Goal: Task Accomplishment & Management: Complete application form

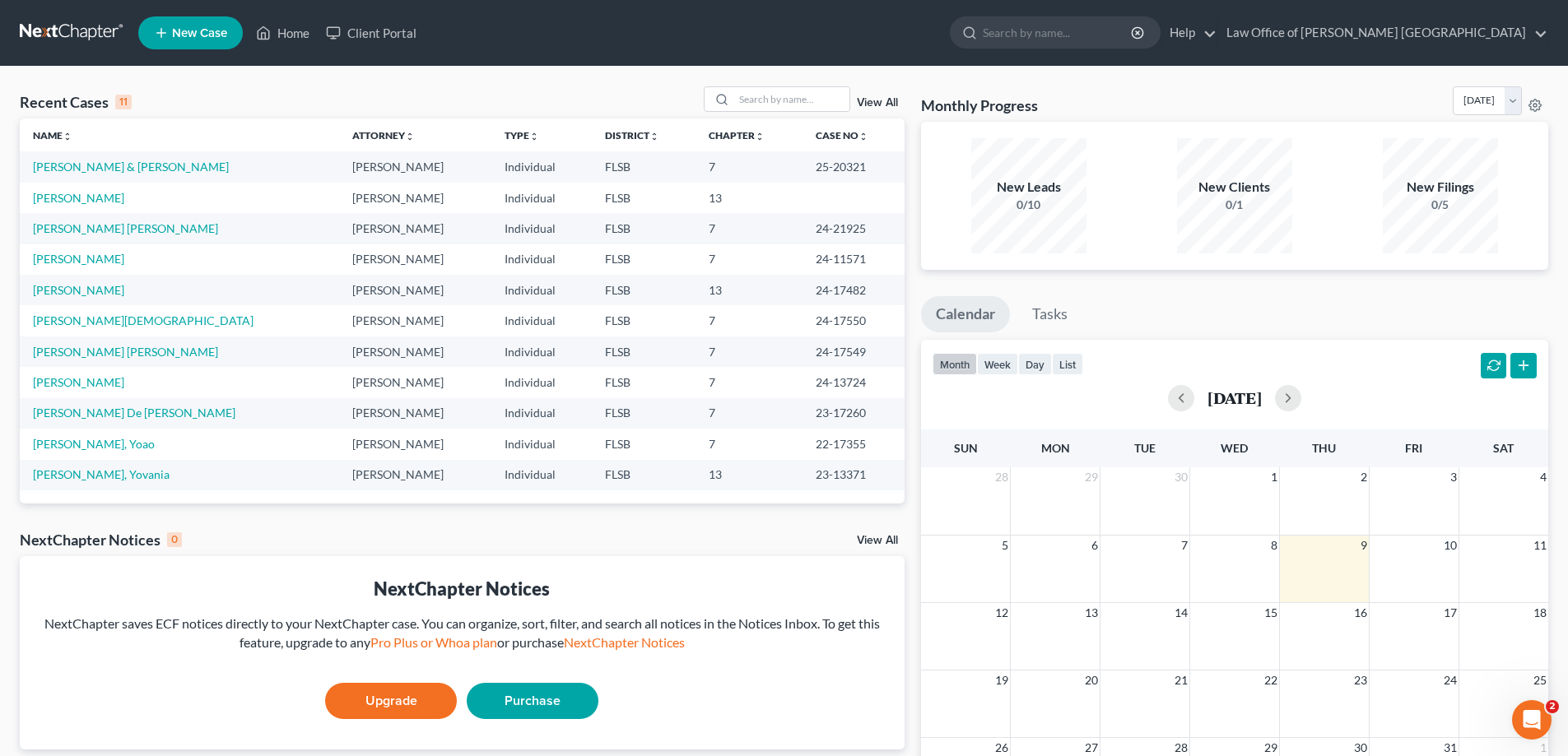
click at [204, 34] on span "New Case" at bounding box center [199, 33] width 55 height 13
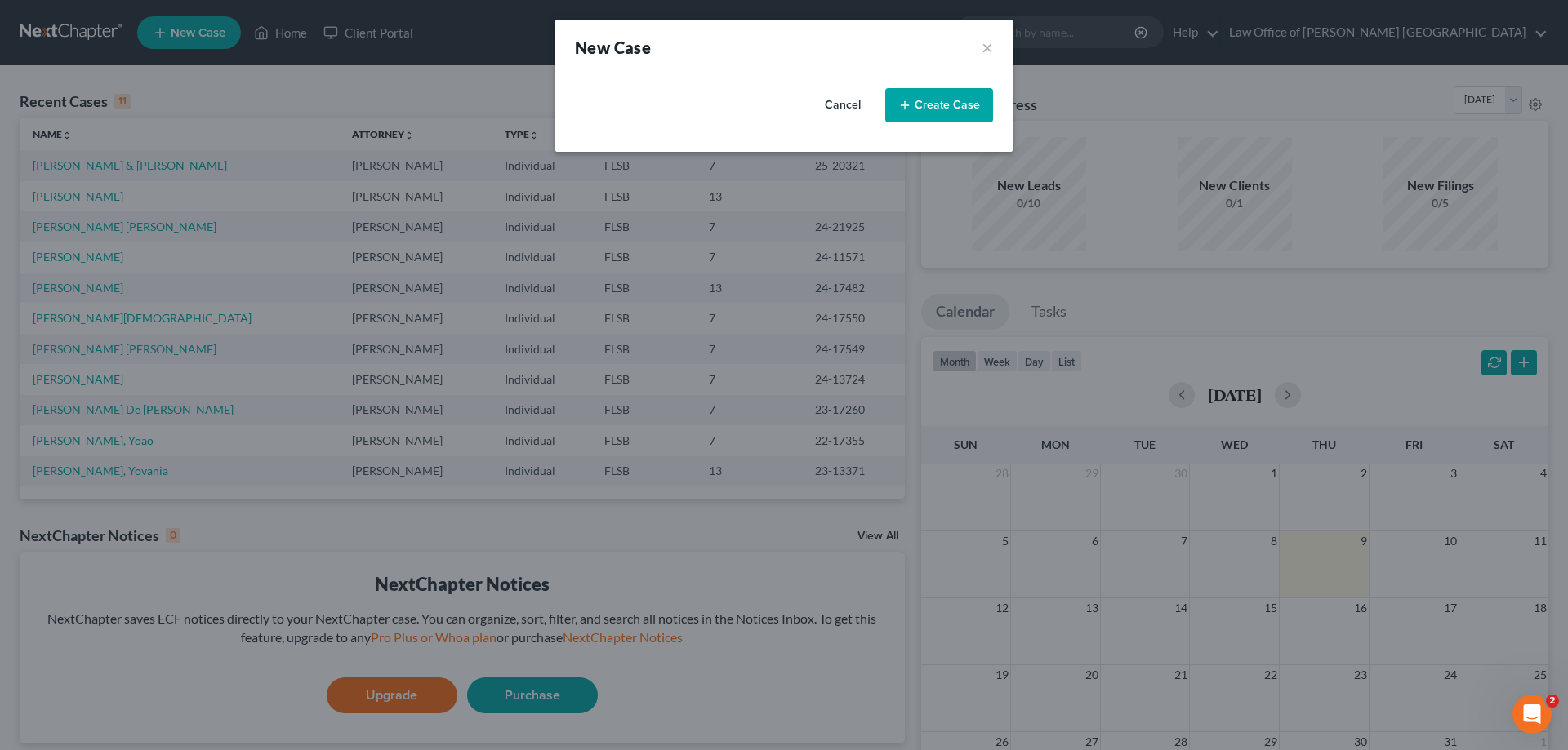
select select "17"
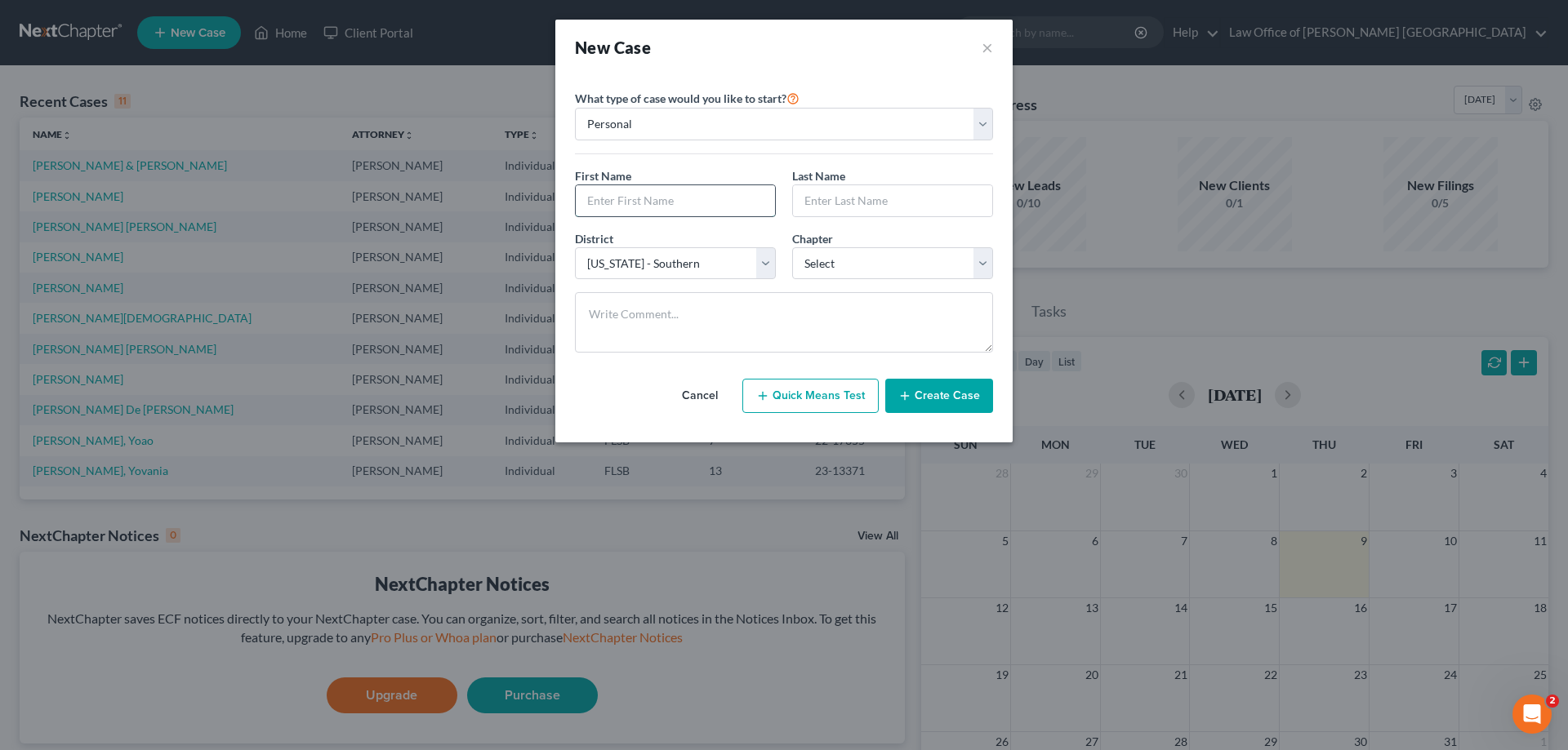
click at [652, 206] on input "text" at bounding box center [675, 200] width 199 height 31
type input "[PERSON_NAME]"
click at [926, 396] on button "Create Case" at bounding box center [938, 396] width 108 height 34
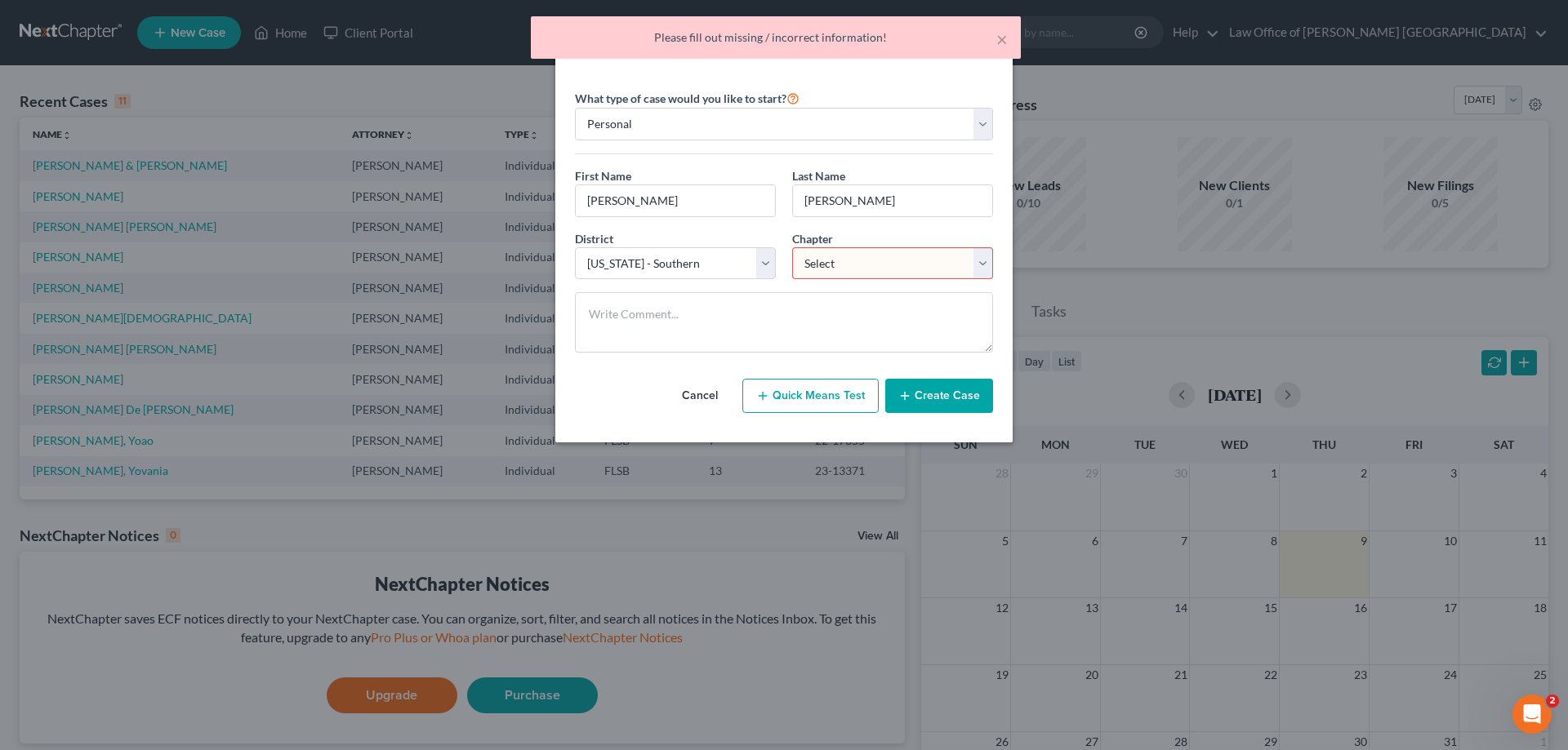
click at [985, 264] on select "Select 7 11 12 13" at bounding box center [892, 263] width 200 height 32
select select "0"
click at [792, 247] on select "Select 7 11 12 13" at bounding box center [892, 263] width 200 height 32
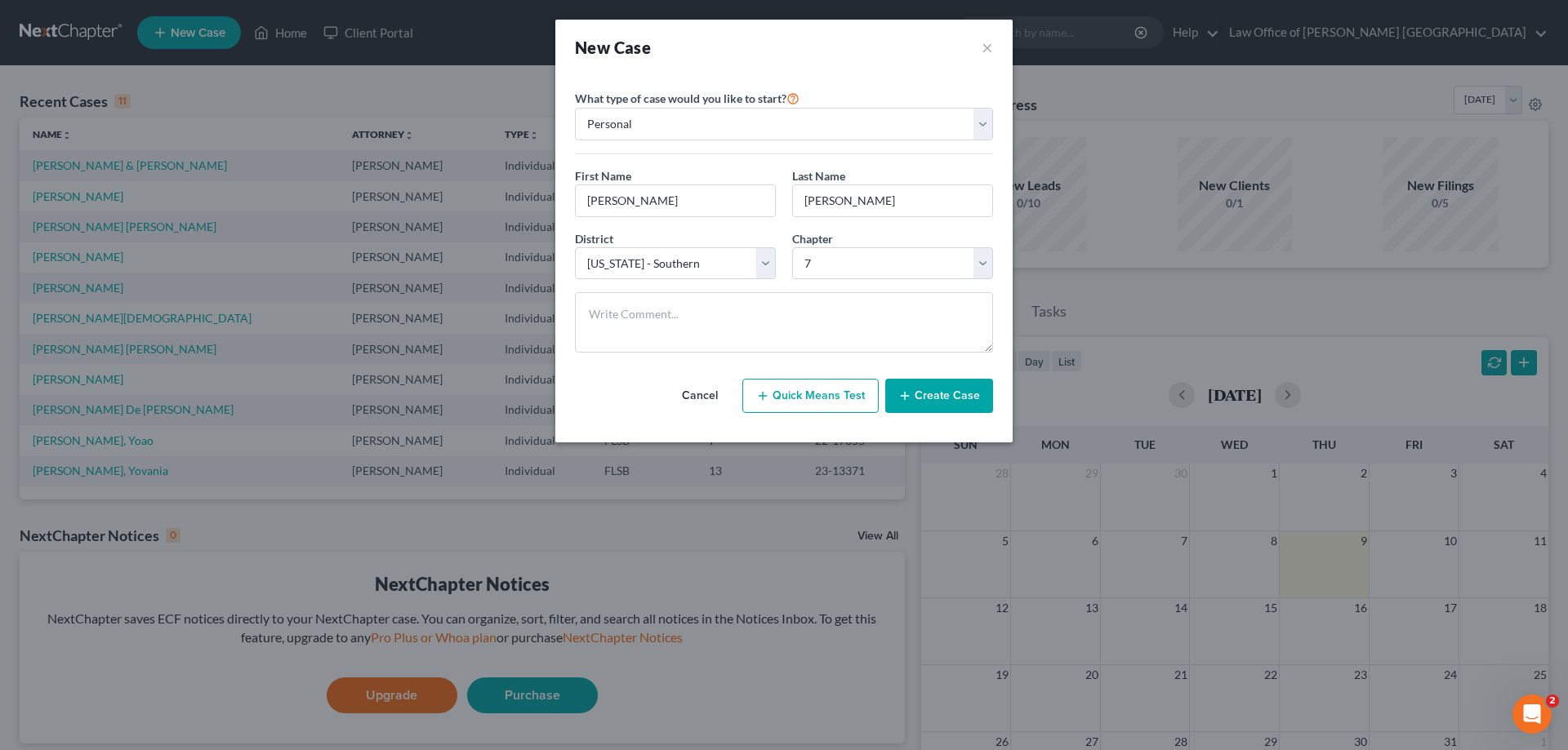
click at [928, 394] on button "Create Case" at bounding box center [938, 396] width 108 height 34
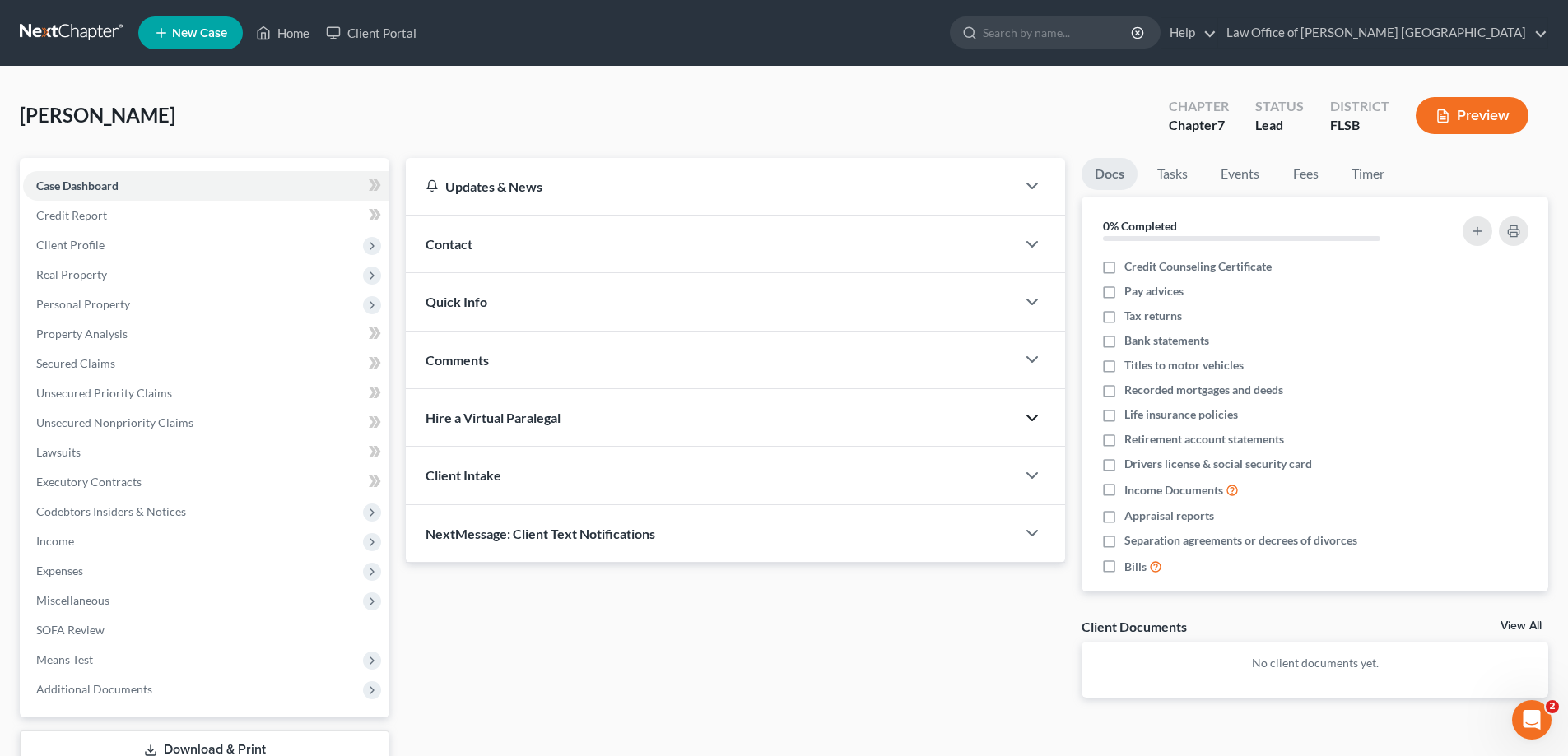
click at [1032, 419] on polyline "button" at bounding box center [1032, 417] width 10 height 5
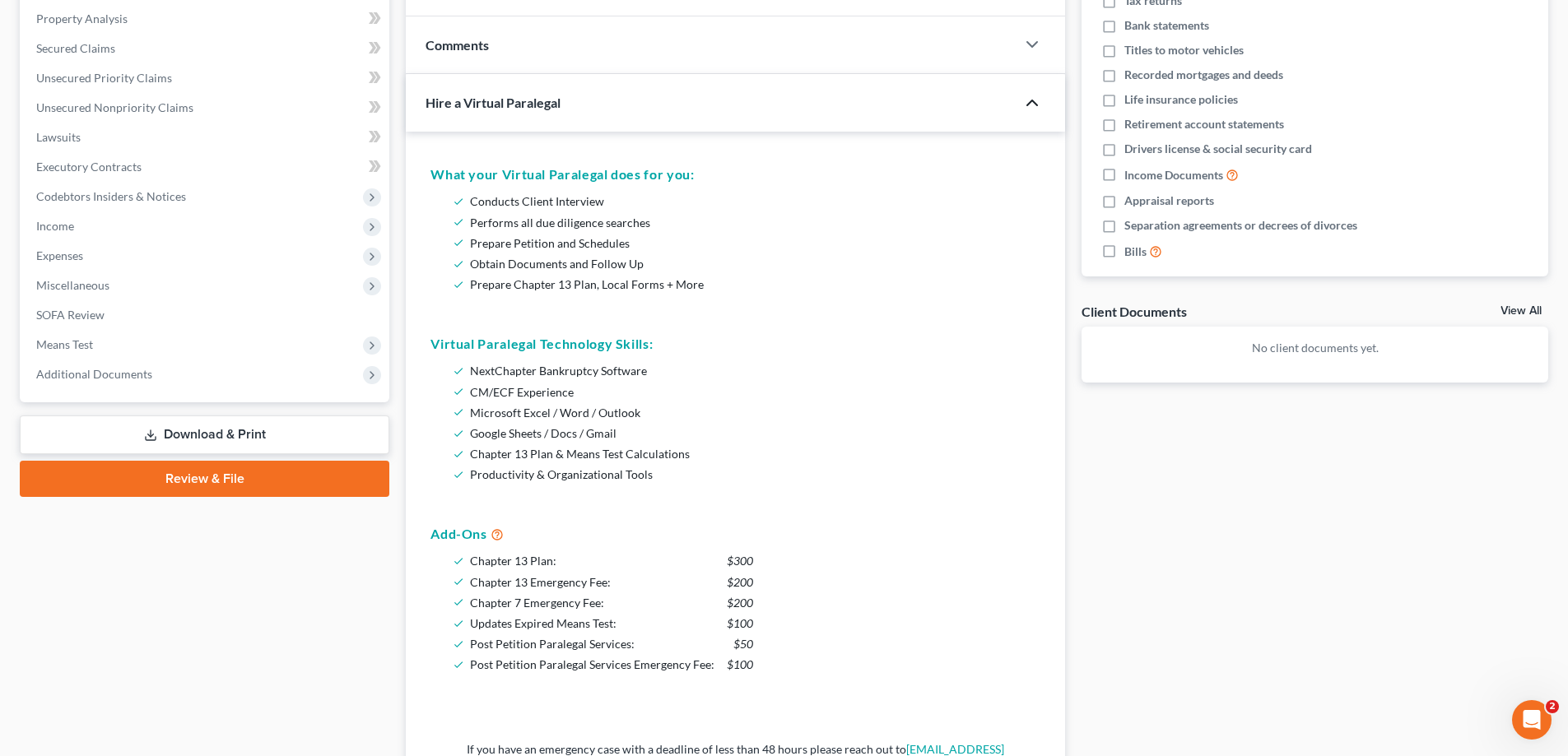
scroll to position [293, 0]
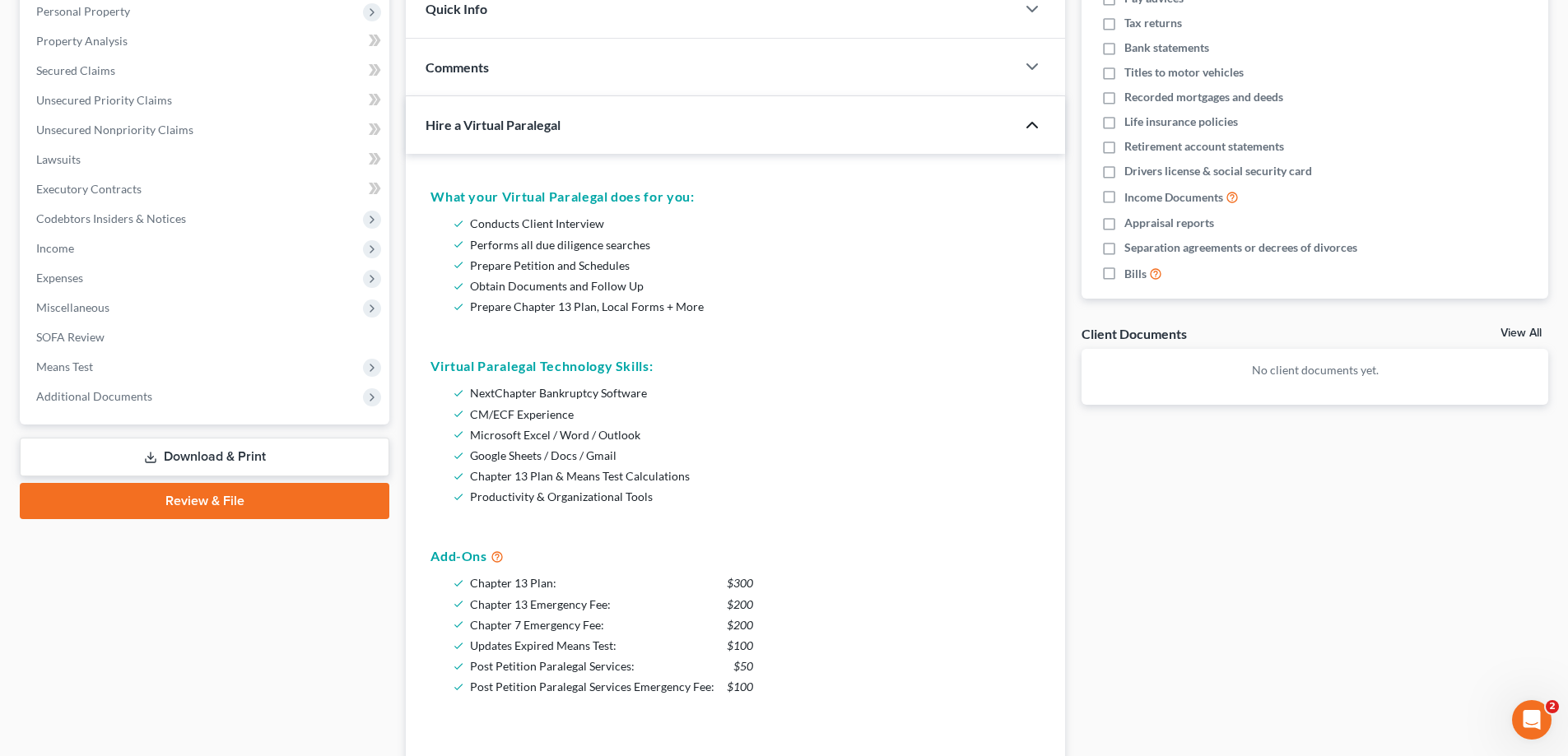
click at [1032, 127] on icon "button" at bounding box center [1032, 125] width 20 height 20
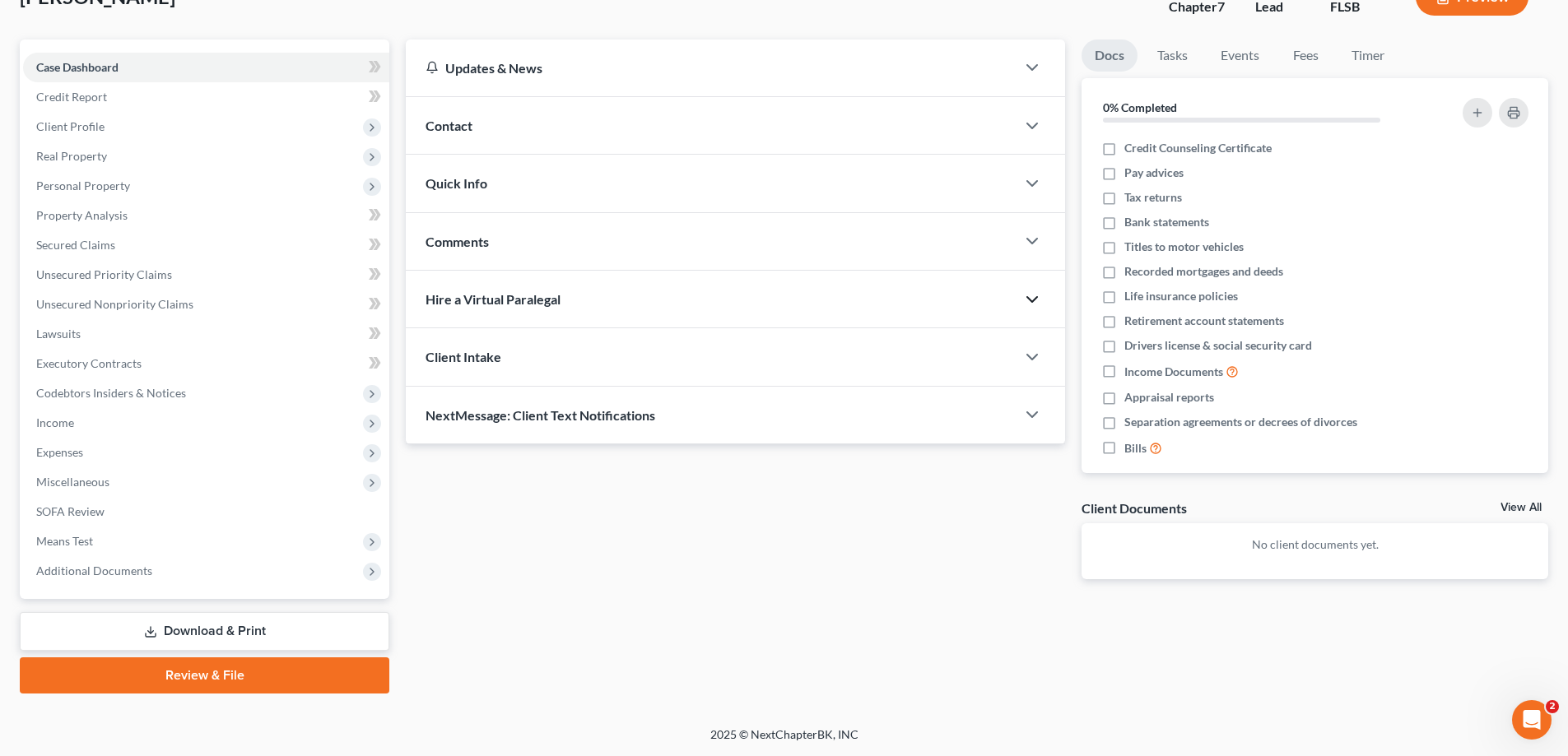
scroll to position [37, 0]
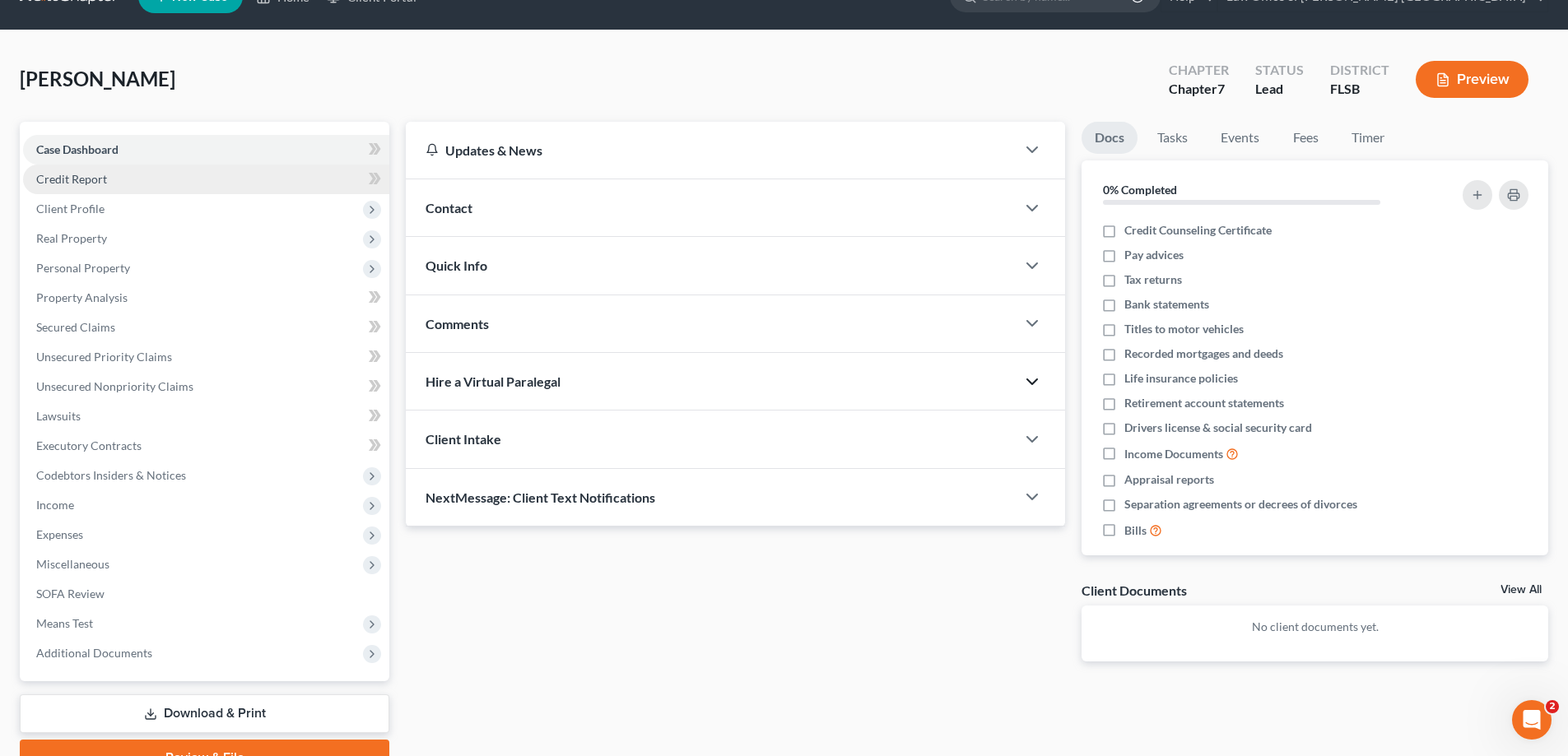
click at [98, 180] on span "Credit Report" at bounding box center [72, 179] width 71 height 14
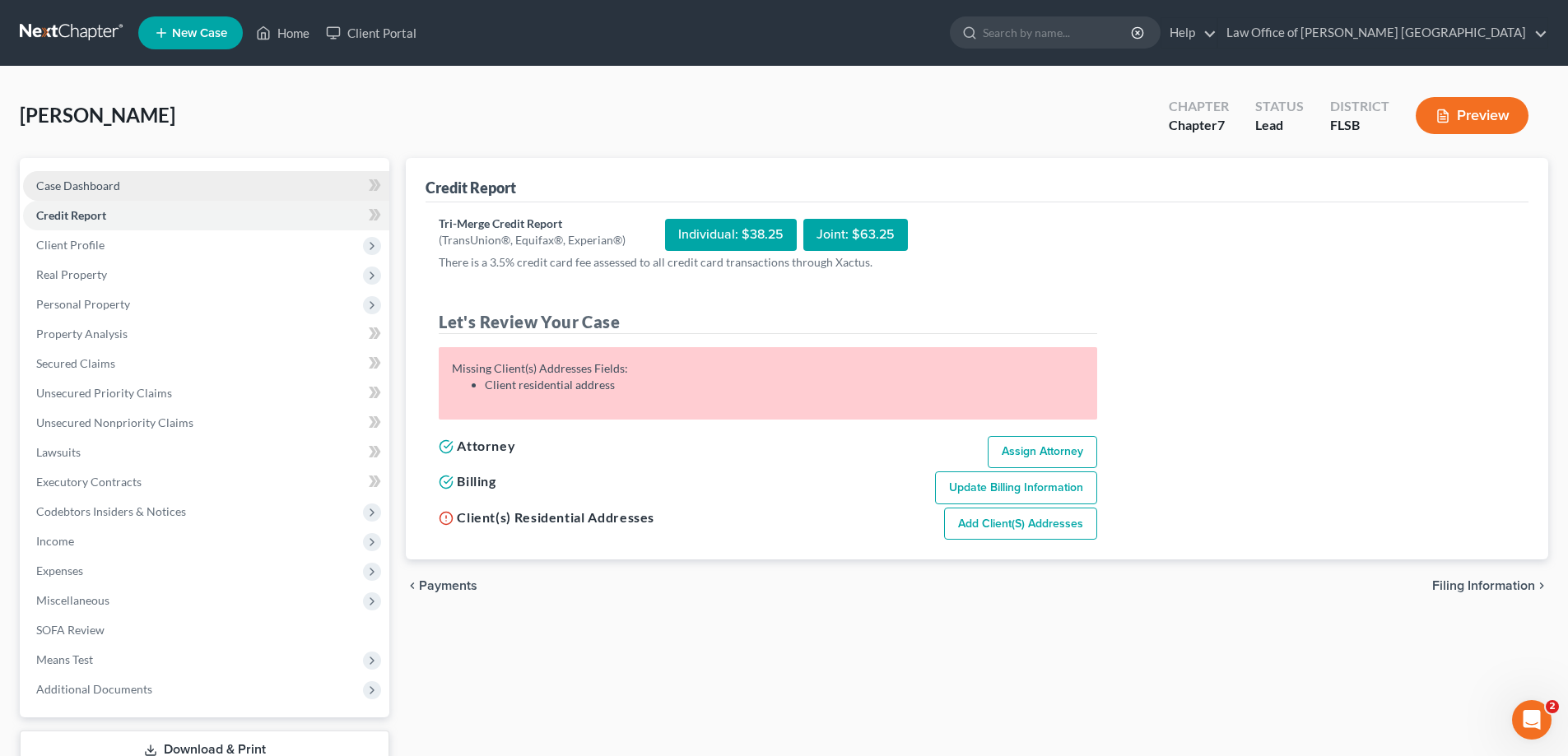
click at [108, 185] on span "Case Dashboard" at bounding box center [78, 186] width 84 height 14
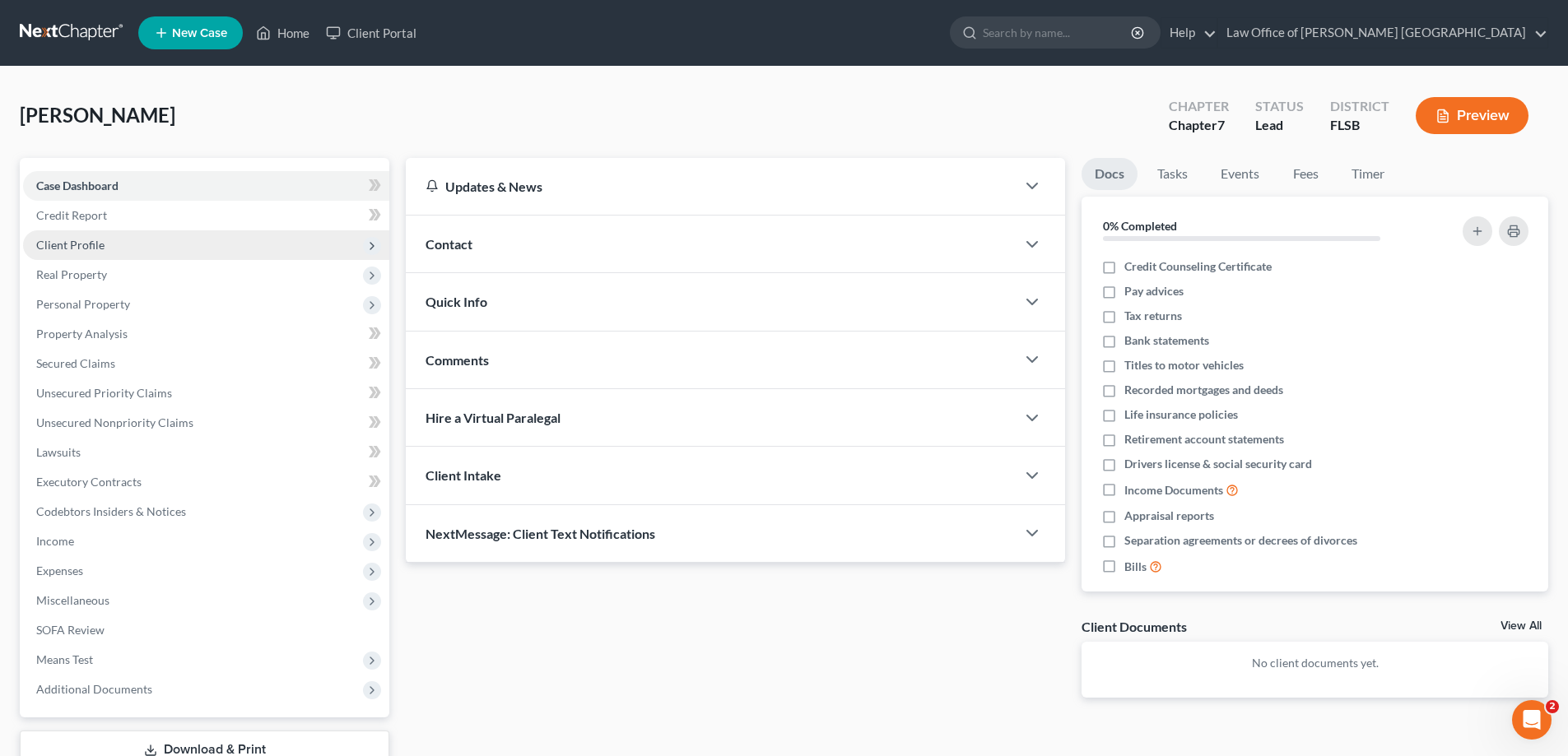
click at [95, 242] on span "Client Profile" at bounding box center [70, 244] width 68 height 14
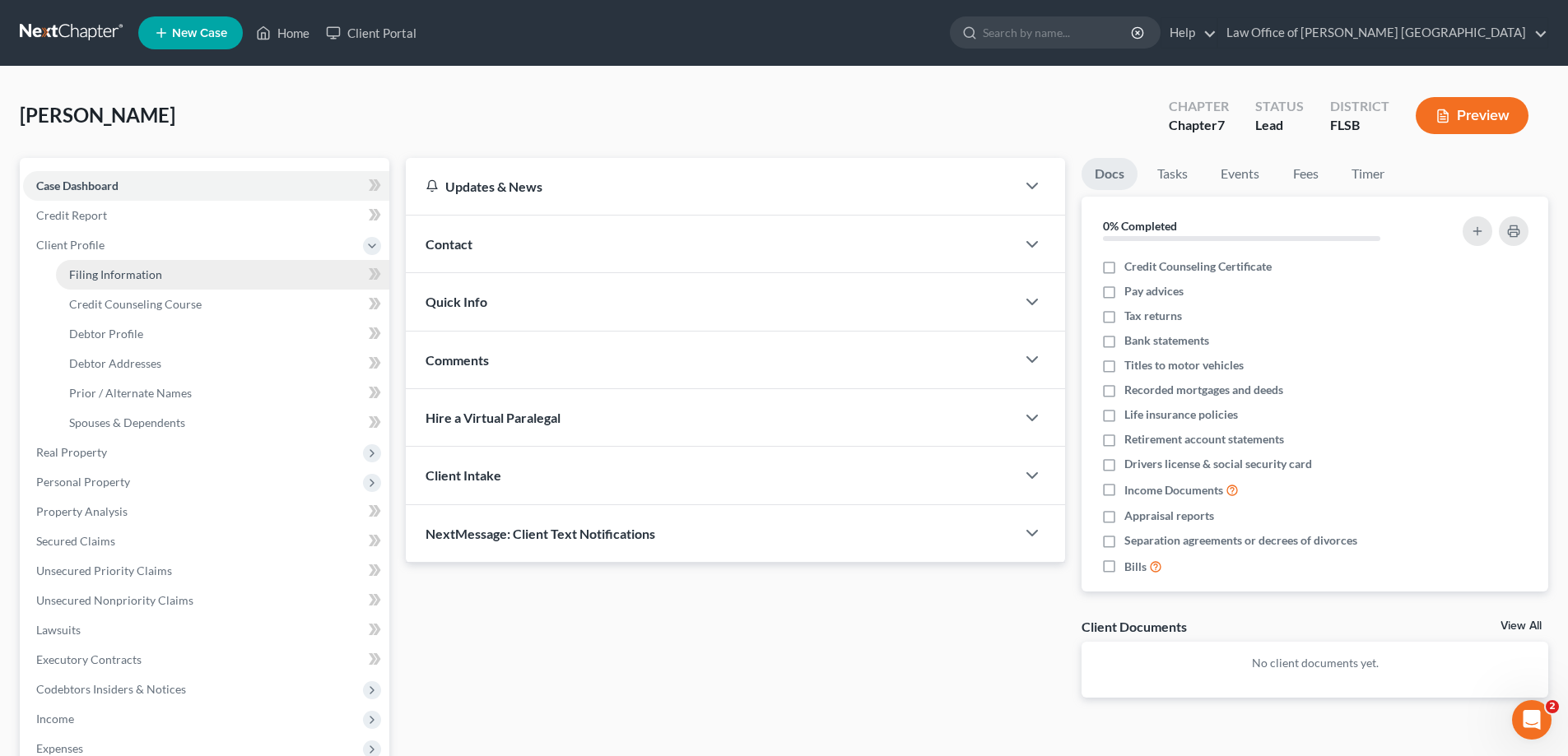
click at [118, 276] on span "Filing Information" at bounding box center [115, 274] width 93 height 14
select select "1"
select select "0"
select select "17"
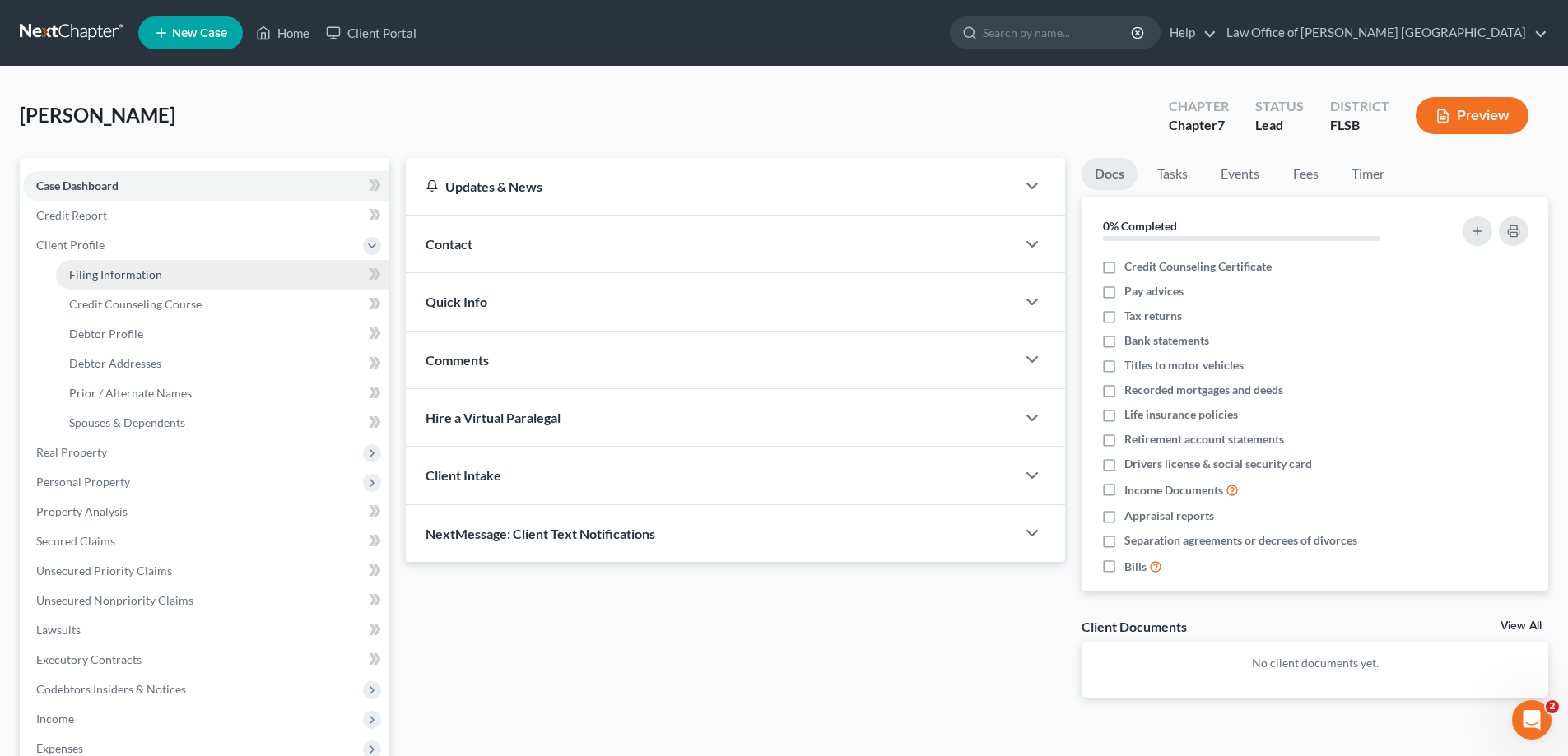
select select "0"
select select "9"
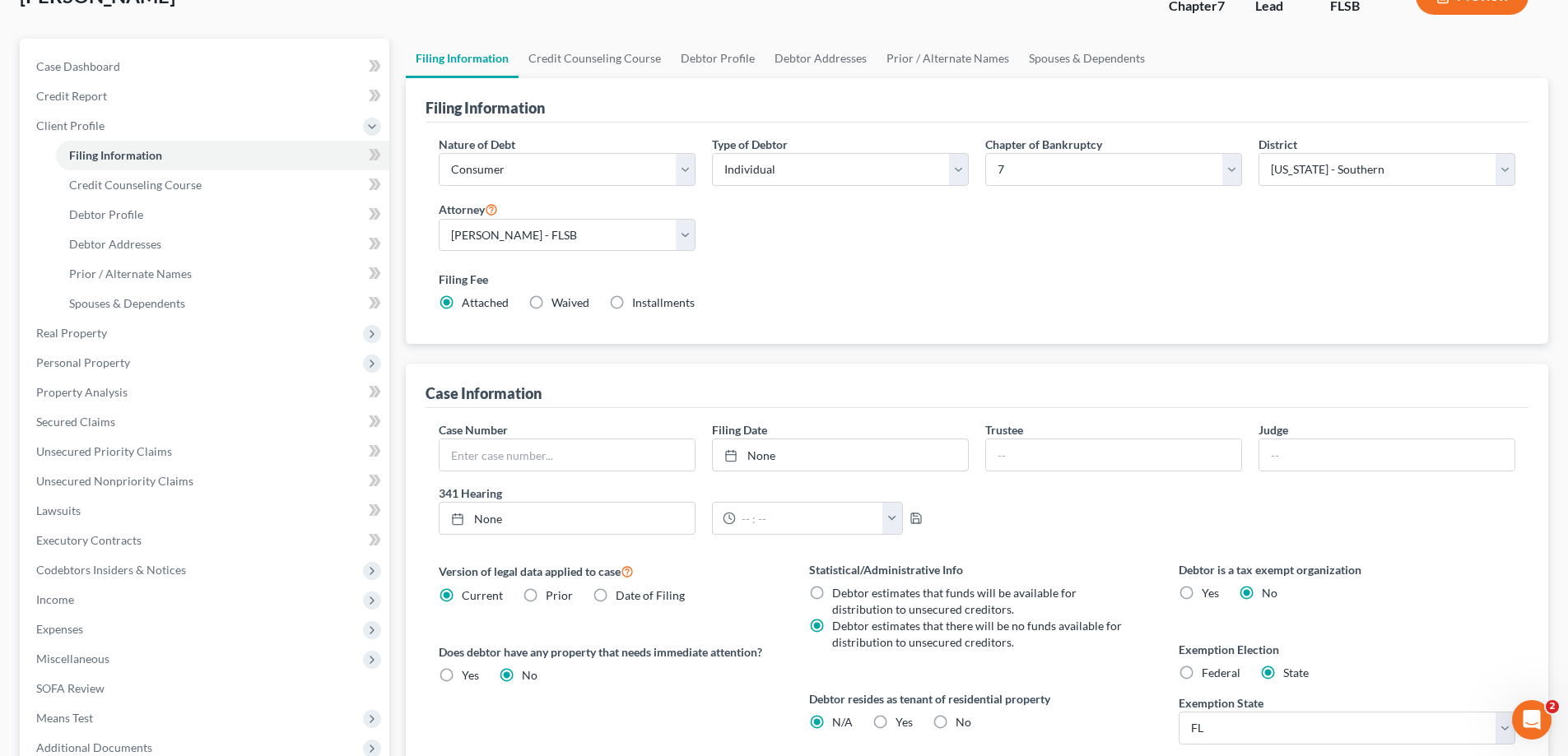
scroll to position [83, 0]
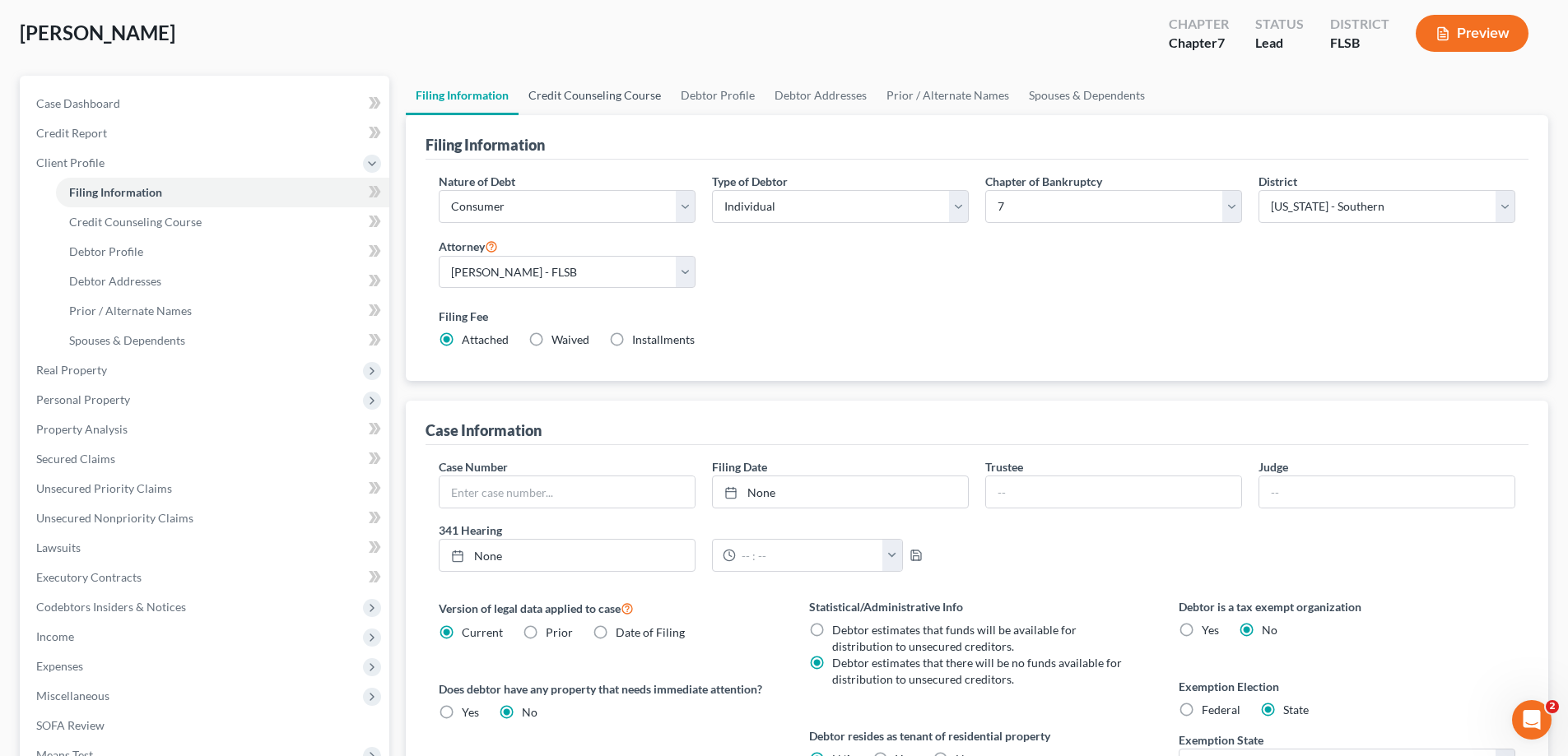
click at [599, 100] on link "Credit Counseling Course" at bounding box center [594, 95] width 152 height 39
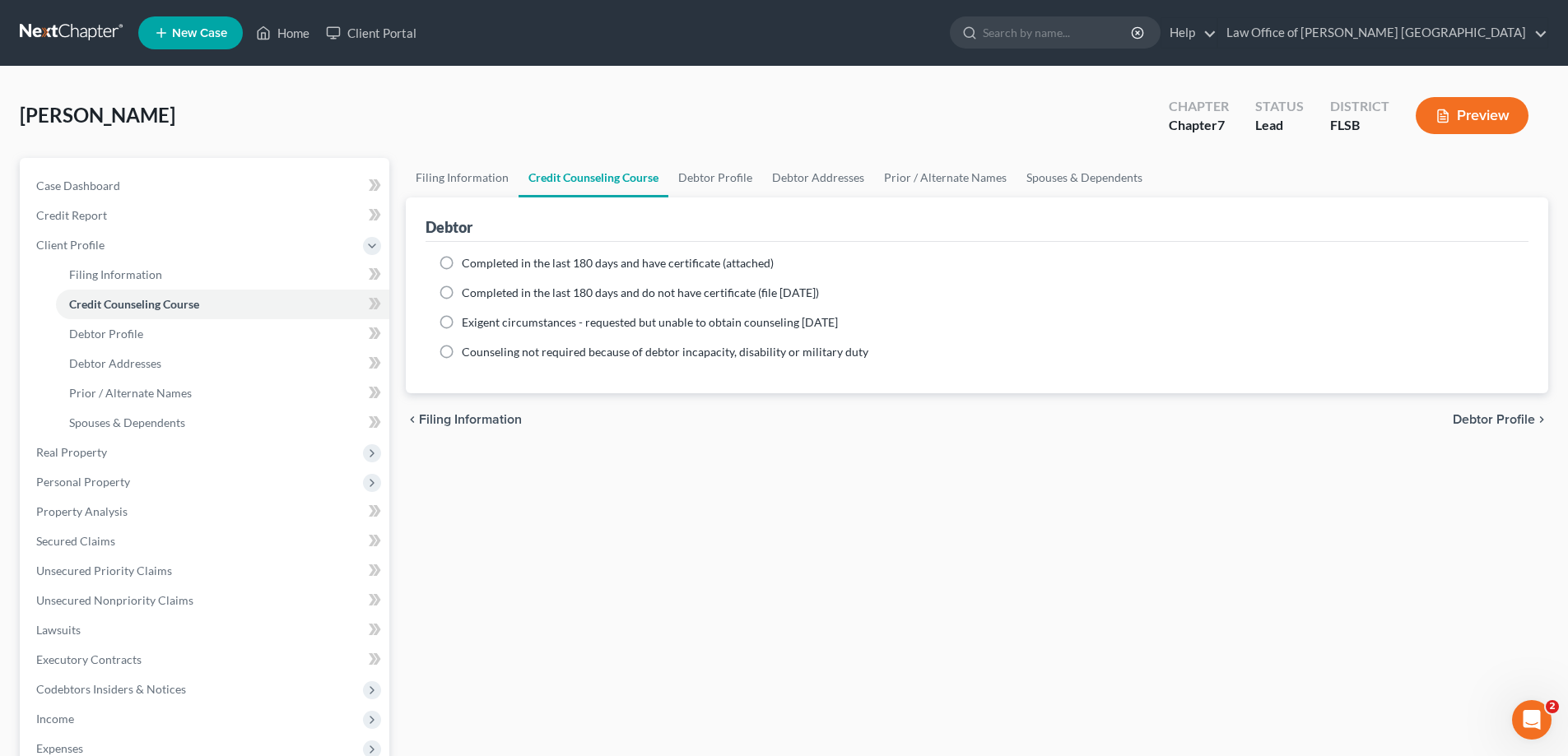
click at [462, 262] on label "Completed in the last 180 days and have certificate (attached)" at bounding box center [618, 263] width 312 height 16
click at [468, 262] on input "Completed in the last 180 days and have certificate (attached)" at bounding box center [473, 260] width 11 height 11
radio input "true"
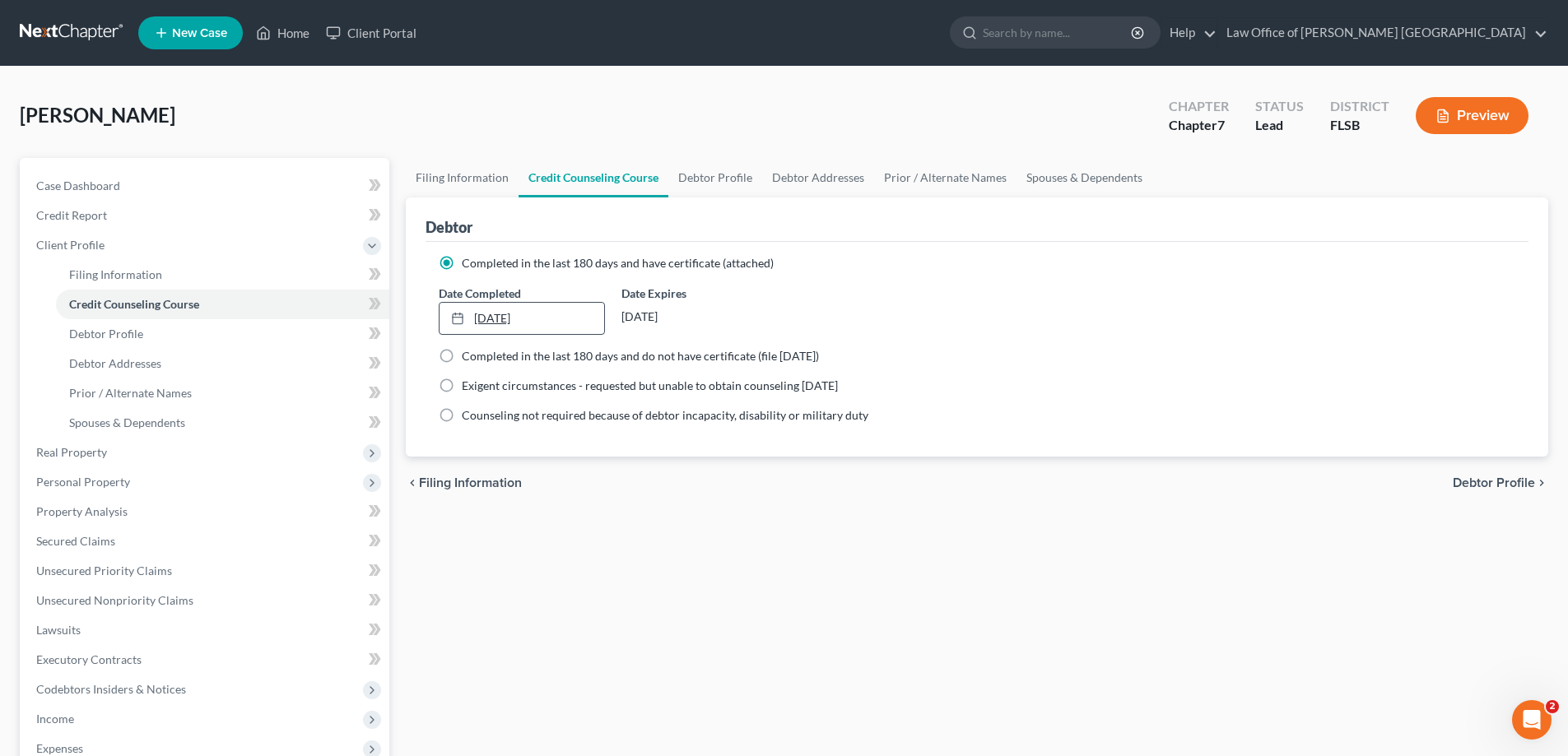
click at [525, 319] on link "[DATE]" at bounding box center [521, 318] width 164 height 32
click at [721, 182] on link "Debtor Profile" at bounding box center [716, 177] width 94 height 39
select select "0"
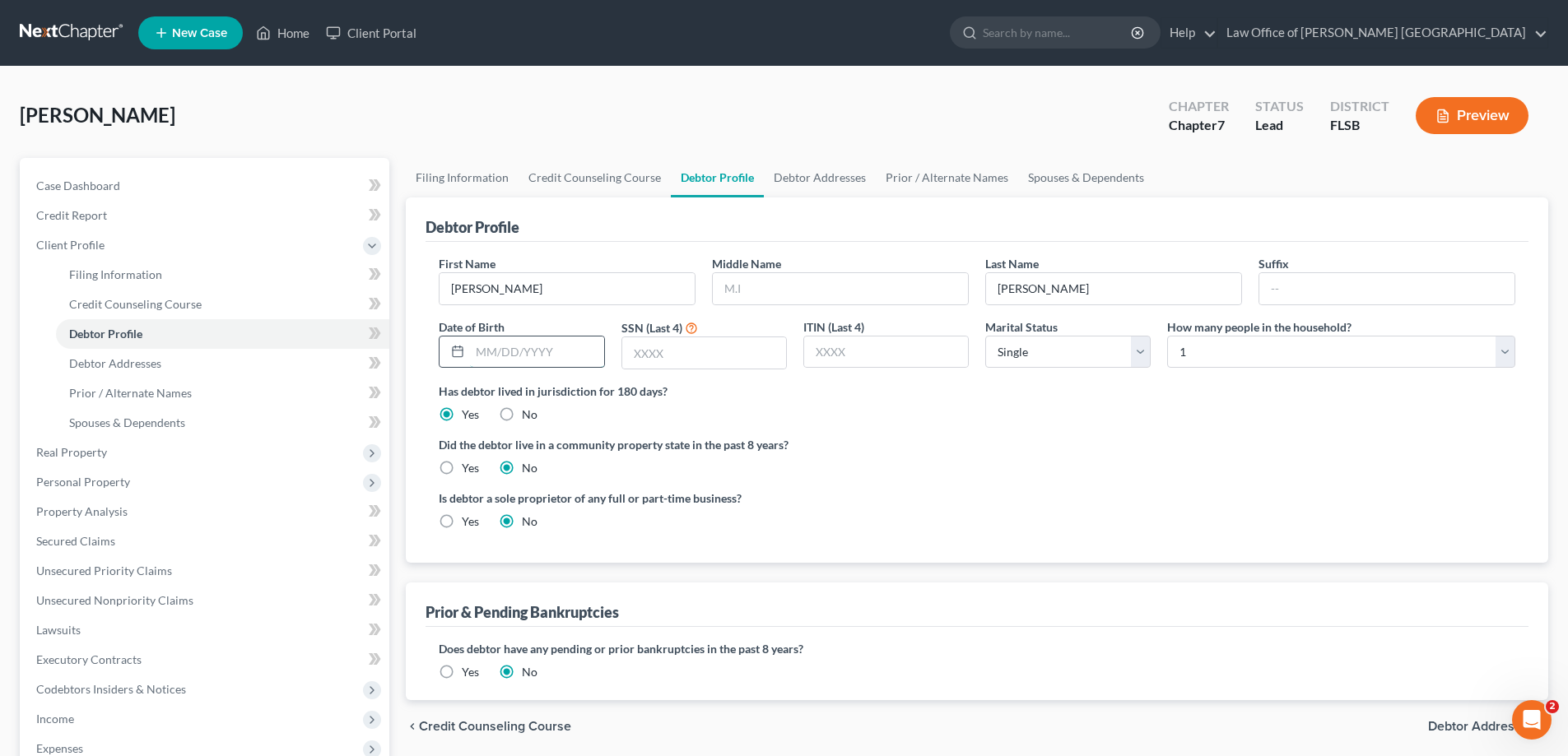
click at [489, 354] on input "text" at bounding box center [537, 352] width 134 height 32
type input "[DATE]"
click at [646, 351] on input "text" at bounding box center [704, 353] width 164 height 32
click at [646, 356] on input "text" at bounding box center [704, 353] width 164 height 32
type input "5503"
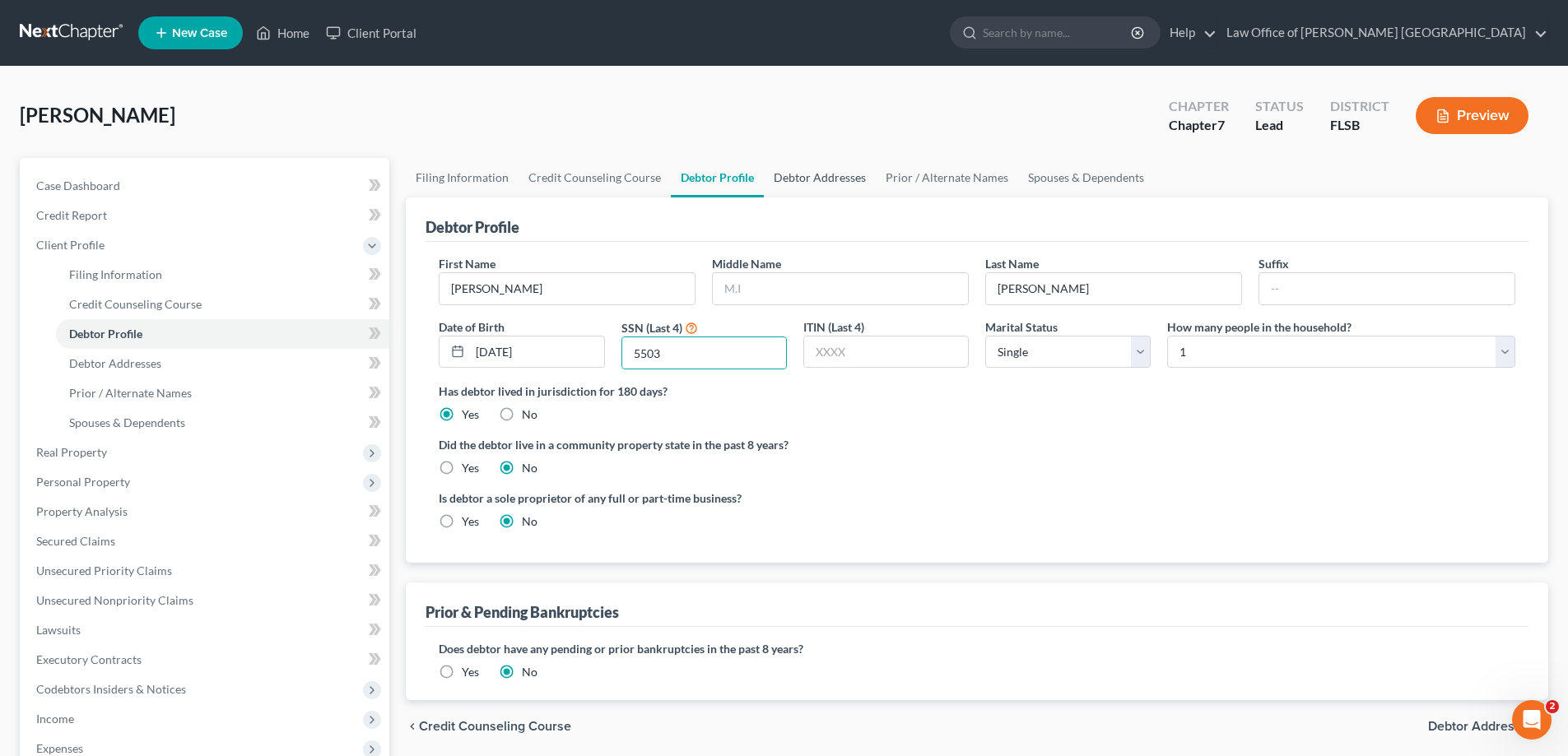
click at [824, 179] on link "Debtor Addresses" at bounding box center [820, 177] width 112 height 39
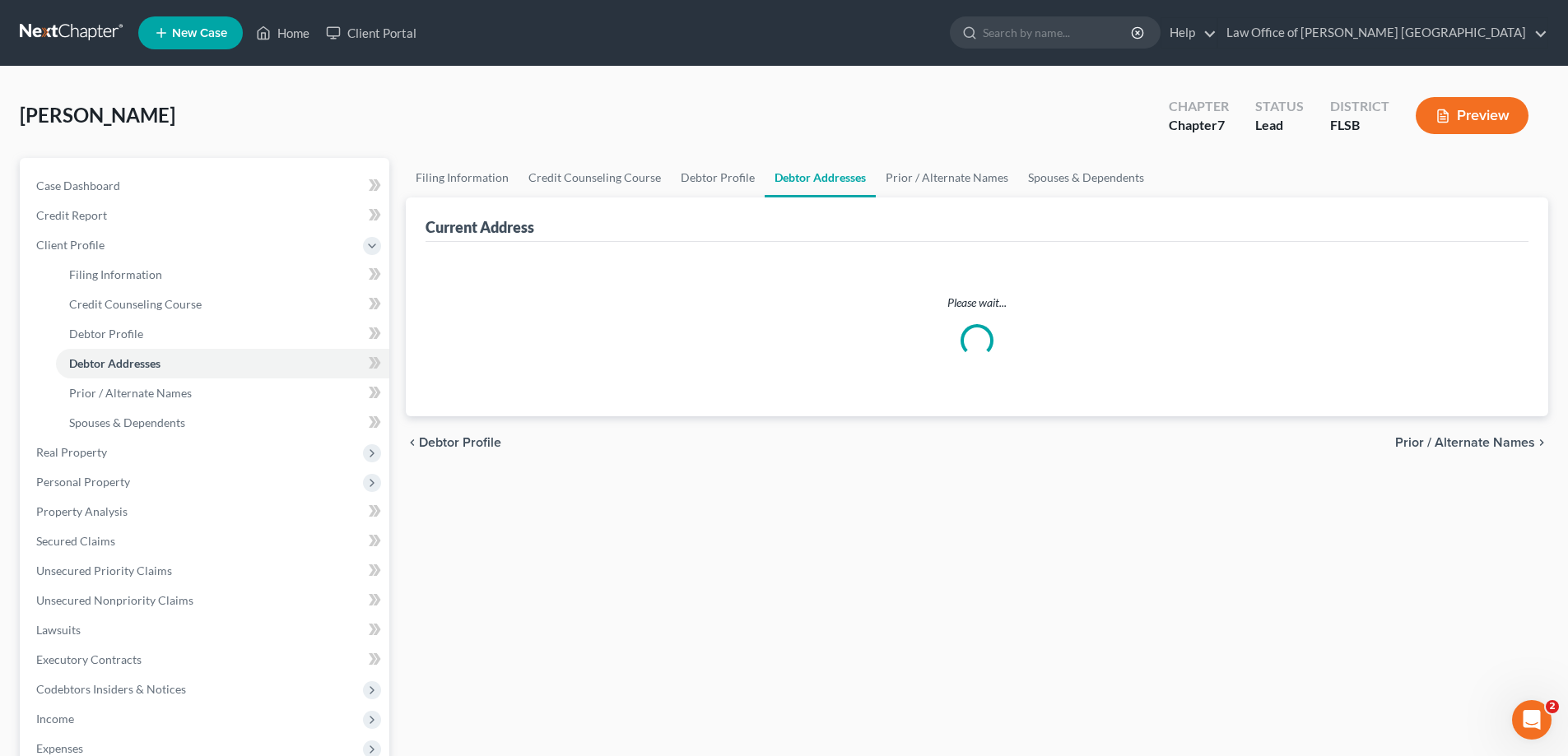
select select "0"
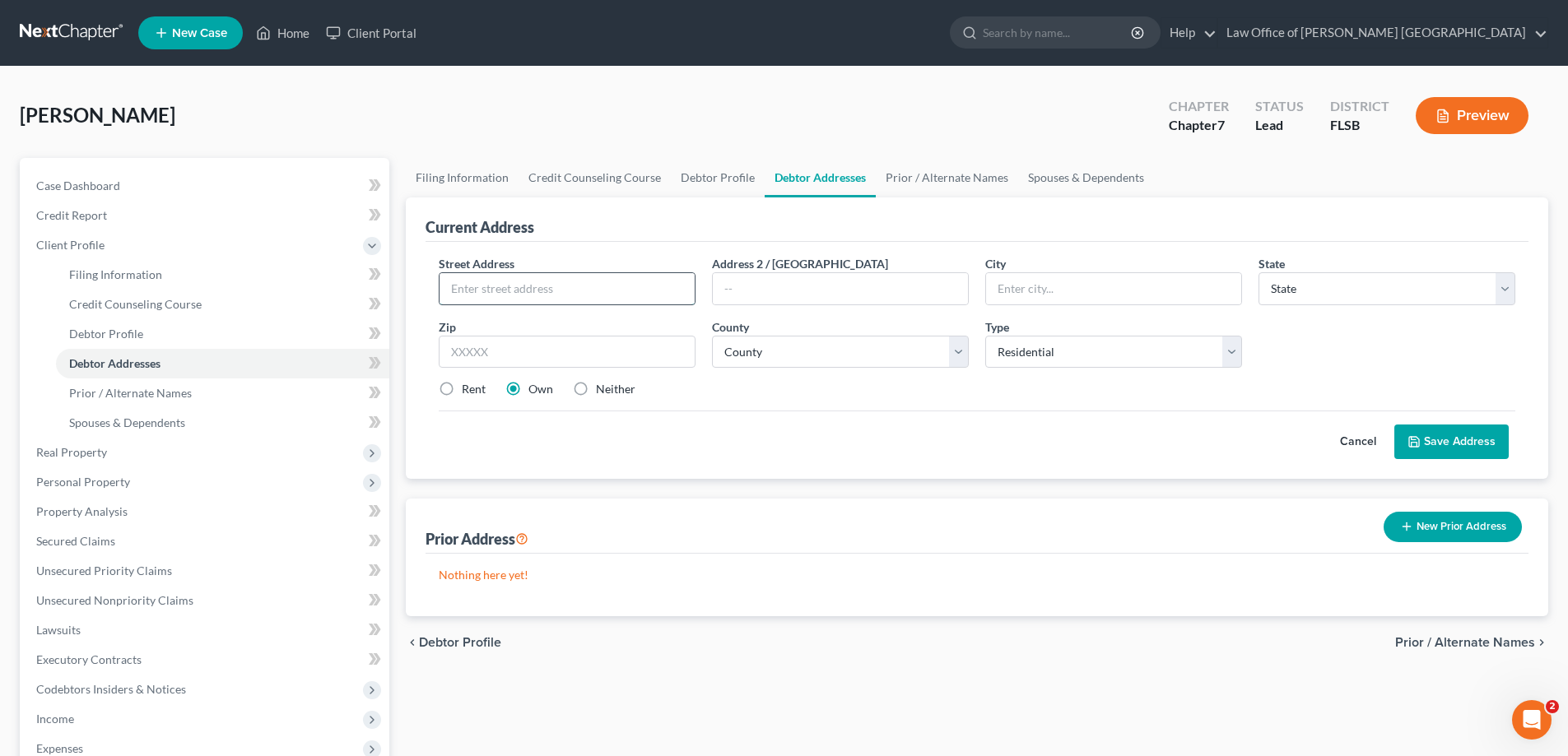
click at [460, 288] on input "text" at bounding box center [567, 289] width 255 height 32
type input "[STREET_ADDRESS]"
click at [772, 293] on input "text" at bounding box center [840, 289] width 255 height 32
type input "Apt 101"
click at [1019, 291] on input "text" at bounding box center [1113, 289] width 255 height 32
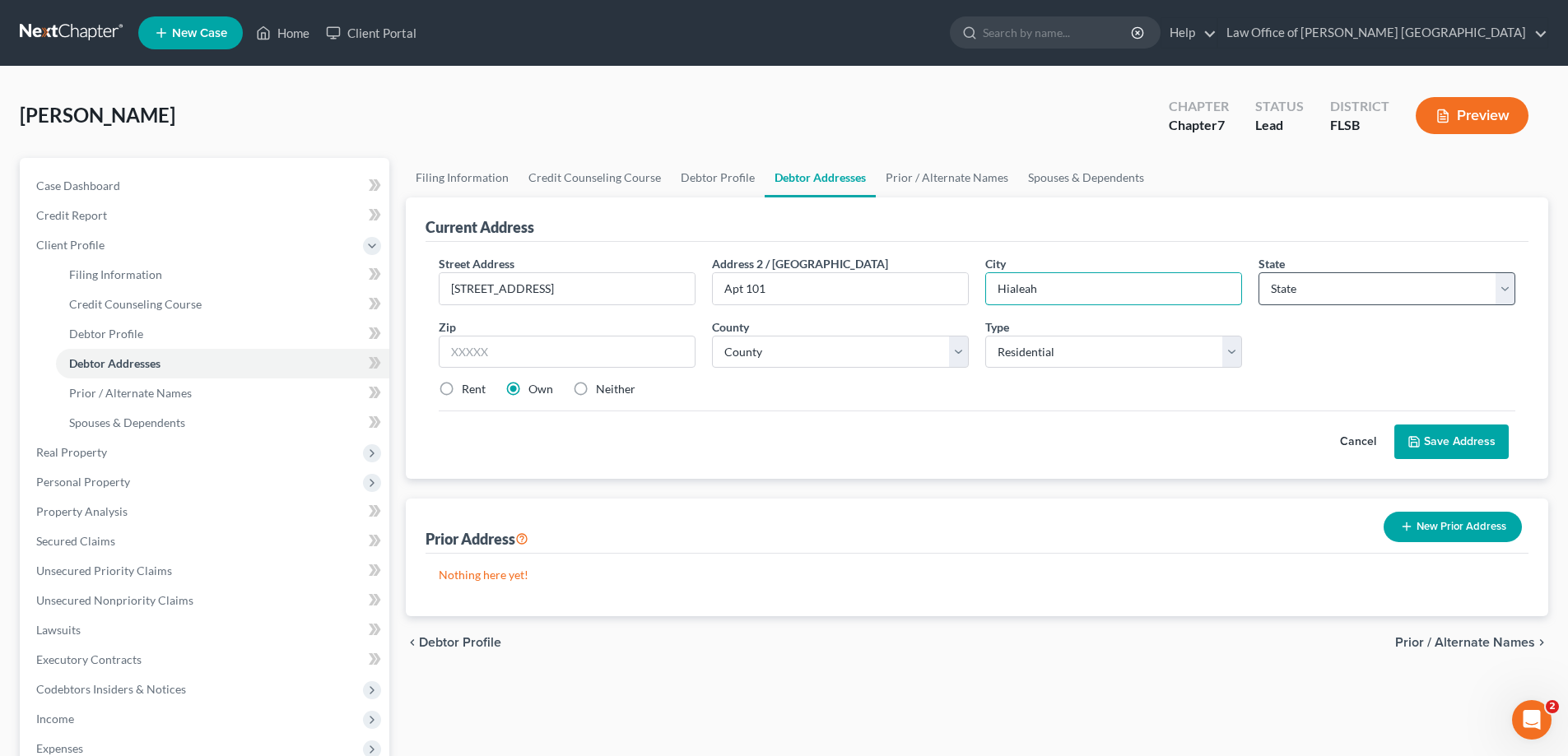
type input "Hialeah"
click at [1506, 283] on select "State [US_STATE] AK AR AZ CA CO CT DE DC [GEOGRAPHIC_DATA] [GEOGRAPHIC_DATA] GU…" at bounding box center [1386, 289] width 257 height 33
select select "9"
click at [1258, 272] on select "State [US_STATE] AK AR AZ CA CO CT DE DC [GEOGRAPHIC_DATA] [GEOGRAPHIC_DATA] GU…" at bounding box center [1386, 289] width 257 height 33
click at [452, 356] on input "text" at bounding box center [567, 352] width 257 height 33
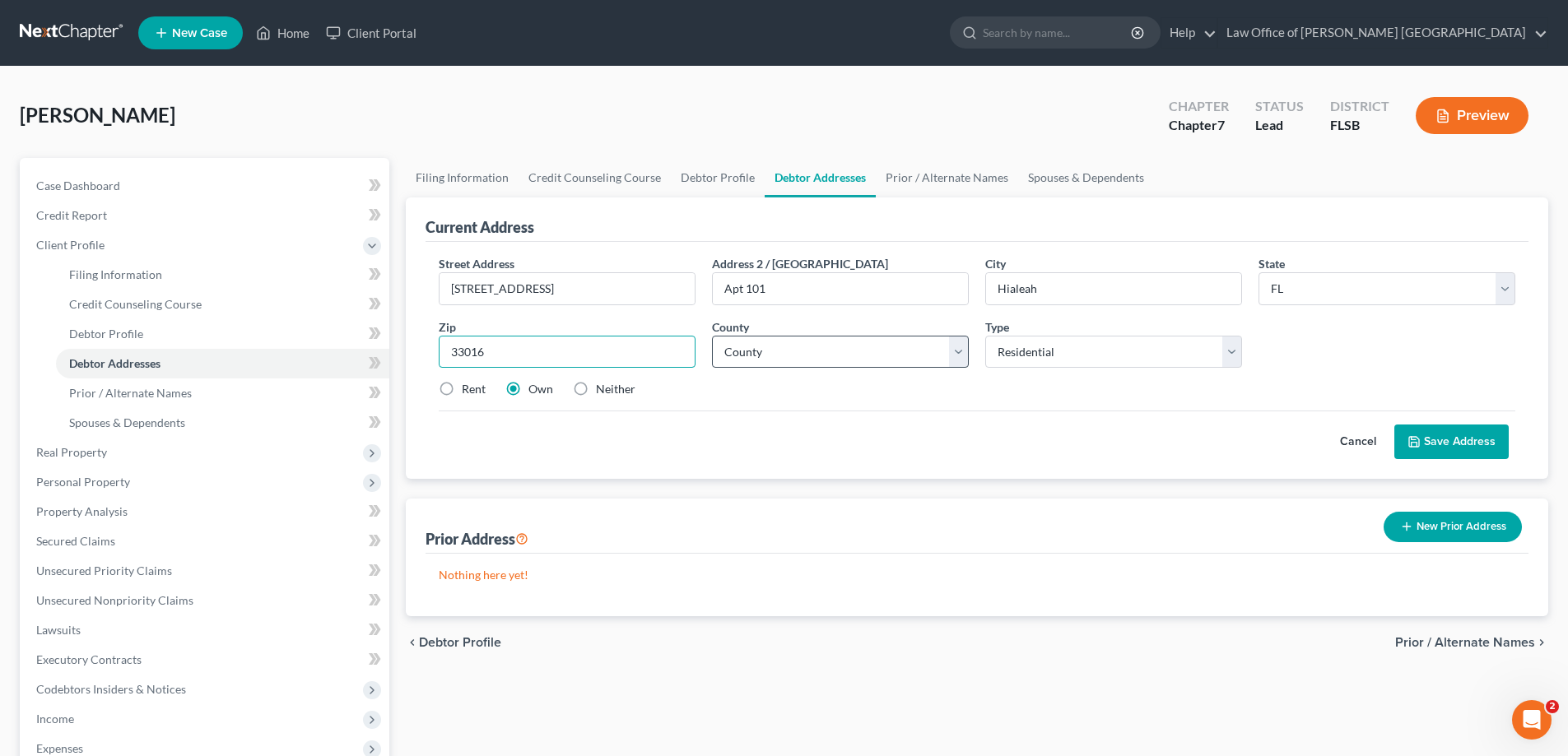
type input "33016"
click at [954, 358] on select "County [GEOGRAPHIC_DATA] [GEOGRAPHIC_DATA] [GEOGRAPHIC_DATA] [GEOGRAPHIC_DATA] …" at bounding box center [840, 352] width 257 height 33
select select "42"
click at [712, 336] on select "County [GEOGRAPHIC_DATA] [GEOGRAPHIC_DATA] [GEOGRAPHIC_DATA] [GEOGRAPHIC_DATA] …" at bounding box center [840, 352] width 257 height 33
click at [462, 390] on label "Rent" at bounding box center [473, 389] width 24 height 16
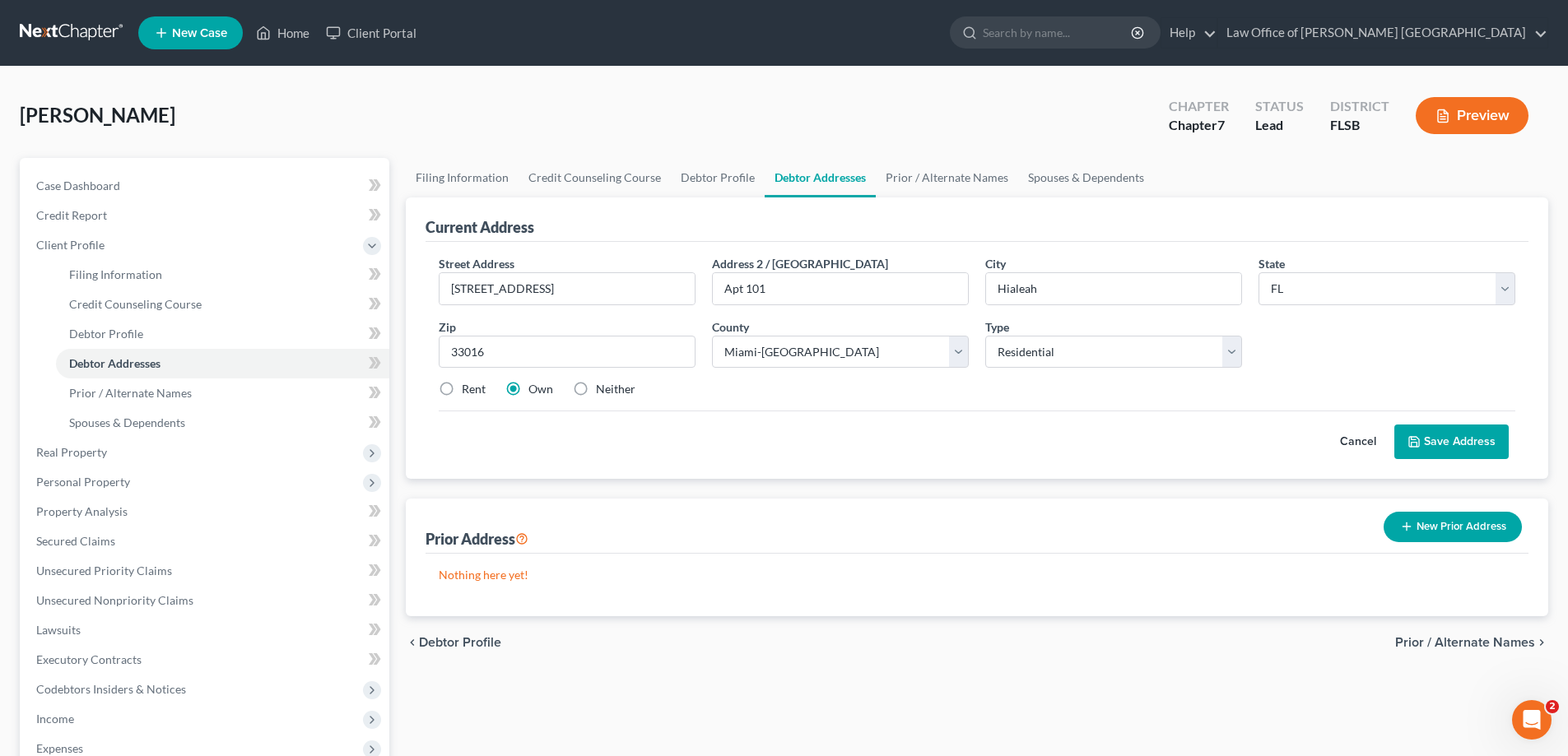
click at [468, 390] on input "Rent" at bounding box center [473, 386] width 11 height 11
radio input "true"
click at [1454, 446] on button "Save Address" at bounding box center [1451, 441] width 114 height 35
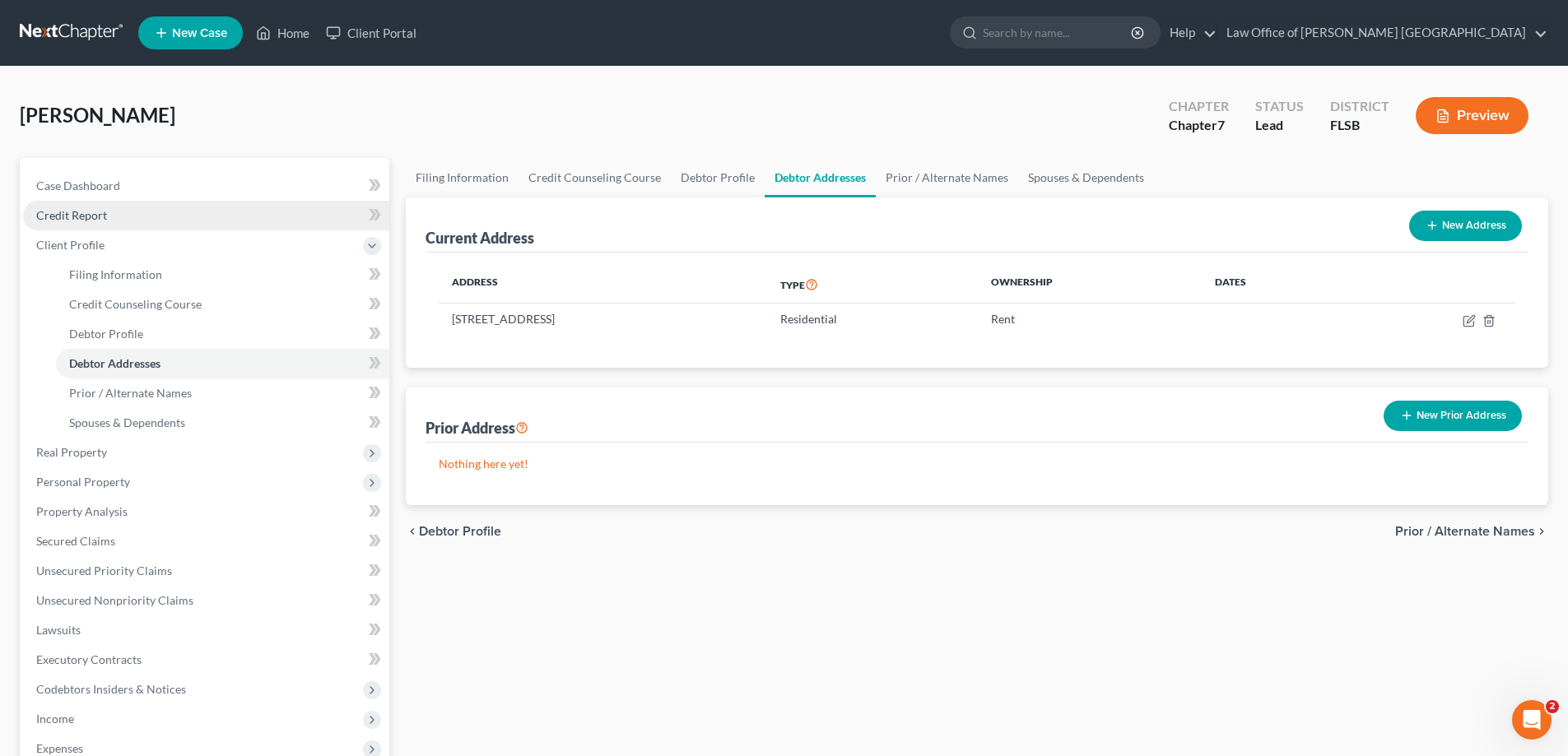
click at [82, 213] on span "Credit Report" at bounding box center [72, 214] width 71 height 14
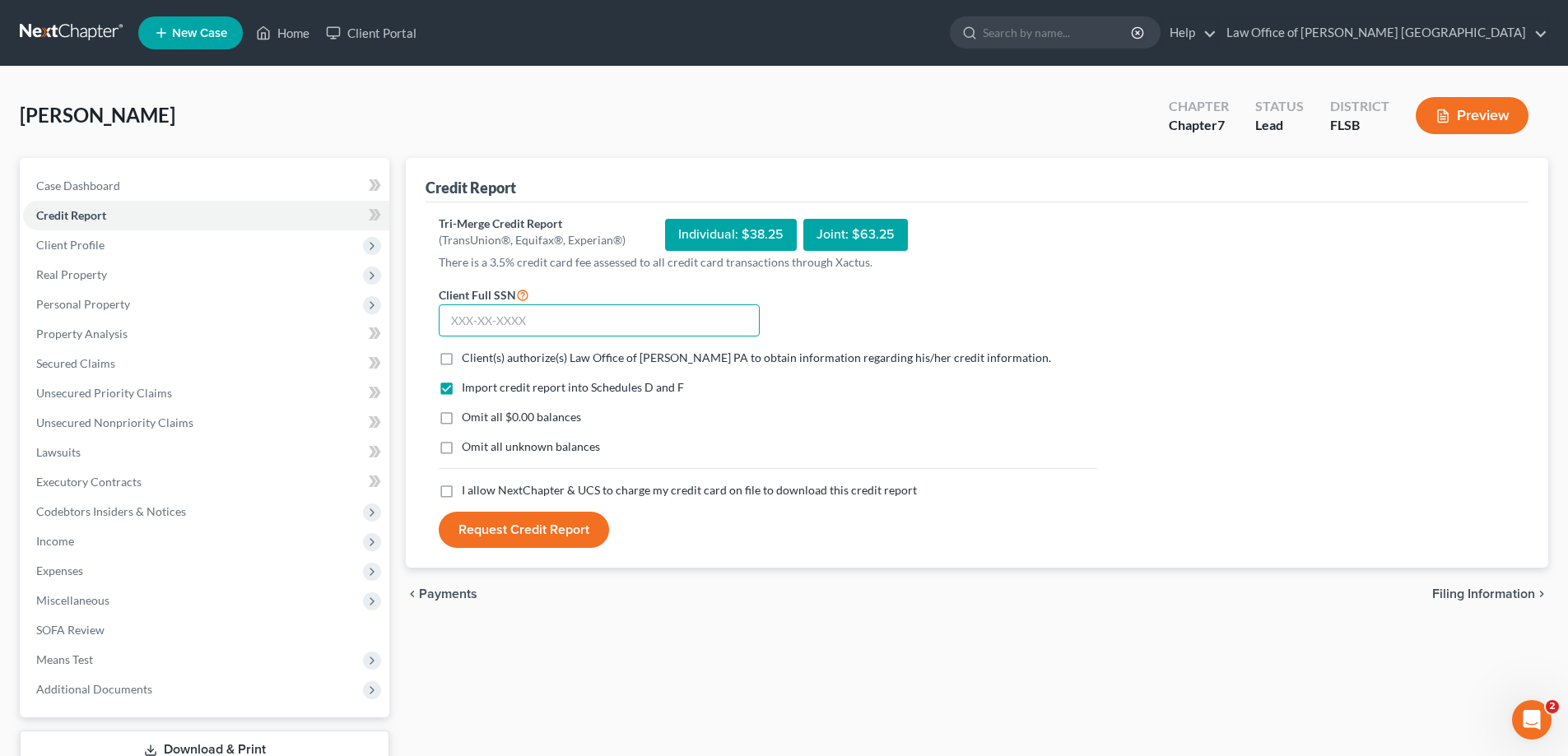
click at [477, 323] on input "text" at bounding box center [599, 321] width 321 height 33
type input "591-53-5503"
click at [462, 360] on label "Client(s) authorize(s) Law Office of [PERSON_NAME] PA to obtain information reg…" at bounding box center [756, 358] width 590 height 16
click at [468, 360] on input "Client(s) authorize(s) Law Office of [PERSON_NAME] PA to obtain information reg…" at bounding box center [473, 355] width 11 height 11
checkbox input "true"
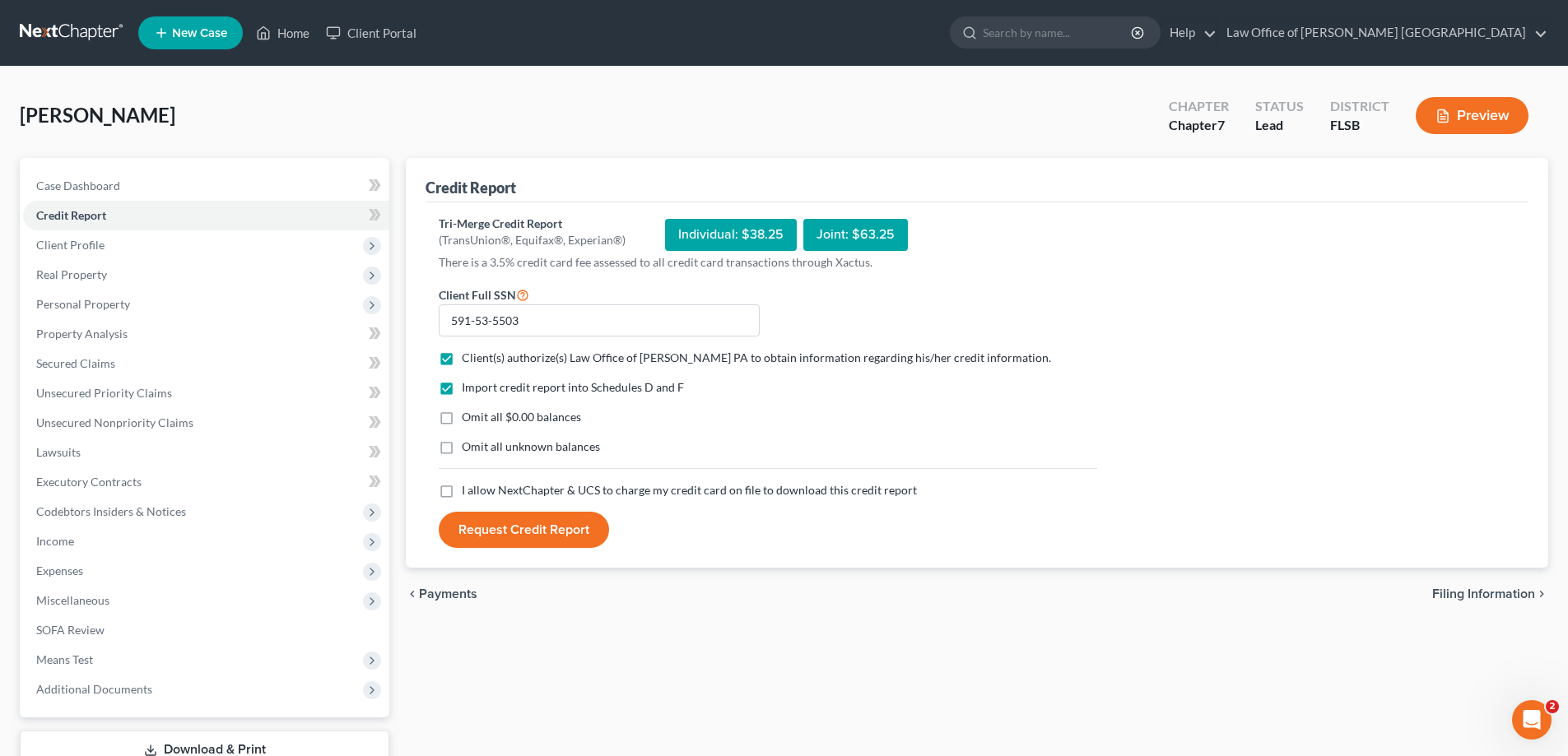
click at [462, 494] on label "I allow NextChapter & UCS to charge my credit card on file to download this cre…" at bounding box center [689, 490] width 455 height 16
click at [468, 492] on input "I allow NextChapter & UCS to charge my credit card on file to download this cre…" at bounding box center [473, 487] width 11 height 11
checkbox input "true"
click at [513, 536] on button "Request Credit Report" at bounding box center [523, 530] width 170 height 37
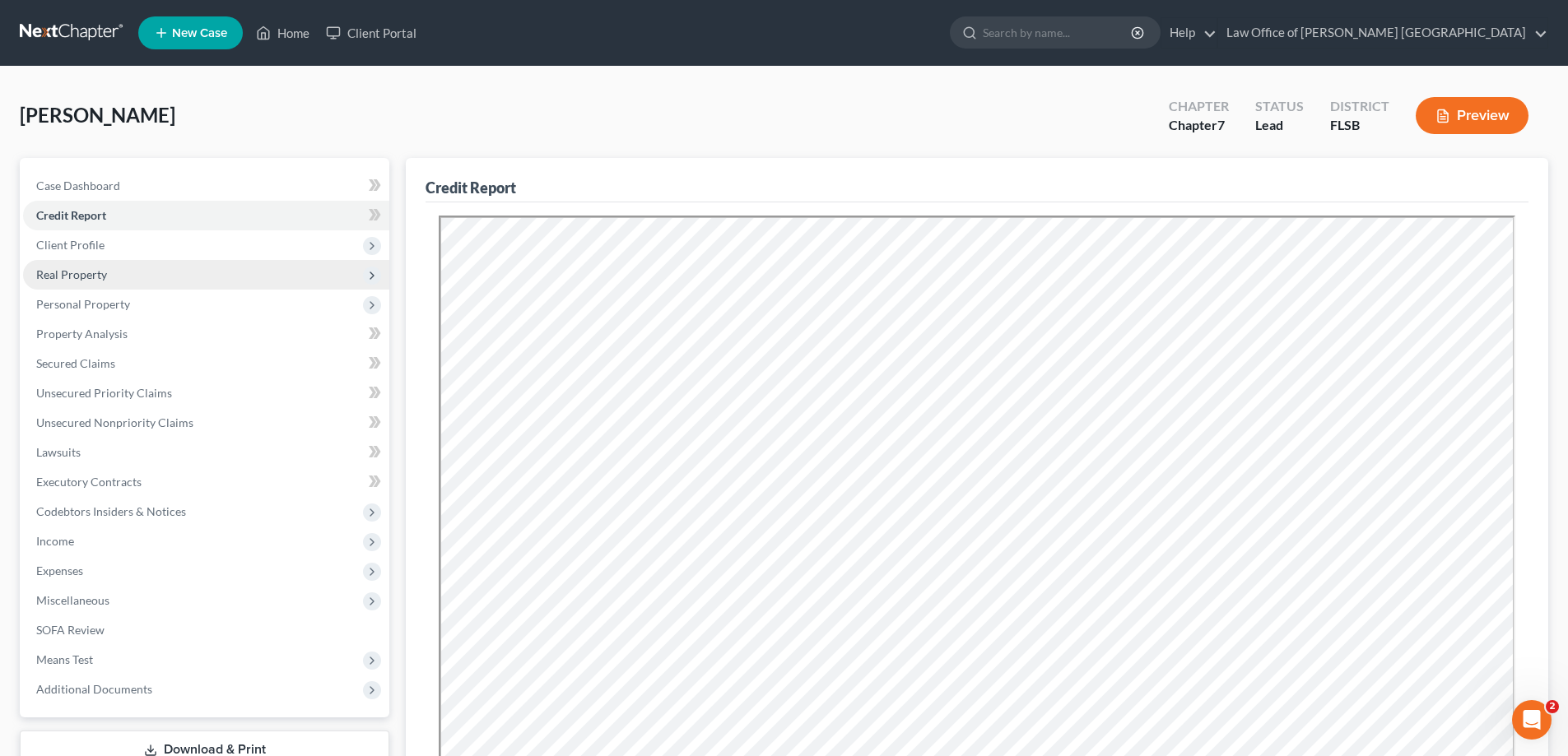
click at [89, 276] on span "Real Property" at bounding box center [72, 274] width 71 height 14
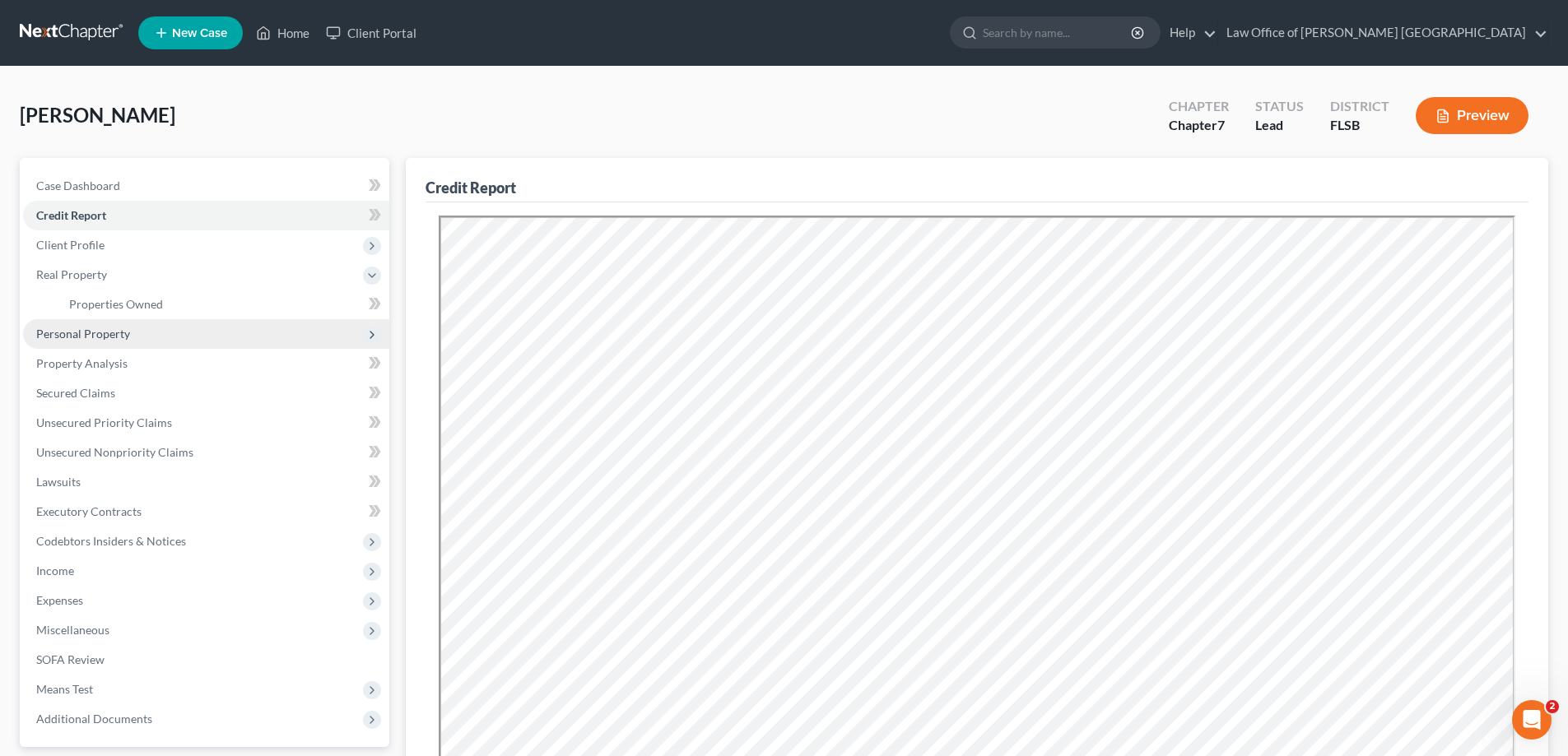
click at [98, 338] on span "Personal Property" at bounding box center [84, 334] width 94 height 14
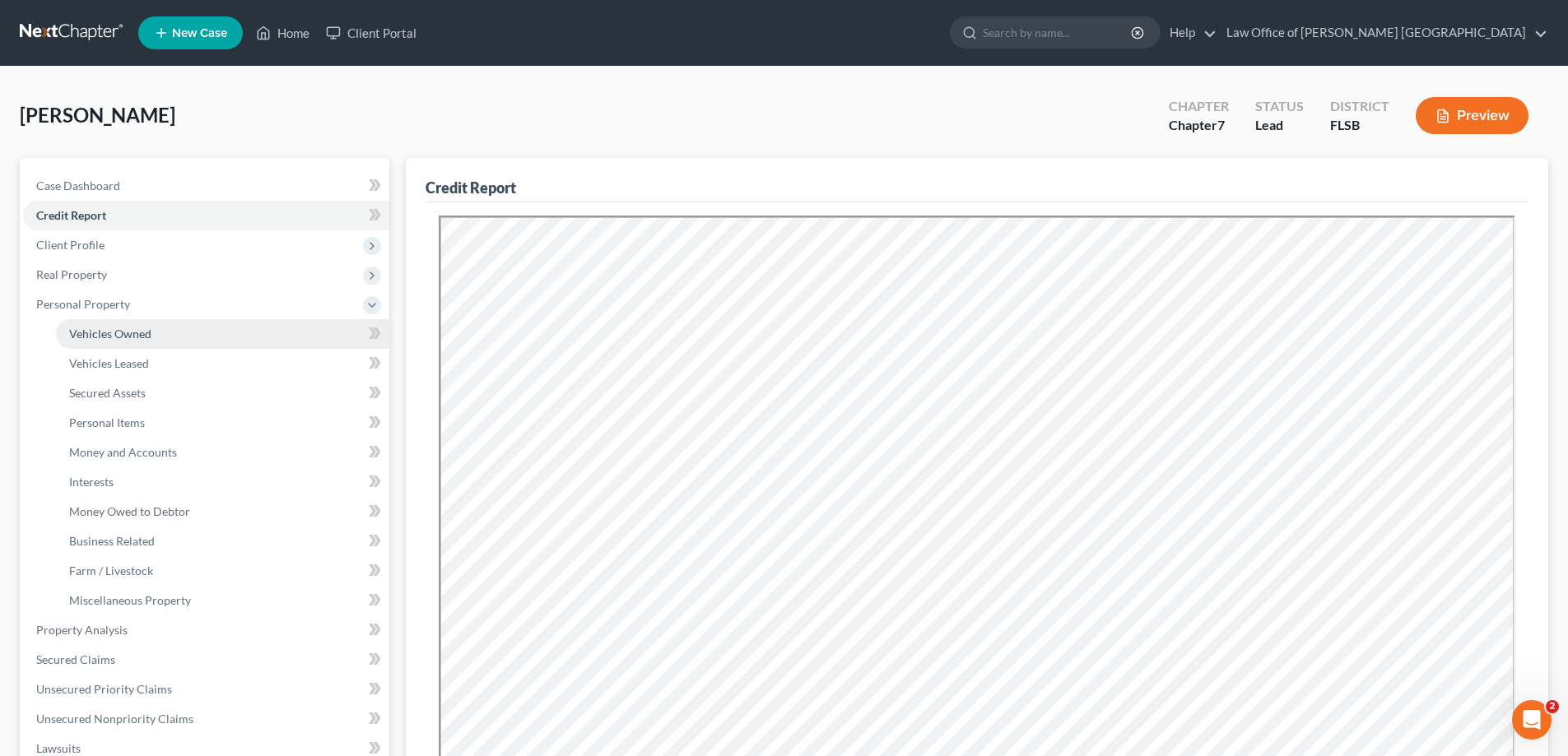
click at [137, 338] on span "Vehicles Owned" at bounding box center [111, 334] width 83 height 14
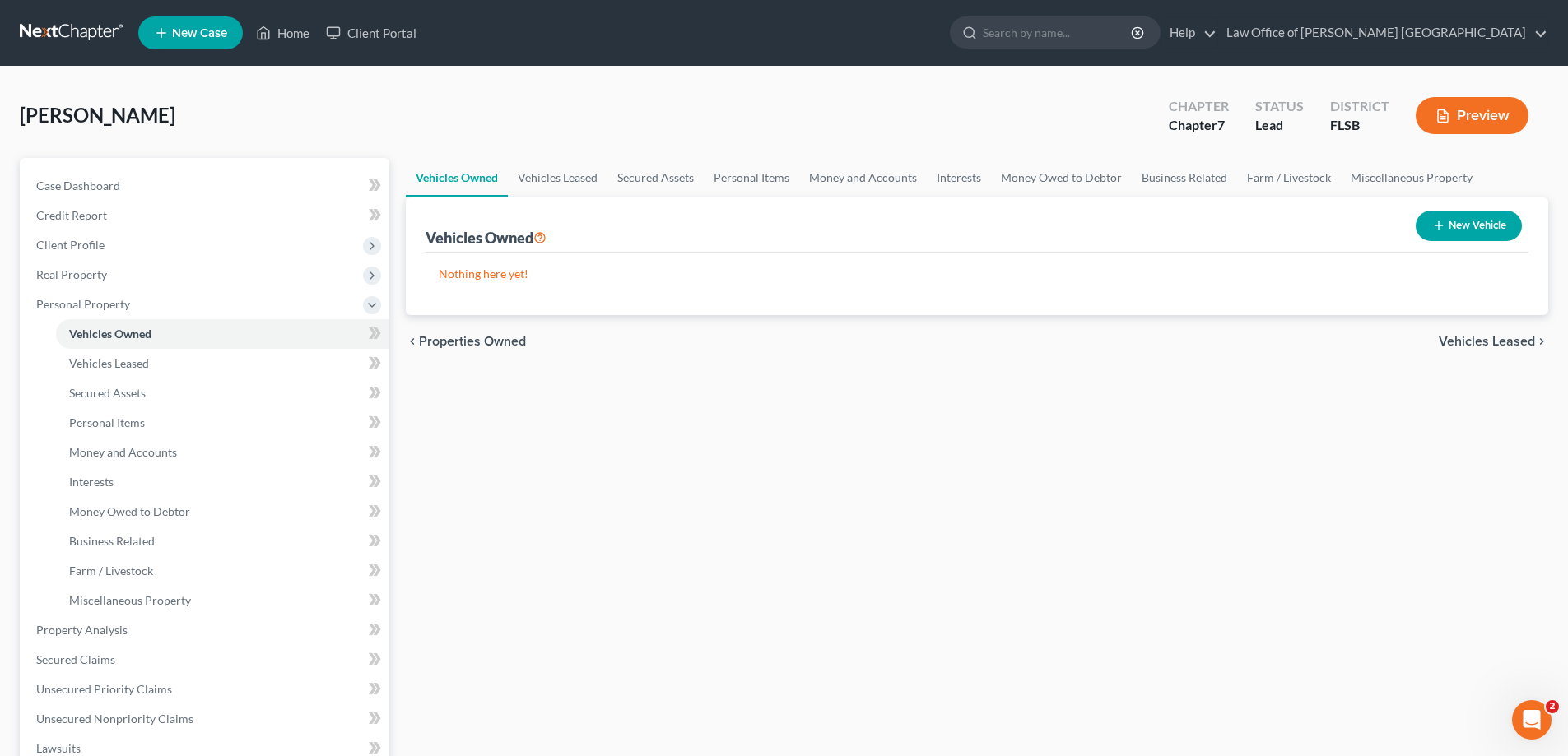
click at [1479, 232] on button "New Vehicle" at bounding box center [1468, 226] width 106 height 31
select select "0"
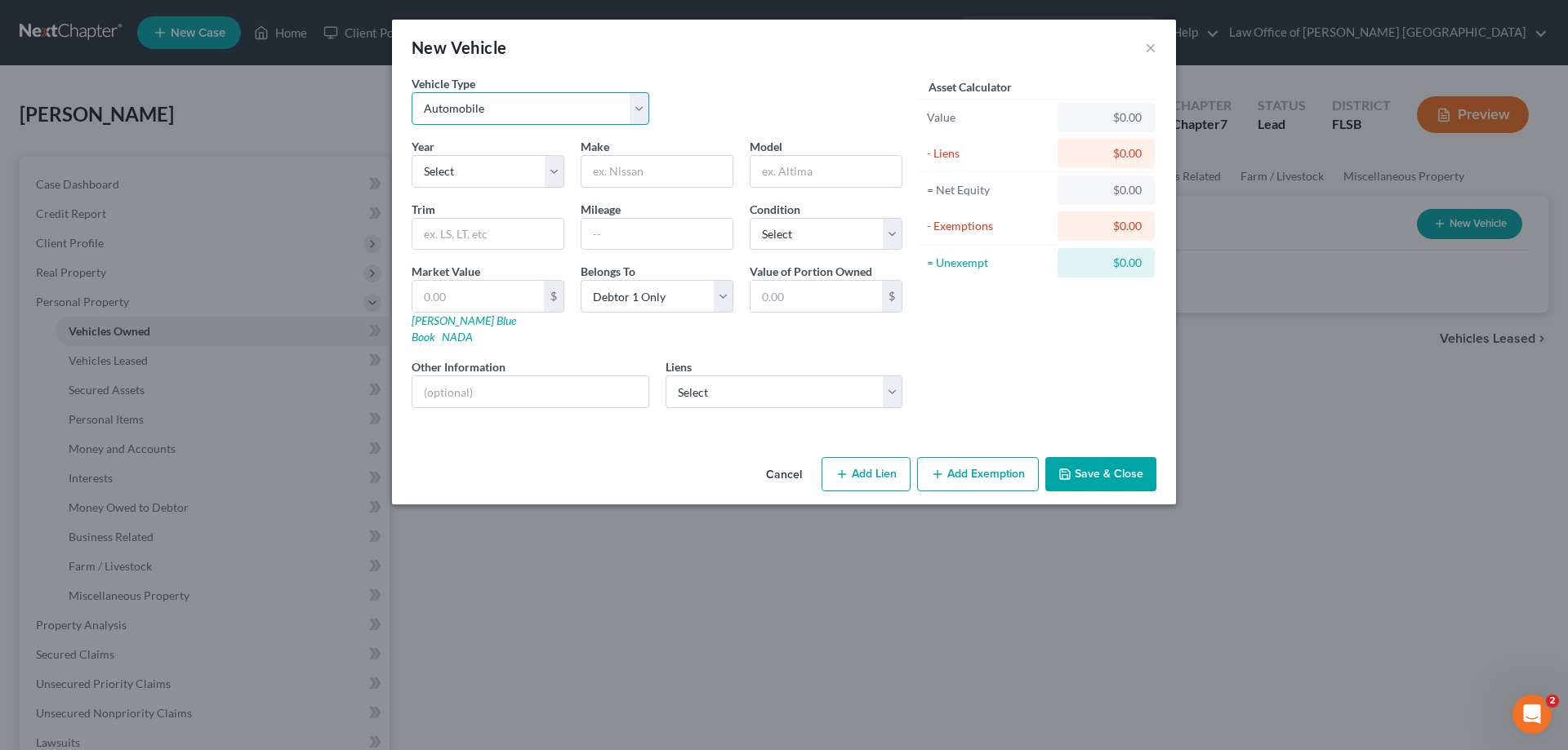
click at [645, 113] on select "Select Automobile Truck Trailer Watercraft Aircraft Motor Home Atv Other Vehicle" at bounding box center [530, 109] width 238 height 32
click at [554, 177] on select "Select 2026 2025 2024 2023 2022 2021 2020 2019 2018 2017 2016 2015 2014 2013 20…" at bounding box center [488, 172] width 153 height 32
select select "13"
click at [411, 156] on select "Select 2026 2025 2024 2023 2022 2021 2020 2019 2018 2017 2016 2015 2014 2013 20…" at bounding box center [488, 172] width 153 height 32
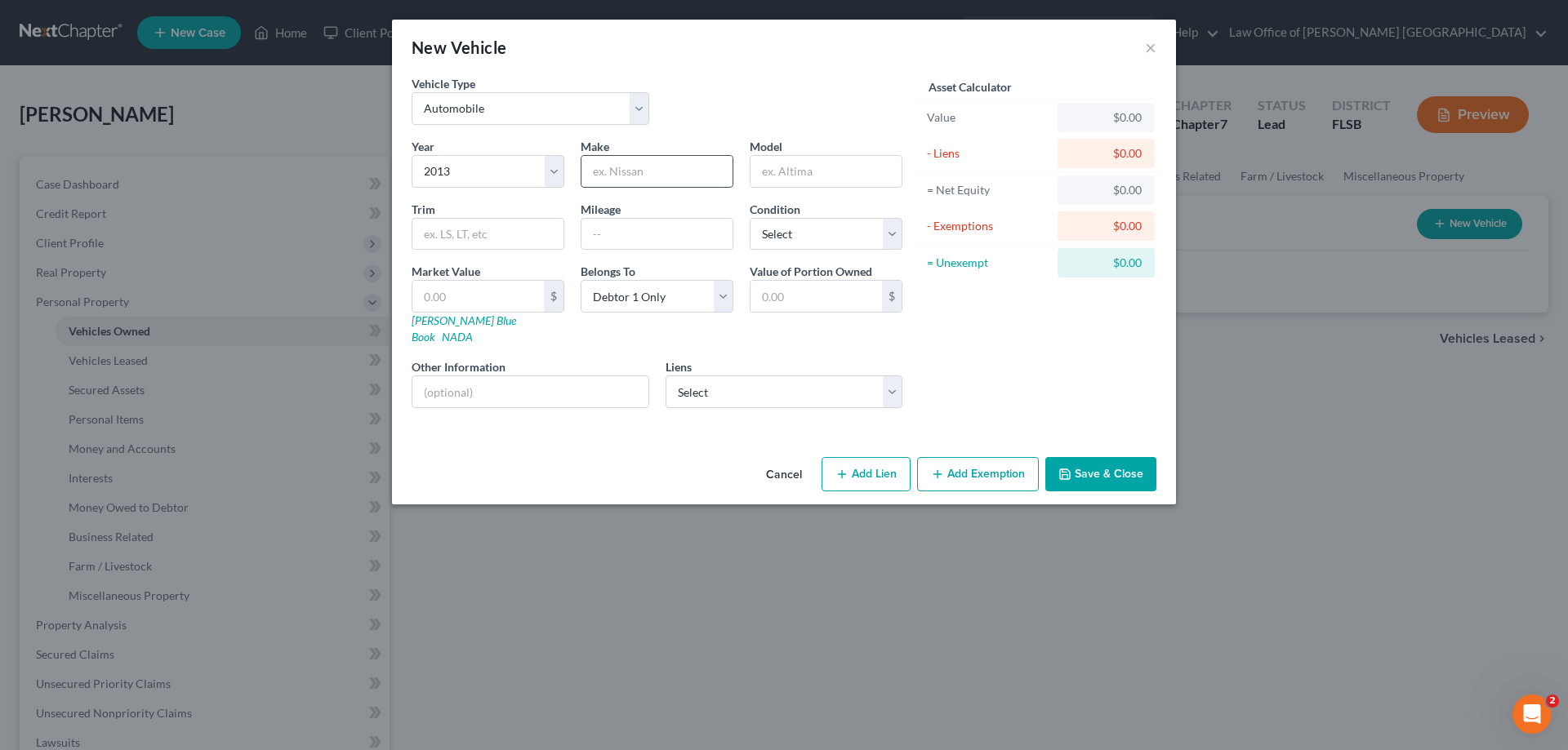
click at [613, 178] on input "text" at bounding box center [657, 171] width 151 height 31
type input "Nissan"
click at [794, 178] on input "text" at bounding box center [826, 171] width 151 height 31
type input "Altima"
click at [596, 240] on input "text" at bounding box center [657, 234] width 151 height 31
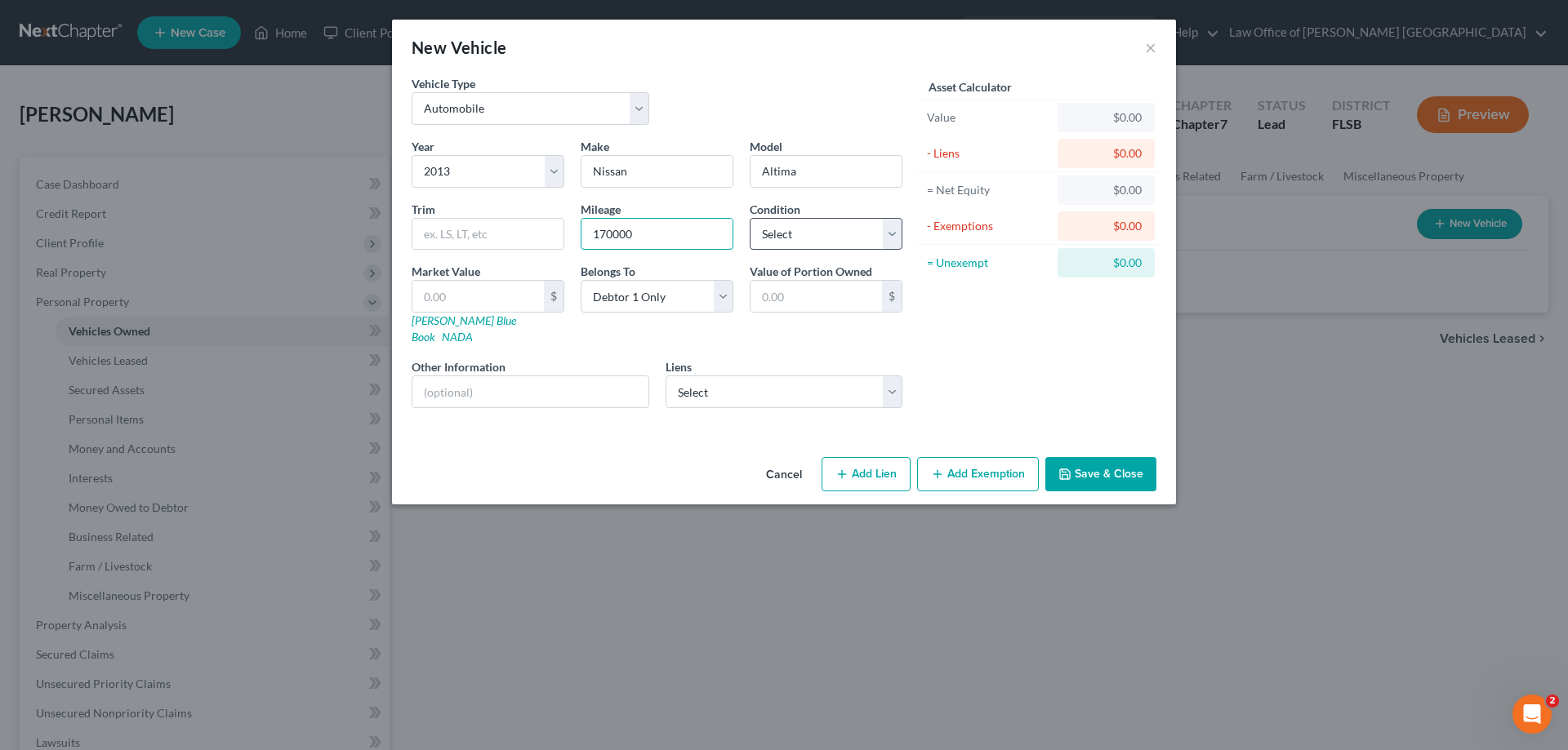
type input "170000"
click at [894, 242] on select "Select Excellent Very Good Good Fair Poor" at bounding box center [826, 234] width 153 height 32
select select "4"
click at [749, 218] on select "Select Excellent Very Good Good Fair Poor" at bounding box center [826, 234] width 153 height 32
click at [448, 291] on input "text" at bounding box center [478, 296] width 132 height 31
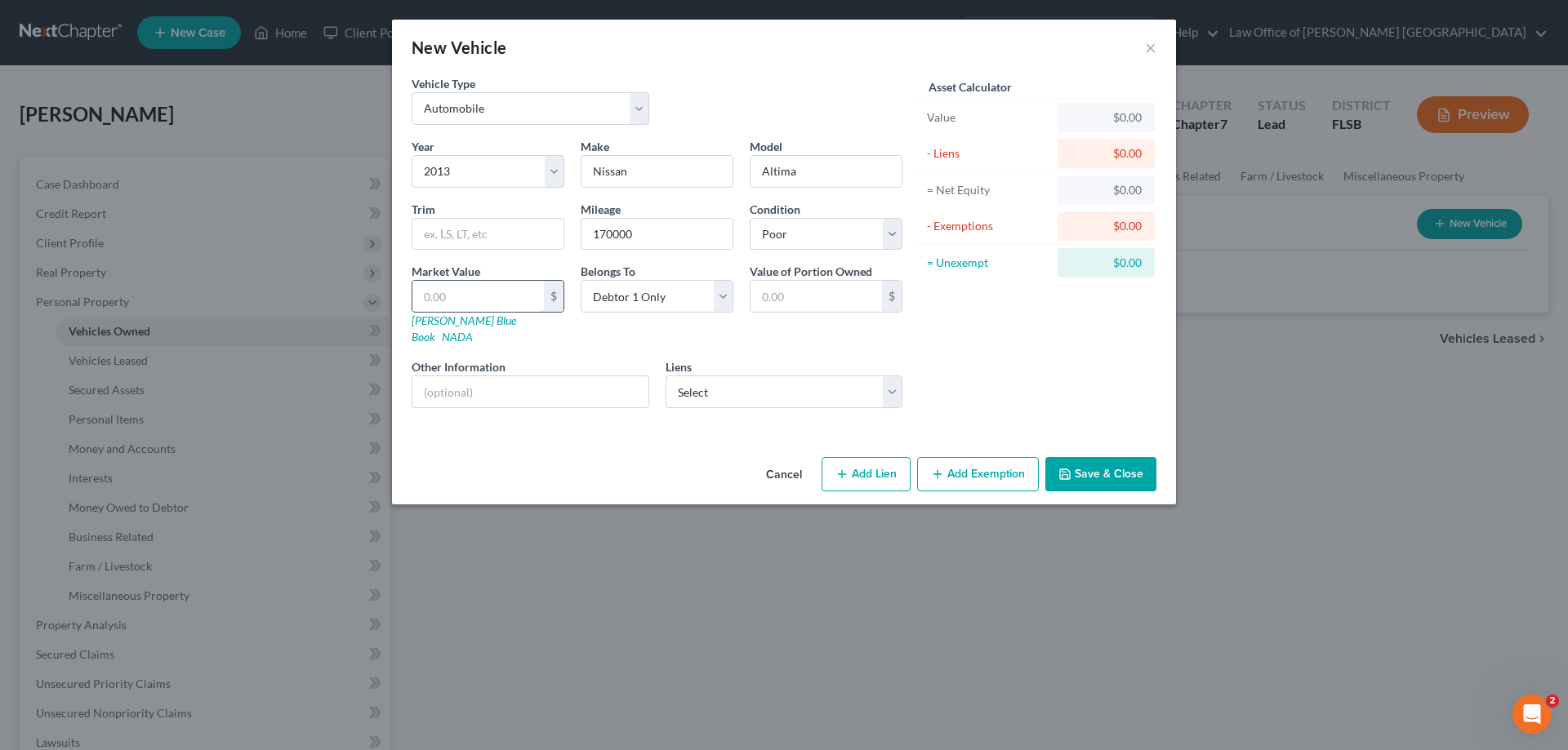
type input "3"
type input "3.00"
type input "30"
type input "30.00"
type input "300"
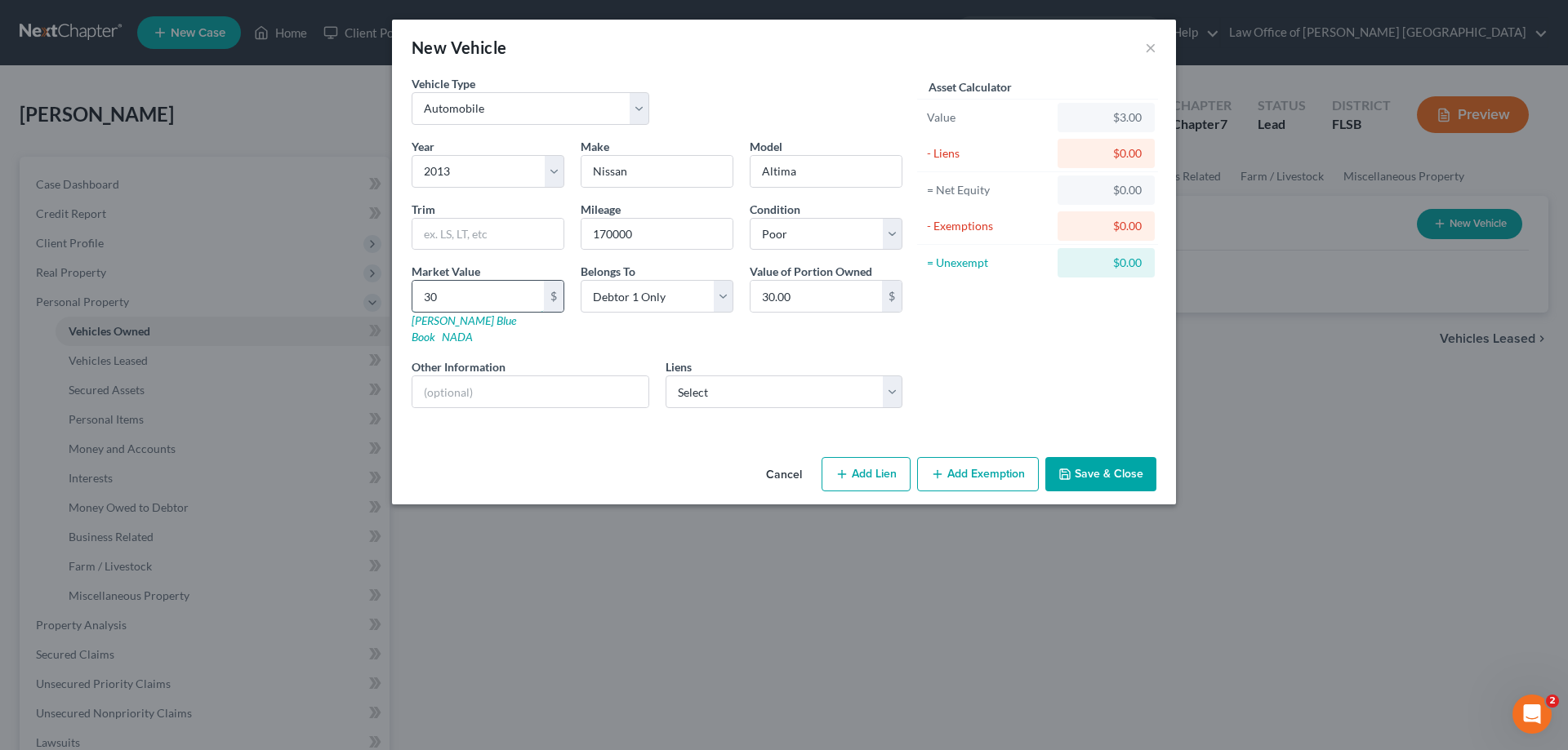
type input "300.00"
type input "3000"
type input "3,000.00"
type input "3,000"
click at [483, 377] on input "text" at bounding box center [530, 391] width 236 height 31
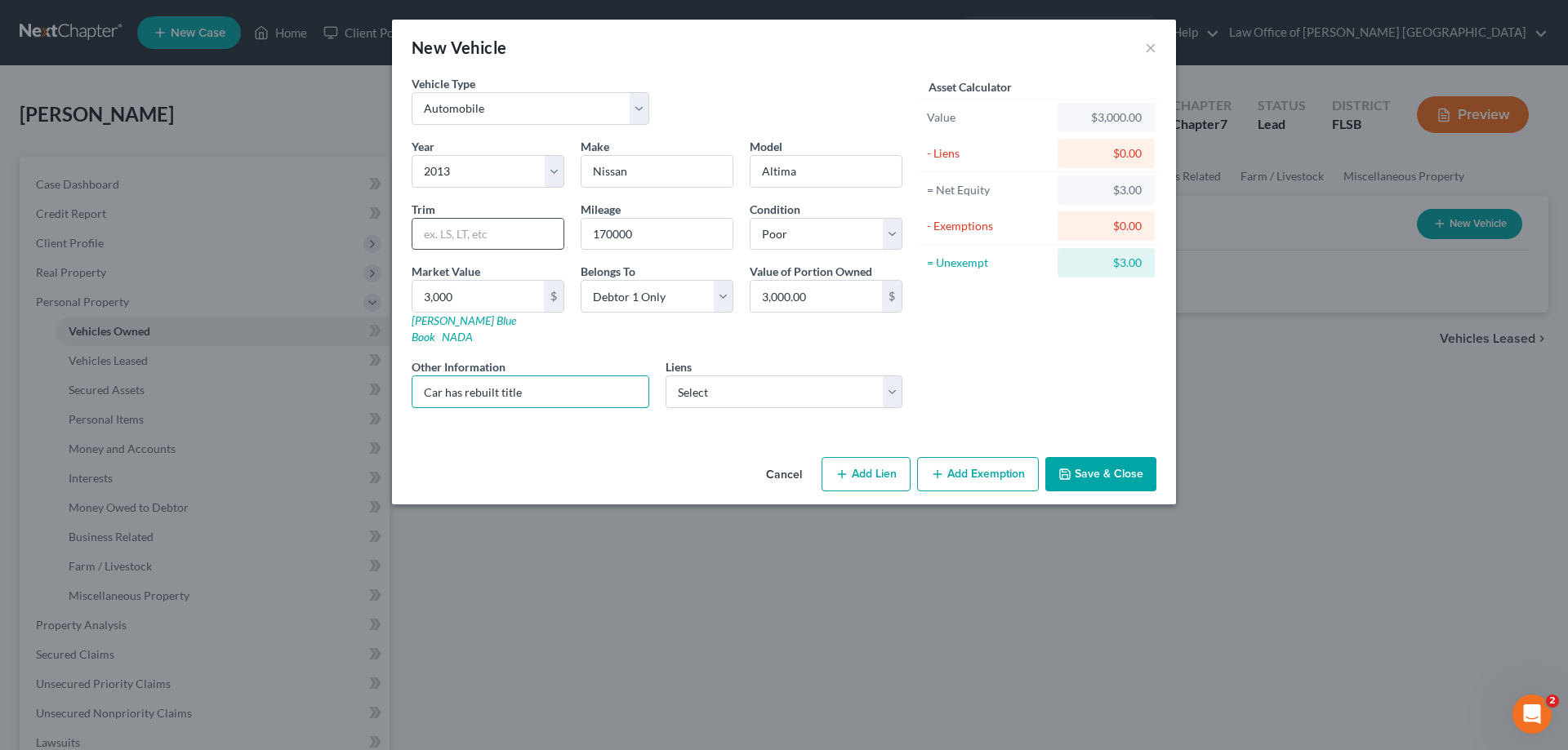
type input "Car has rebuilt title"
click at [468, 240] on input "text" at bounding box center [488, 234] width 151 height 31
type input "SL"
click at [986, 457] on button "Add Exemption" at bounding box center [977, 474] width 121 height 34
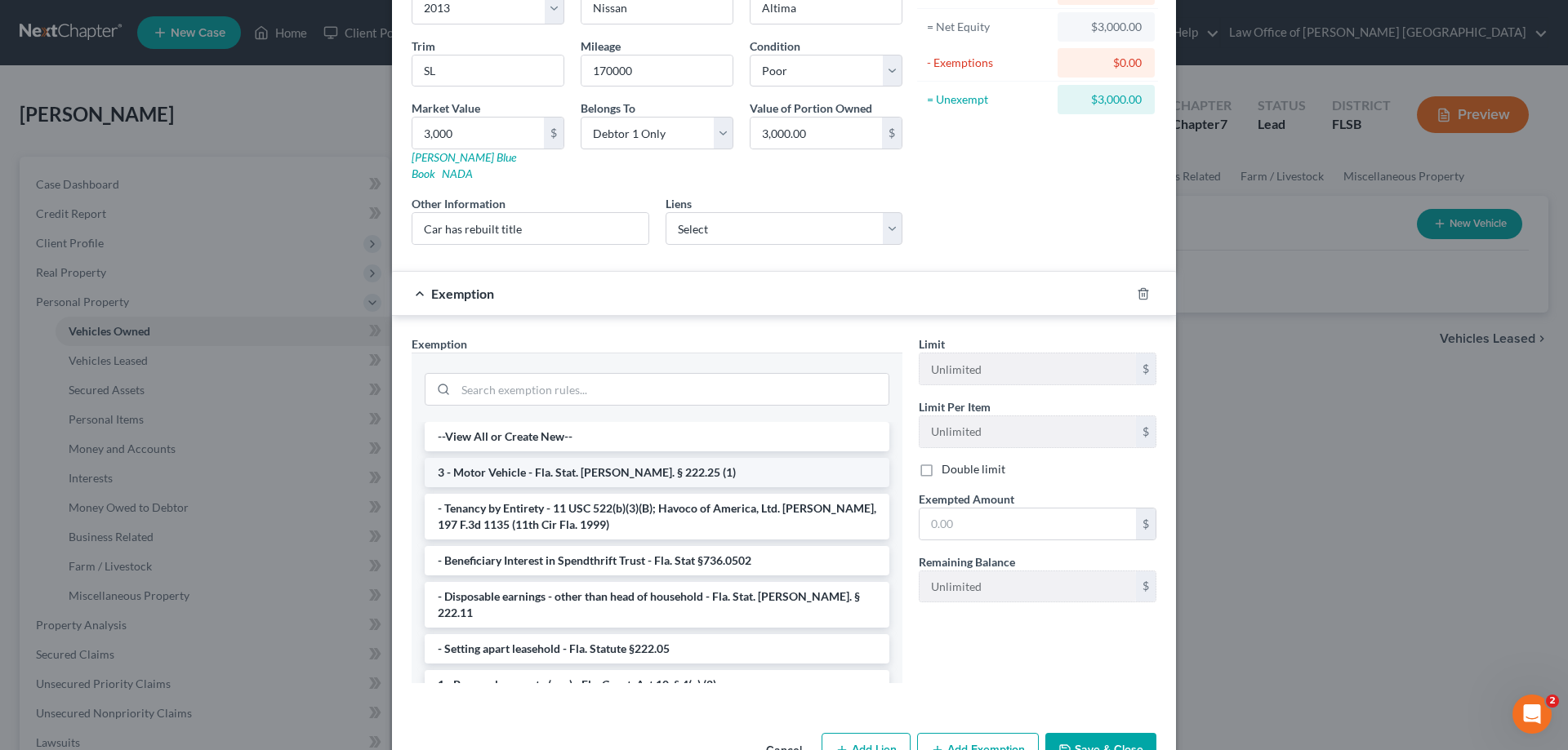
click at [596, 458] on li "3 - Motor Vehicle - Fla. Stat. [PERSON_NAME]. § 222.25 (1)" at bounding box center [657, 472] width 465 height 30
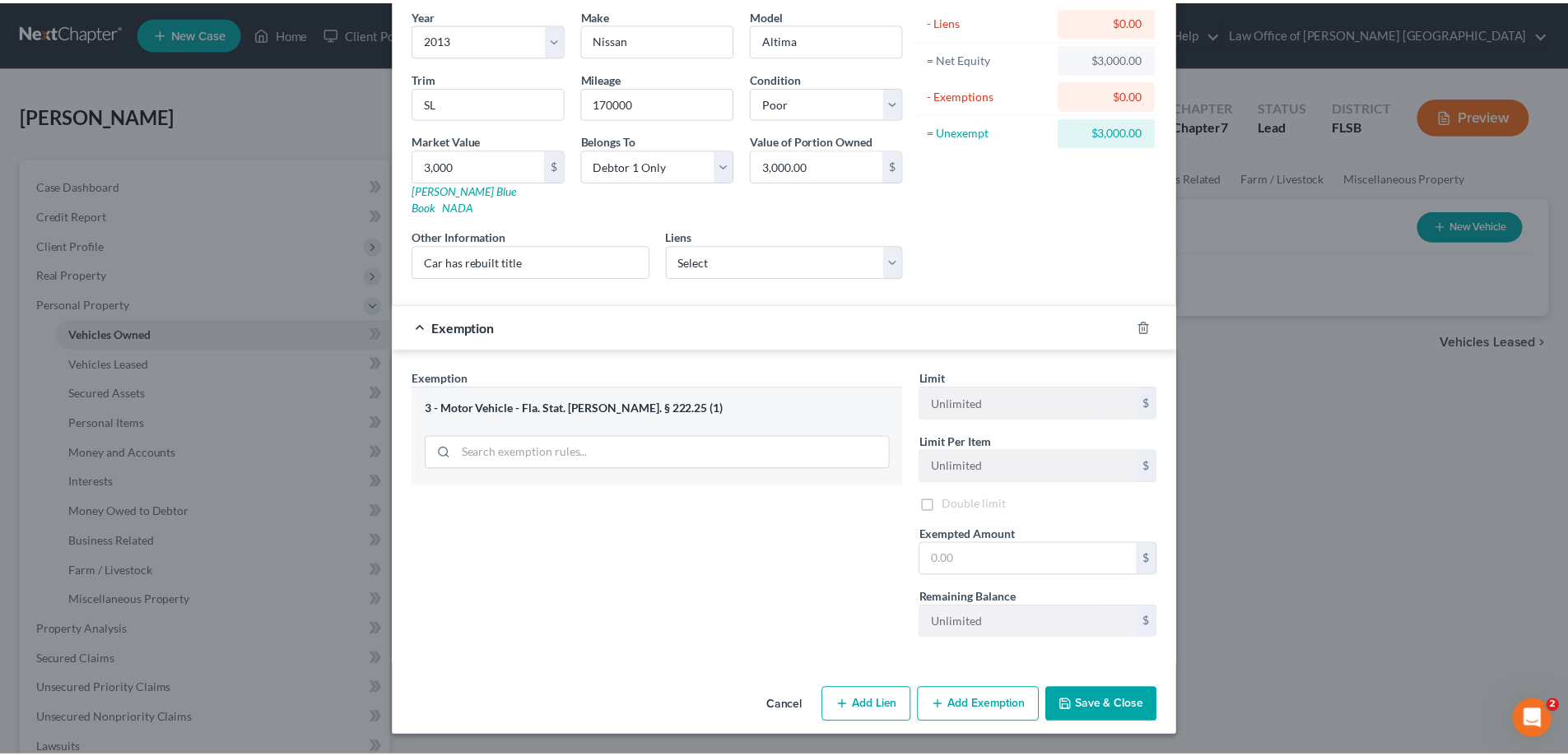
scroll to position [119, 0]
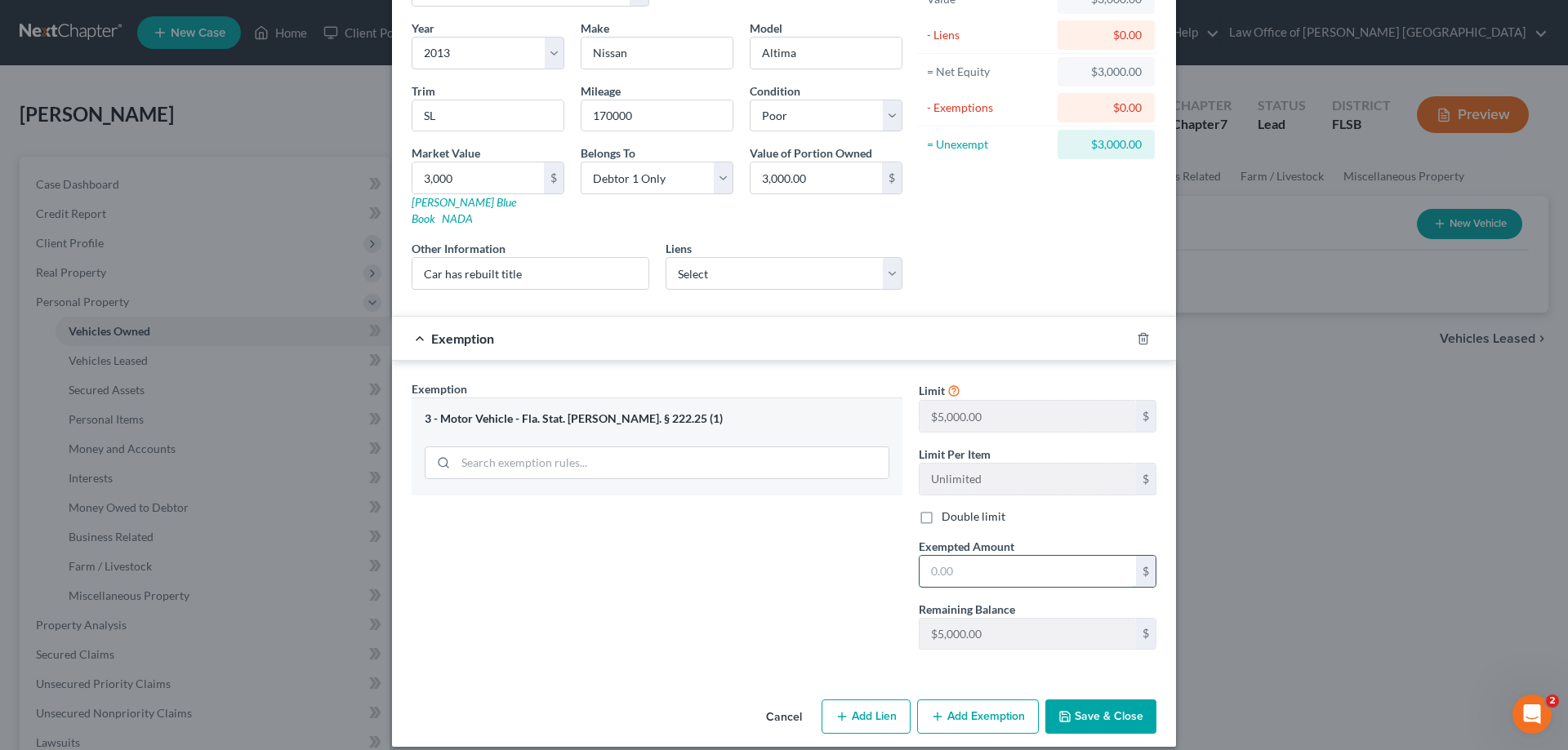
click at [930, 560] on input "text" at bounding box center [1027, 572] width 217 height 31
type input "3,000"
click at [1096, 702] on button "Save & Close" at bounding box center [1100, 717] width 111 height 34
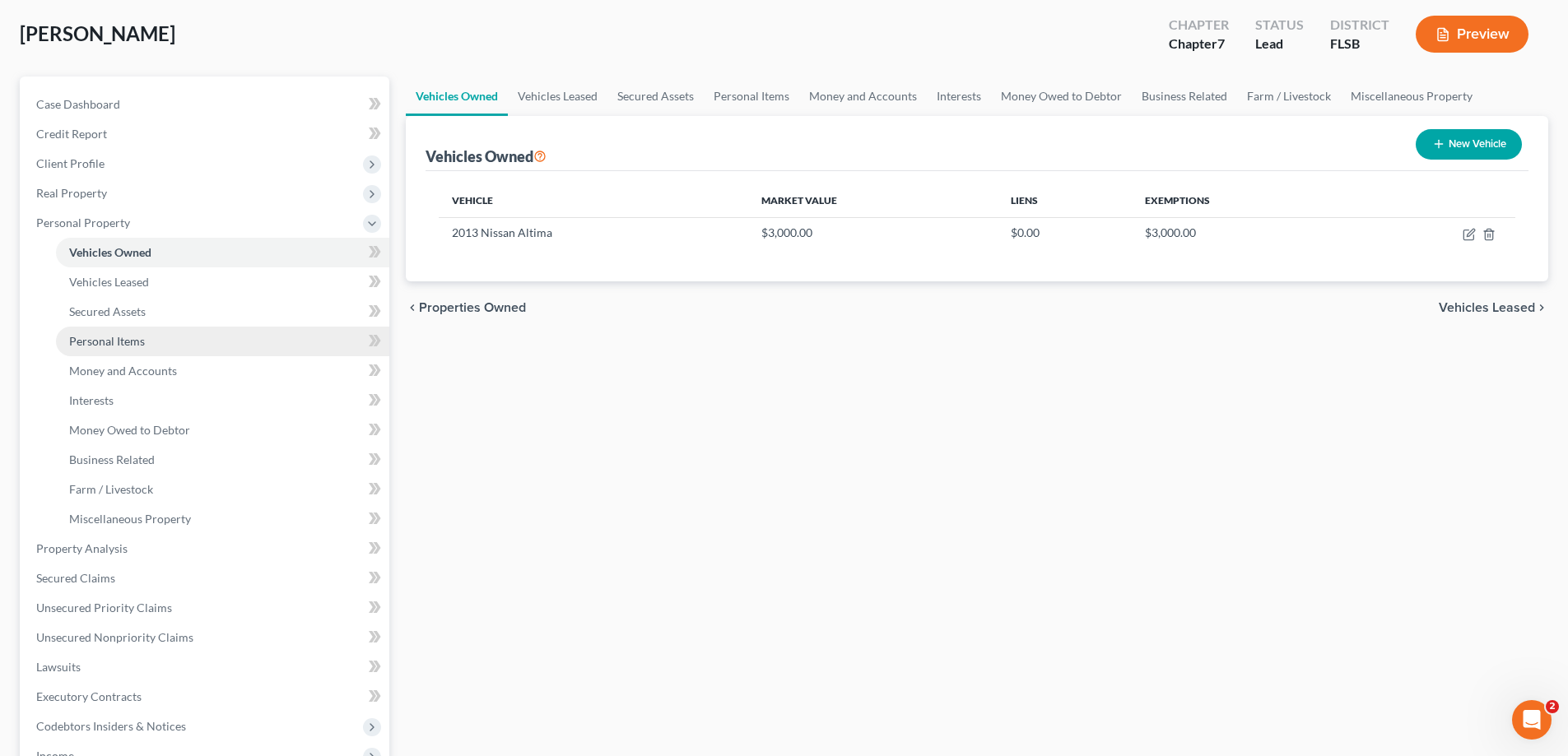
scroll to position [83, 0]
click at [129, 339] on span "Personal Items" at bounding box center [107, 340] width 76 height 14
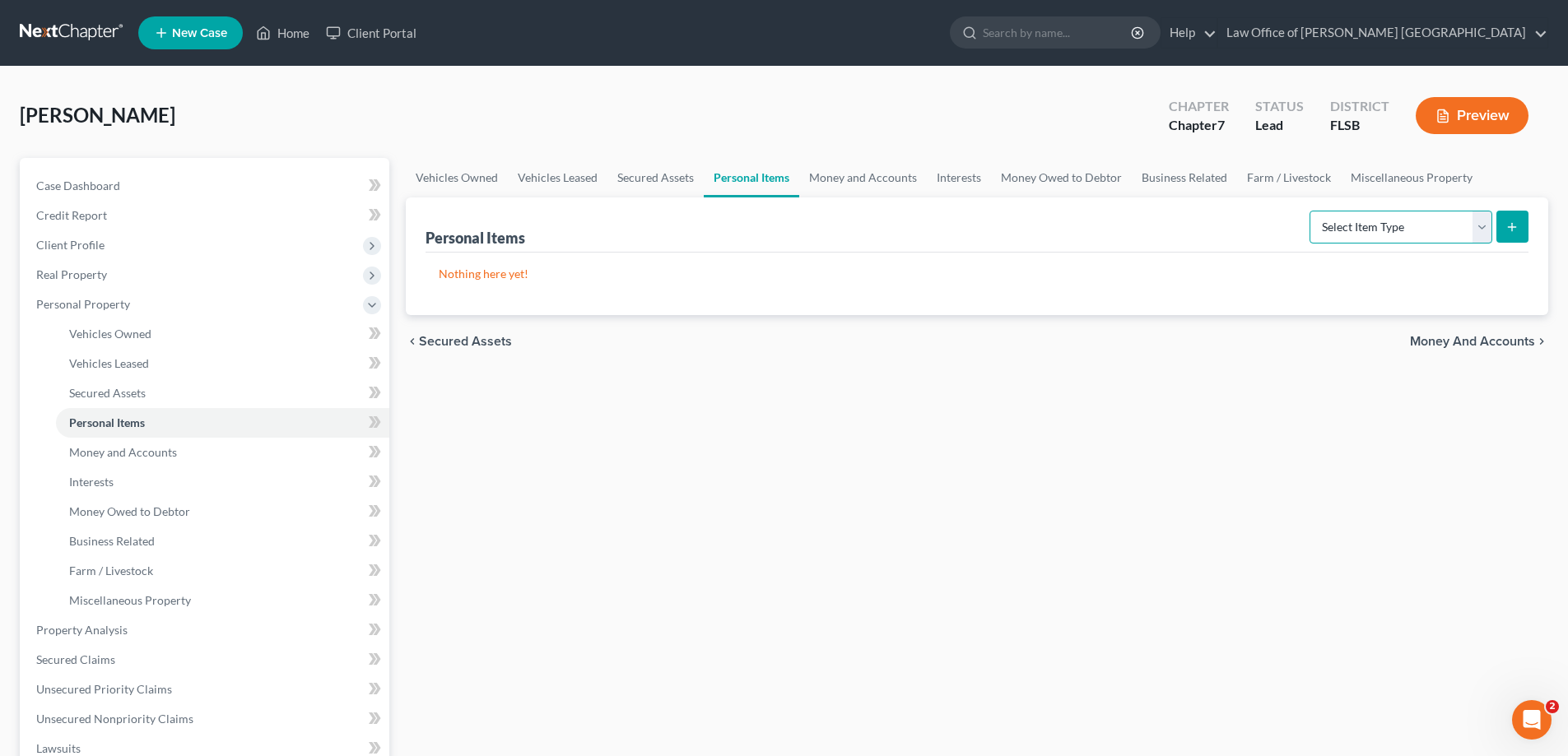
click at [1479, 232] on select "Select Item Type Clothing Collectibles Of Value Electronics Firearms Household …" at bounding box center [1401, 227] width 183 height 33
select select "clothing"
click at [1311, 211] on select "Select Item Type Clothing Collectibles Of Value Electronics Firearms Household …" at bounding box center [1401, 227] width 183 height 33
click at [1513, 234] on button "submit" at bounding box center [1511, 226] width 32 height 32
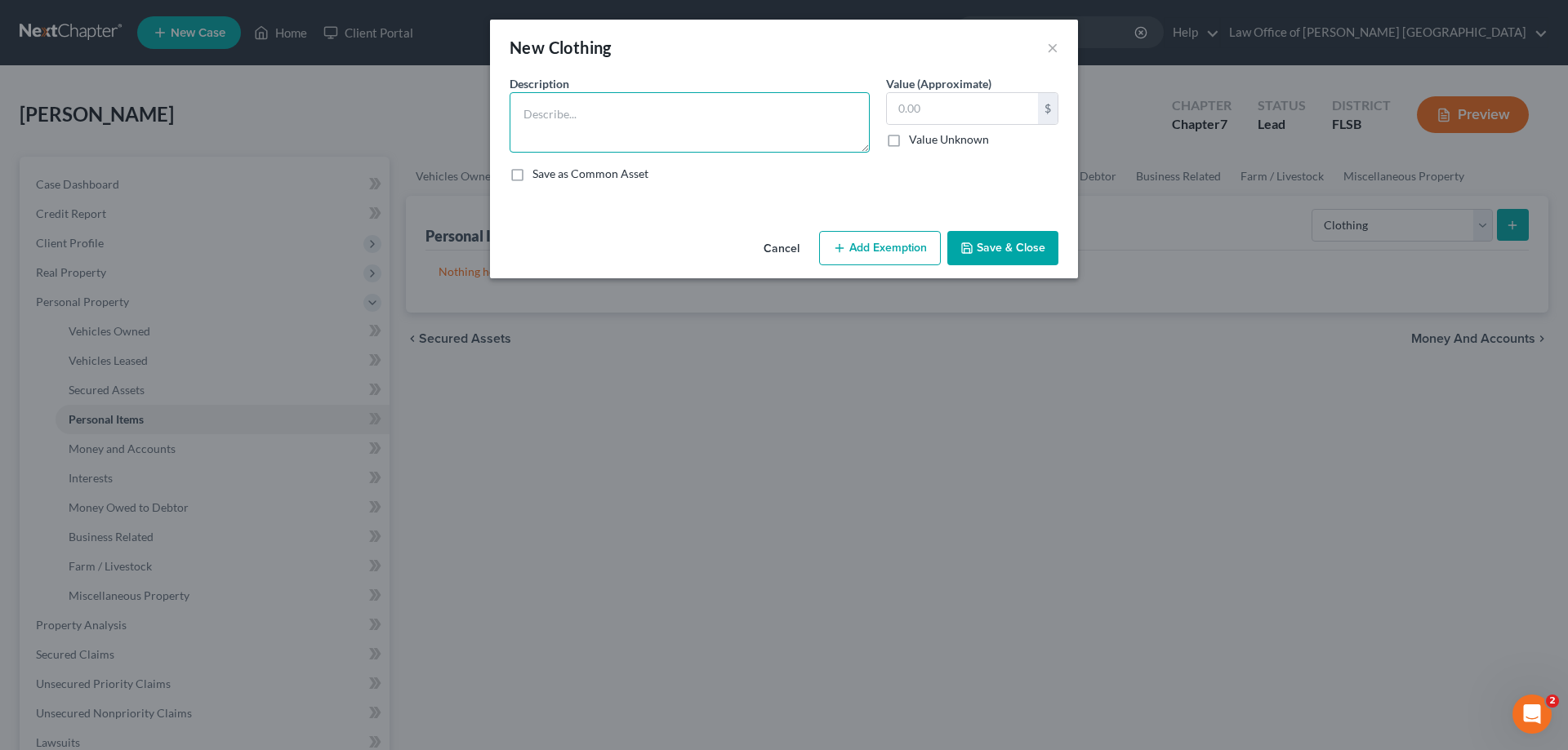
click at [616, 115] on textarea at bounding box center [689, 122] width 360 height 60
type textarea "used clothing"
click at [903, 110] on input "text" at bounding box center [962, 109] width 151 height 31
type input "100"
click at [1003, 246] on button "Save & Close" at bounding box center [1002, 248] width 111 height 34
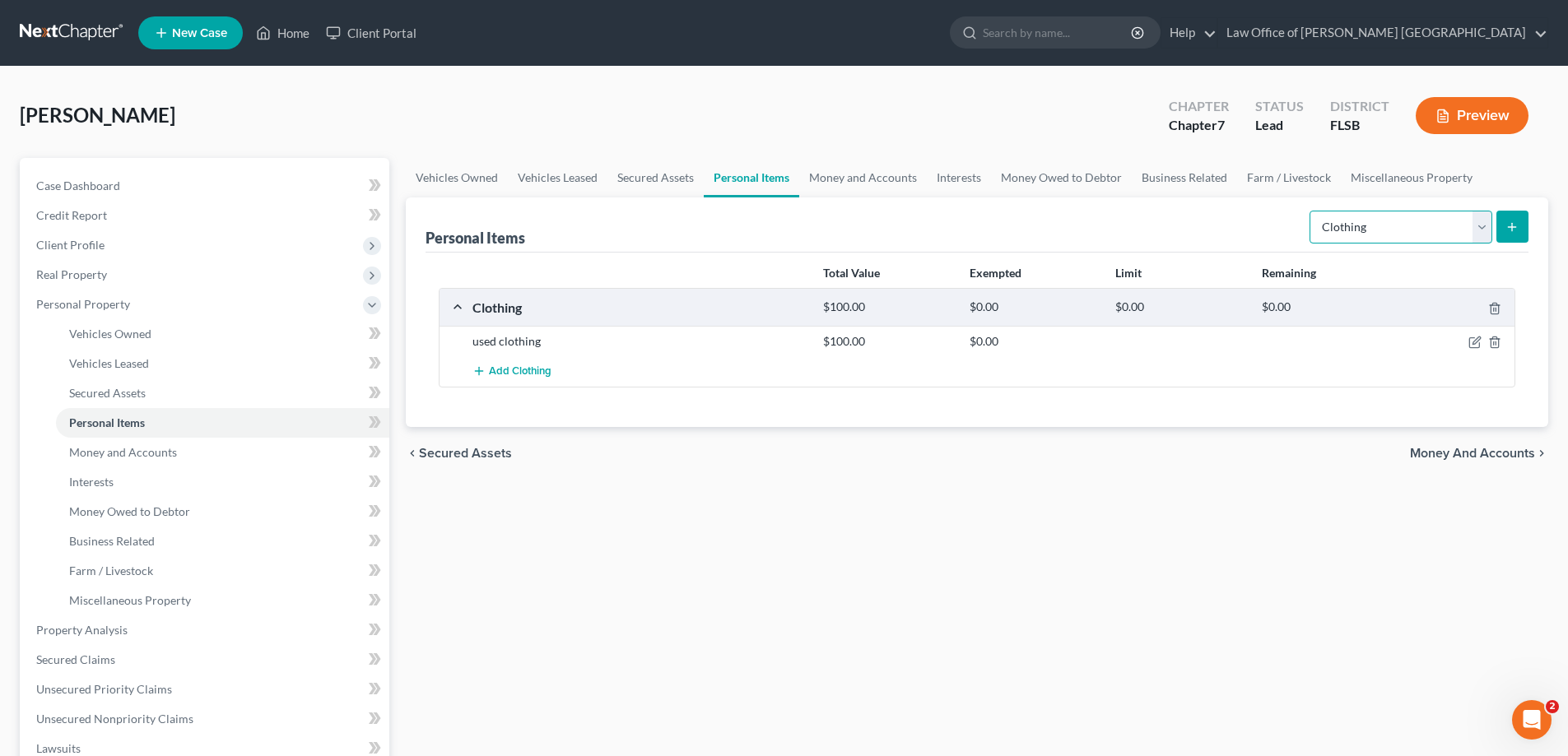
click at [1481, 232] on select "Select Item Type Clothing Collectibles Of Value Electronics Firearms Household …" at bounding box center [1401, 227] width 183 height 33
select select "household_goods"
click at [1311, 211] on select "Select Item Type Clothing Collectibles Of Value Electronics Firearms Household …" at bounding box center [1401, 227] width 183 height 33
click at [1511, 224] on icon "submit" at bounding box center [1512, 227] width 13 height 13
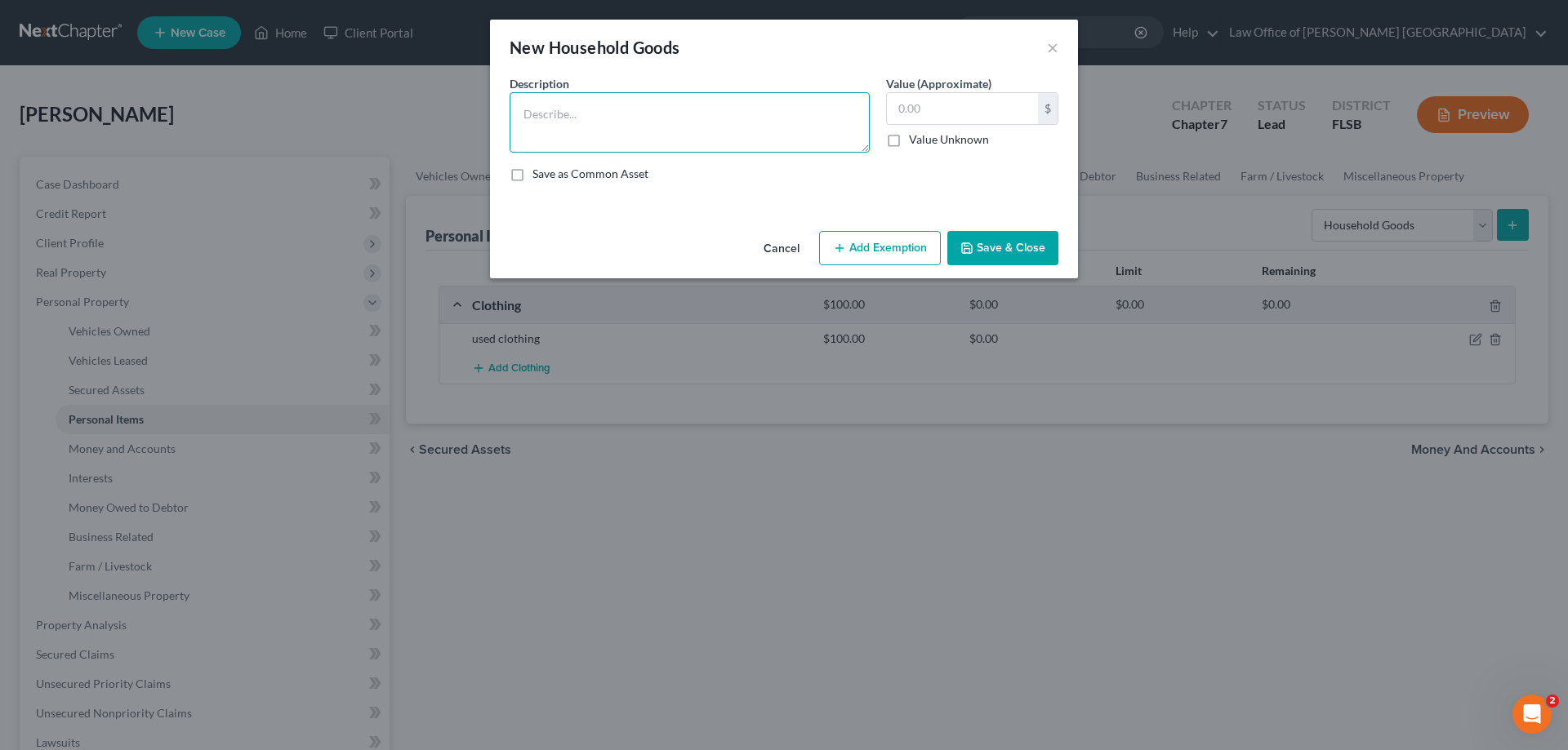
click at [610, 119] on textarea at bounding box center [689, 122] width 360 height 60
type textarea "furniture and household goods"
click at [899, 105] on input "text" at bounding box center [962, 109] width 151 height 31
type input "400"
click at [1016, 242] on button "Save & Close" at bounding box center [1002, 248] width 111 height 34
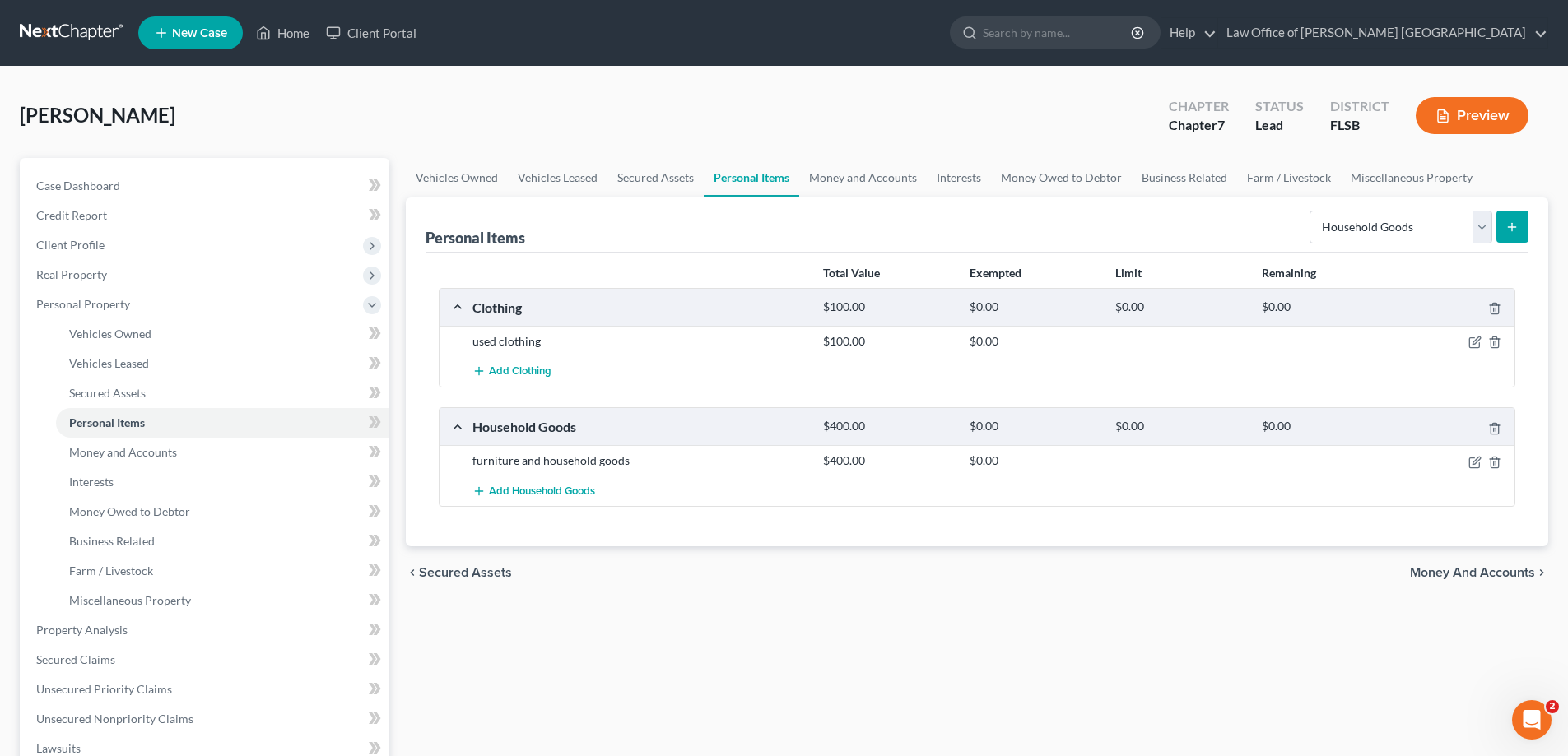
click at [606, 430] on div "Household Goods" at bounding box center [640, 427] width 350 height 17
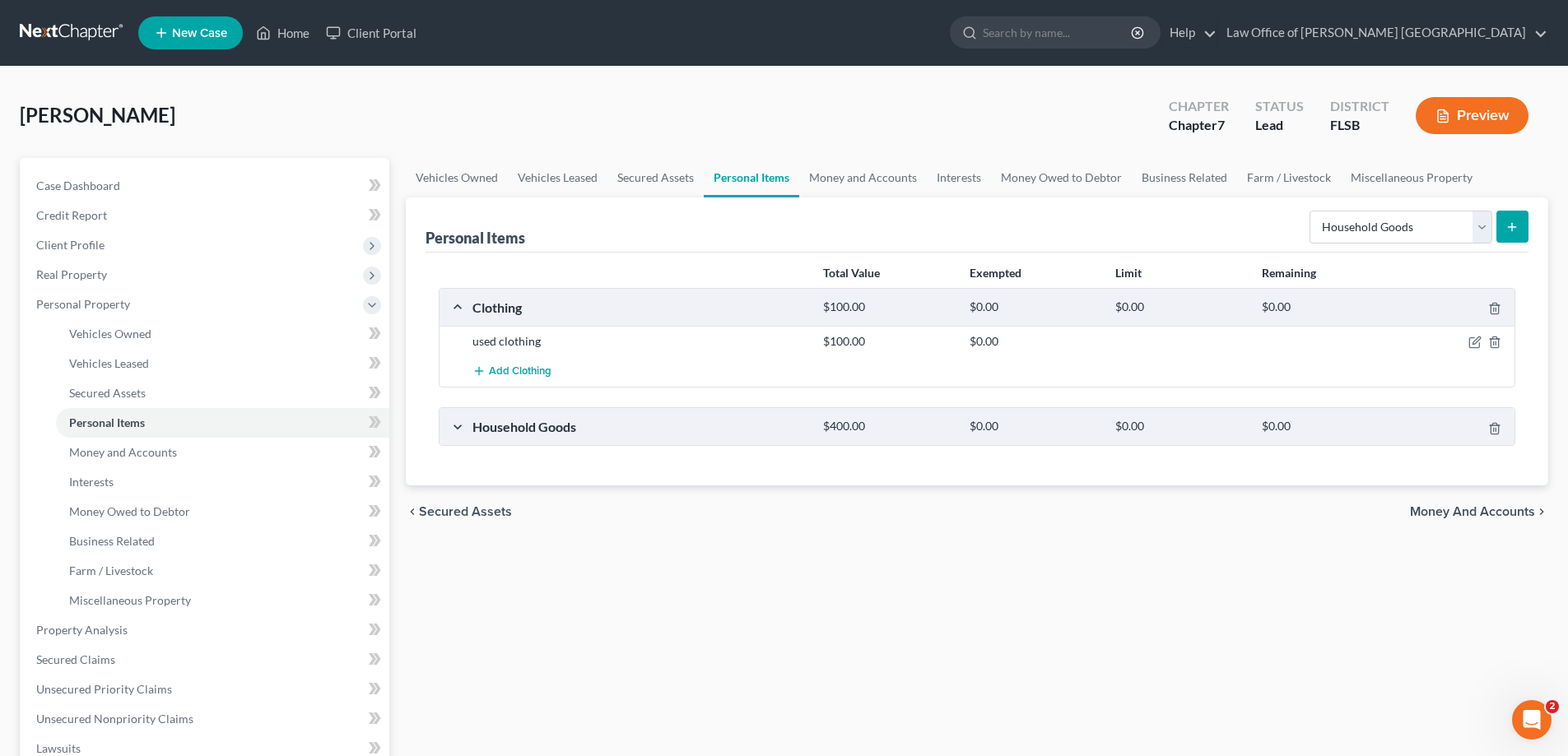
click at [512, 427] on div "Household Goods" at bounding box center [640, 427] width 350 height 17
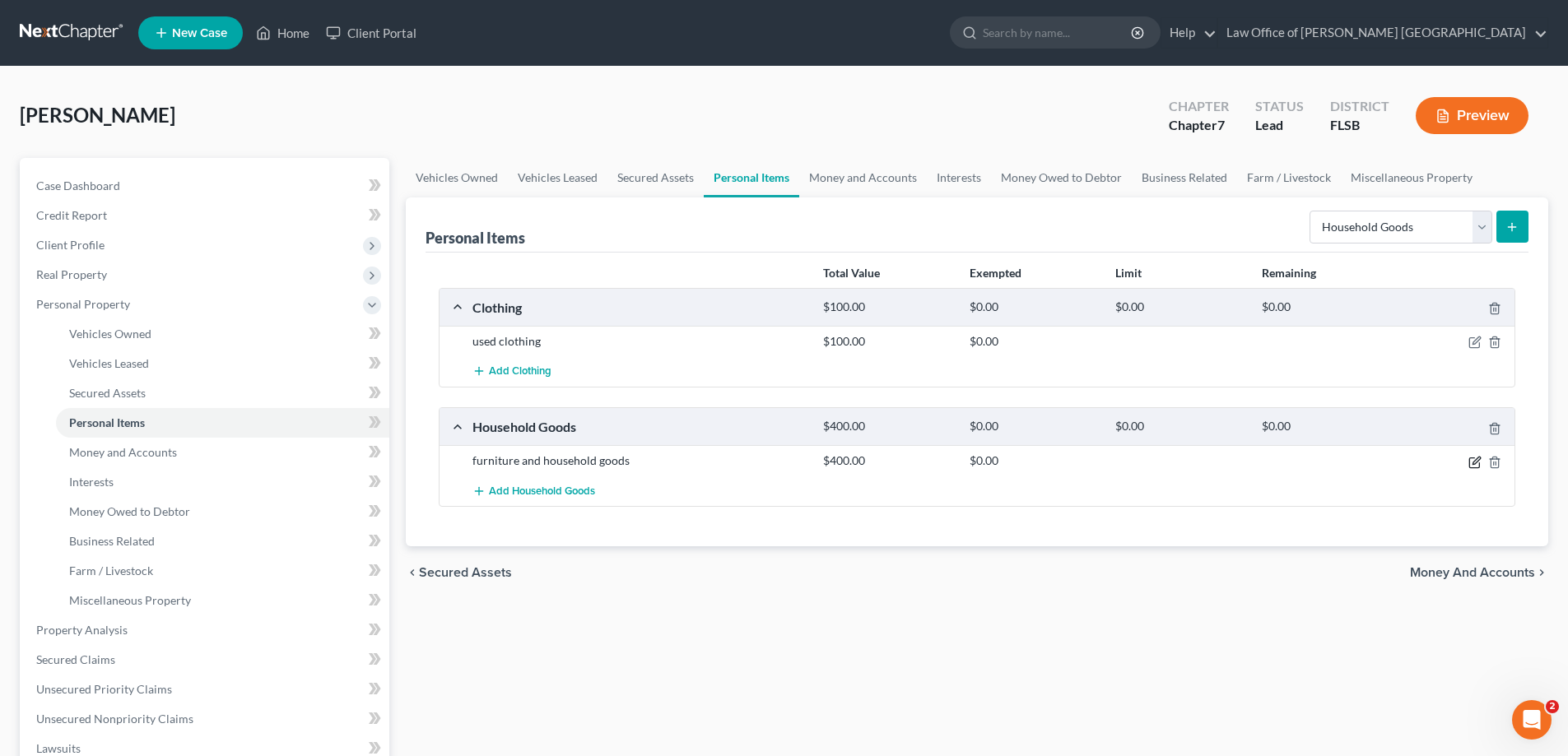
click at [1476, 465] on icon "button" at bounding box center [1475, 463] width 13 height 13
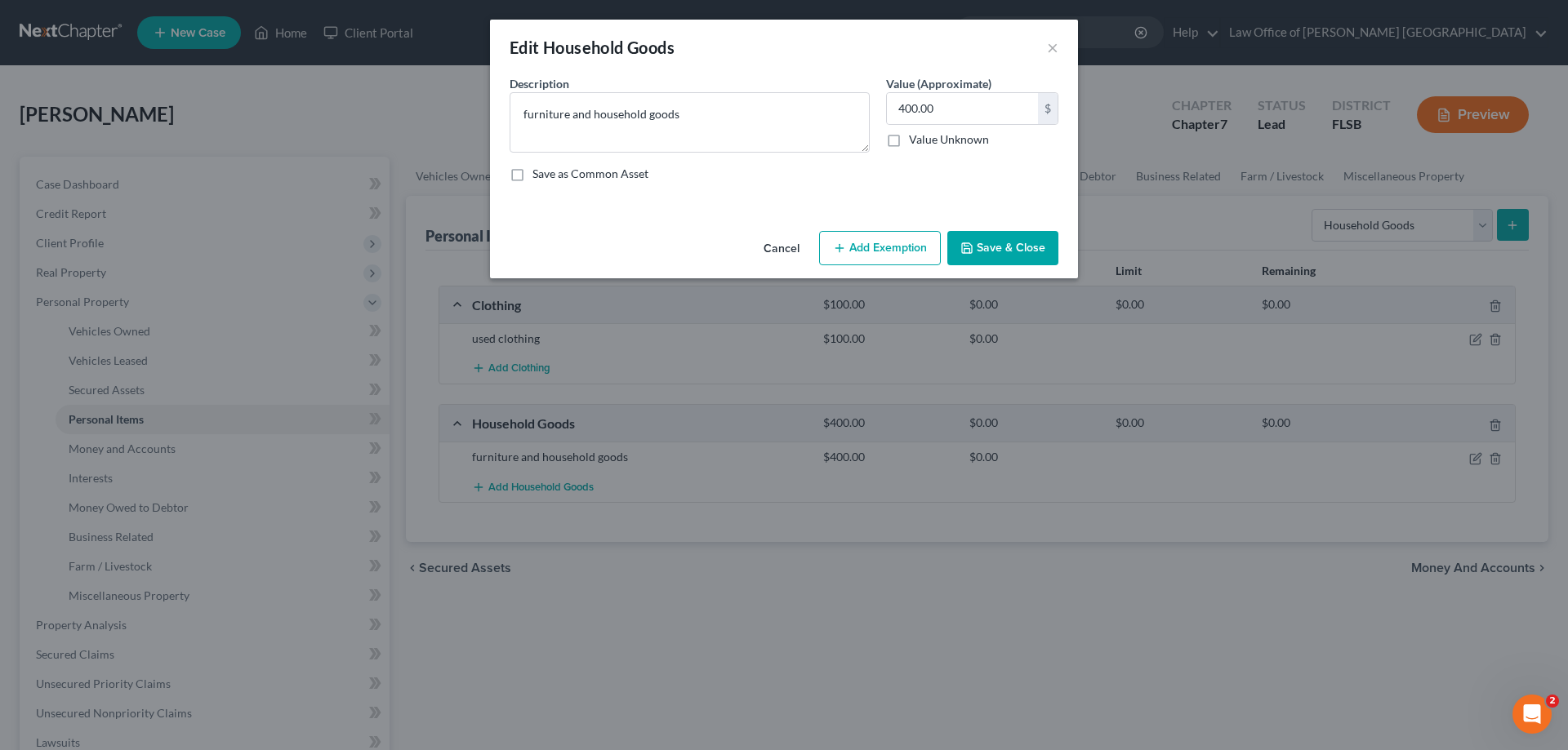
click at [865, 249] on button "Add Exemption" at bounding box center [879, 248] width 121 height 34
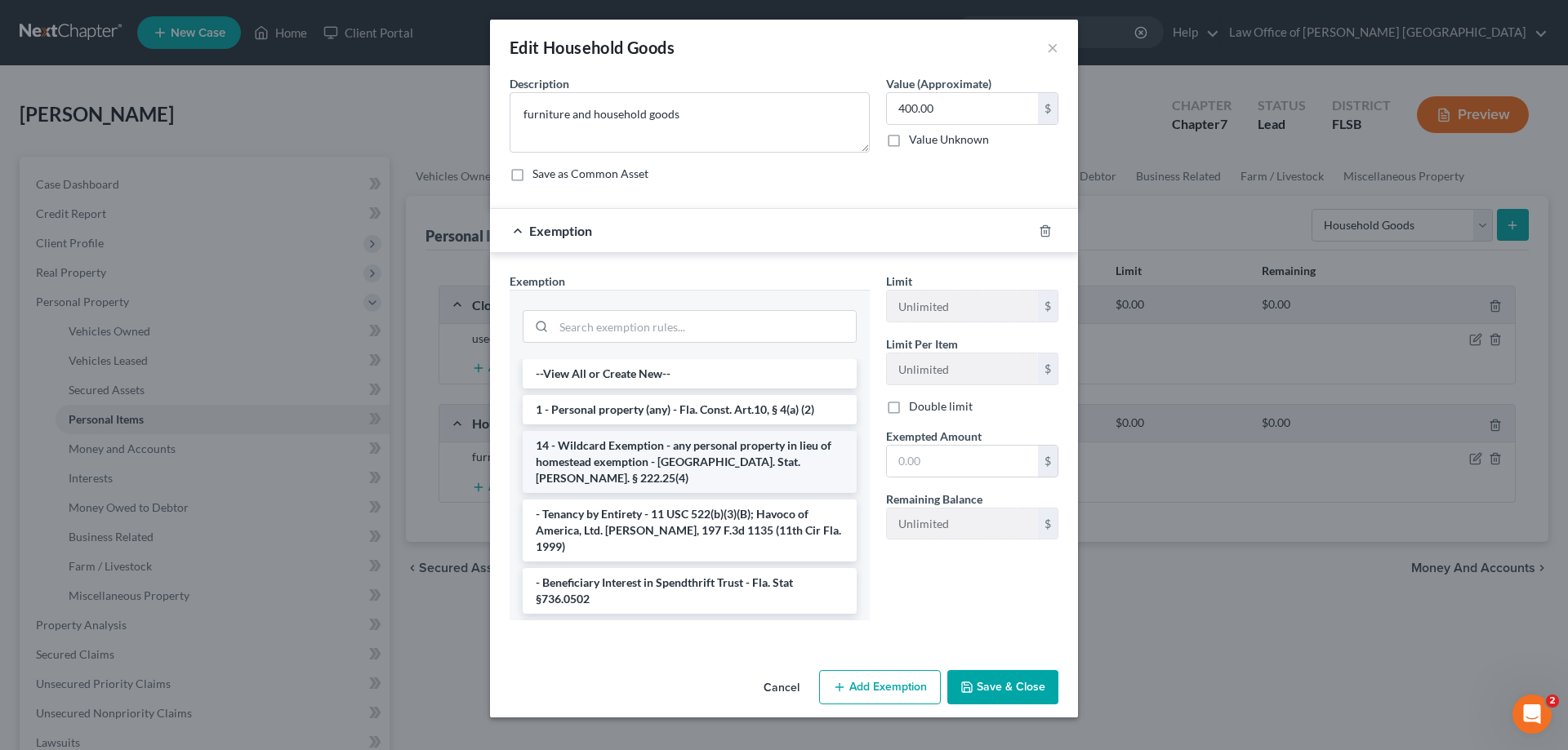
click at [760, 454] on li "14 - Wildcard Exemption - any personal property in lieu of homestead exemption …" at bounding box center [690, 462] width 334 height 62
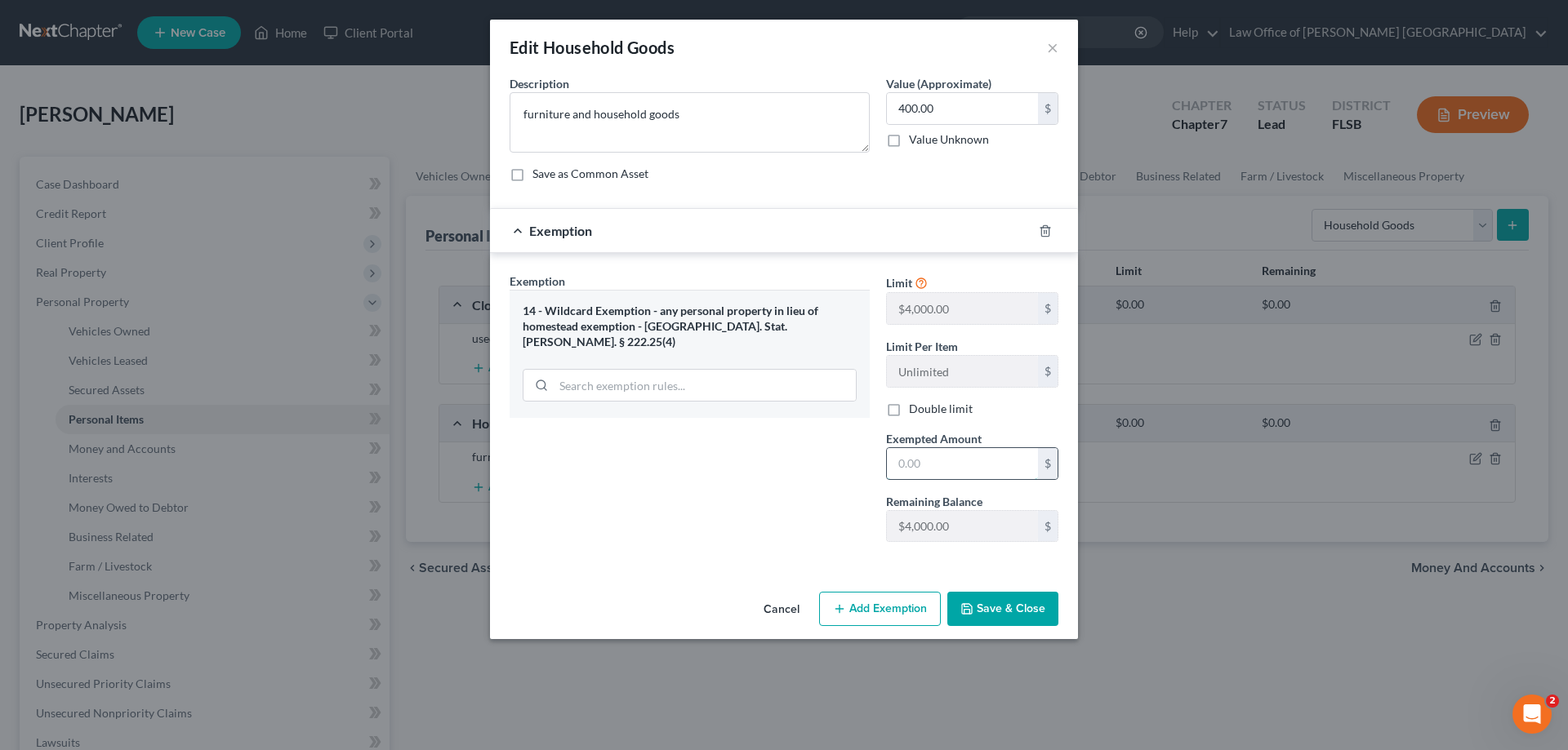
click at [904, 462] on input "text" at bounding box center [962, 464] width 151 height 31
type input "400"
click at [997, 611] on button "Save & Close" at bounding box center [1002, 609] width 111 height 34
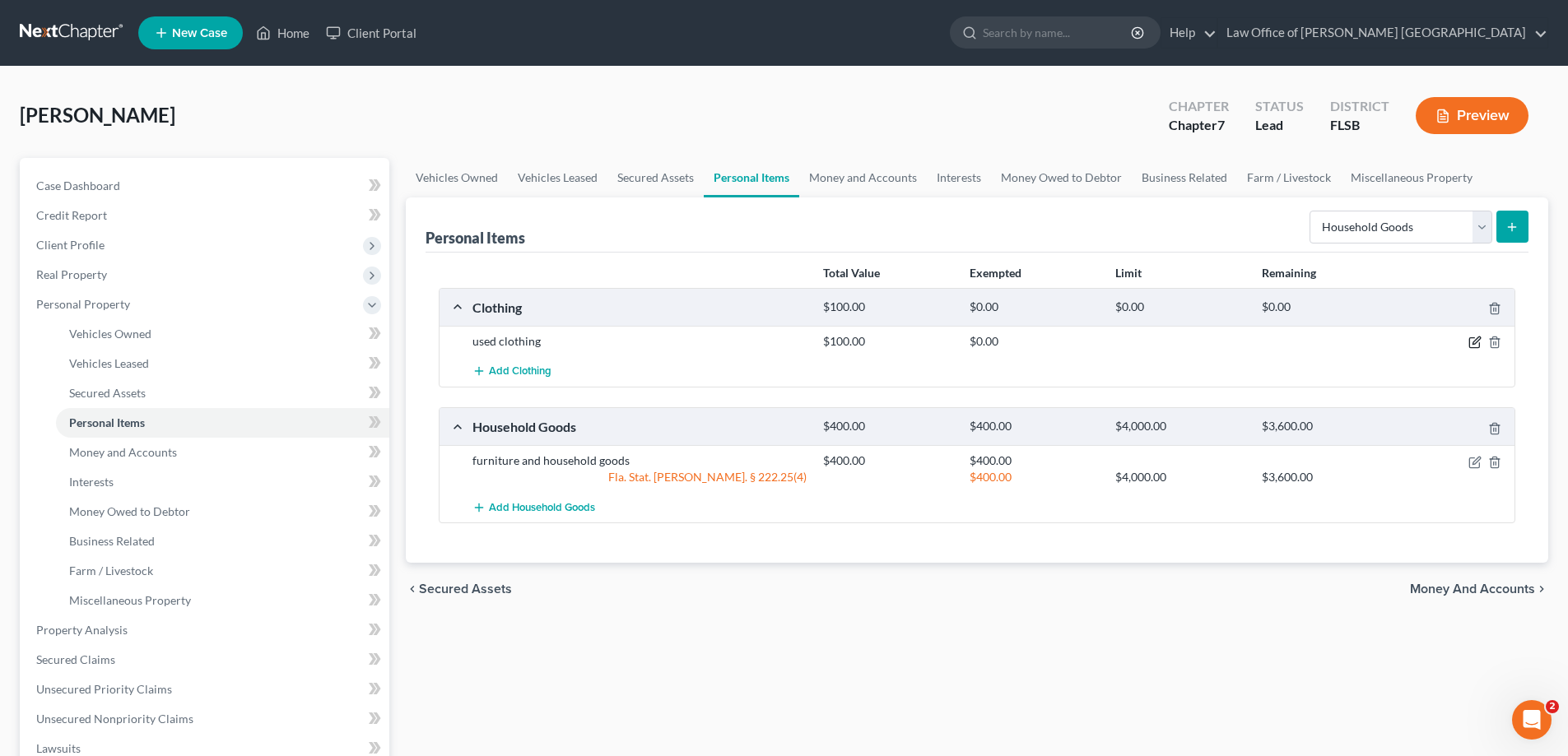
click at [1473, 344] on icon "button" at bounding box center [1477, 341] width 8 height 8
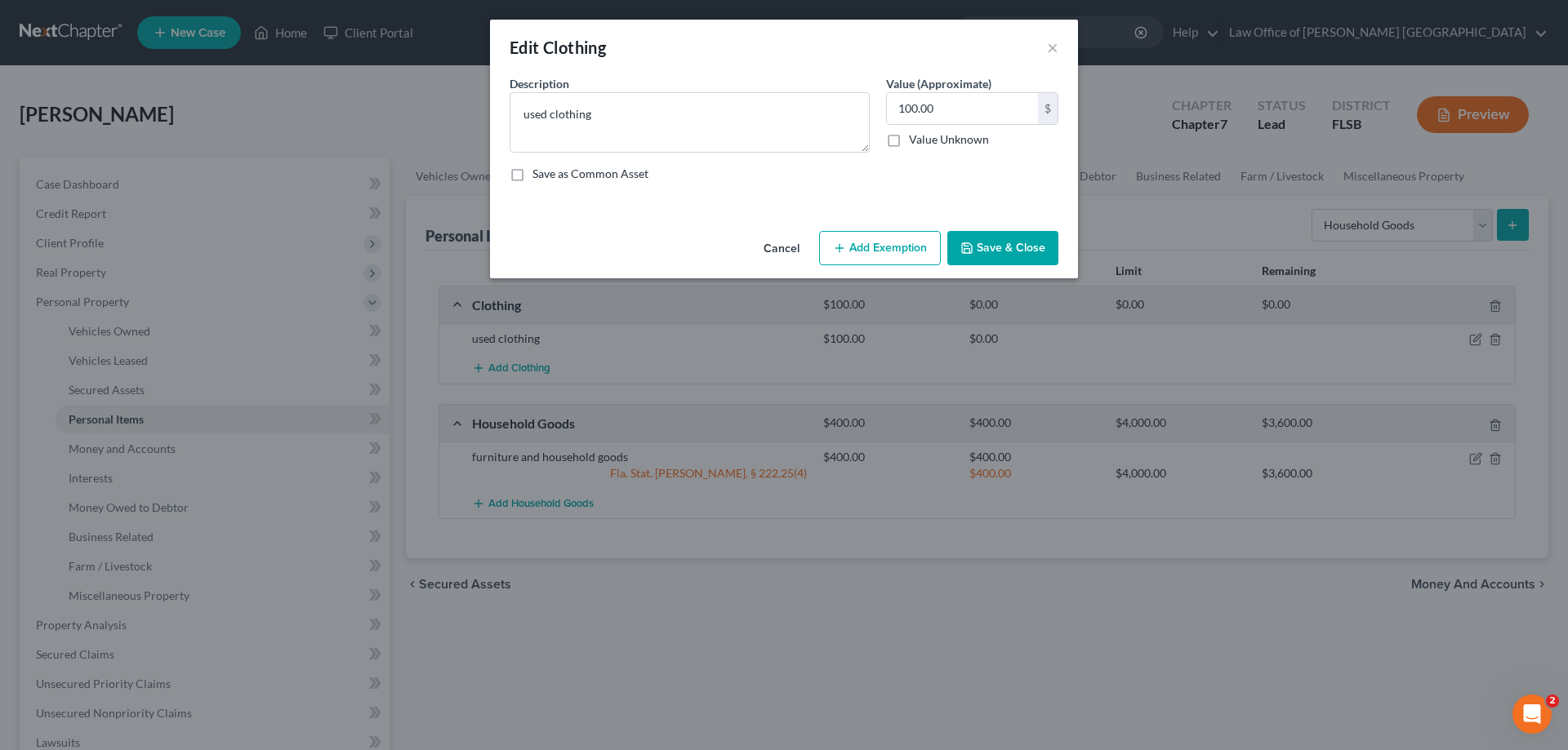
click at [899, 247] on button "Add Exemption" at bounding box center [879, 248] width 121 height 34
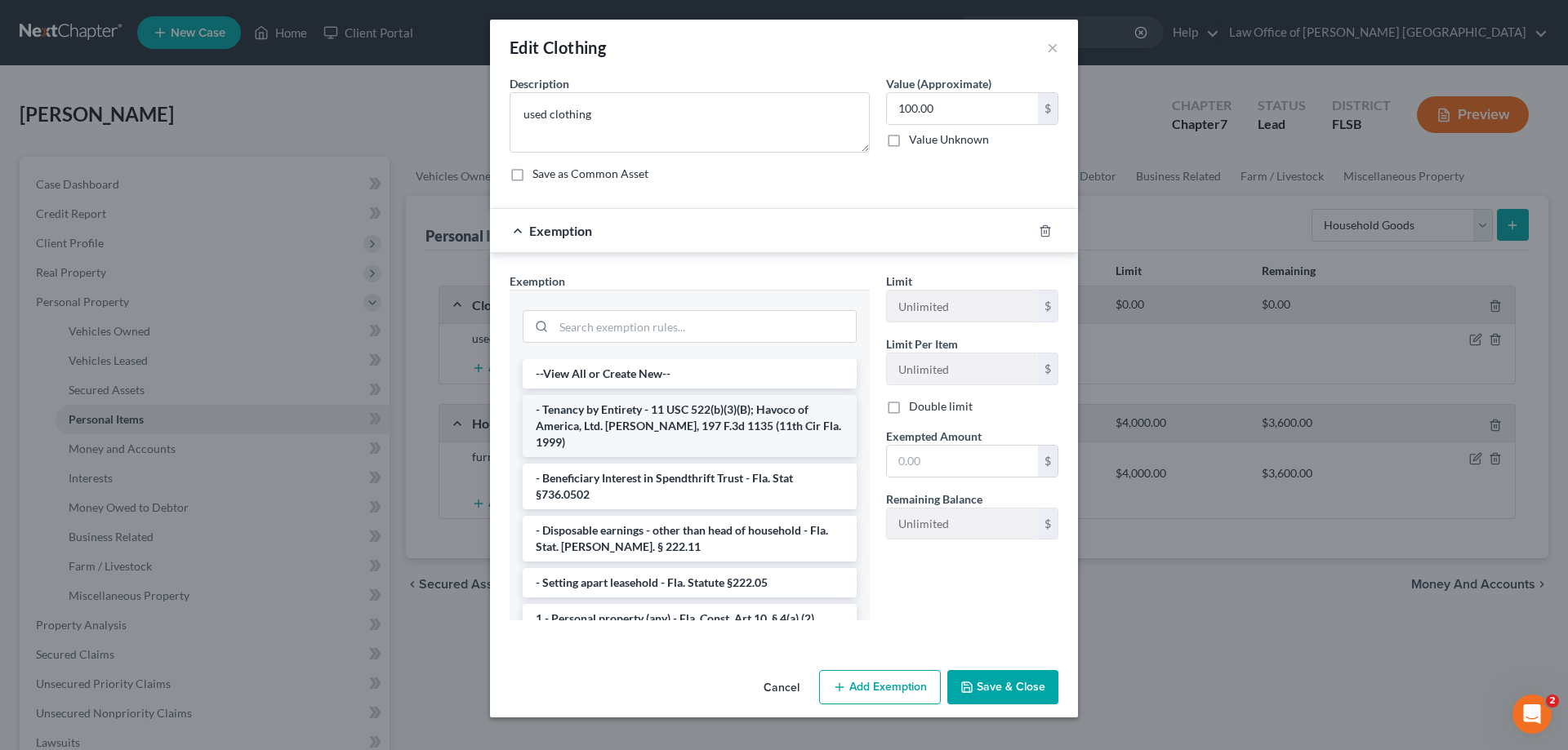
click at [686, 421] on li "- Tenancy by Entirety - 11 USC 522(b)(3)(B); Havoco of America, Ltd. [PERSON_NA…" at bounding box center [690, 426] width 334 height 62
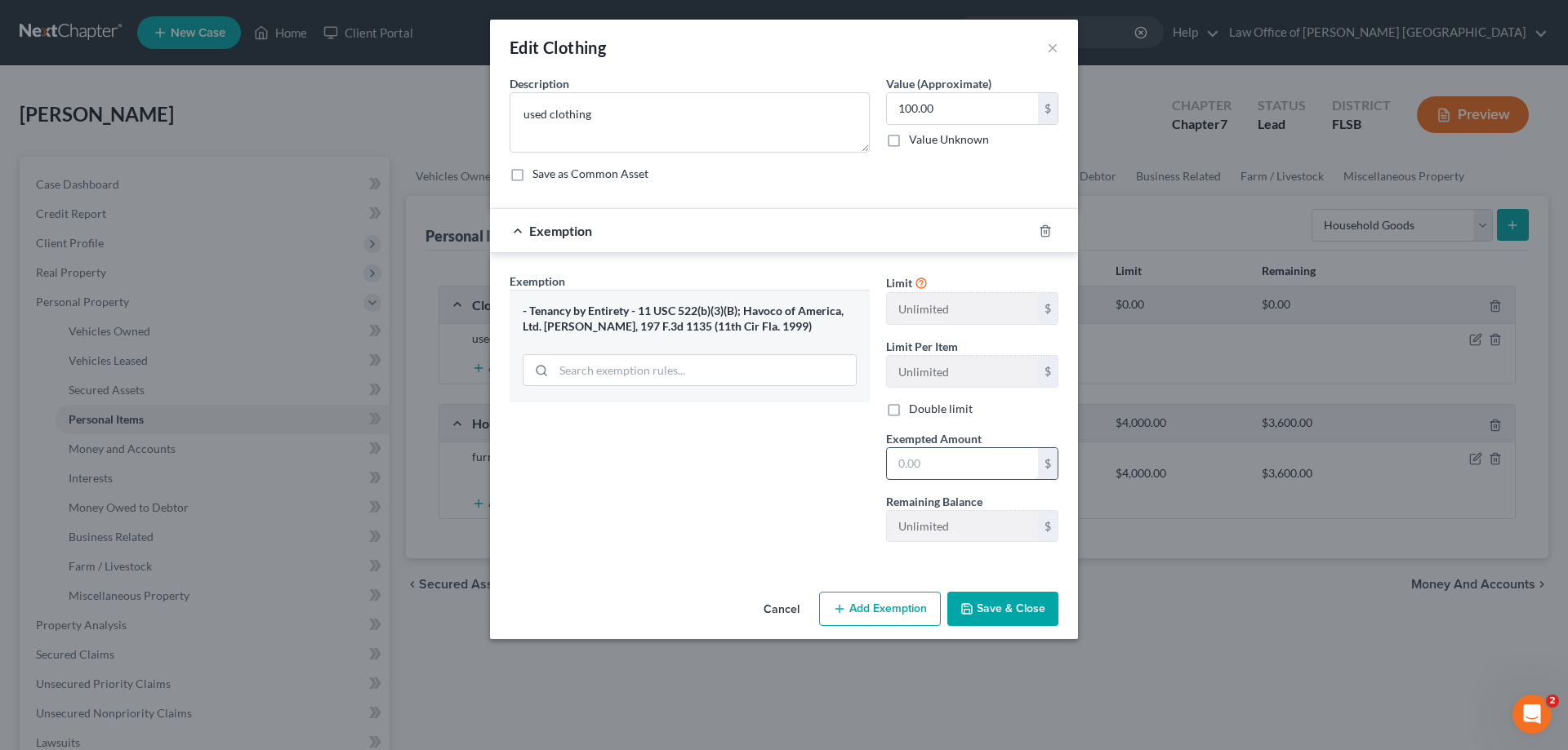
click at [911, 455] on input "text" at bounding box center [962, 464] width 151 height 31
type input "100"
click at [1007, 613] on button "Save & Close" at bounding box center [1002, 609] width 111 height 34
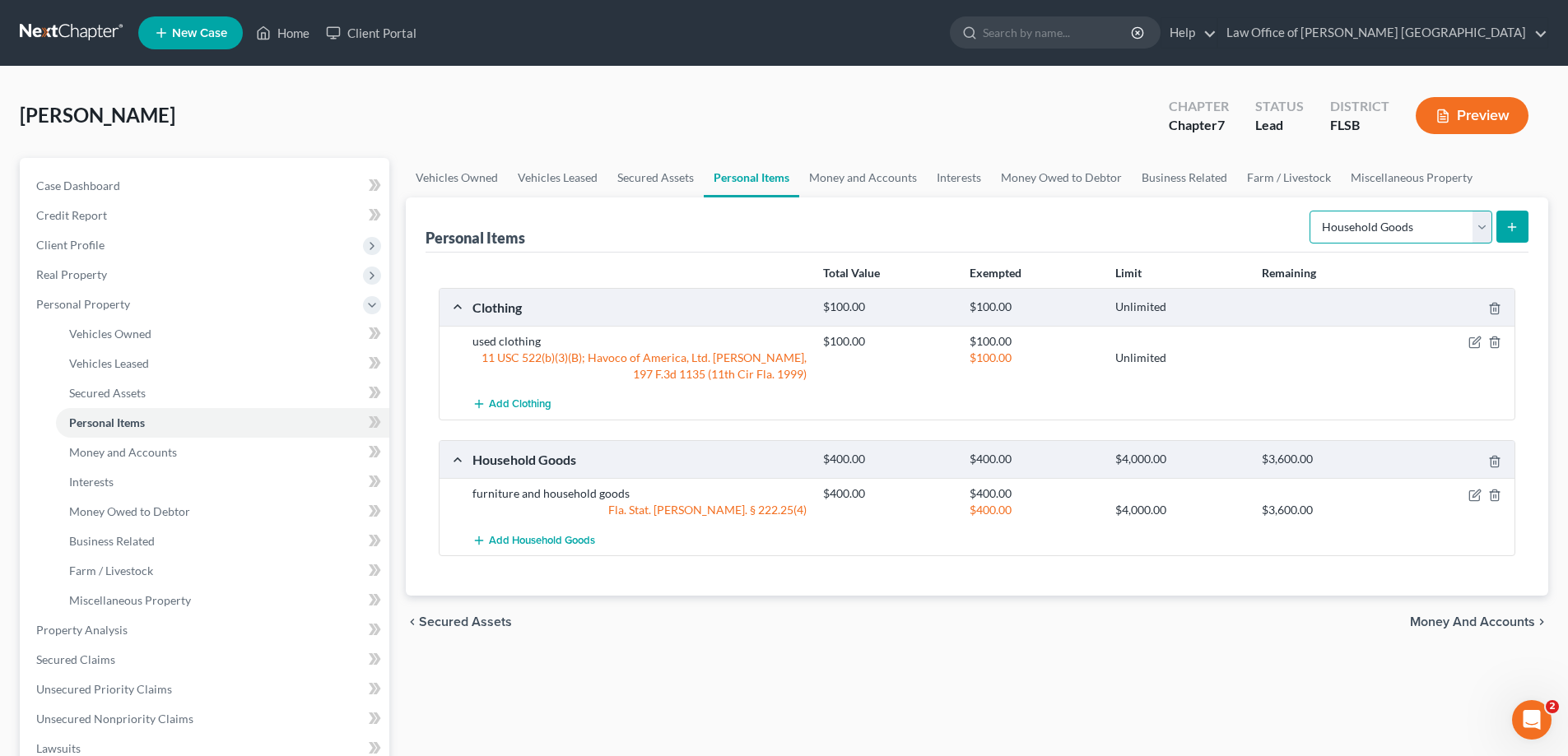
click at [1484, 231] on select "Select Item Type Clothing Collectibles Of Value Electronics Firearms Household …" at bounding box center [1401, 227] width 183 height 33
select select "electronics"
click at [1311, 211] on select "Select Item Type Clothing Collectibles Of Value Electronics Firearms Household …" at bounding box center [1401, 227] width 183 height 33
click at [1506, 232] on icon "submit" at bounding box center [1512, 227] width 13 height 13
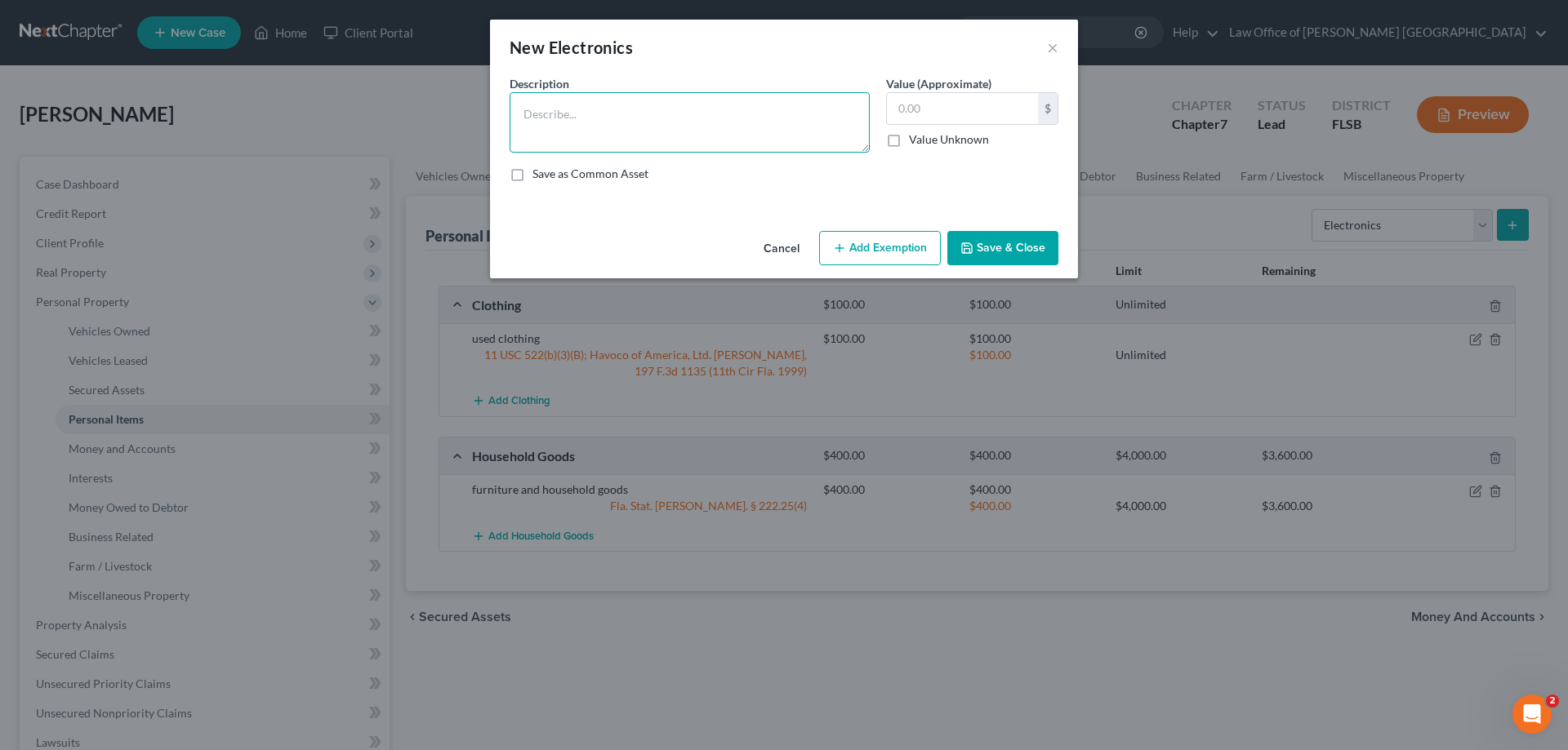
click at [631, 125] on textarea at bounding box center [689, 122] width 360 height 60
type textarea "TVs computers electronics"
click at [910, 113] on input "text" at bounding box center [962, 109] width 151 height 31
type input "400"
click at [875, 251] on button "Add Exemption" at bounding box center [879, 248] width 121 height 34
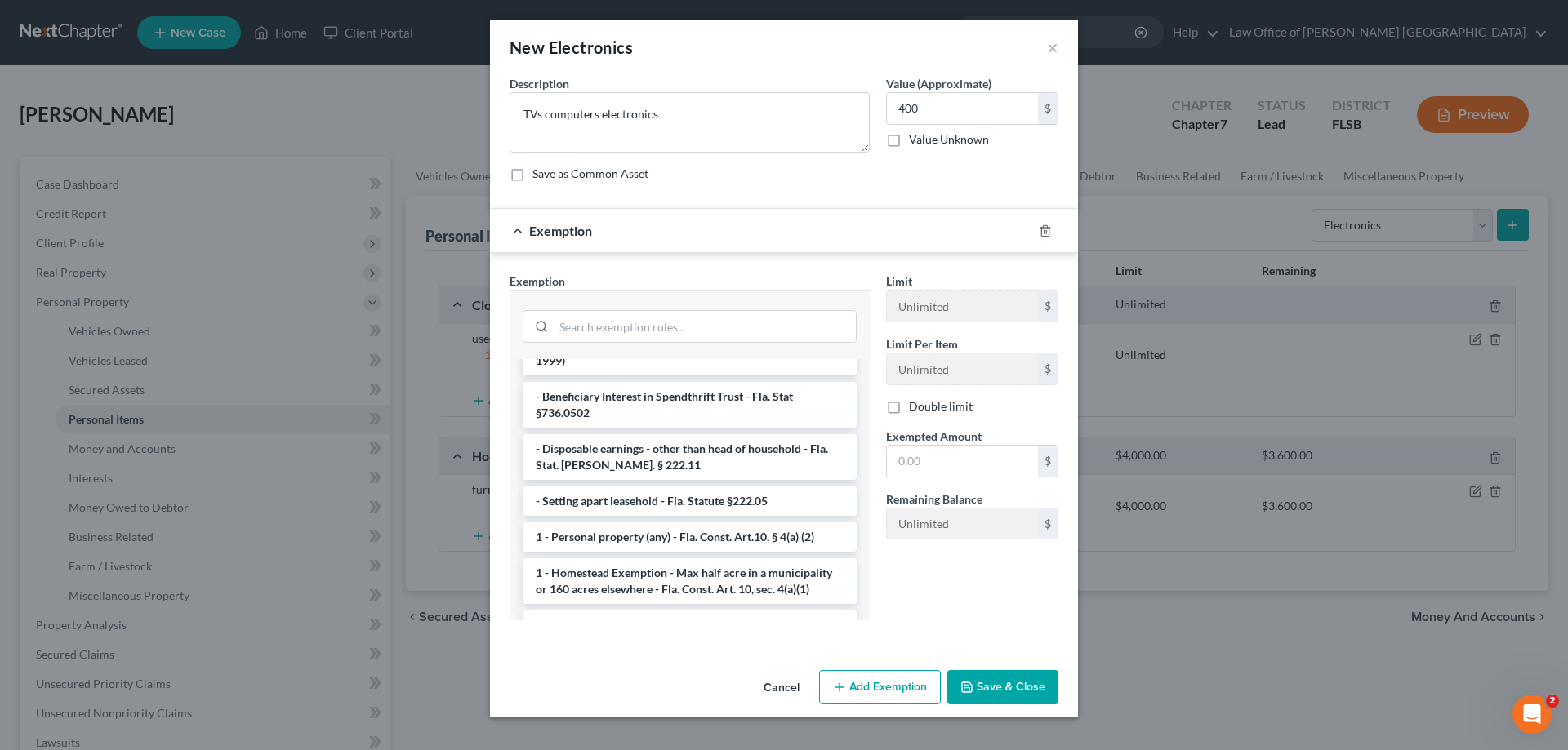
scroll to position [163, 0]
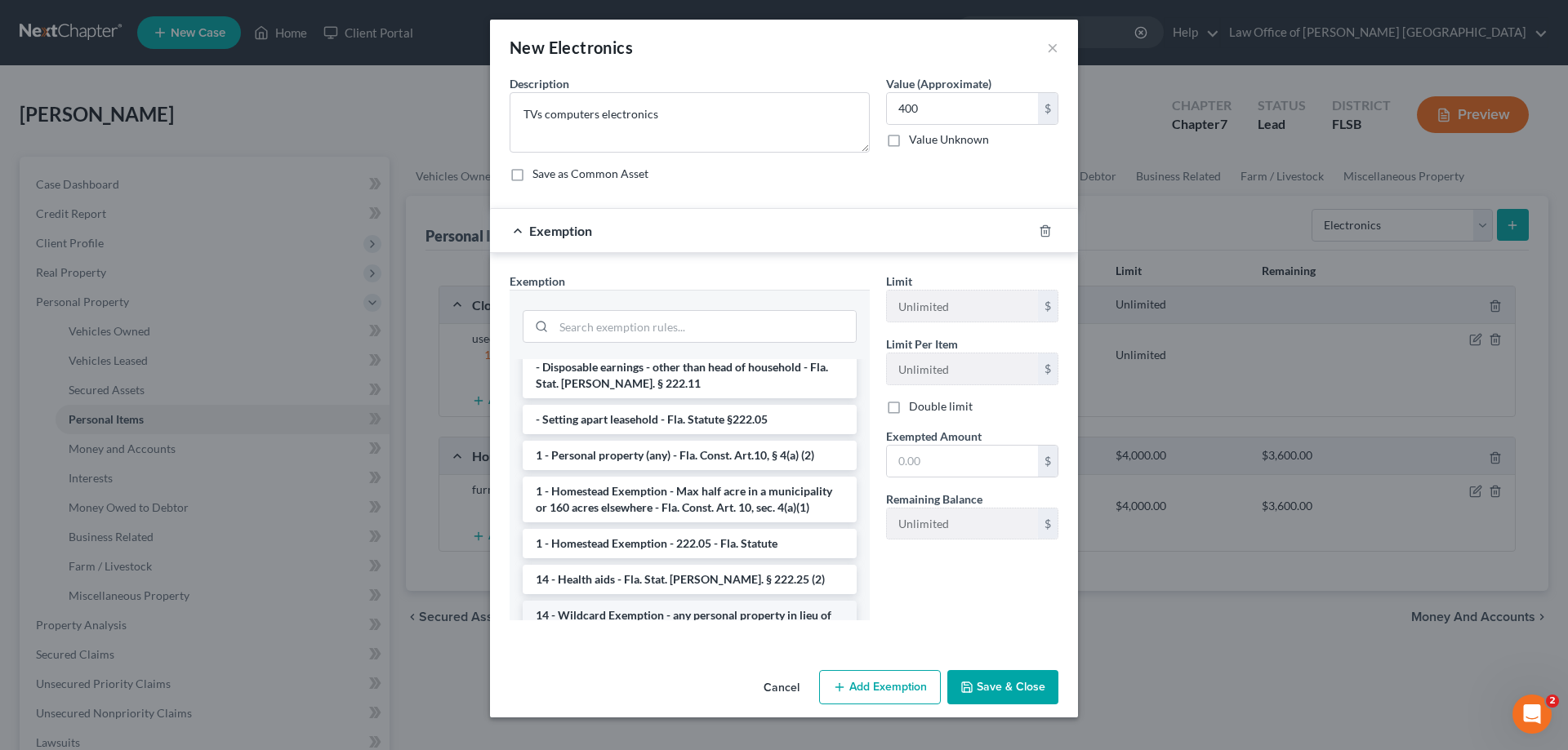
click at [707, 603] on li "14 - Wildcard Exemption - any personal property in lieu of homestead exemption …" at bounding box center [690, 632] width 334 height 62
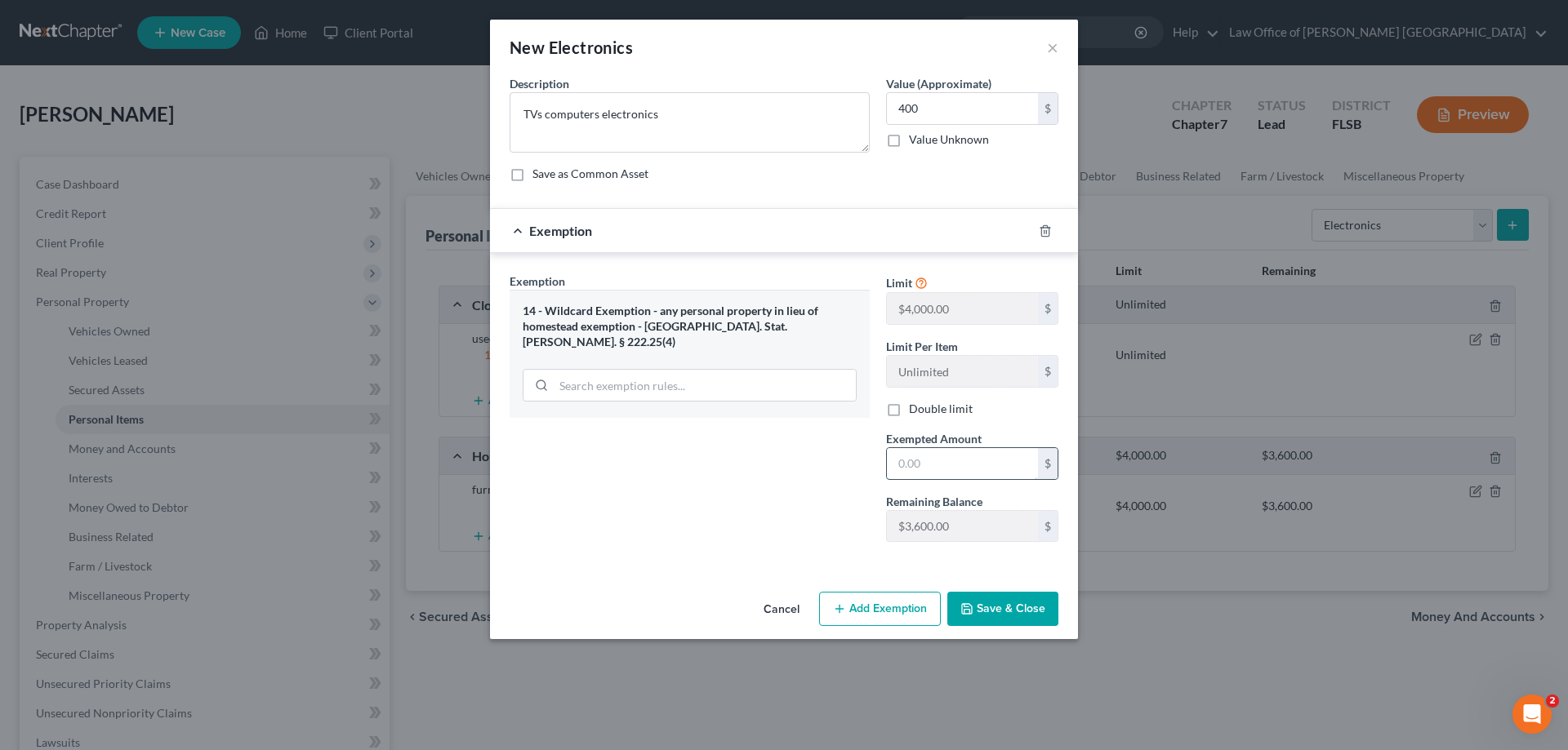
click at [899, 468] on input "text" at bounding box center [962, 464] width 151 height 31
type input "400"
click at [1006, 612] on button "Save & Close" at bounding box center [1002, 609] width 111 height 34
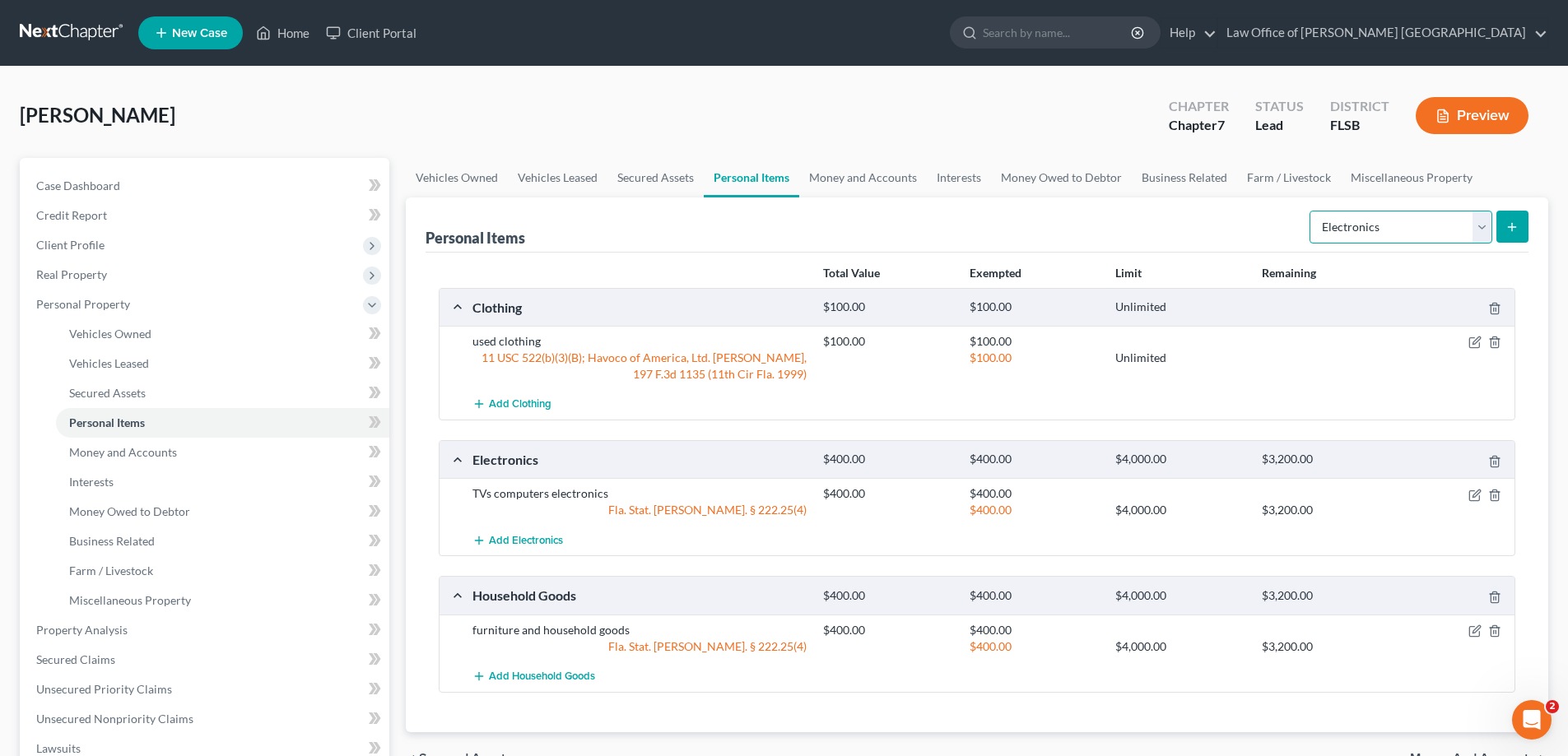
click at [1482, 230] on select "Select Item Type Clothing Collectibles Of Value Electronics Firearms Household …" at bounding box center [1401, 227] width 183 height 33
click at [1479, 341] on icon "button" at bounding box center [1475, 342] width 13 height 13
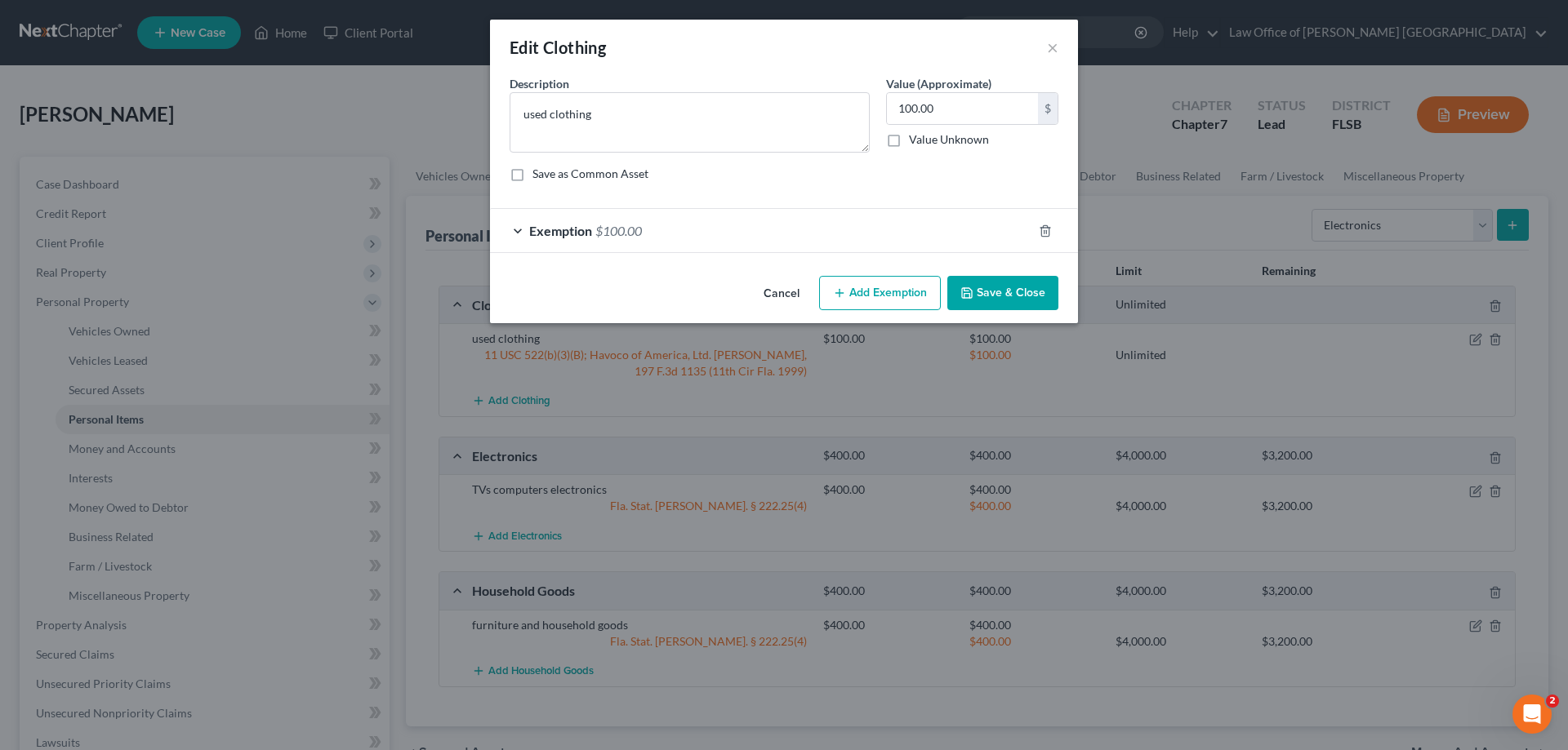
click at [881, 290] on button "Add Exemption" at bounding box center [879, 293] width 121 height 34
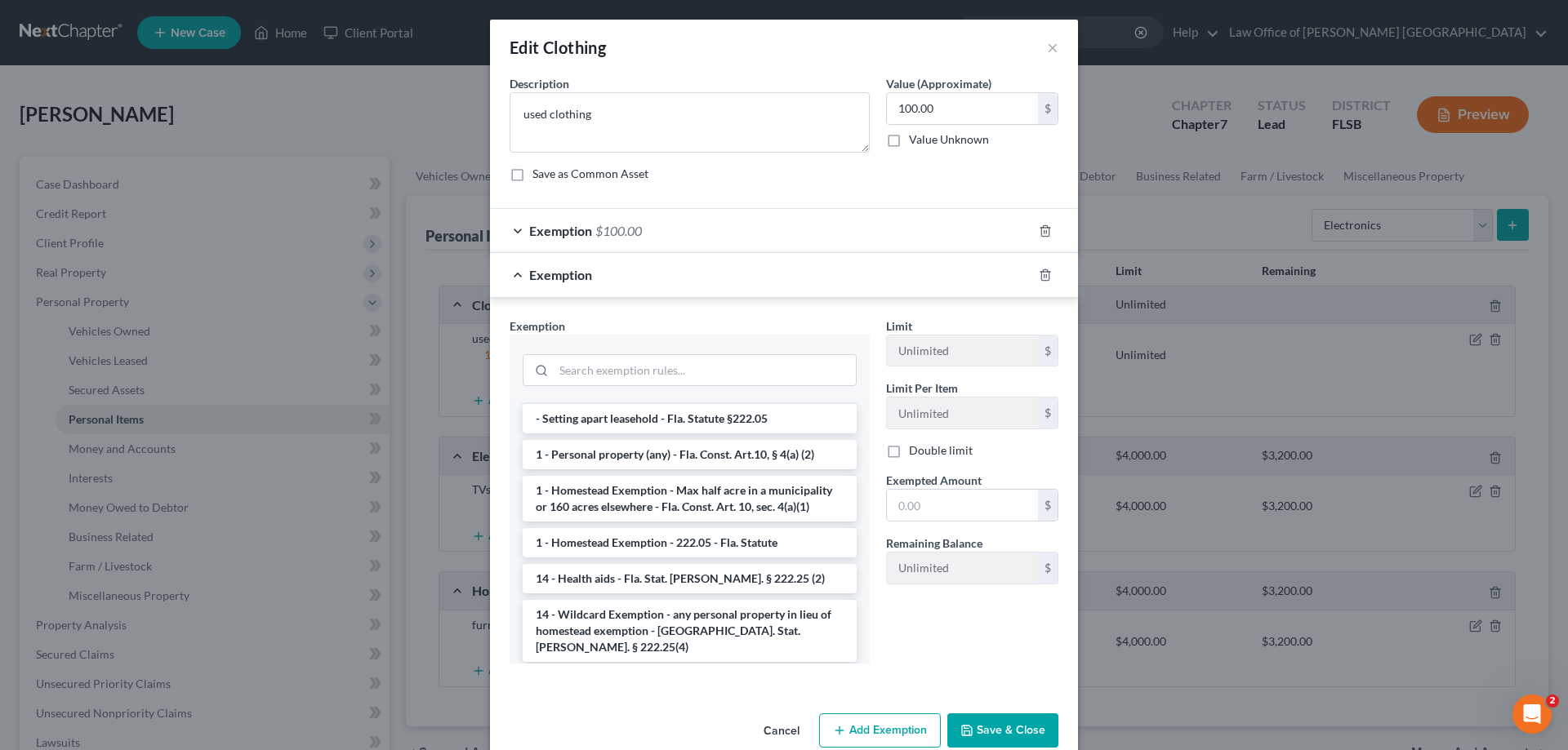
scroll to position [245, 0]
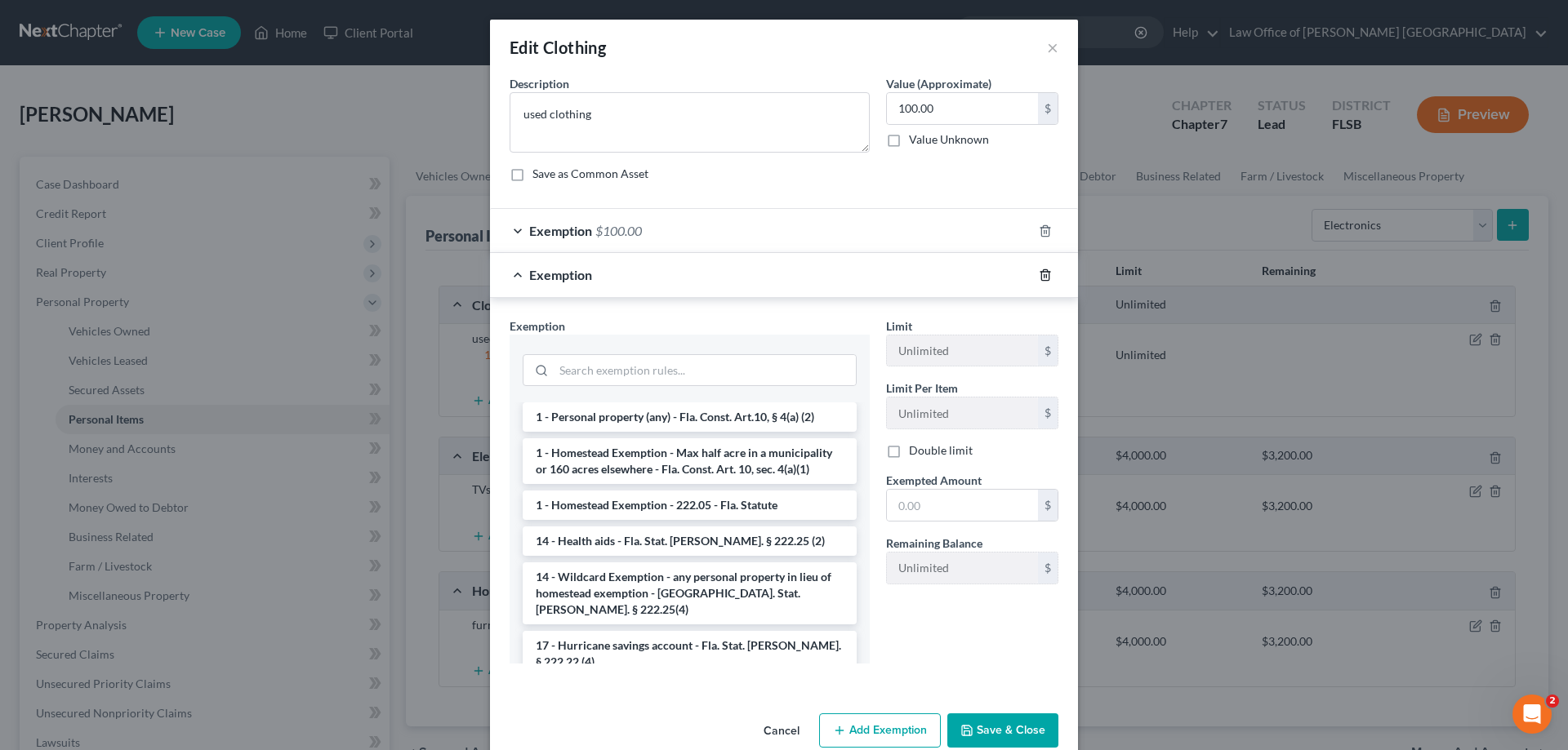
click at [1038, 275] on icon "button" at bounding box center [1045, 275] width 13 height 13
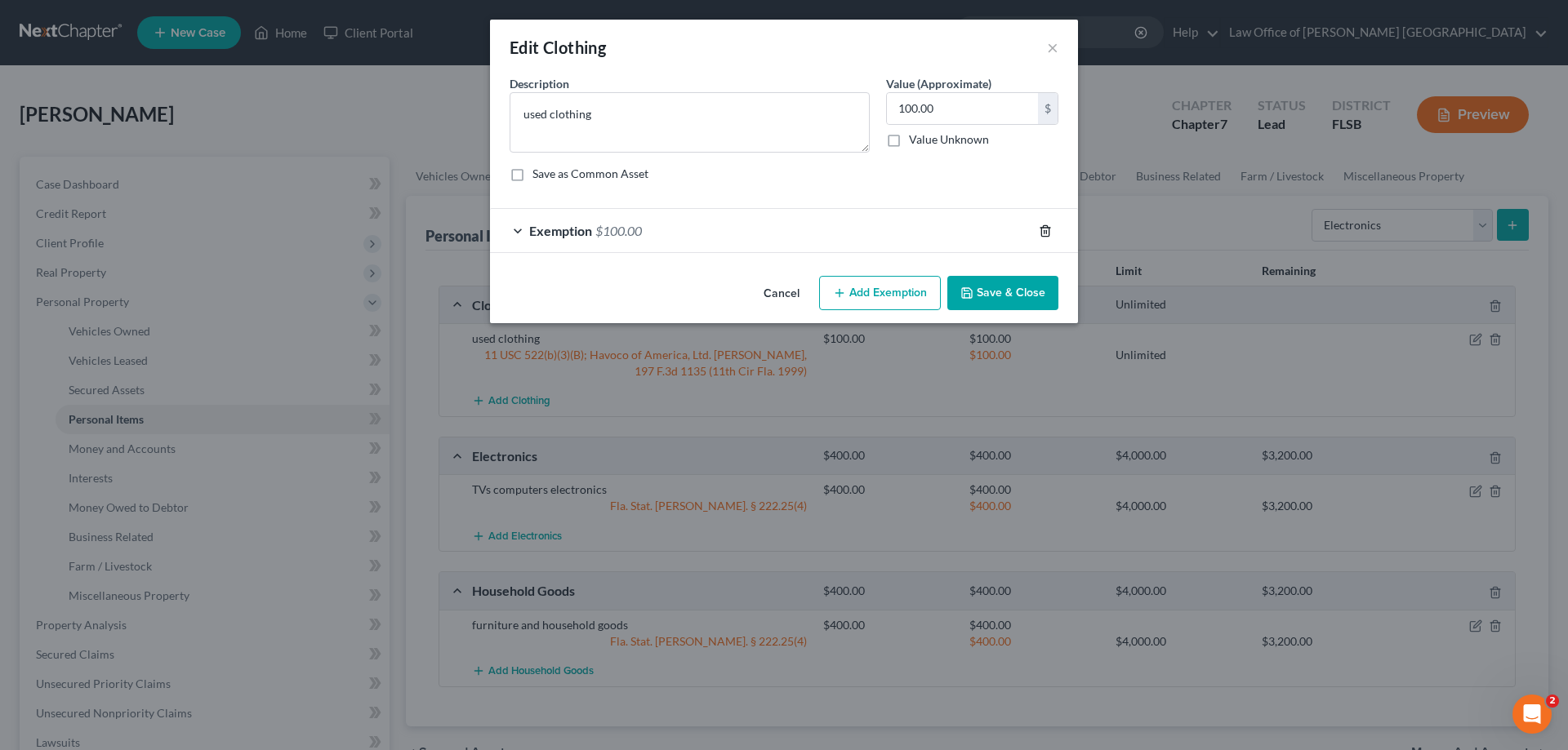
click at [1046, 230] on line "button" at bounding box center [1046, 231] width 0 height 3
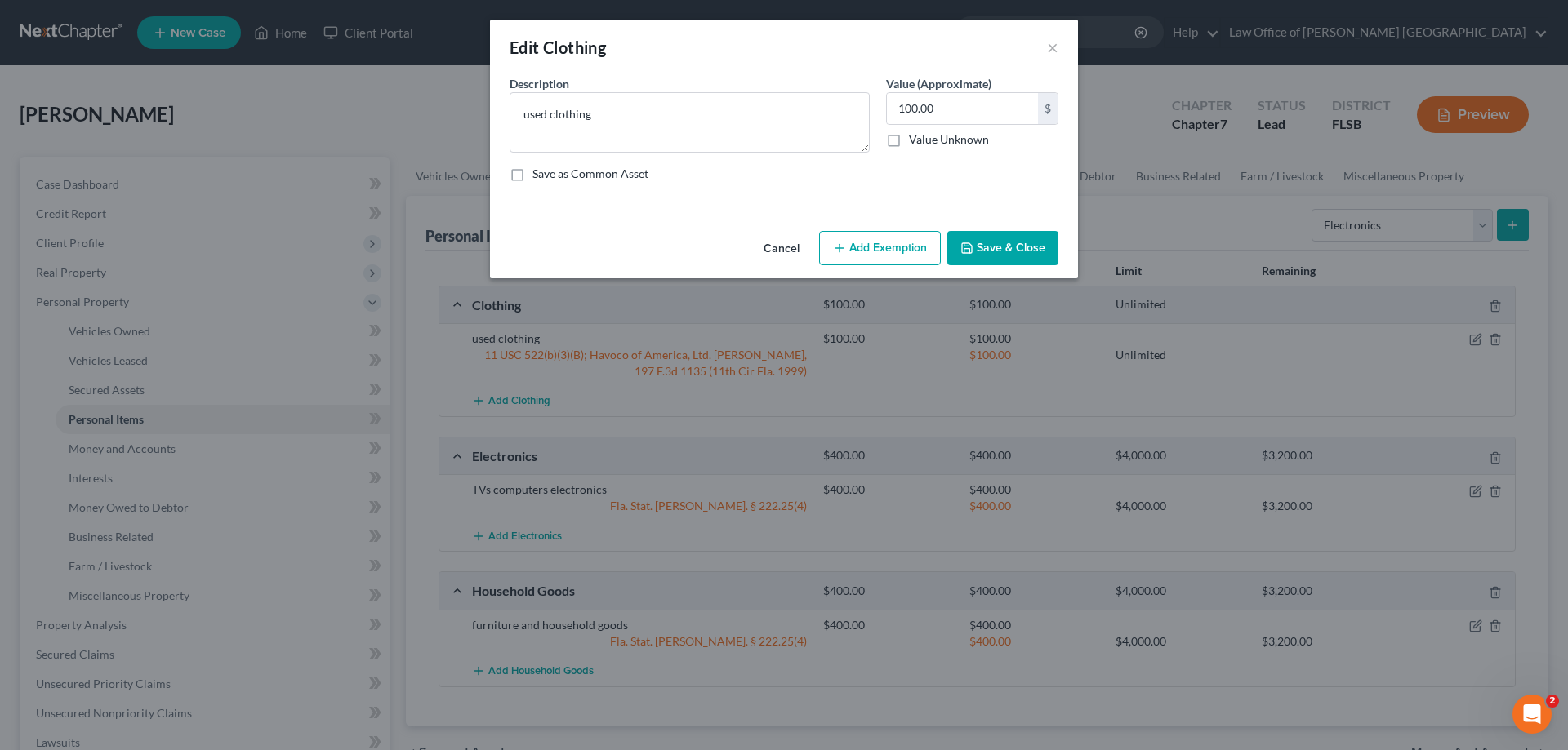
click at [906, 247] on button "Add Exemption" at bounding box center [879, 248] width 121 height 34
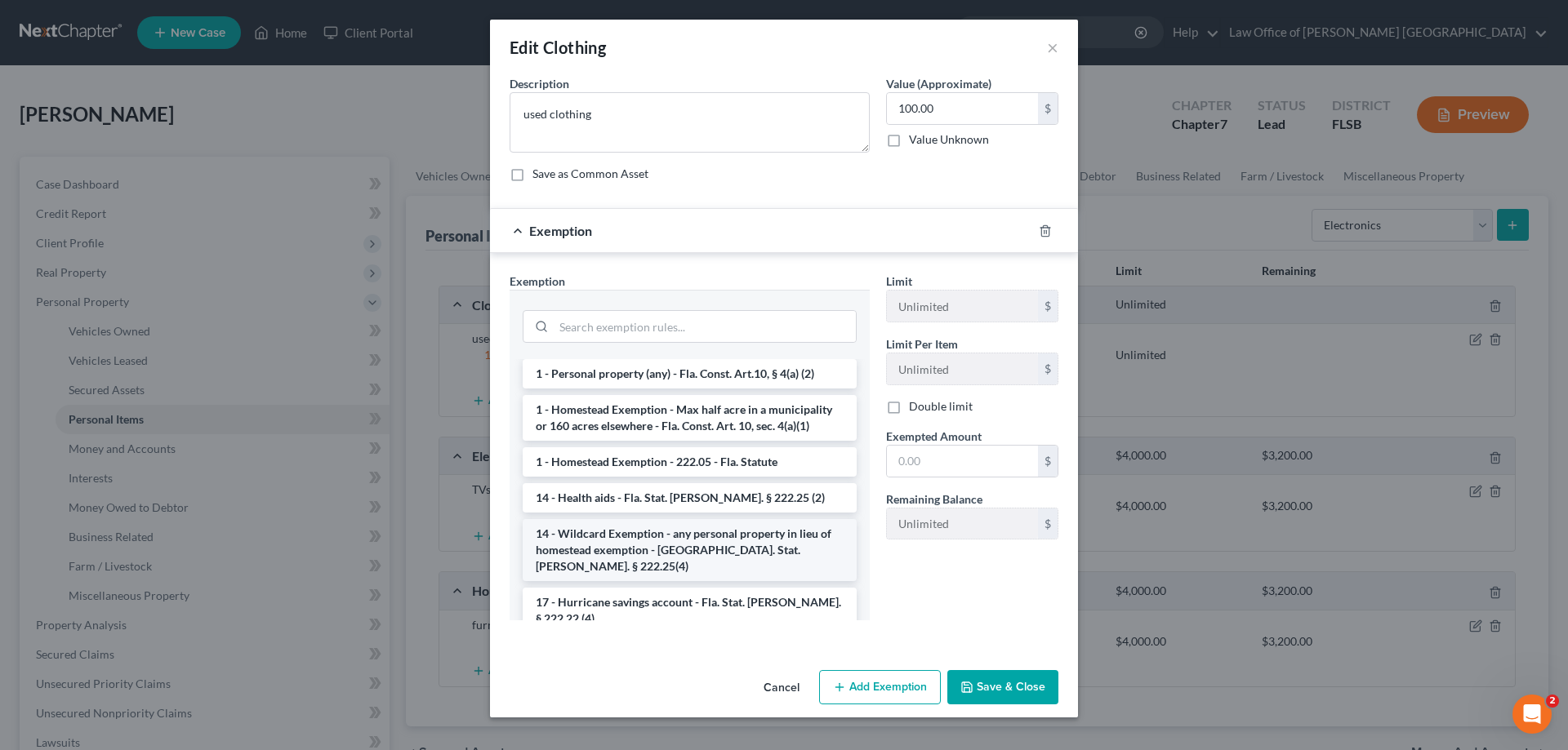
click at [788, 521] on li "14 - Wildcard Exemption - any personal property in lieu of homestead exemption …" at bounding box center [690, 550] width 334 height 62
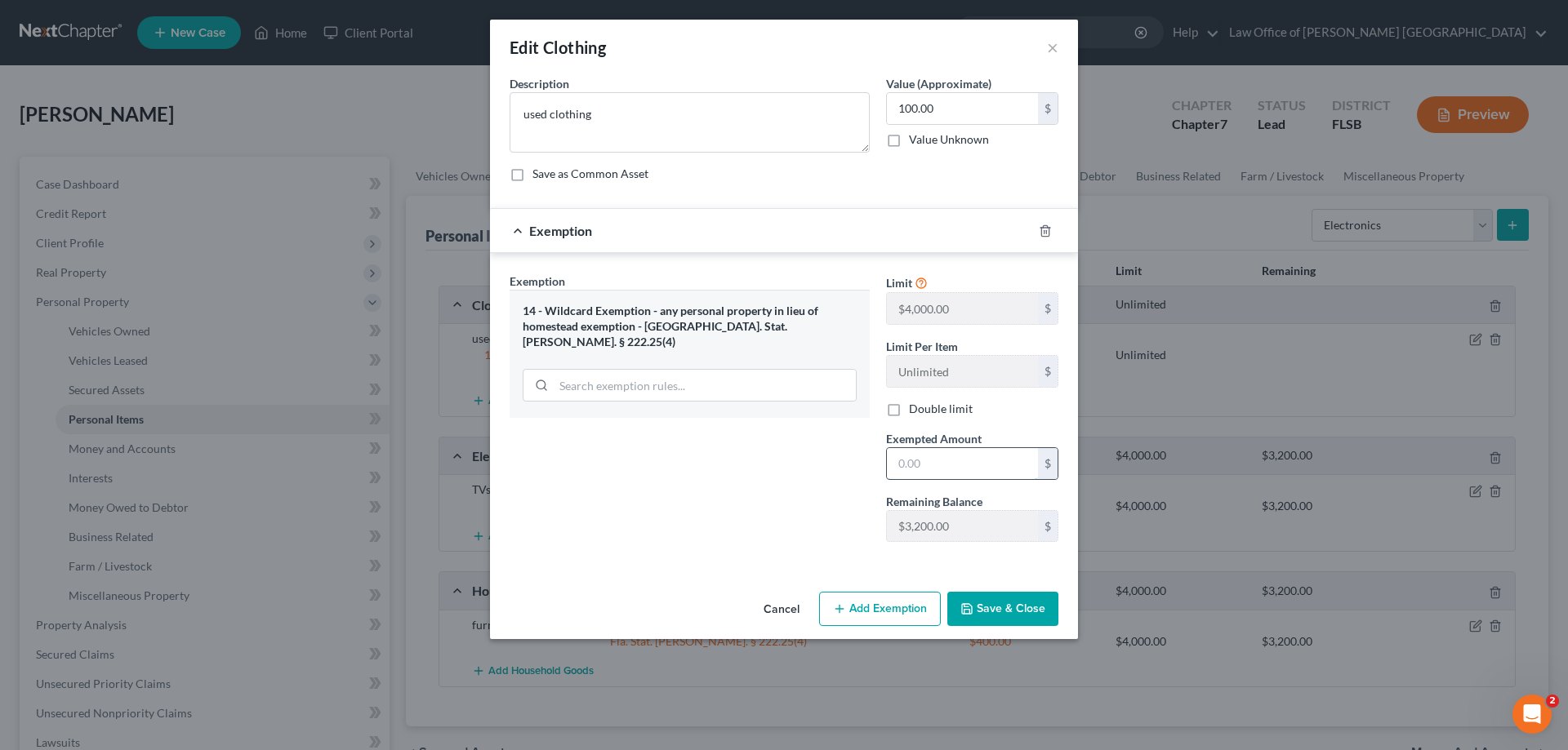
click at [905, 474] on input "text" at bounding box center [962, 464] width 151 height 31
type input "100"
click at [999, 612] on button "Save & Close" at bounding box center [1002, 609] width 111 height 34
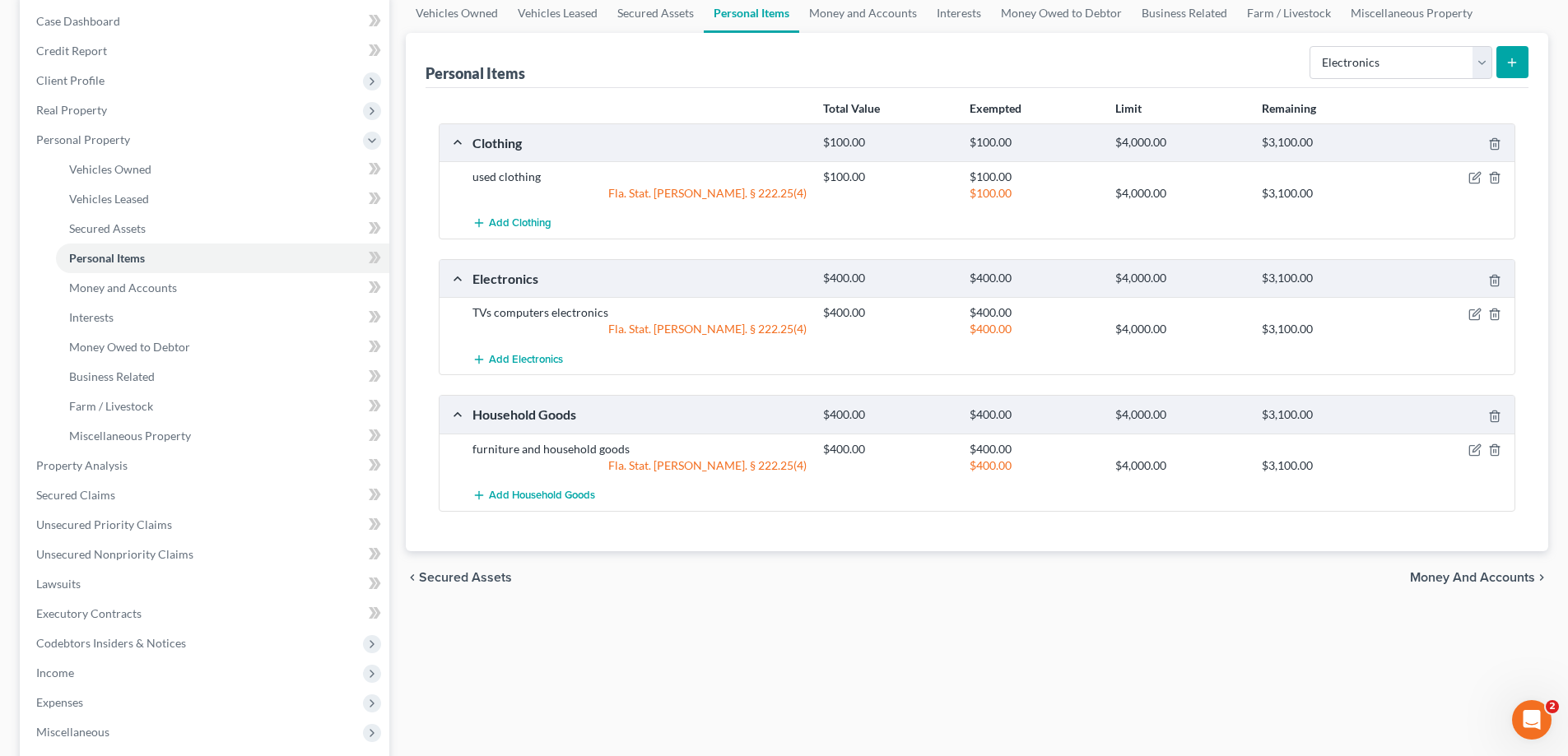
scroll to position [83, 0]
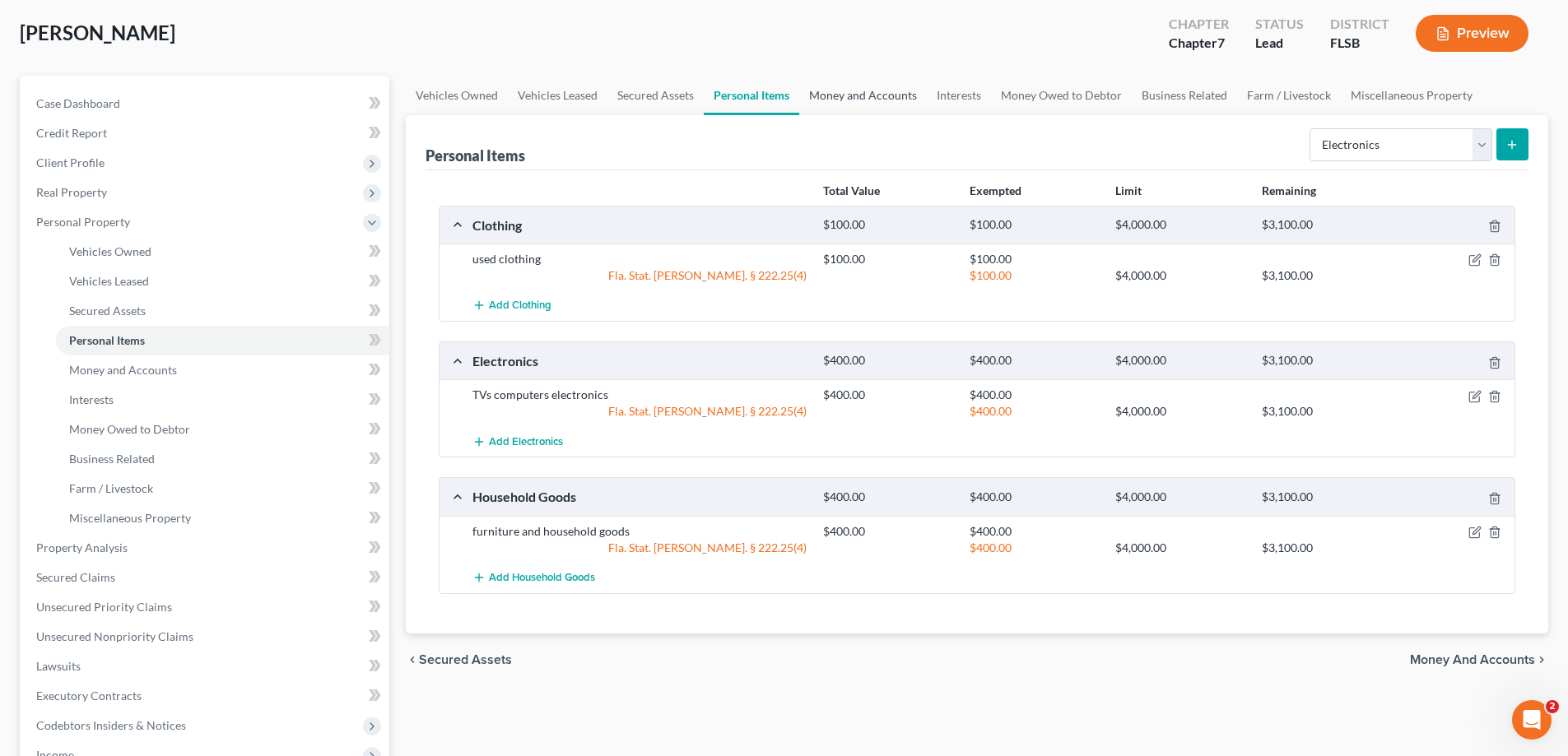
click at [878, 92] on link "Money and Accounts" at bounding box center [863, 95] width 128 height 39
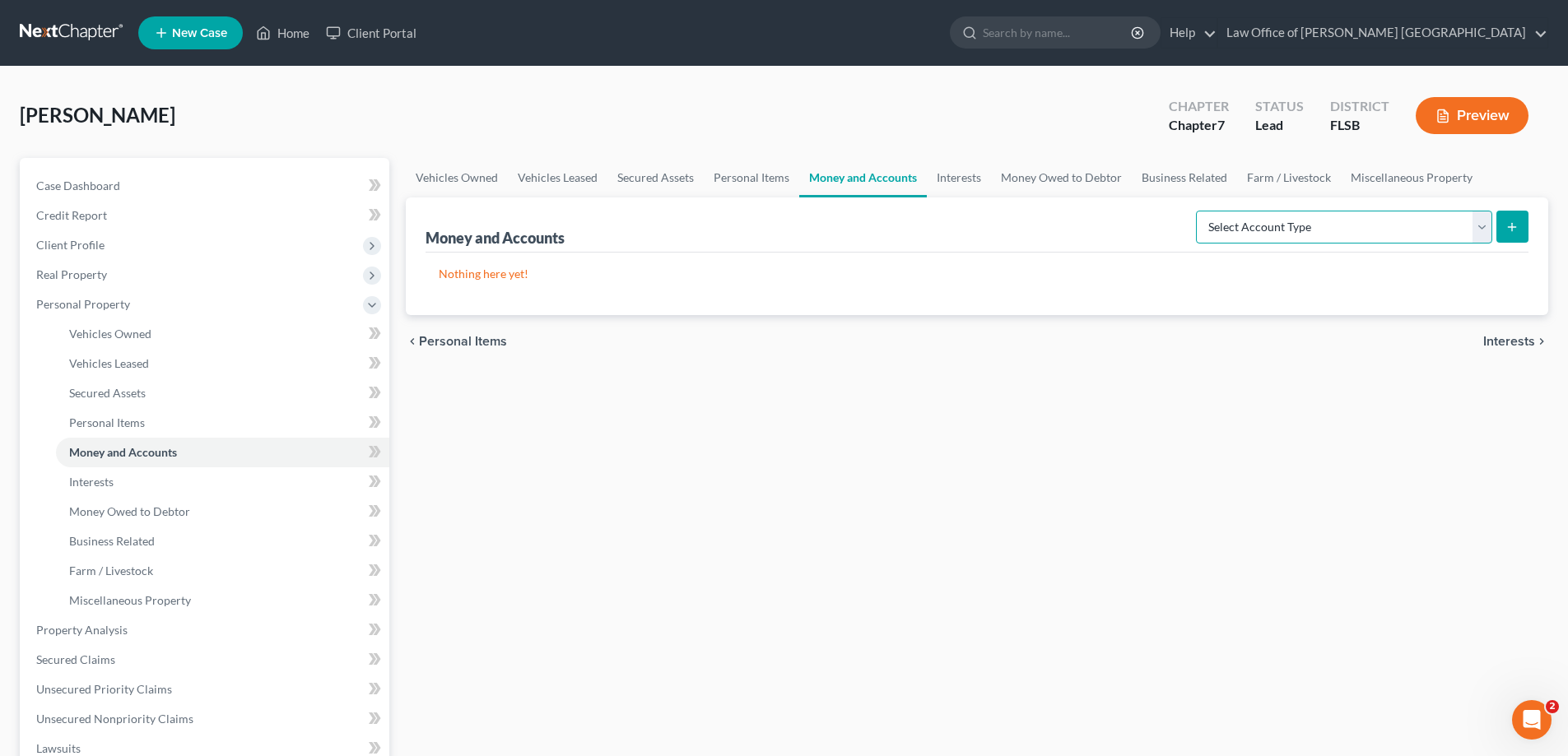
click at [1486, 235] on select "Select Account Type Brokerage Cash on Hand Certificates of Deposit Checking Acc…" at bounding box center [1344, 227] width 296 height 33
select select "cash_on_hand"
click at [1199, 211] on select "Select Account Type Brokerage Cash on Hand Certificates of Deposit Checking Acc…" at bounding box center [1344, 227] width 296 height 33
click at [1512, 231] on icon "submit" at bounding box center [1512, 227] width 13 height 13
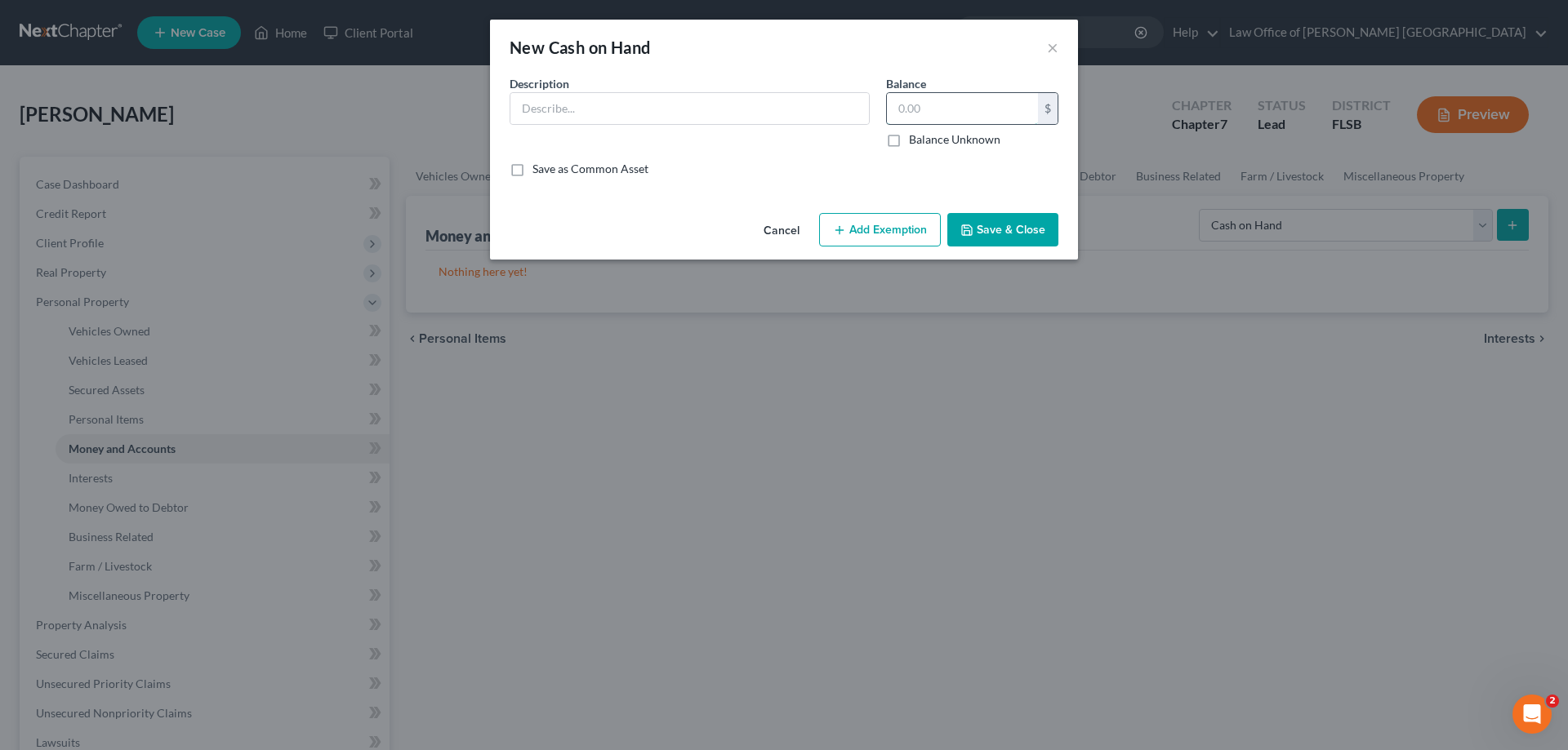
click at [900, 110] on input "text" at bounding box center [962, 109] width 151 height 31
click at [604, 107] on input "text" at bounding box center [690, 109] width 359 height 31
type input "Cash"
click at [897, 114] on input "text" at bounding box center [962, 109] width 151 height 31
type input "200"
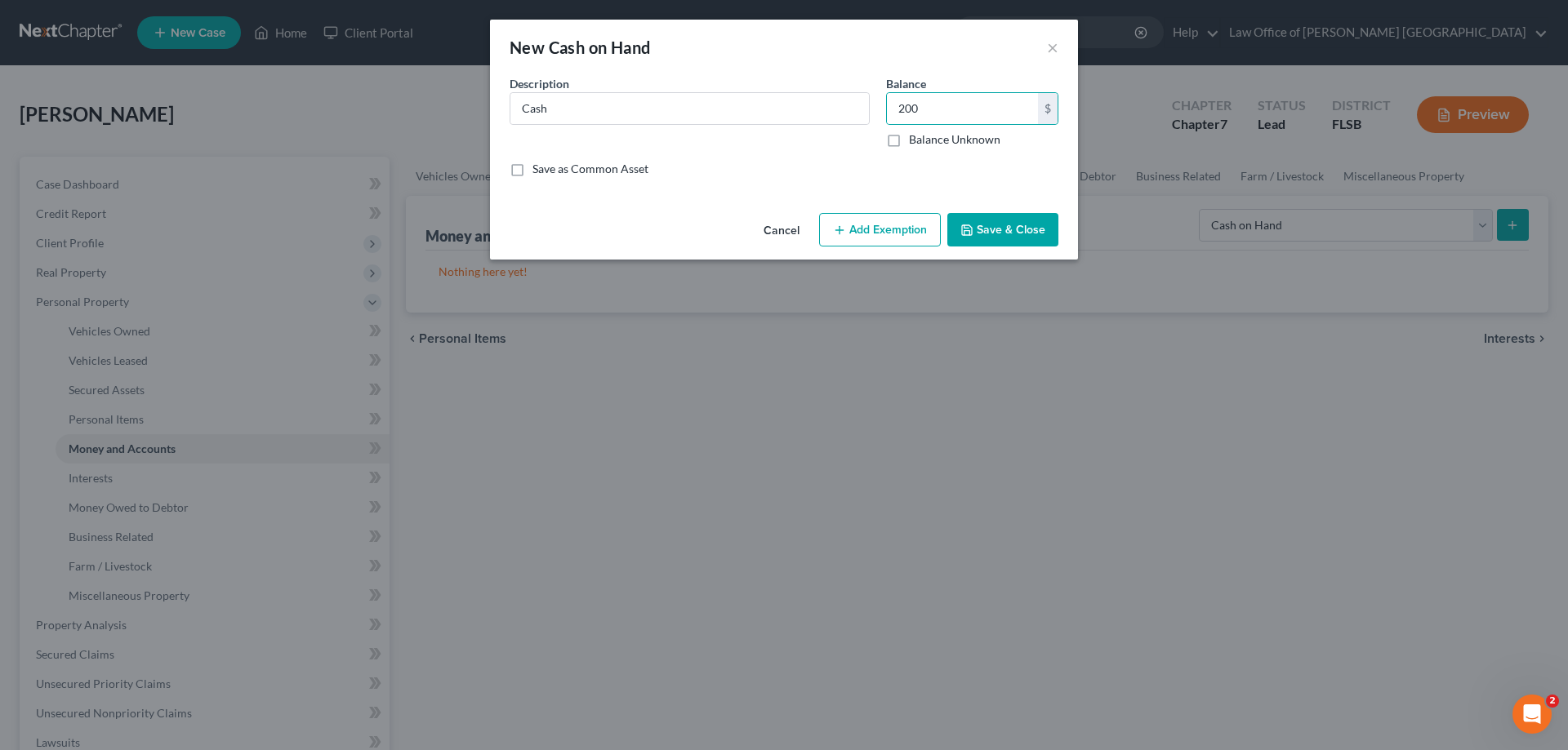
click at [998, 230] on button "Save & Close" at bounding box center [1002, 230] width 111 height 34
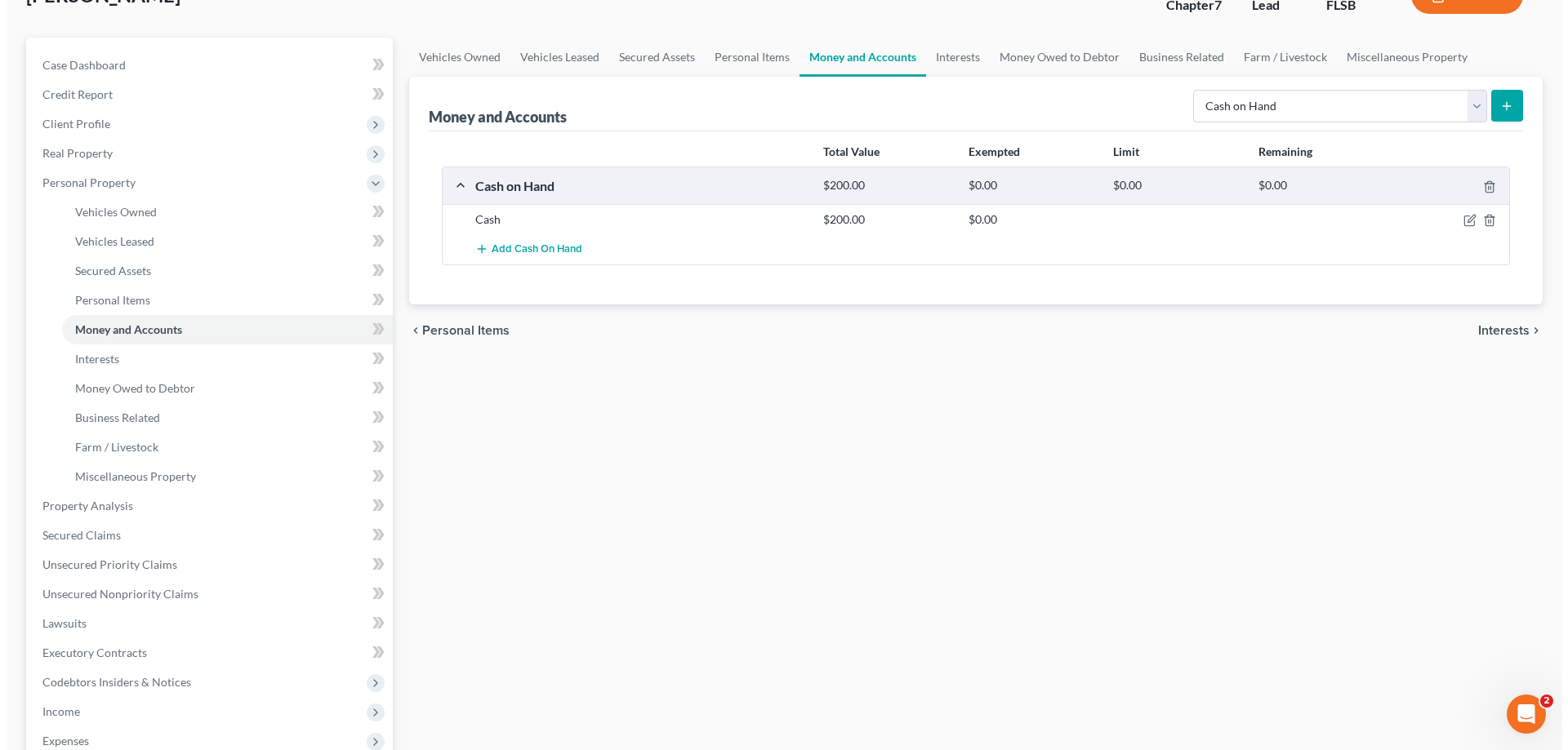
scroll to position [82, 0]
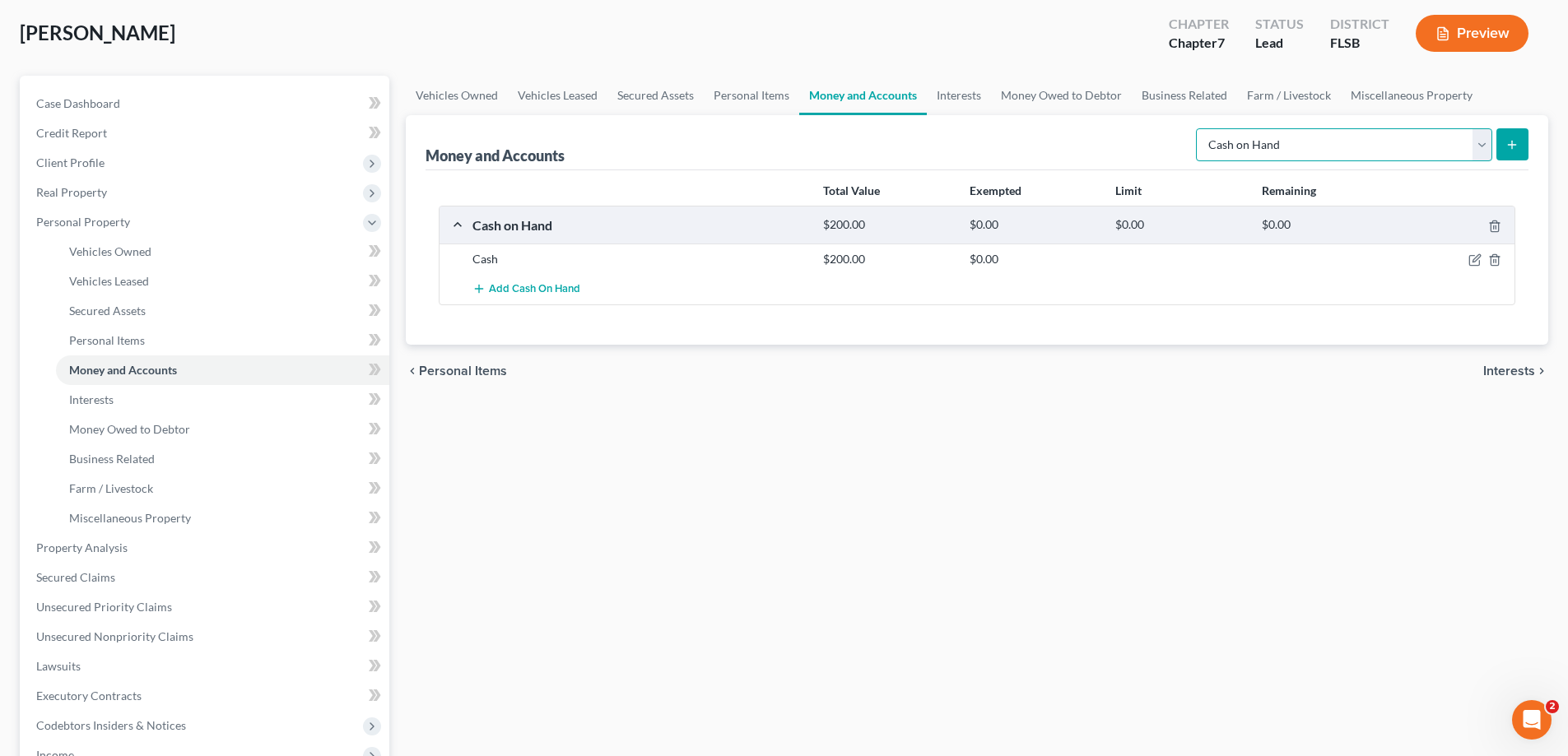
click at [1483, 152] on select "Select Account Type Brokerage Cash on Hand Certificates of Deposit Checking Acc…" at bounding box center [1344, 144] width 296 height 33
select select "checking"
click at [1199, 128] on select "Select Account Type Brokerage Cash on Hand Certificates of Deposit Checking Acc…" at bounding box center [1344, 144] width 296 height 33
click at [1509, 146] on icon "submit" at bounding box center [1512, 145] width 13 height 13
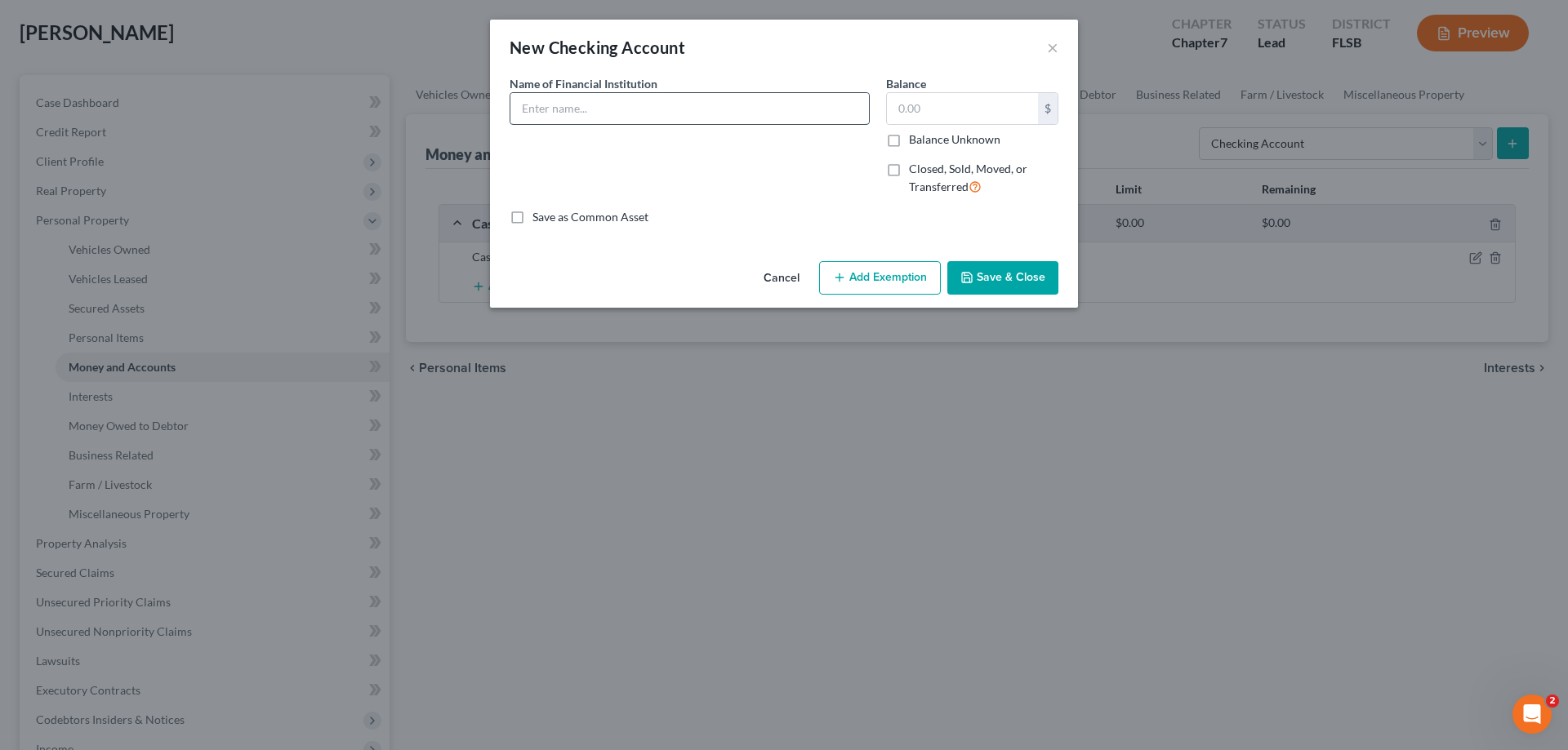
click at [578, 109] on input "text" at bounding box center [690, 109] width 359 height 31
type input "C"
type input "[PERSON_NAME] [PERSON_NAME] Bank NA"
click at [928, 109] on input "text" at bounding box center [962, 109] width 151 height 31
click at [910, 110] on input "text" at bounding box center [962, 109] width 151 height 31
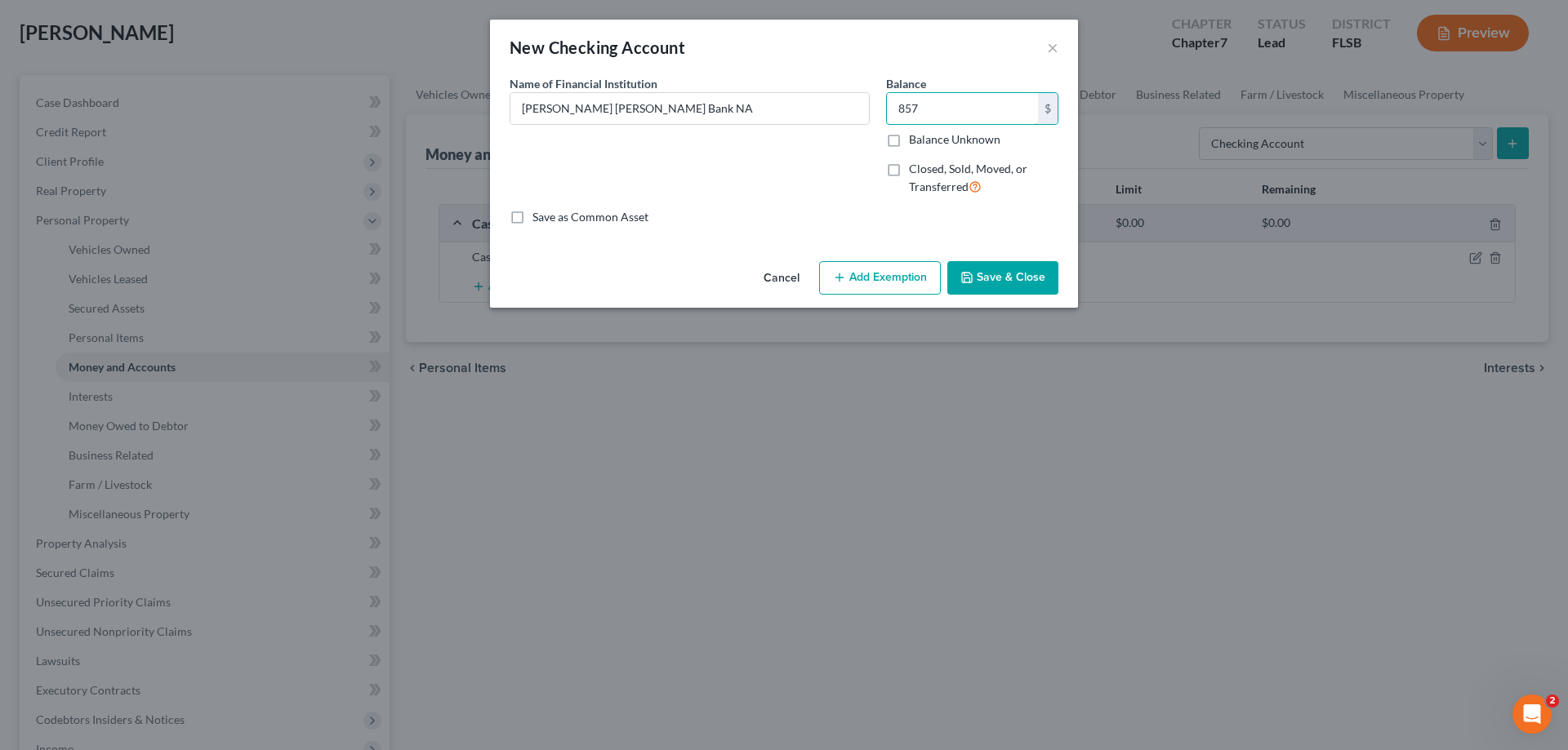
type input "857"
click at [1003, 278] on button "Save & Close" at bounding box center [1002, 279] width 111 height 34
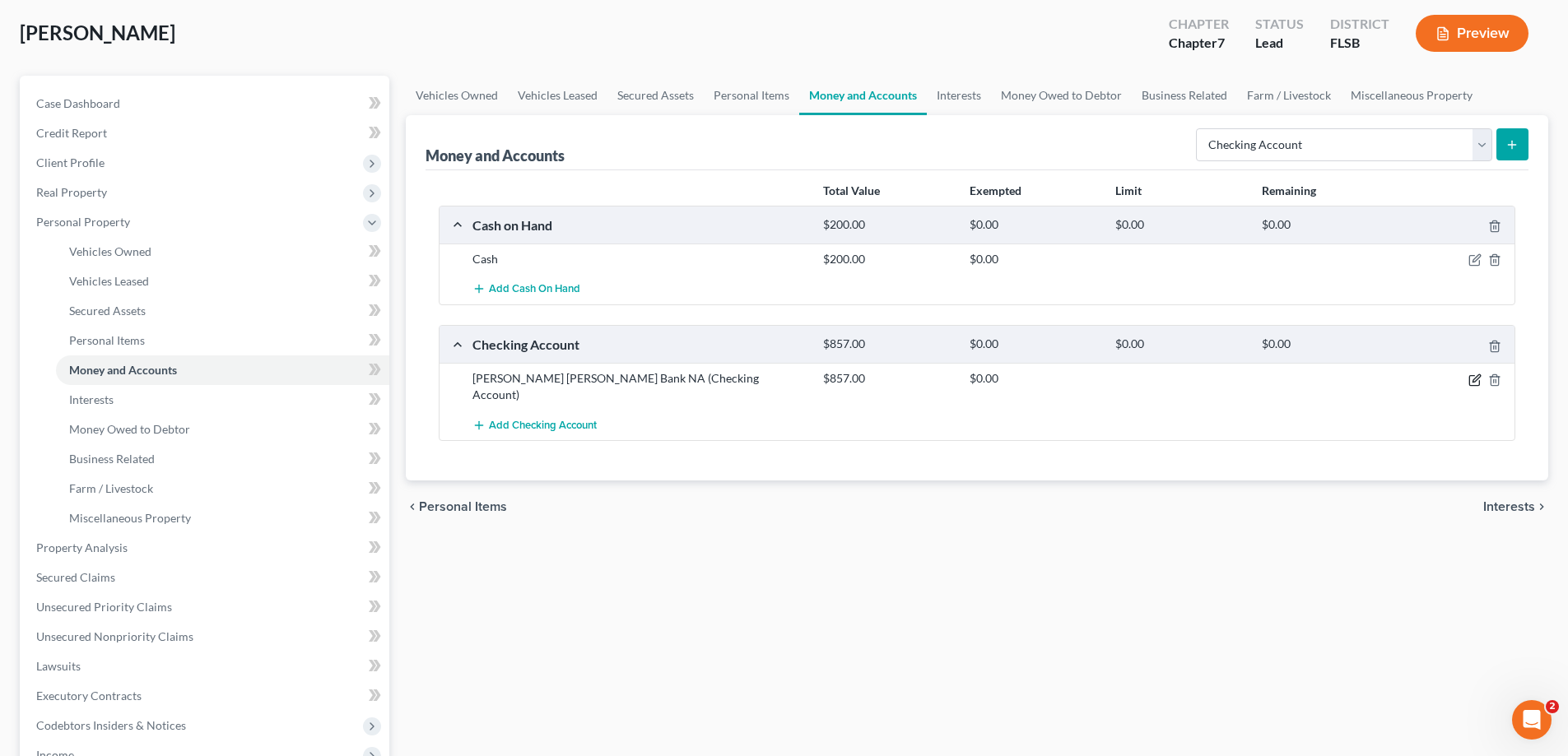
click at [1476, 383] on icon "button" at bounding box center [1475, 380] width 13 height 13
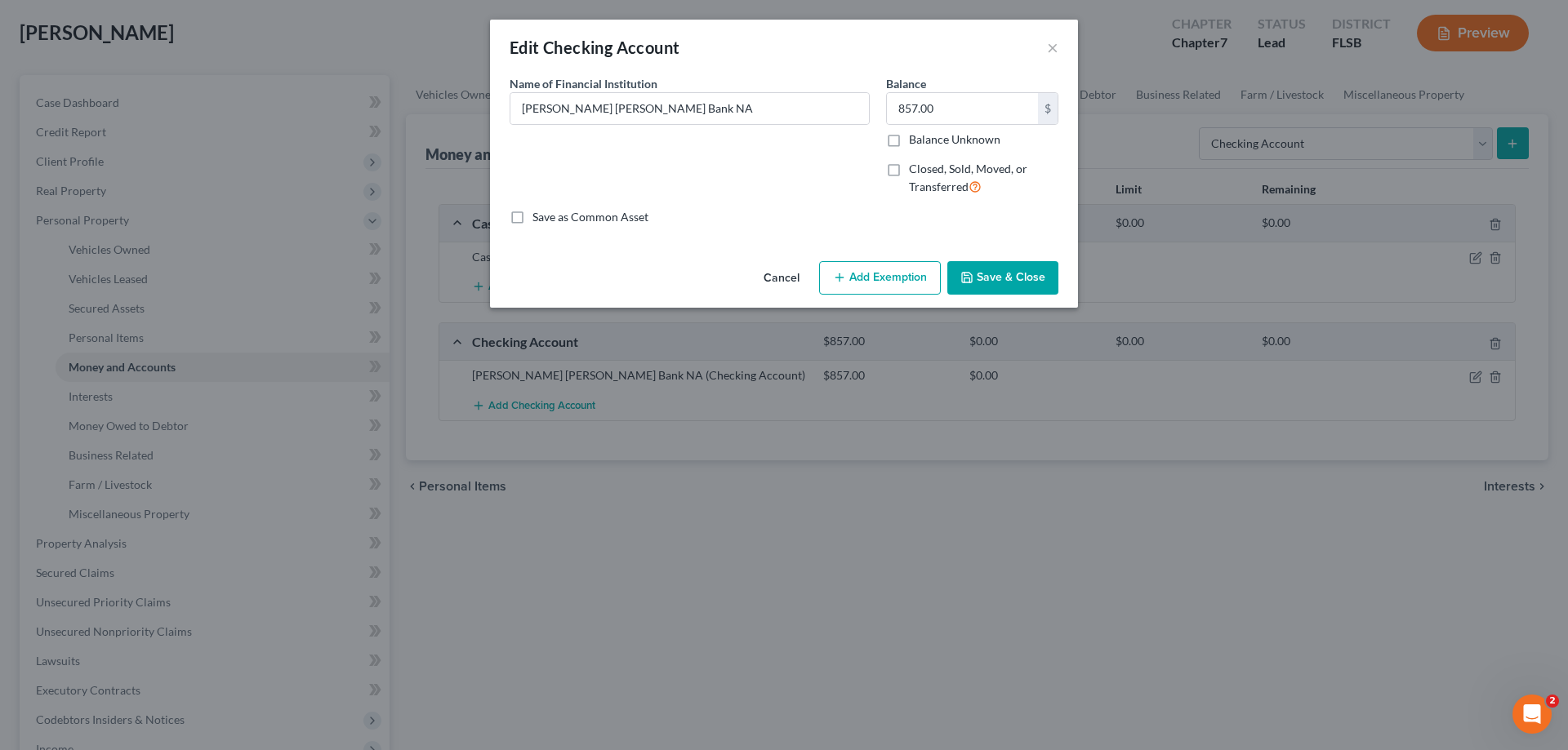
click at [889, 281] on button "Add Exemption" at bounding box center [879, 279] width 121 height 34
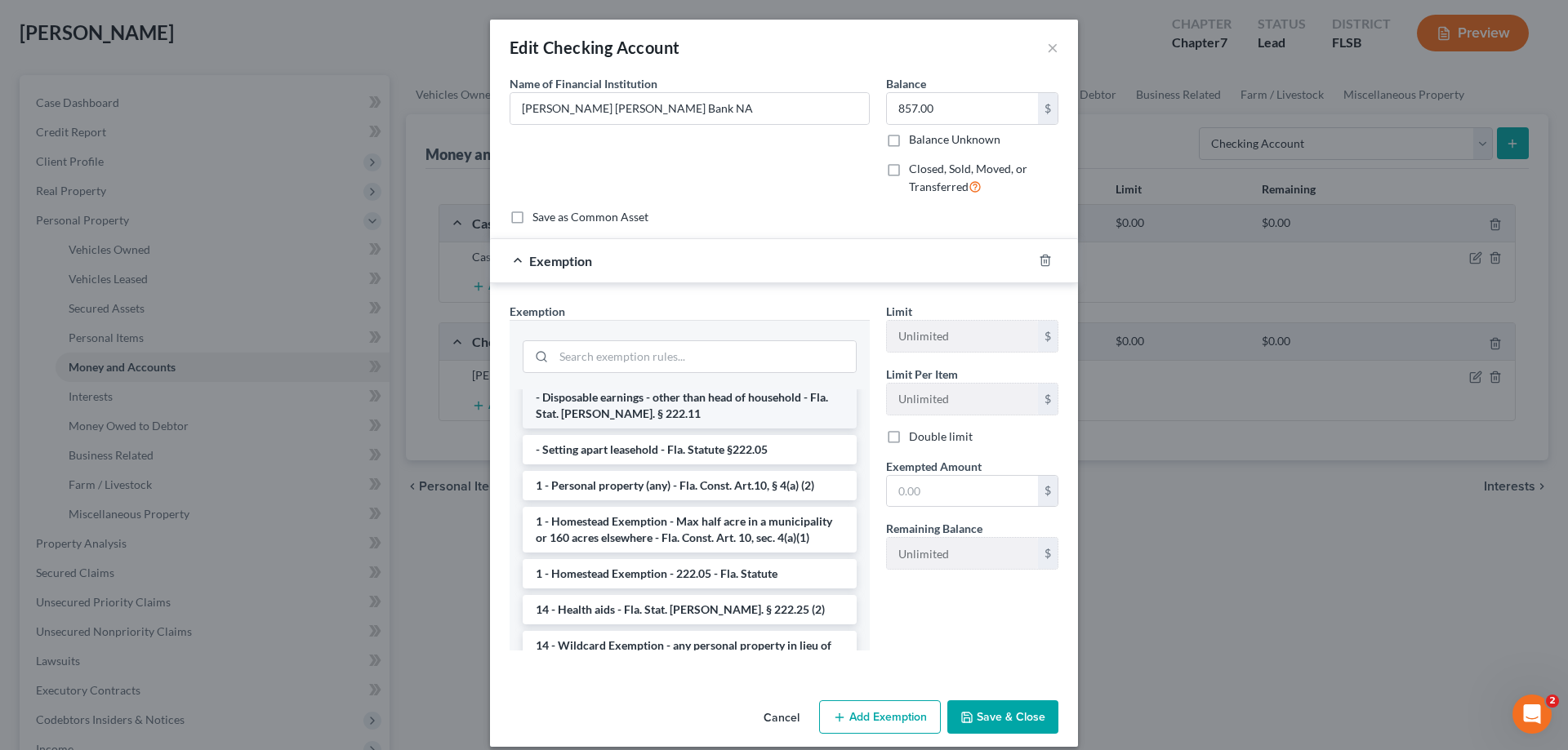
scroll to position [245, 0]
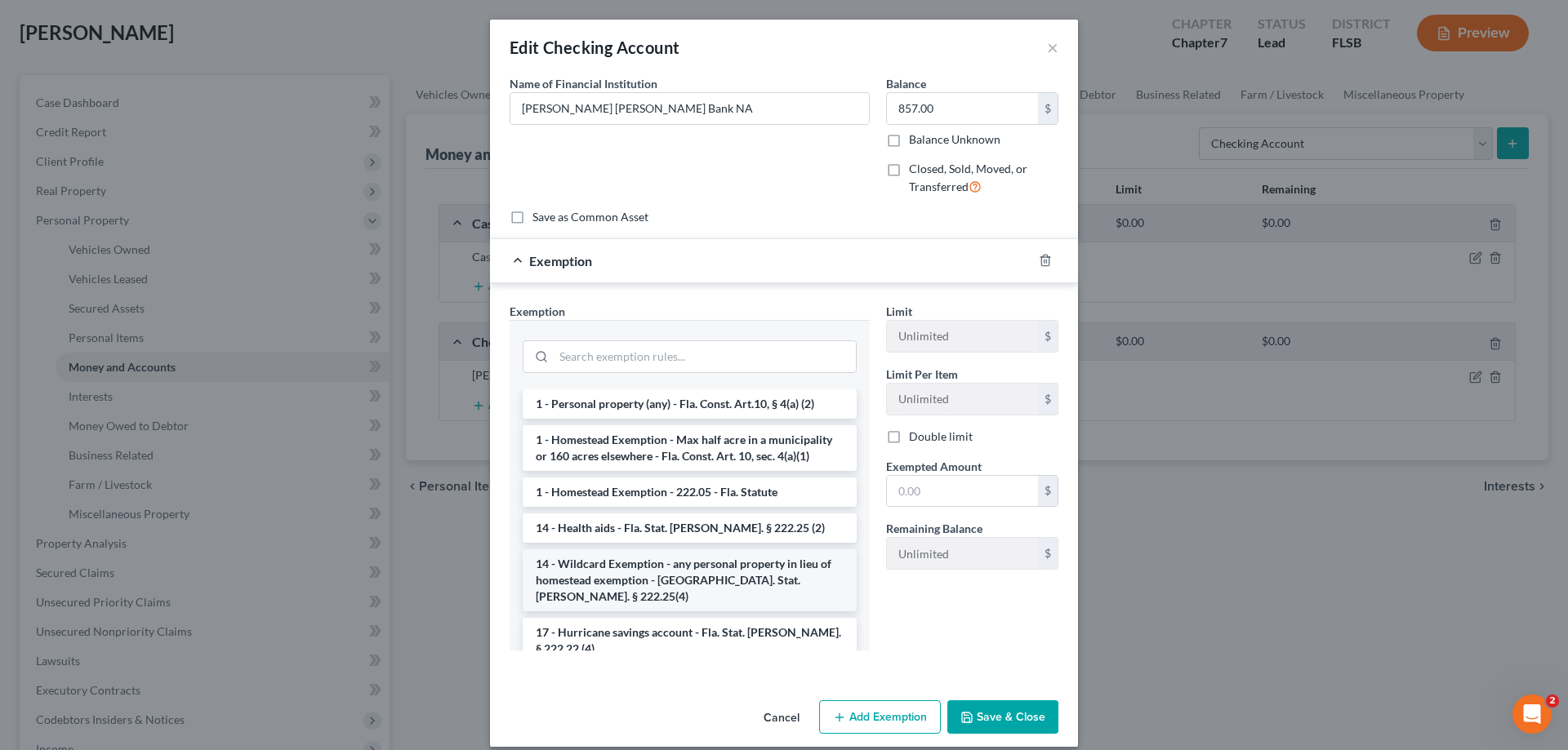
click at [744, 562] on li "14 - Wildcard Exemption - any personal property in lieu of homestead exemption …" at bounding box center [690, 580] width 334 height 62
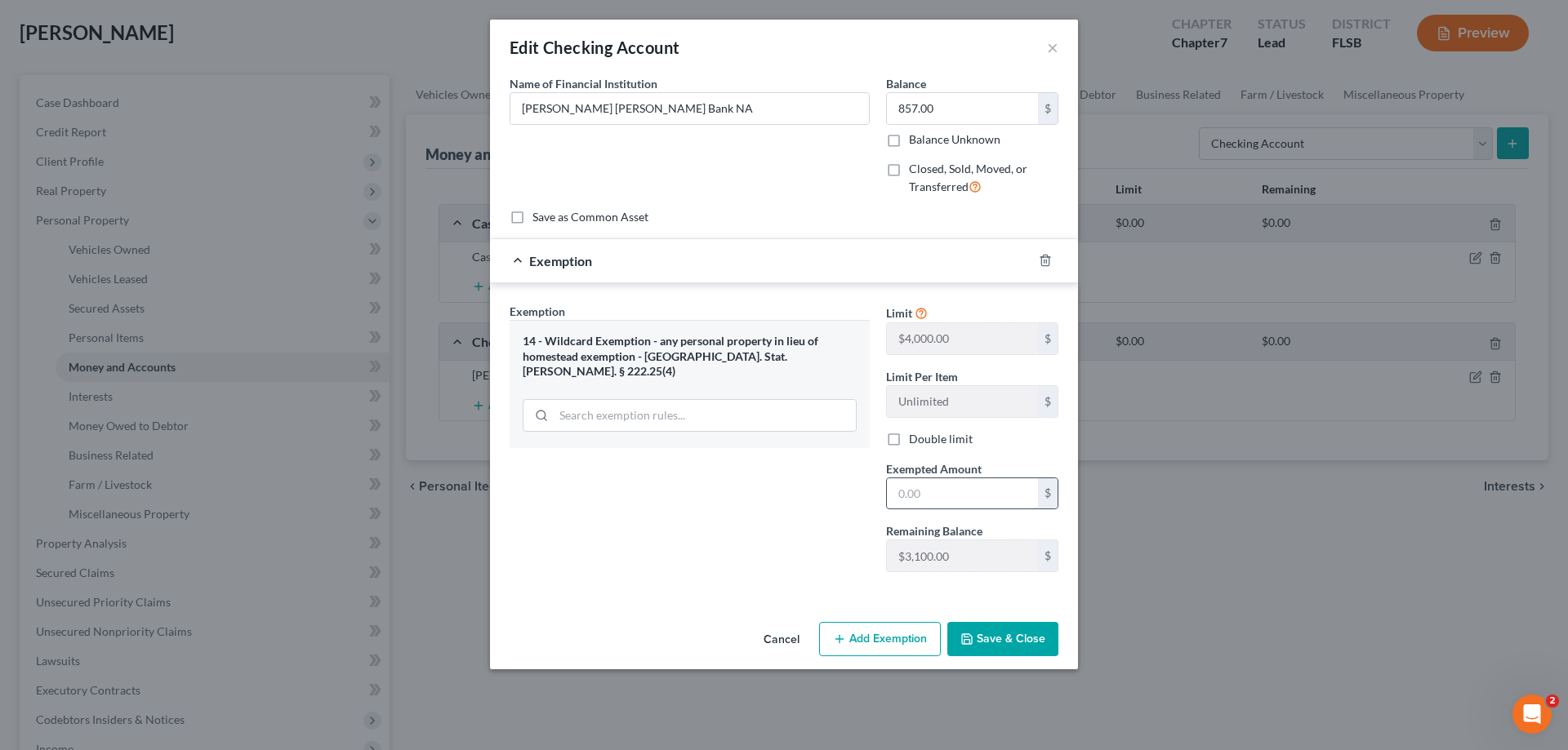
click at [911, 496] on input "text" at bounding box center [962, 493] width 151 height 31
type input "857"
click at [797, 350] on div "14 - Wildcard Exemption - any personal property in lieu of homestead exemption …" at bounding box center [690, 357] width 334 height 46
click at [688, 340] on div "14 - Wildcard Exemption - any personal property in lieu of homestead exemption …" at bounding box center [690, 357] width 334 height 46
click at [796, 642] on button "Cancel" at bounding box center [781, 640] width 62 height 32
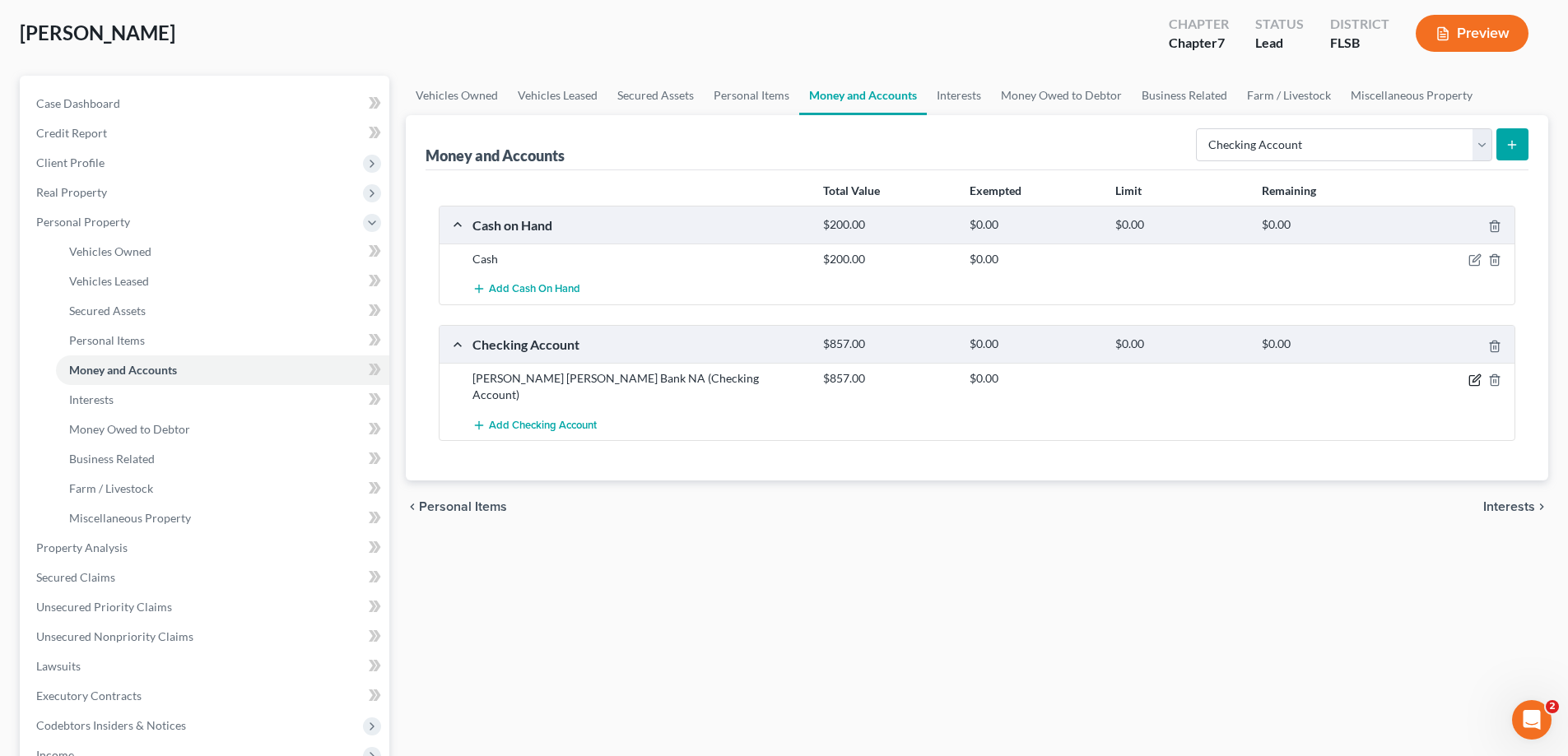
click at [1474, 383] on icon "button" at bounding box center [1475, 380] width 13 height 13
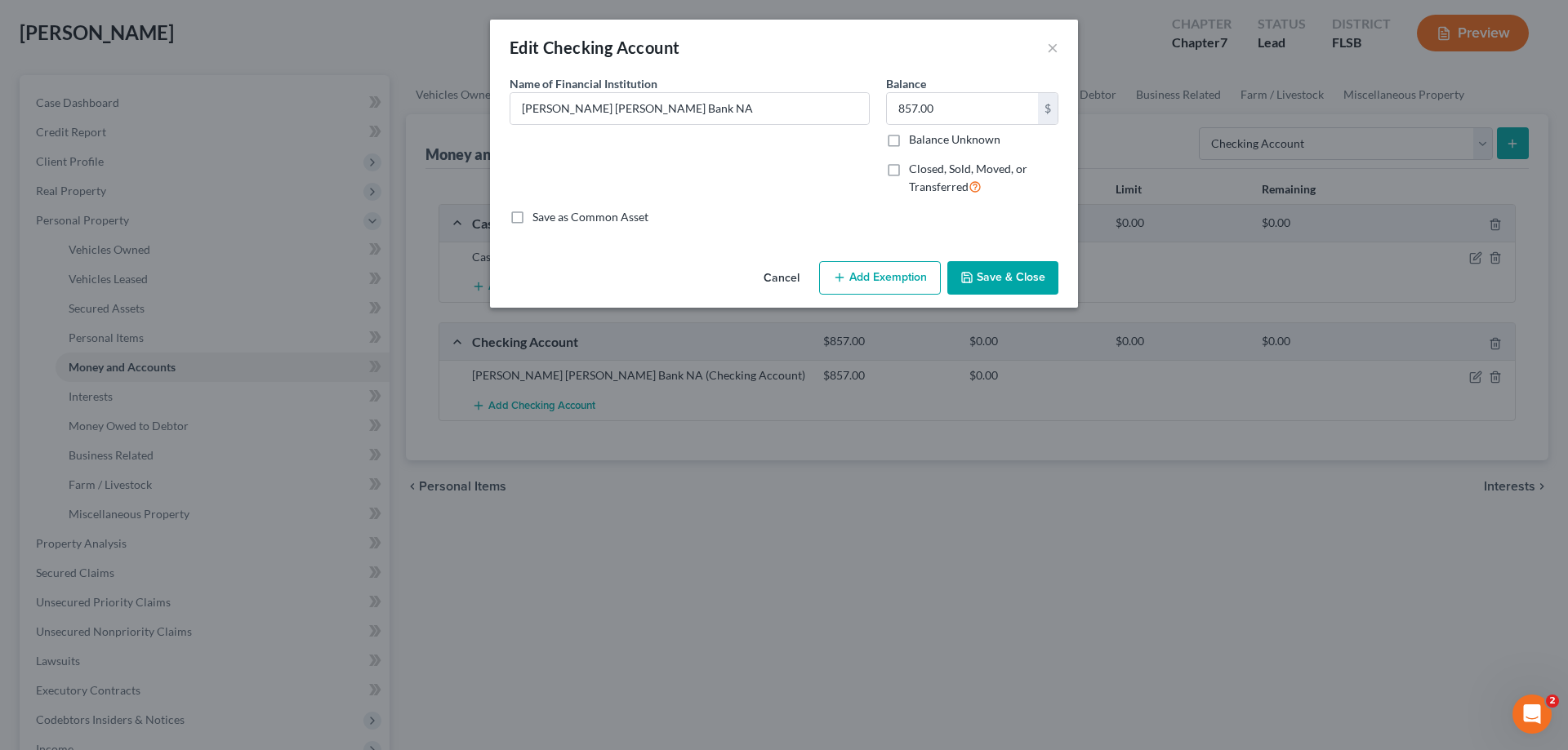
click at [873, 281] on button "Add Exemption" at bounding box center [879, 279] width 121 height 34
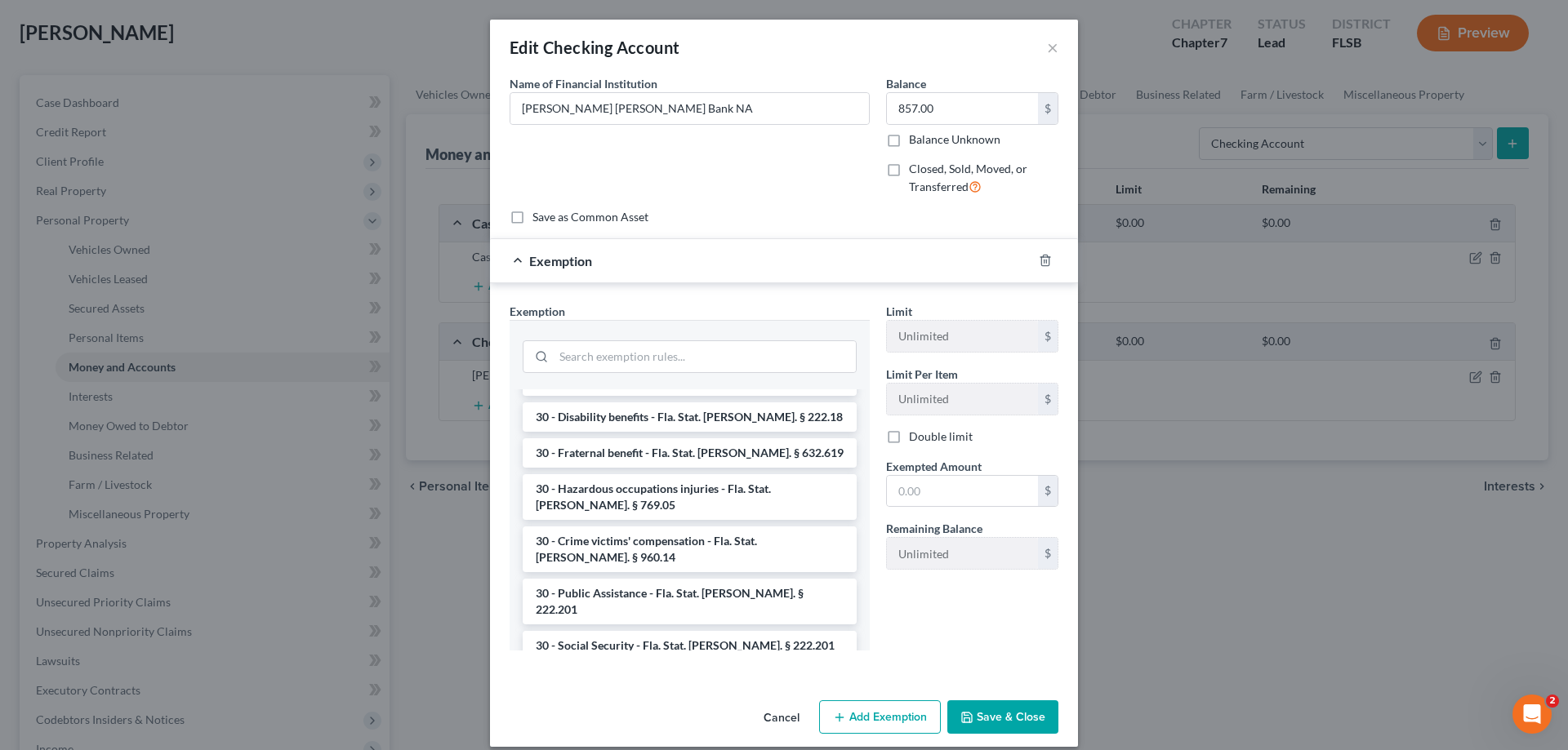
scroll to position [1224, 0]
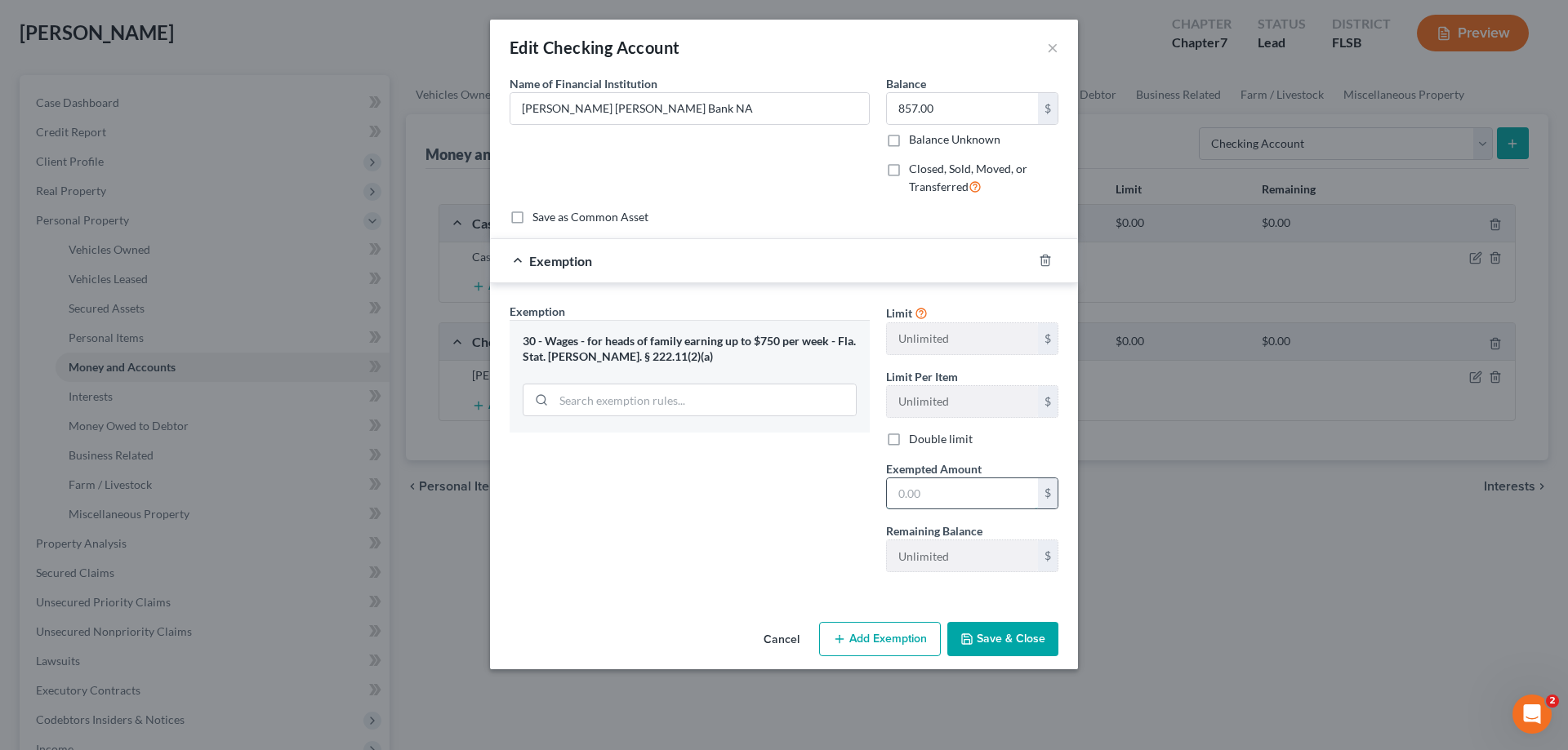
click at [904, 500] on input "text" at bounding box center [962, 493] width 151 height 31
type input "857"
click at [993, 635] on button "Save & Close" at bounding box center [1002, 639] width 111 height 34
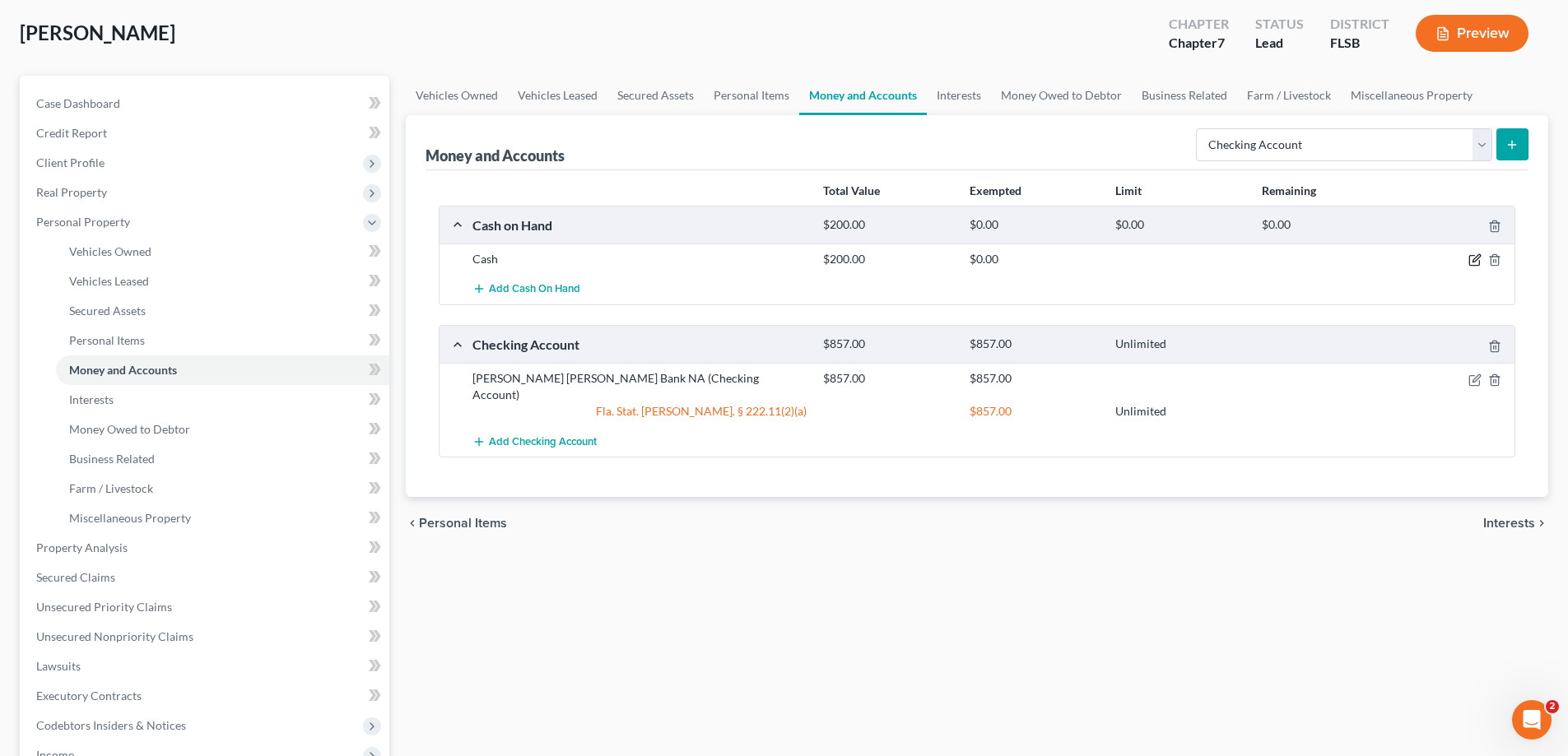
click at [1474, 262] on icon "button" at bounding box center [1477, 259] width 8 height 8
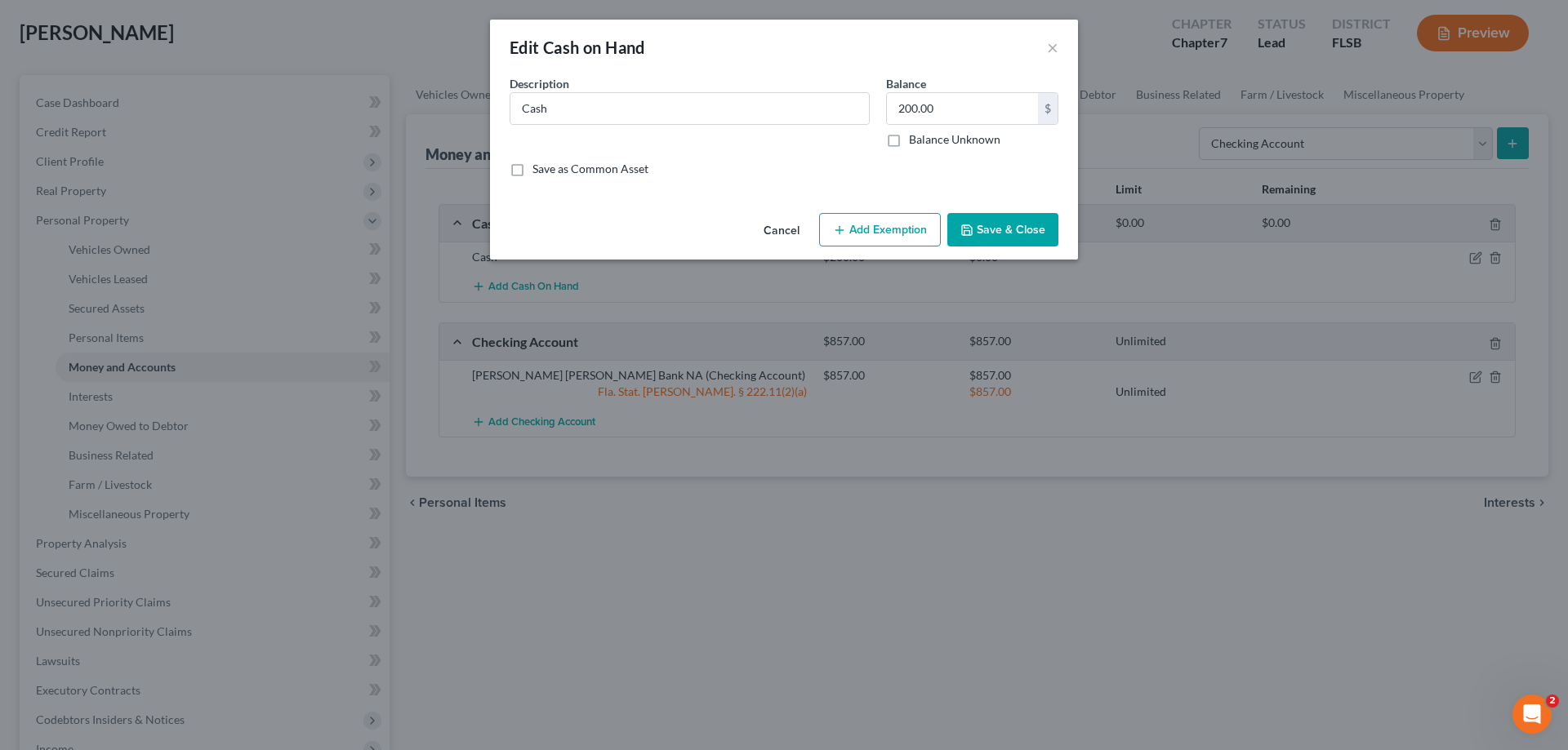
click at [874, 230] on button "Add Exemption" at bounding box center [879, 230] width 121 height 34
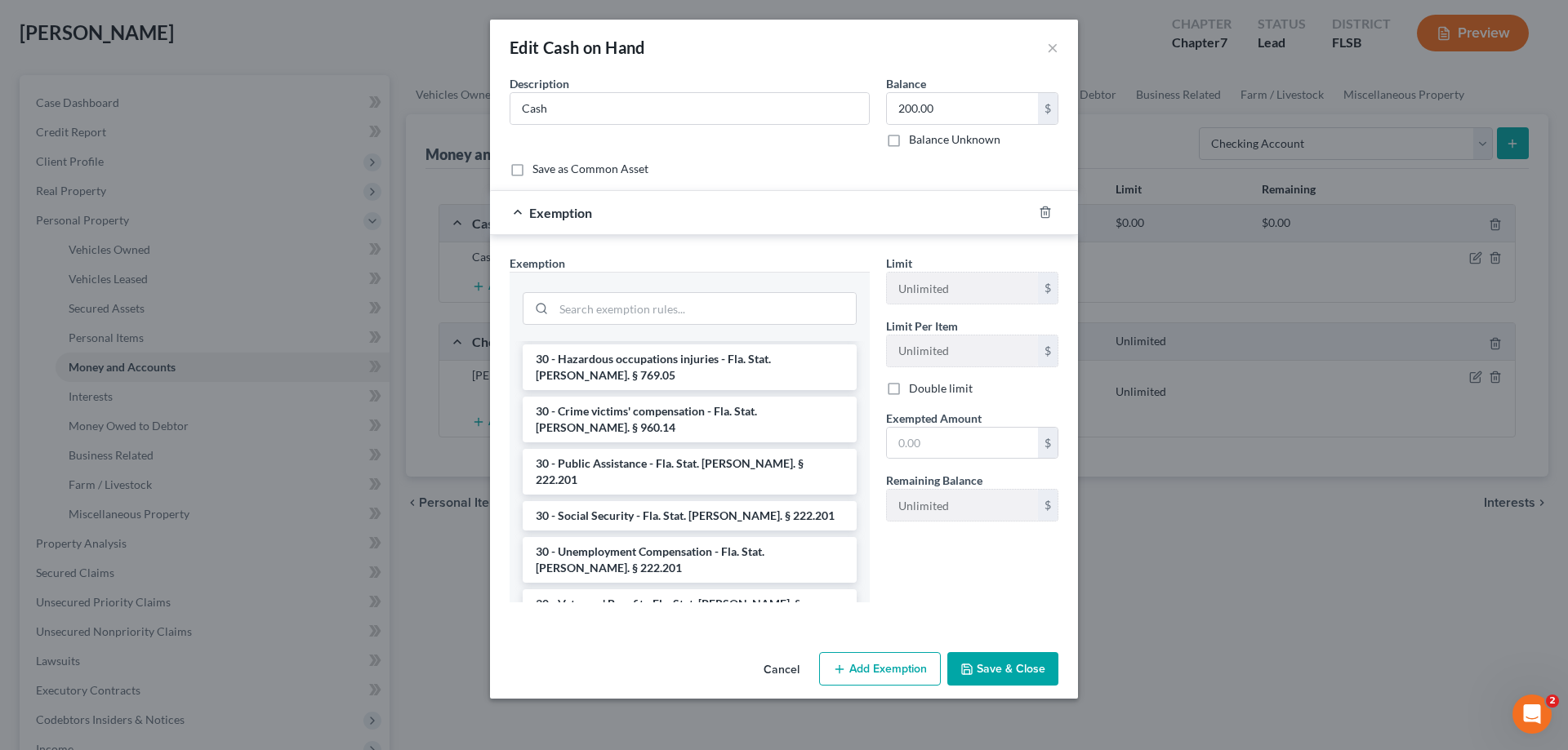
click at [743, 694] on li "30 - Wages - for heads of family earning up to $750 per week - Fla. Stat. [PERS…" at bounding box center [690, 717] width 334 height 46
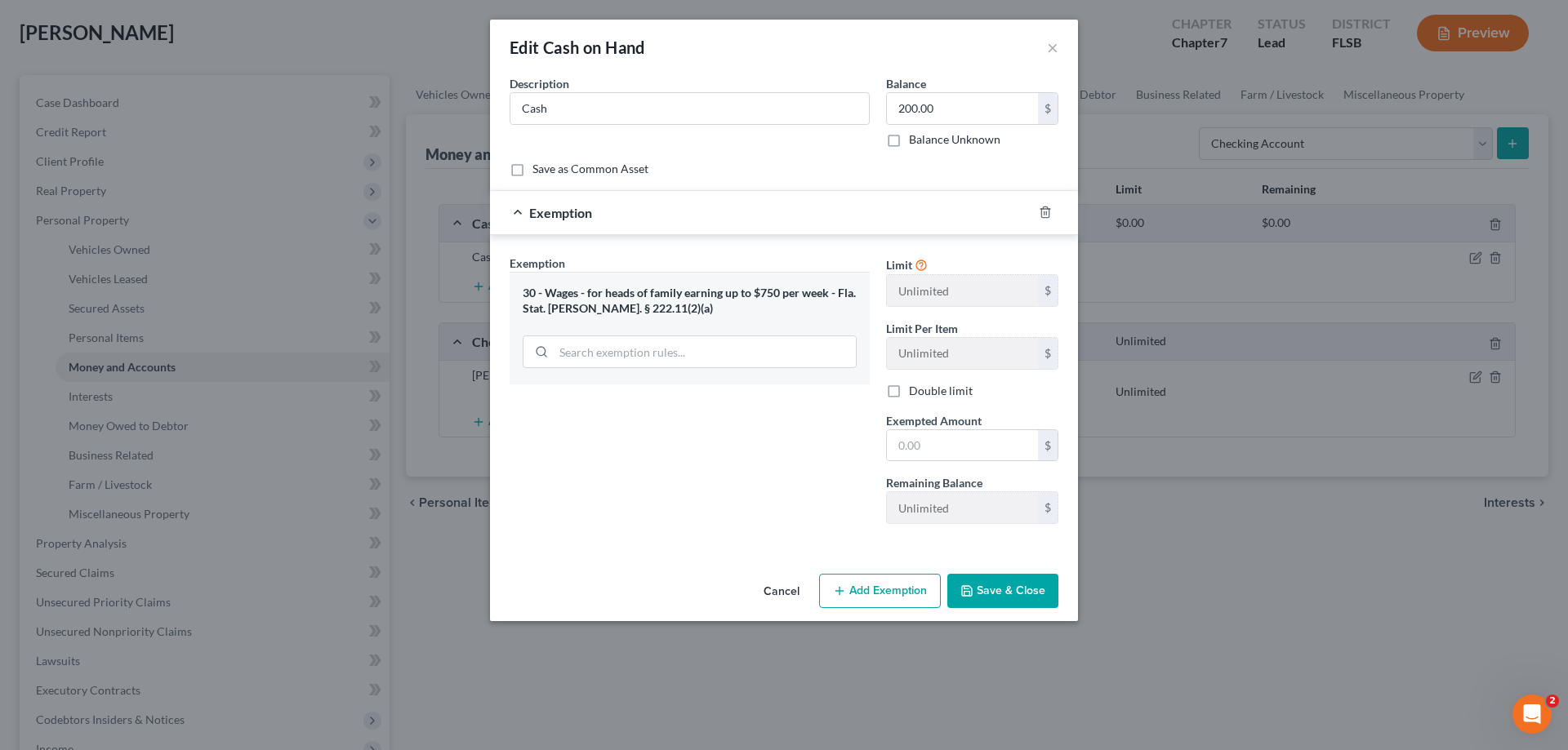
click at [1032, 596] on button "Save & Close" at bounding box center [1002, 591] width 111 height 34
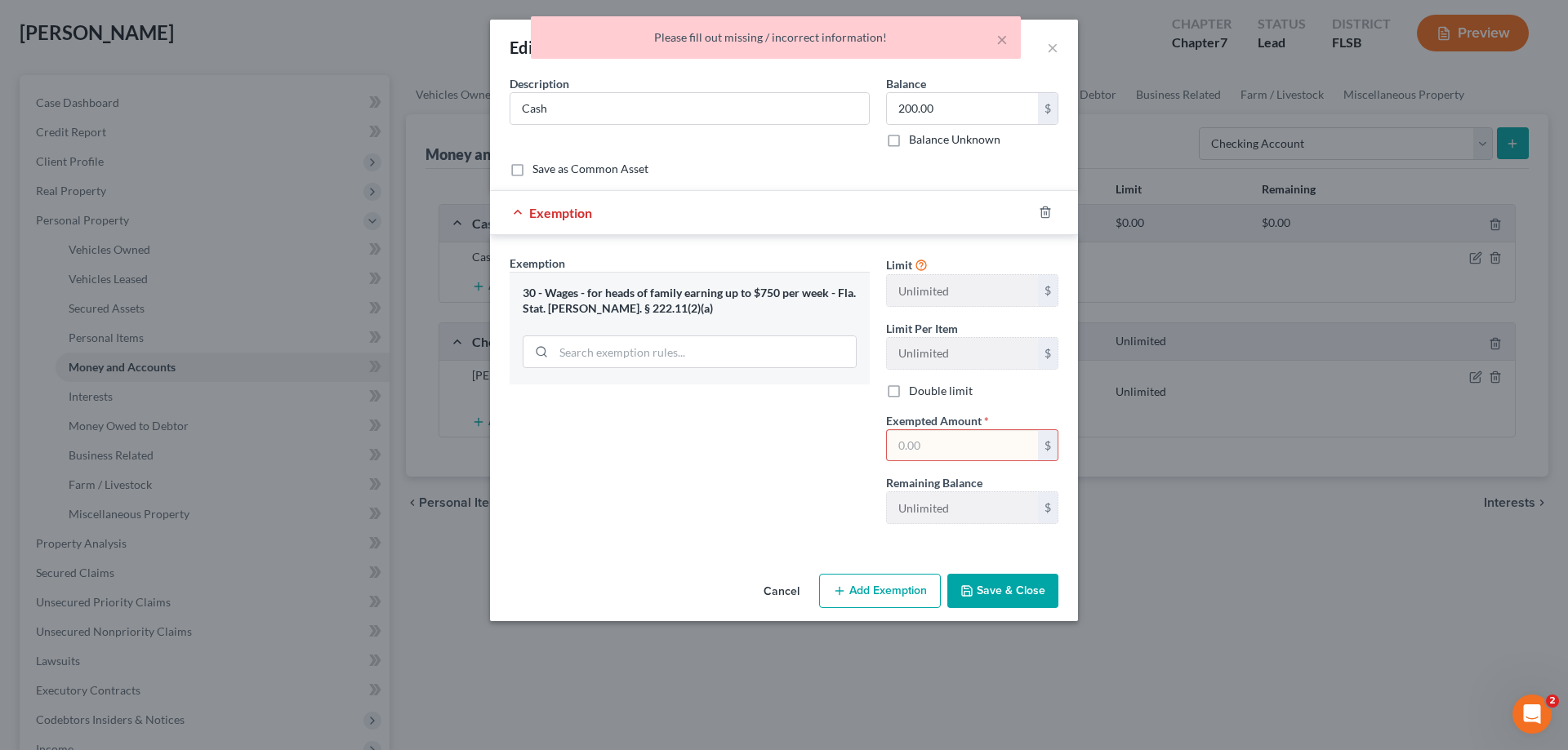
click at [917, 448] on input "text" at bounding box center [962, 446] width 151 height 31
type input "200"
click at [993, 587] on button "Save & Close" at bounding box center [1002, 591] width 111 height 34
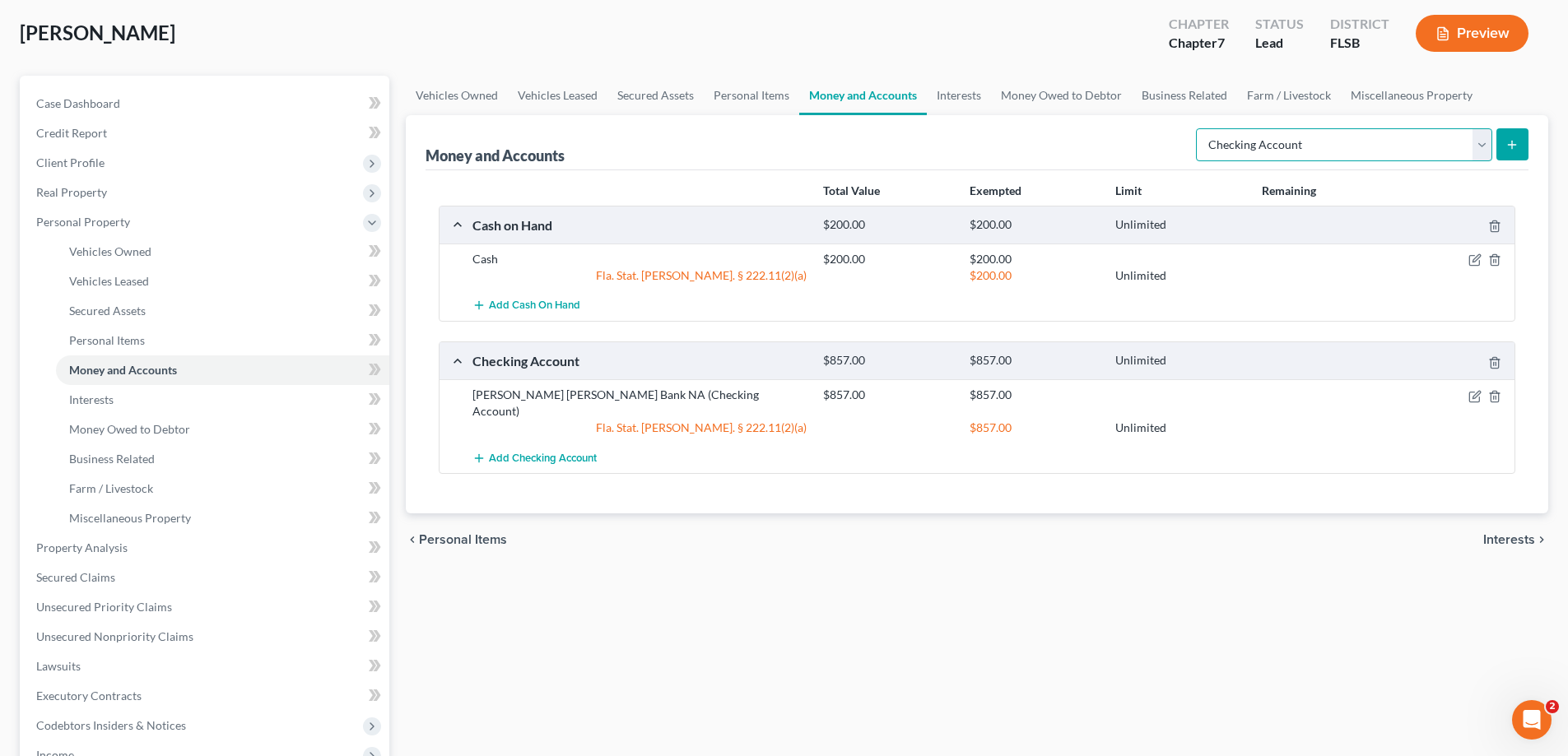
click at [1484, 144] on select "Select Account Type Brokerage Cash on Hand Certificates of Deposit Checking Acc…" at bounding box center [1344, 144] width 296 height 33
select select "savings"
click at [1199, 128] on select "Select Account Type Brokerage Cash on Hand Certificates of Deposit Checking Acc…" at bounding box center [1344, 144] width 296 height 33
click at [1474, 396] on icon "button" at bounding box center [1477, 394] width 8 height 8
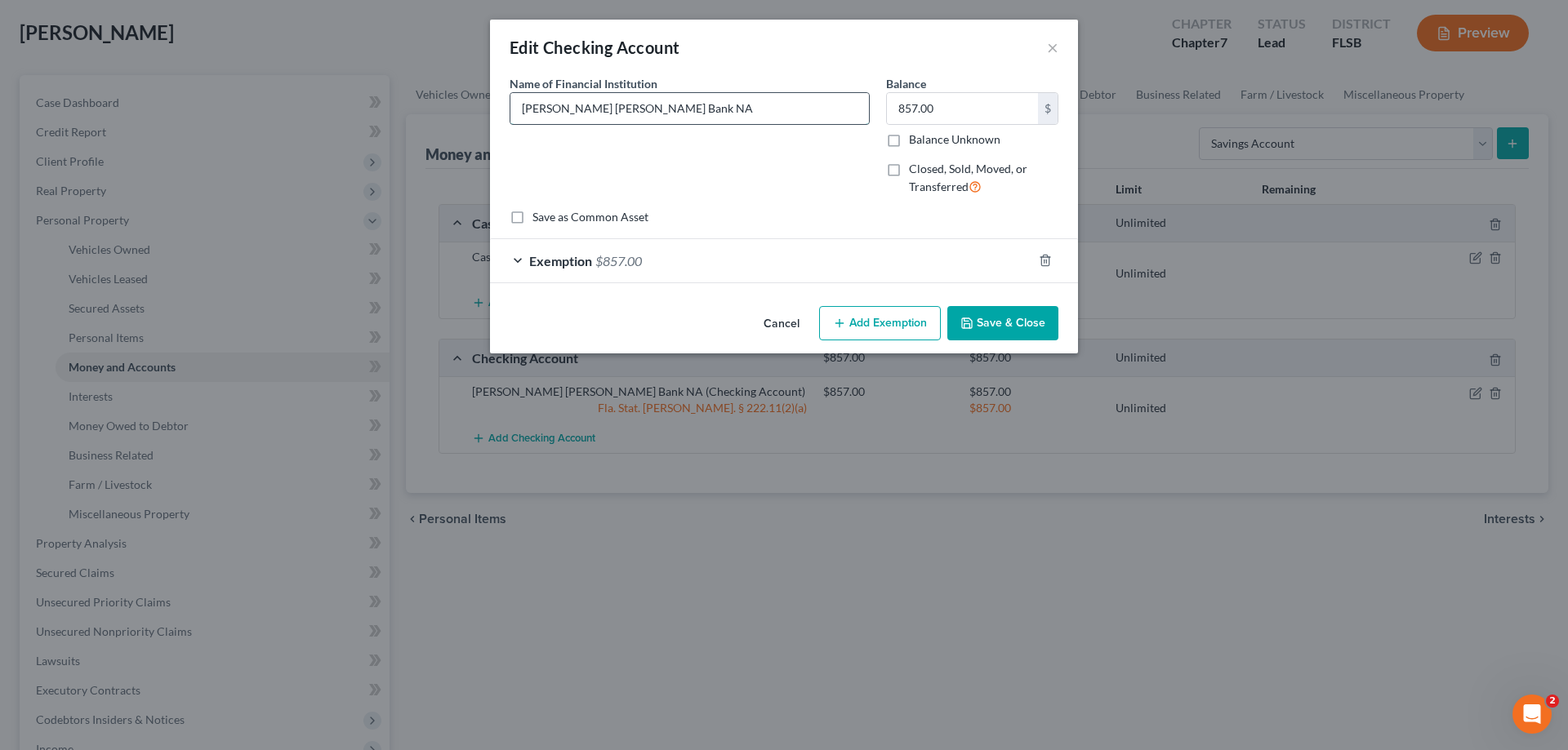
click at [670, 108] on input "[PERSON_NAME] [PERSON_NAME] Bank NA" at bounding box center [690, 109] width 359 height 31
type input "[PERSON_NAME] [PERSON_NAME] Bank NA 6666"
click at [988, 315] on button "Save & Close" at bounding box center [1002, 323] width 111 height 34
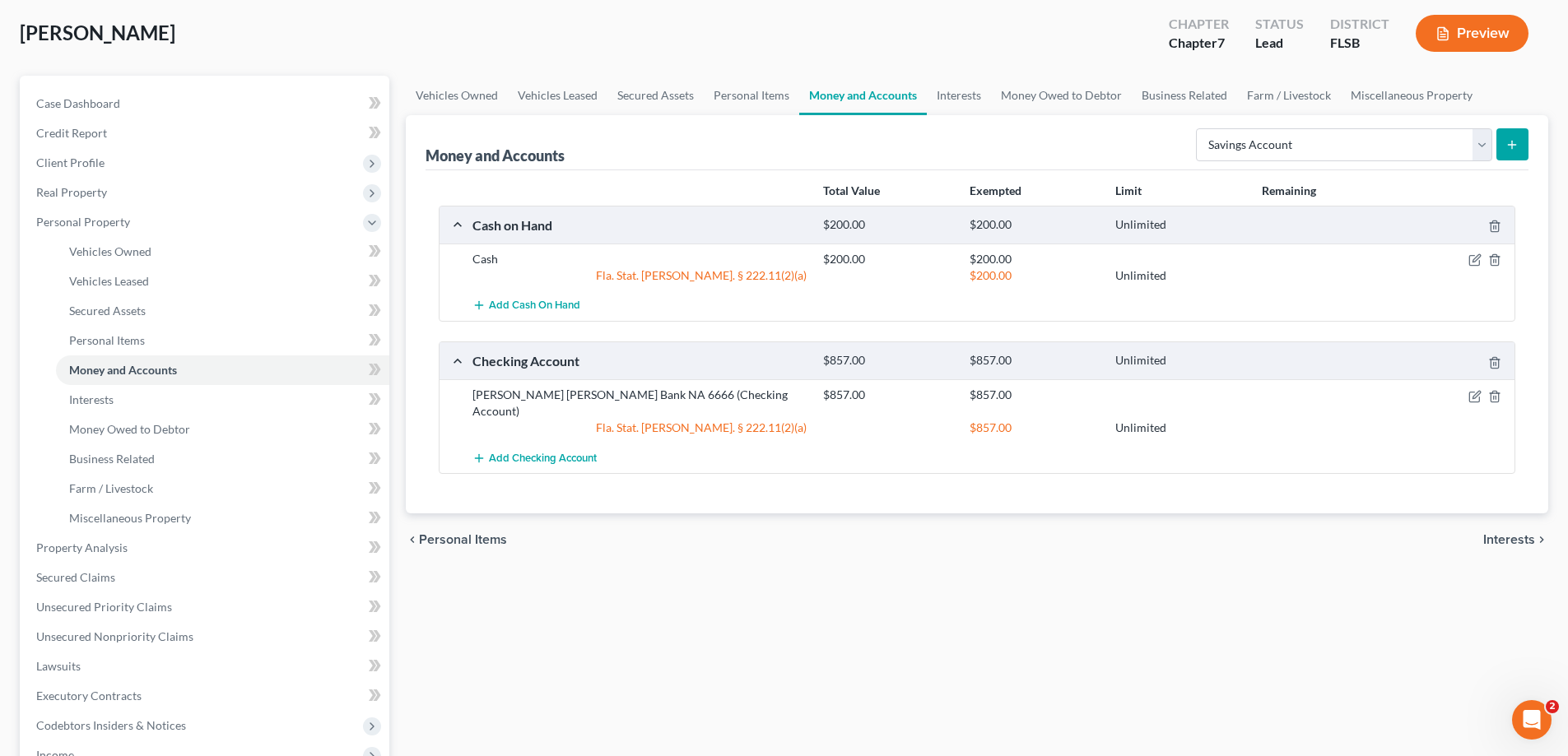
click at [1512, 148] on line "submit" at bounding box center [1512, 144] width 0 height 8
click at [1512, 141] on line "submit" at bounding box center [1512, 144] width 0 height 8
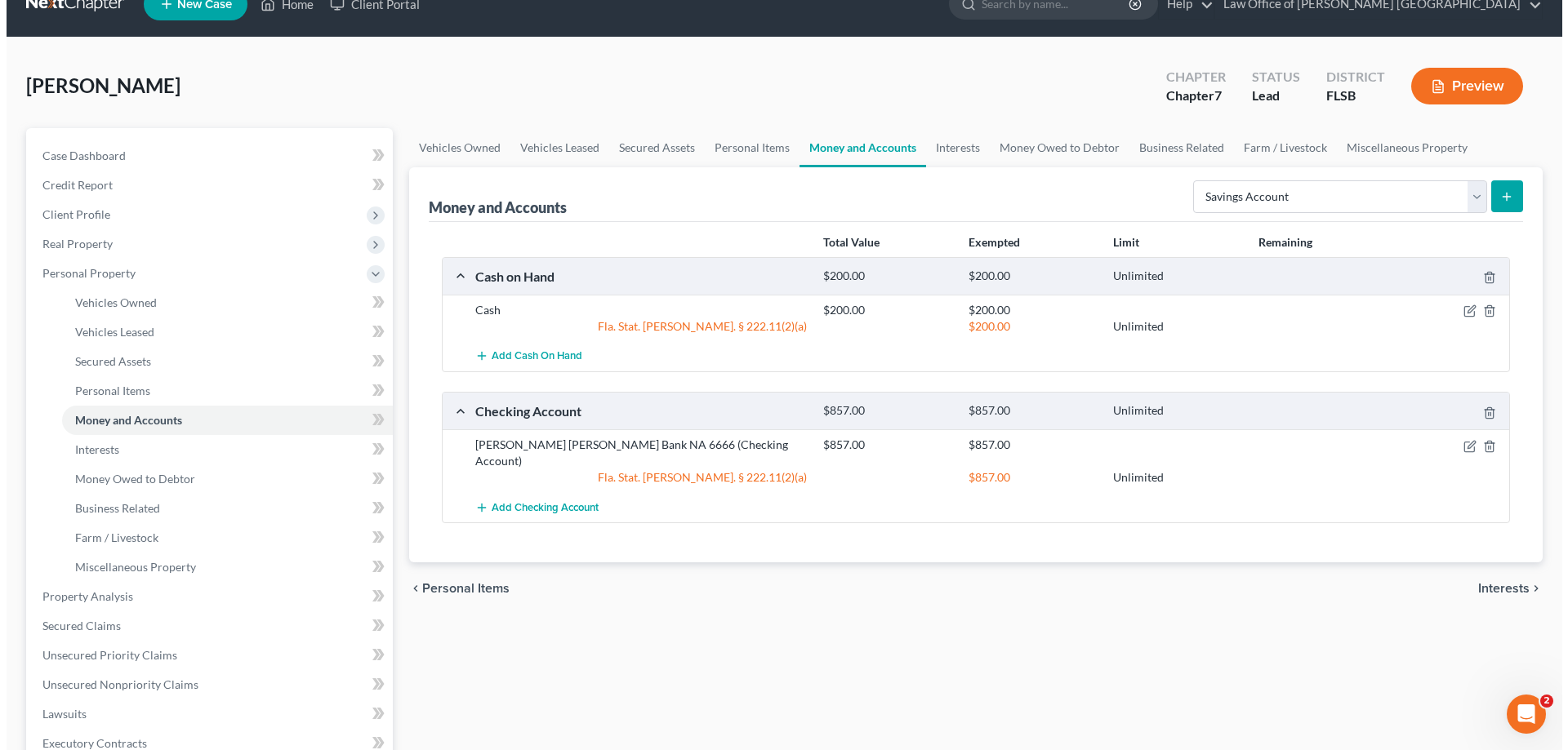
scroll to position [0, 0]
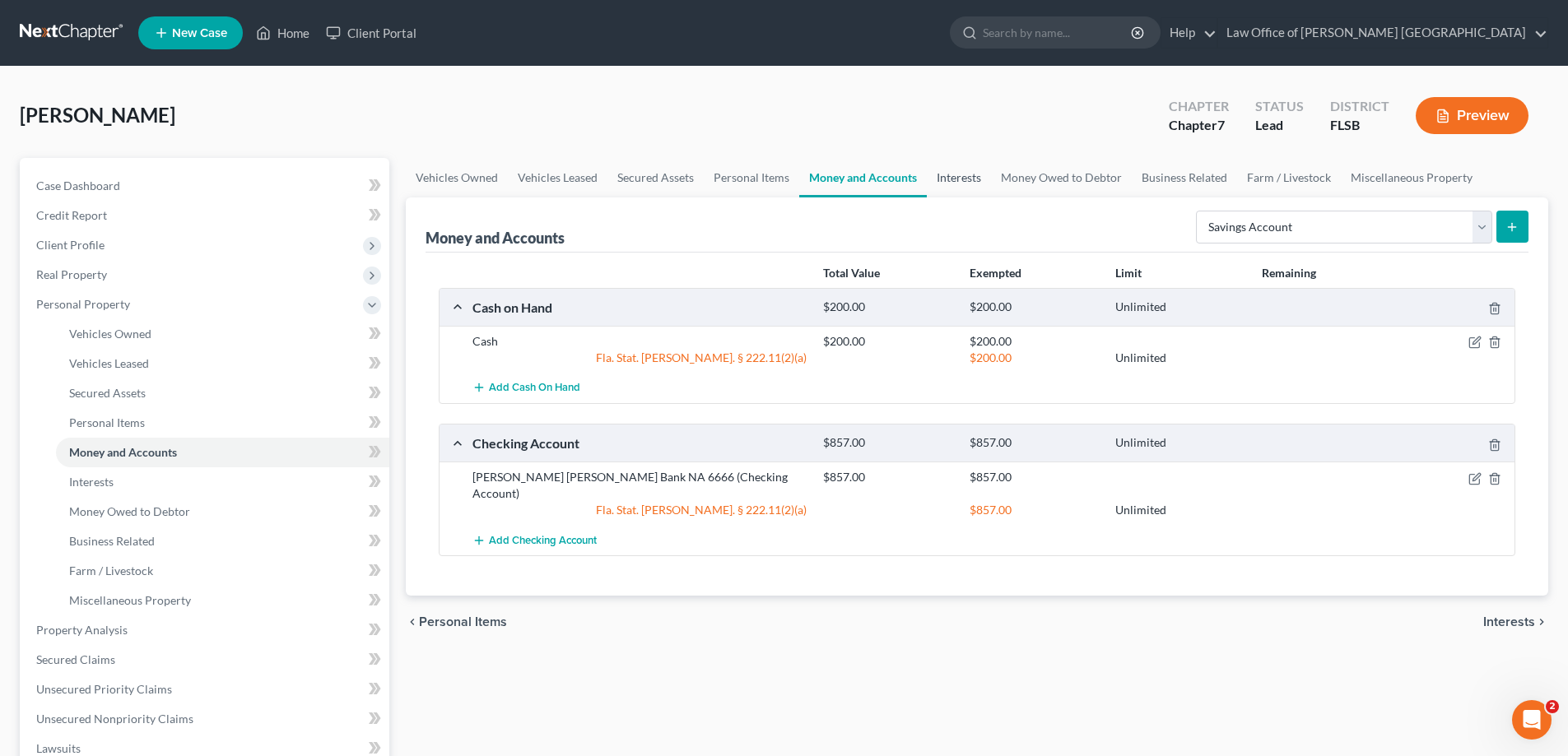
click at [962, 178] on link "Interests" at bounding box center [958, 177] width 64 height 39
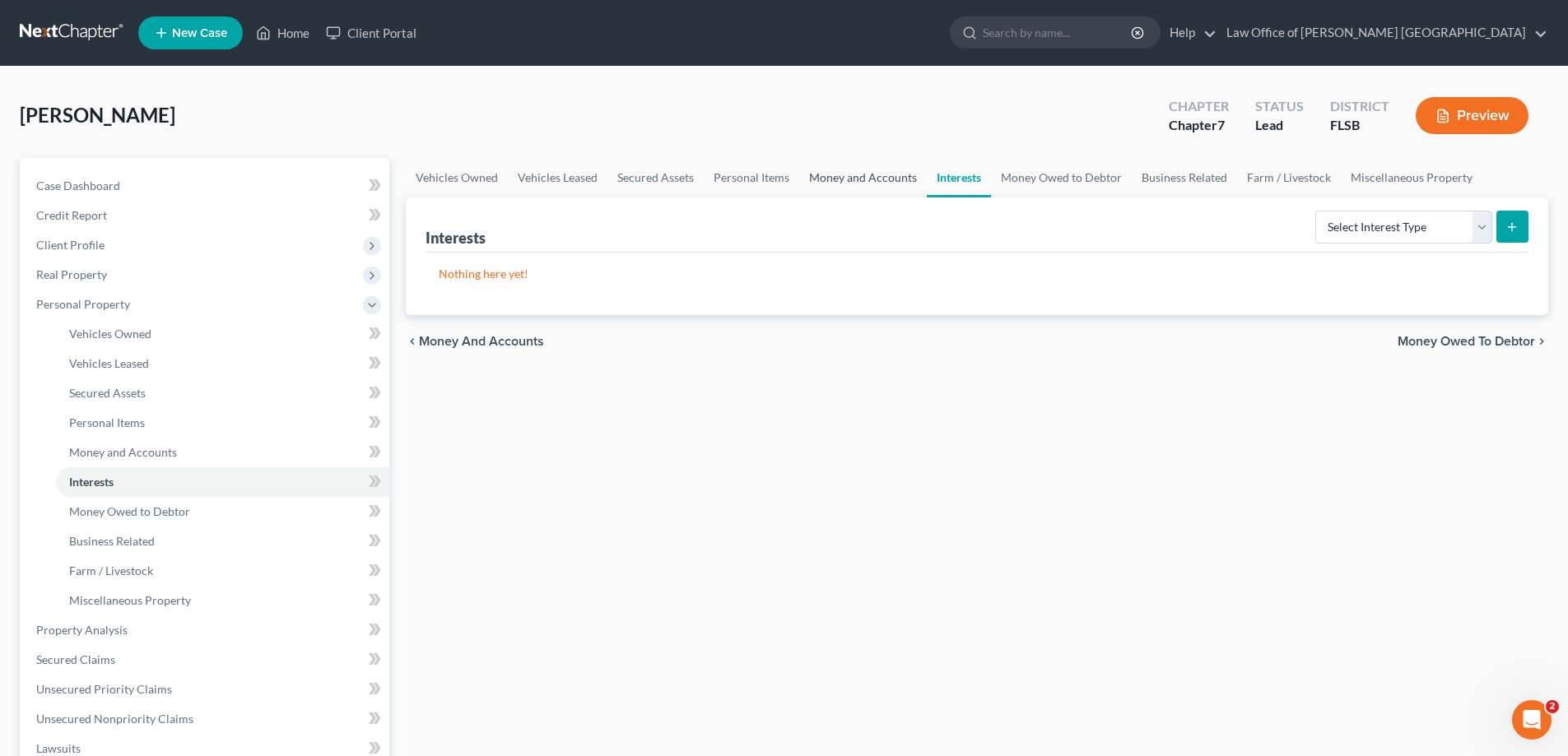
click at [859, 180] on link "Money and Accounts" at bounding box center [863, 177] width 128 height 39
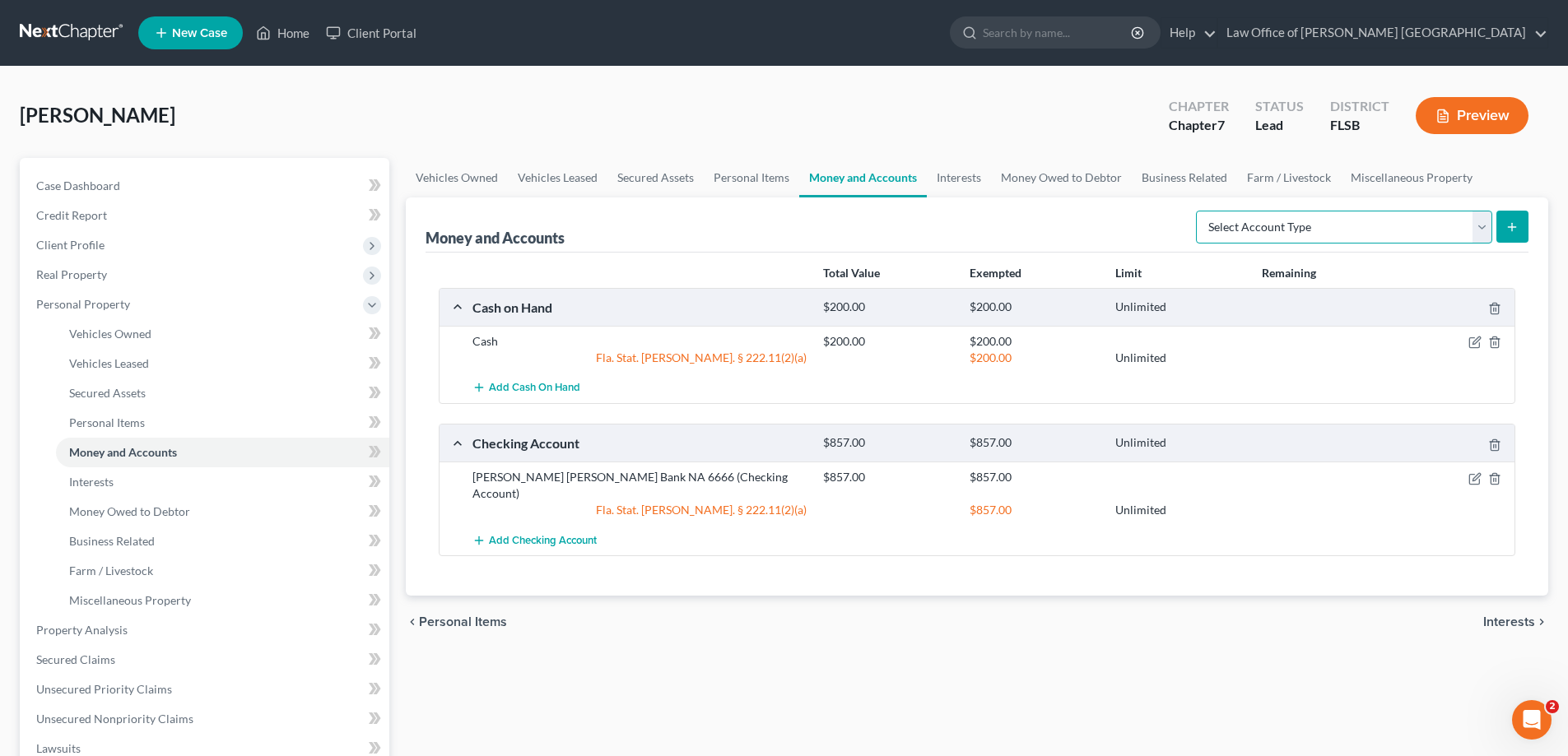
click at [1484, 229] on select "Select Account Type Brokerage Cash on Hand Certificates of Deposit Checking Acc…" at bounding box center [1344, 227] width 296 height 33
select select "savings"
click at [1199, 211] on select "Select Account Type Brokerage Cash on Hand Certificates of Deposit Checking Acc…" at bounding box center [1344, 227] width 296 height 33
click at [1510, 228] on icon "submit" at bounding box center [1512, 227] width 13 height 13
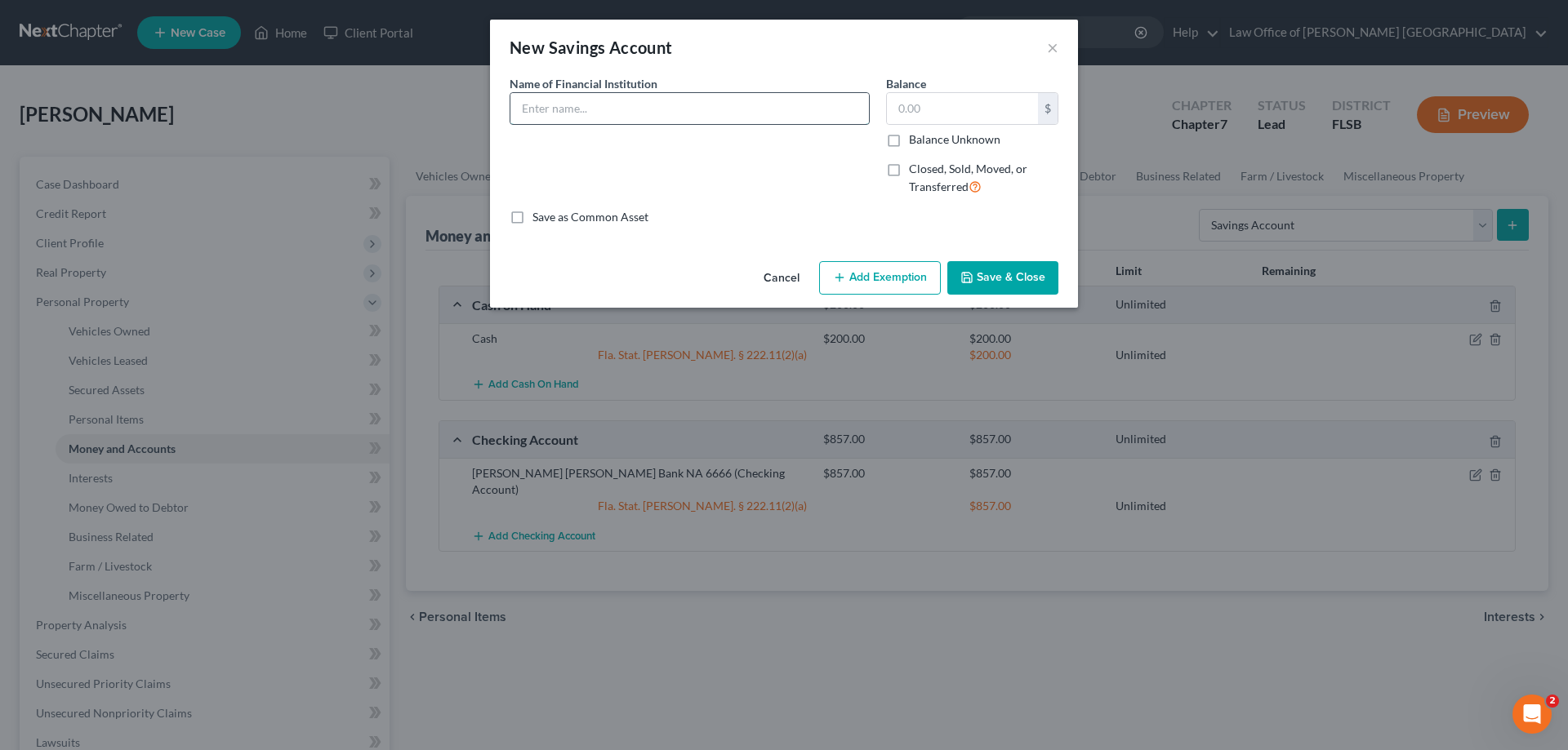
click at [589, 114] on input "text" at bounding box center [690, 109] width 359 height 31
type input "[PERSON_NAME] [PERSON_NAME] Bank NA 5024"
click at [931, 109] on input "text" at bounding box center [962, 109] width 151 height 31
type input "720"
click at [878, 280] on button "Add Exemption" at bounding box center [879, 279] width 121 height 34
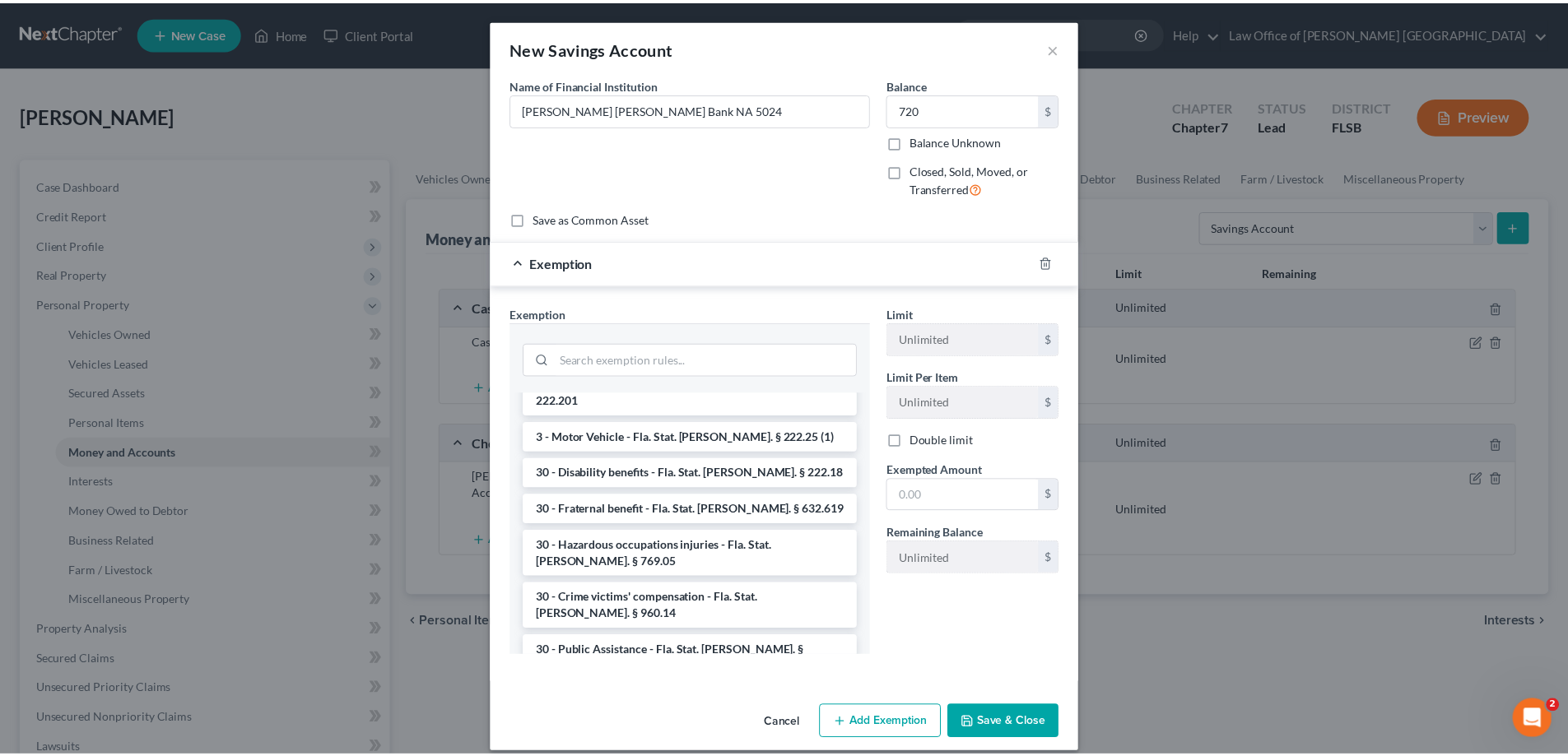
scroll to position [1234, 0]
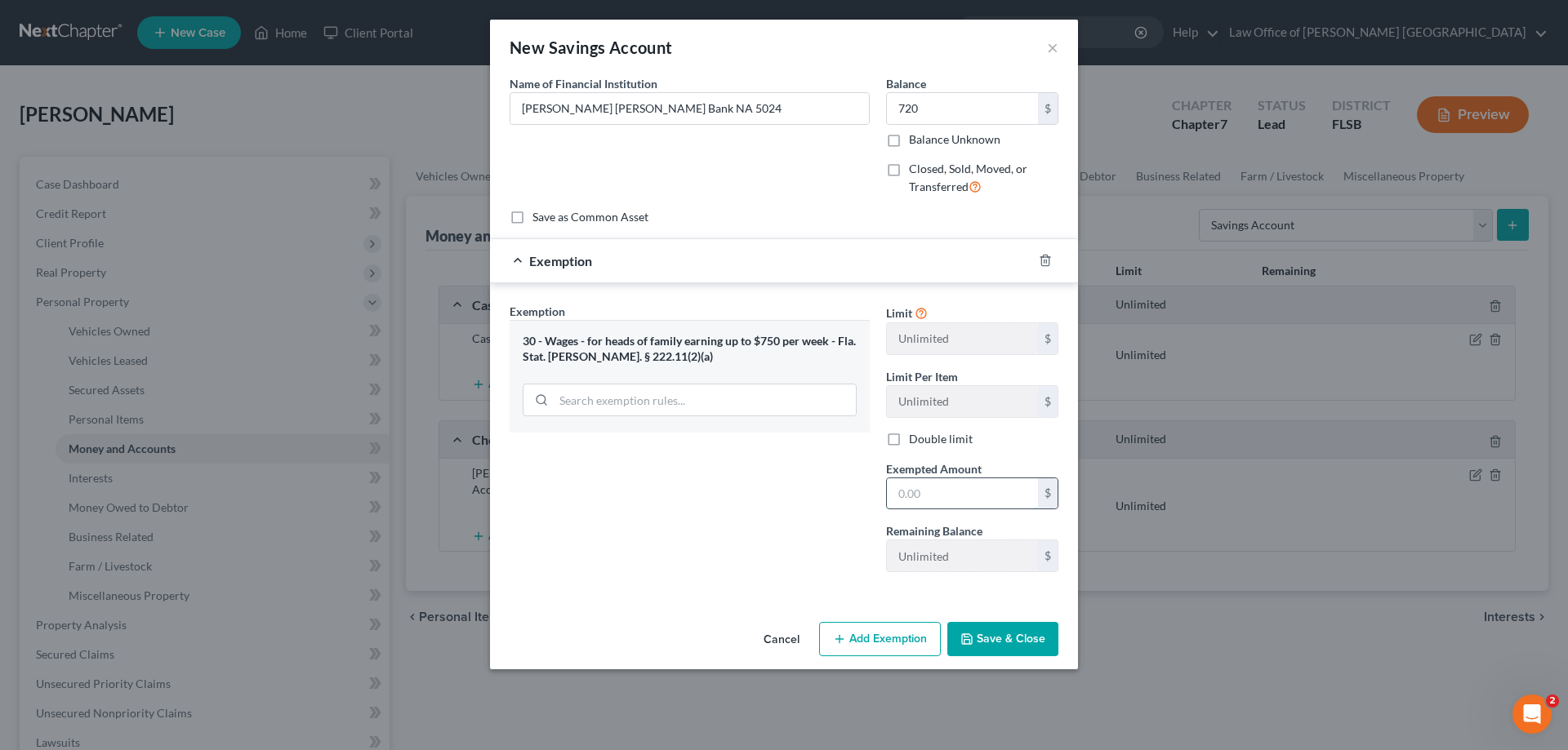
click at [904, 489] on input "text" at bounding box center [962, 493] width 151 height 31
type input "720"
click at [1002, 647] on button "Save & Close" at bounding box center [1002, 639] width 111 height 34
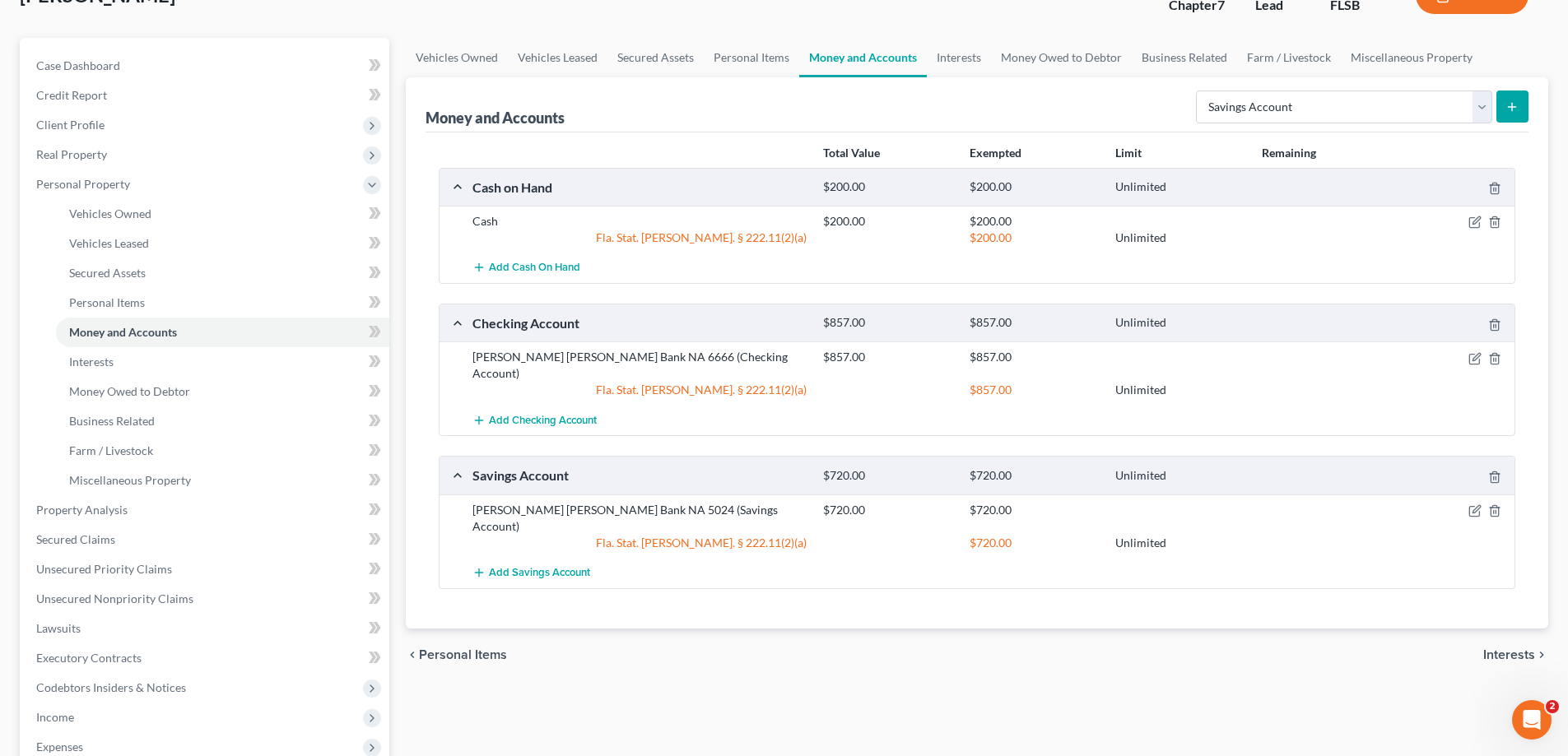
scroll to position [83, 0]
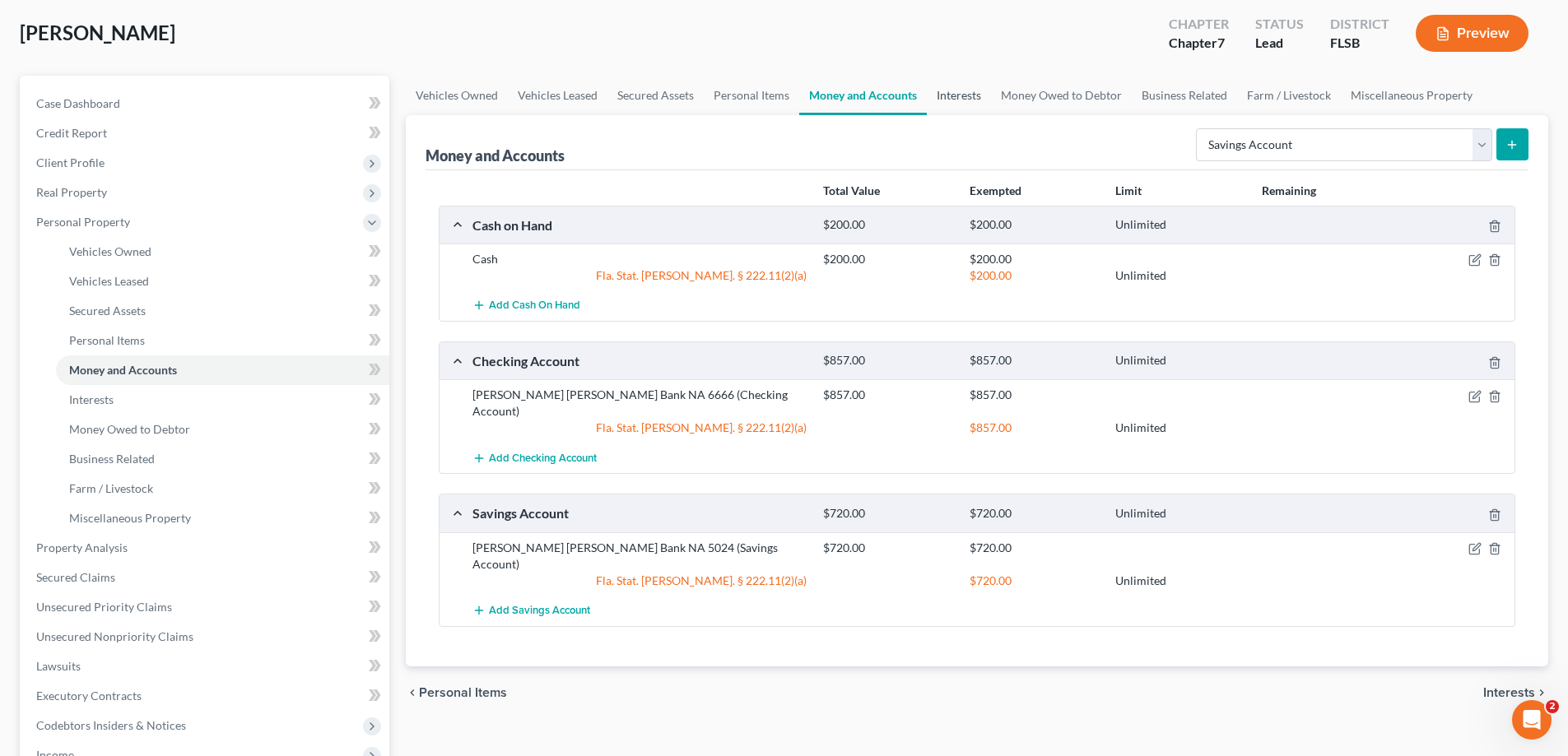
click at [966, 100] on link "Interests" at bounding box center [958, 95] width 64 height 39
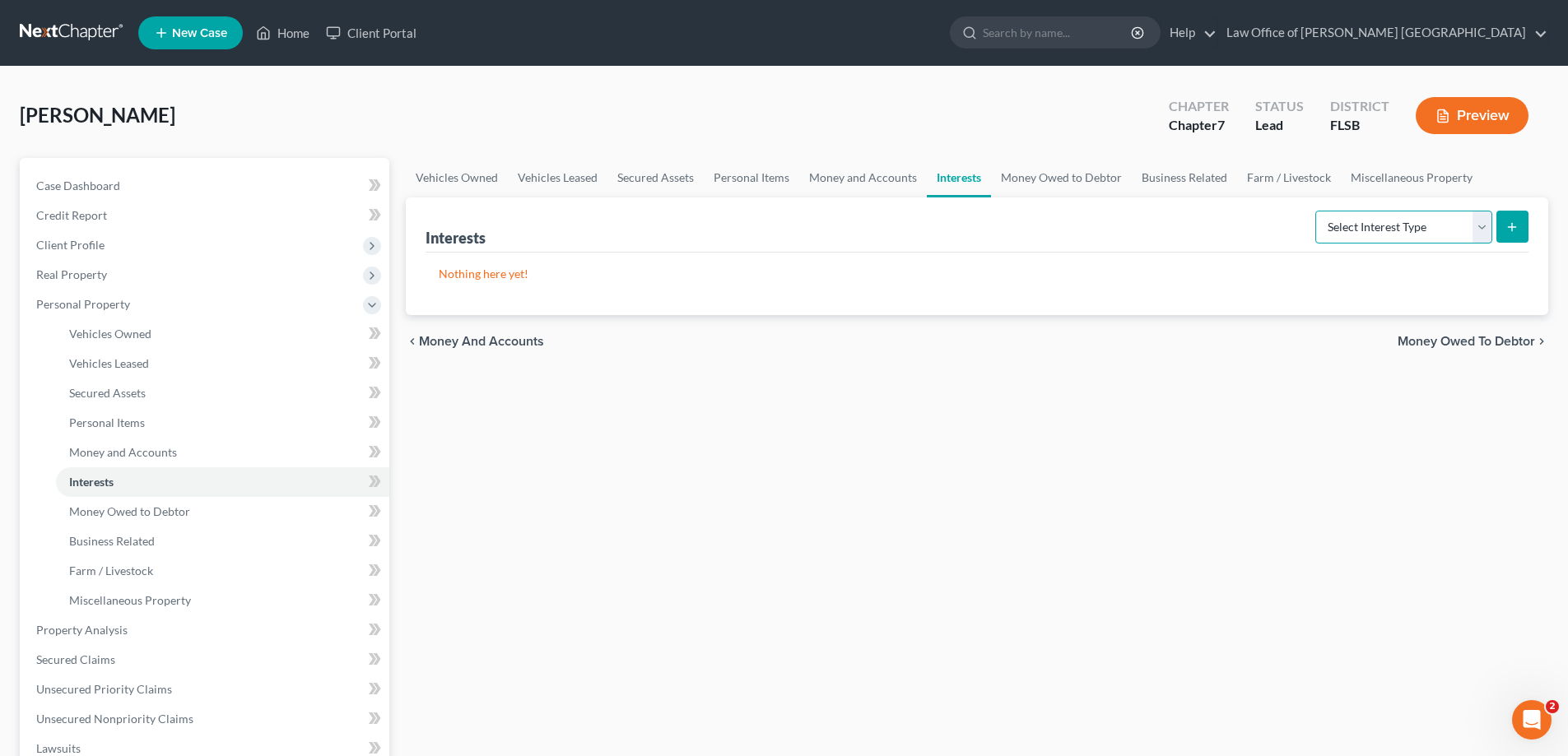
click at [1484, 231] on select "Select Interest Type 401K Annuity Bond Education IRA Government Bond Government…" at bounding box center [1404, 227] width 177 height 33
click at [1484, 232] on select "Select Interest Type 401K Annuity Bond Education IRA Government Bond Government…" at bounding box center [1404, 227] width 177 height 33
click at [1051, 181] on link "Money Owed to Debtor" at bounding box center [1061, 177] width 140 height 39
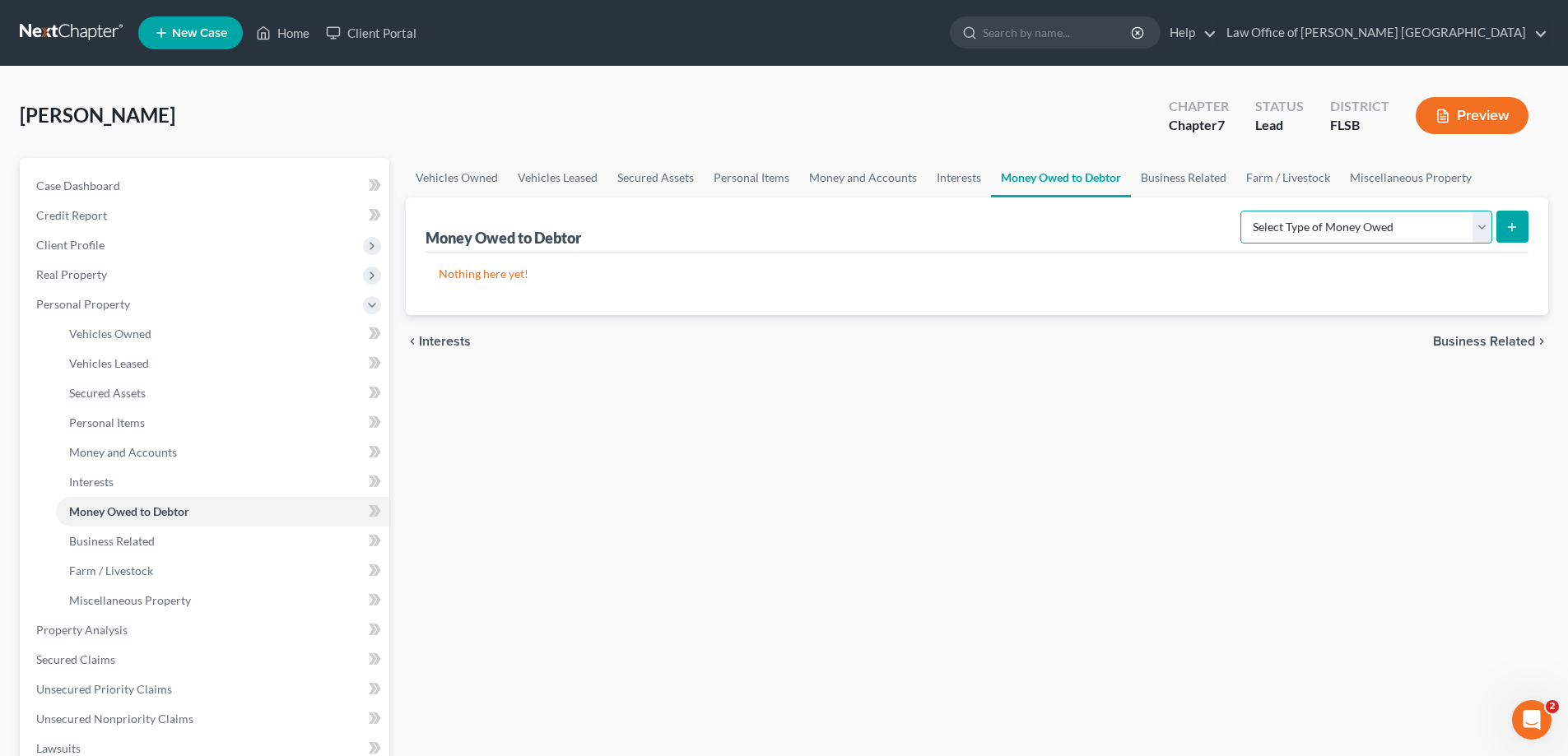
click at [1479, 227] on select "Select Type of Money Owed Accounts Receivable Alimony Child Support Claims Agai…" at bounding box center [1366, 227] width 252 height 33
select select "expected_tax_refund"
click at [1243, 211] on select "Select Type of Money Owed Accounts Receivable Alimony Child Support Claims Agai…" at bounding box center [1366, 227] width 252 height 33
click at [1509, 232] on icon "submit" at bounding box center [1512, 227] width 13 height 13
select select "0"
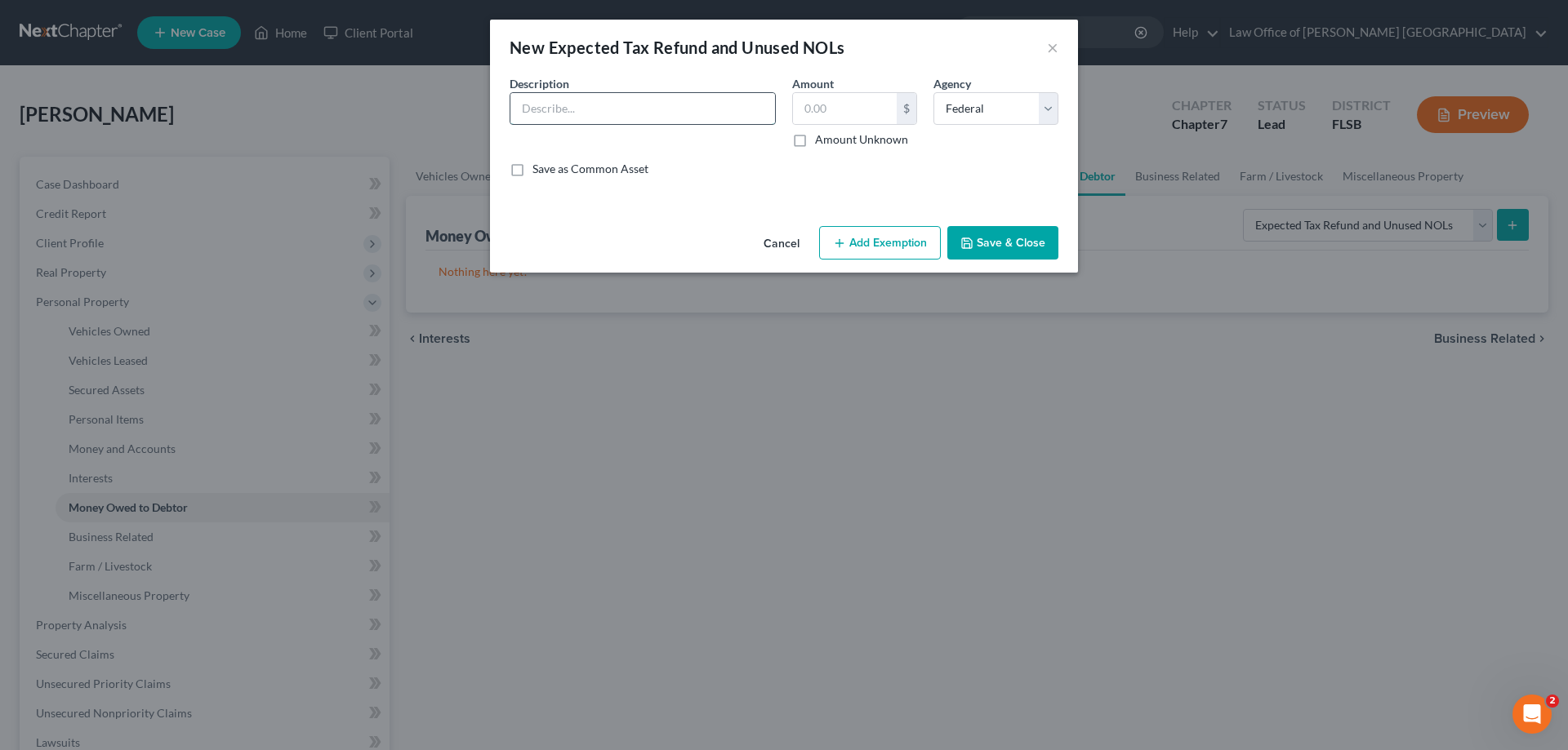
click at [591, 111] on input "text" at bounding box center [642, 109] width 264 height 31
type input "Tax Refund for 2025 = 3368/12 = 280 x 9 = 2525 earned to date"
click at [800, 111] on input "text" at bounding box center [845, 109] width 104 height 31
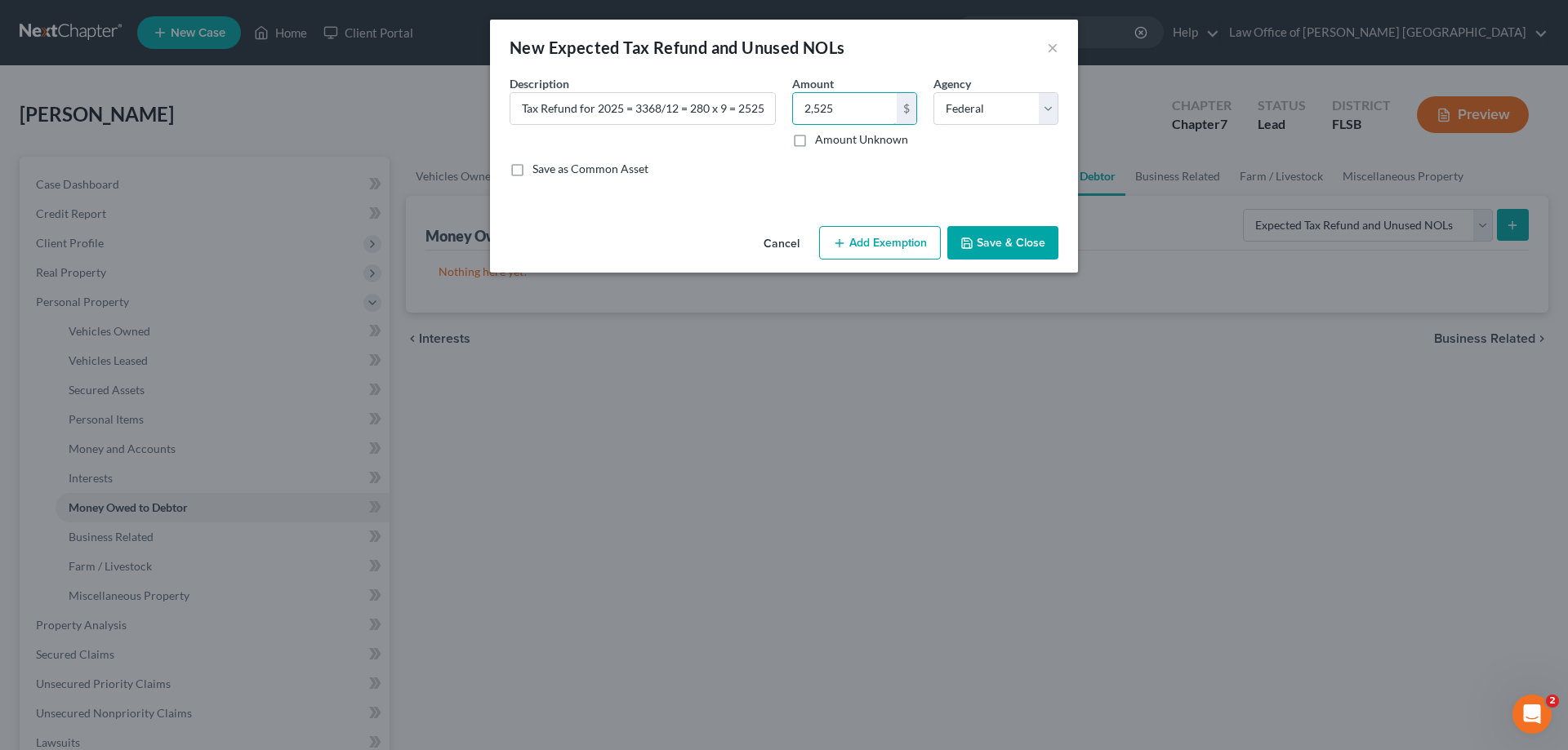
type input "2,525"
click at [884, 246] on button "Add Exemption" at bounding box center [879, 243] width 121 height 34
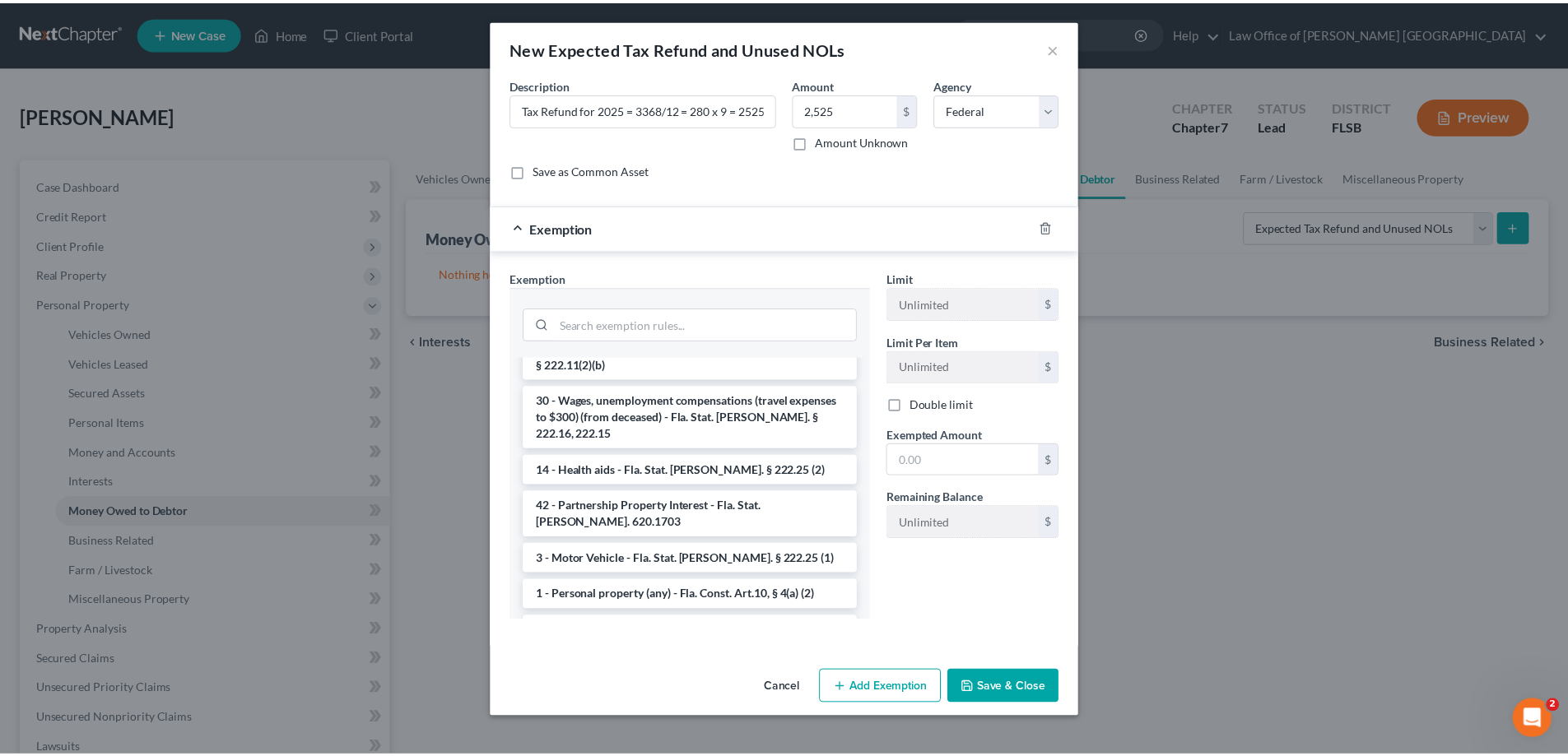
scroll to position [1481, 0]
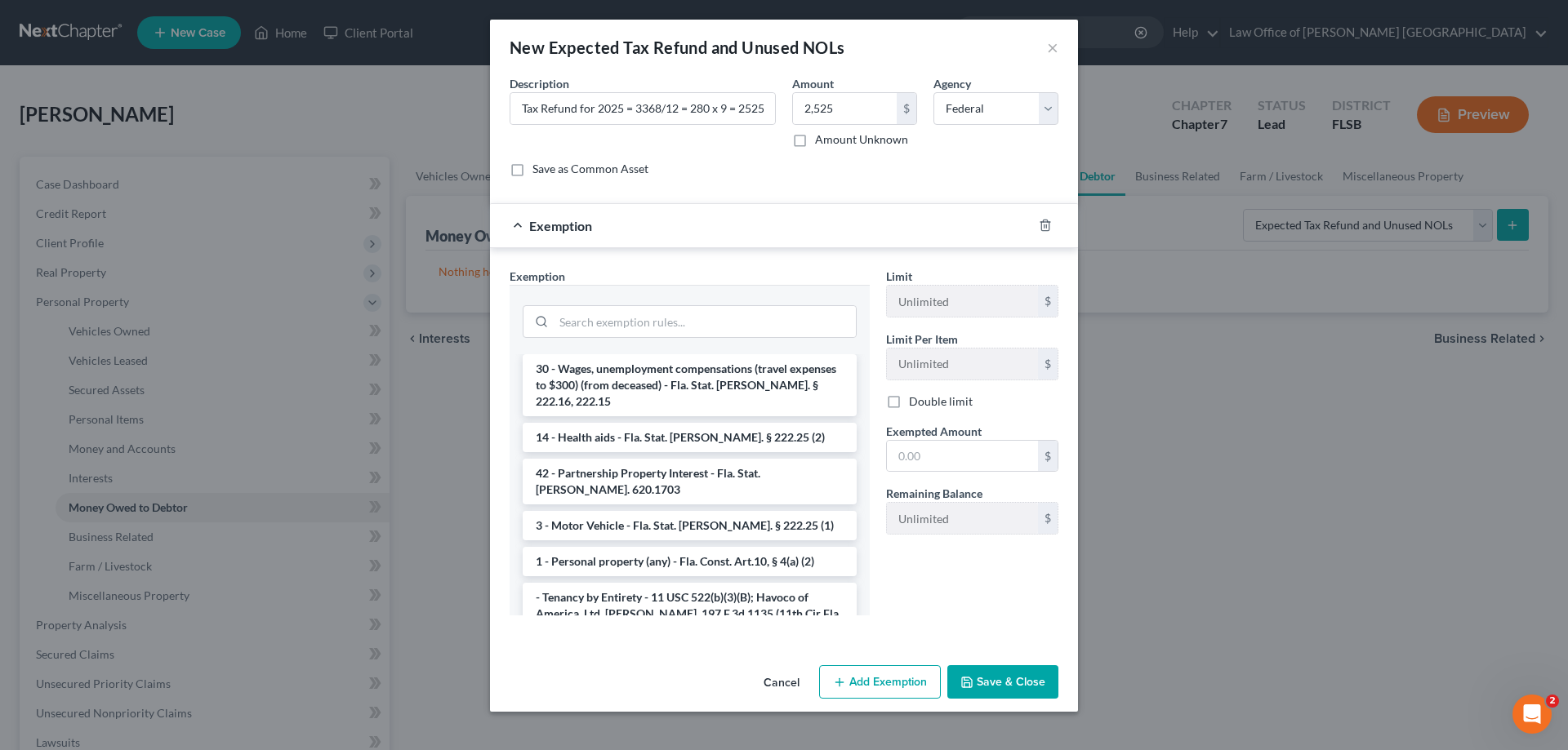
click at [735, 703] on li "14 - Wildcard Exemption - any personal property in lieu of homestead exemption …" at bounding box center [690, 734] width 334 height 62
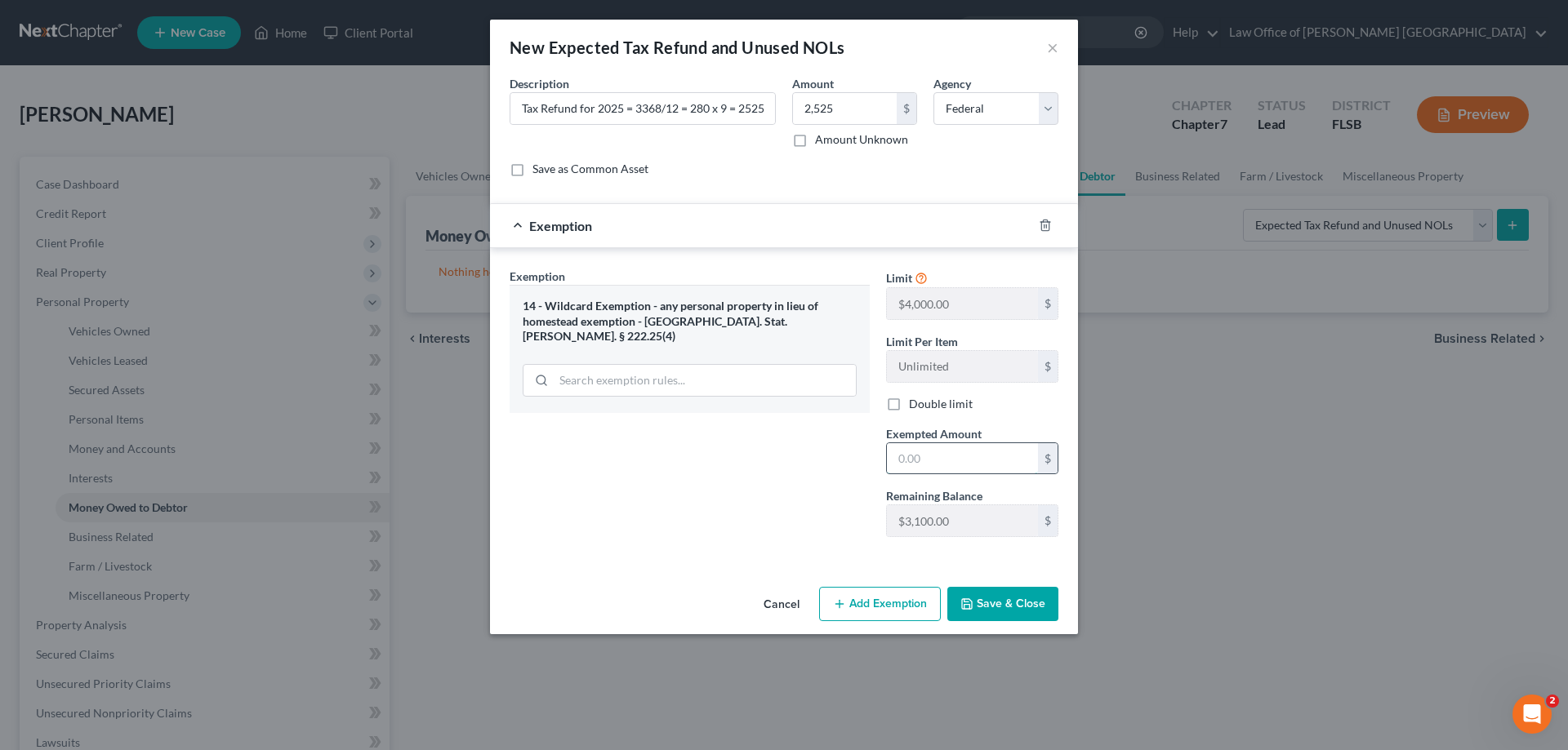
click at [941, 463] on input "text" at bounding box center [962, 459] width 151 height 31
type input "2,525"
click at [997, 603] on button "Save & Close" at bounding box center [1002, 604] width 111 height 34
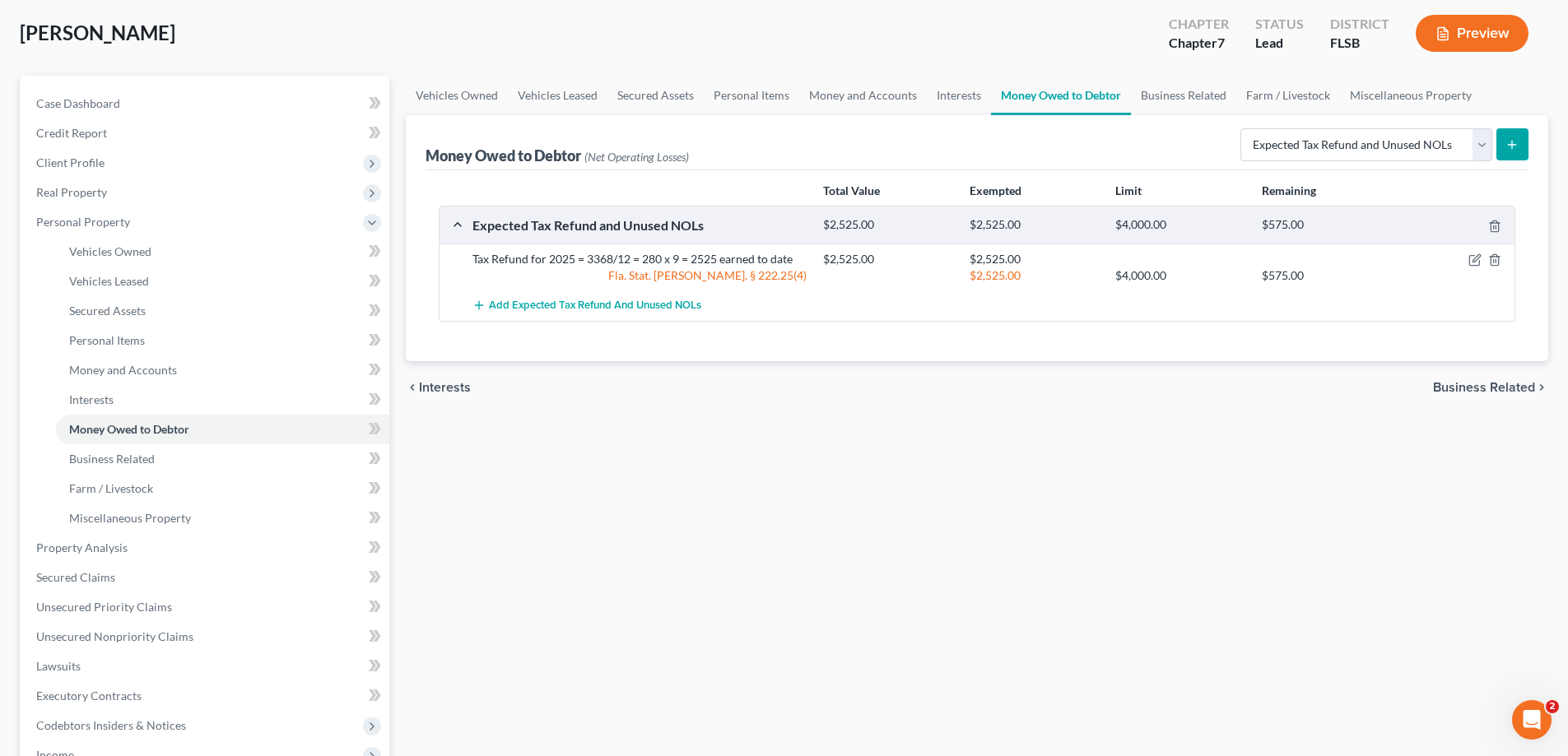
scroll to position [0, 0]
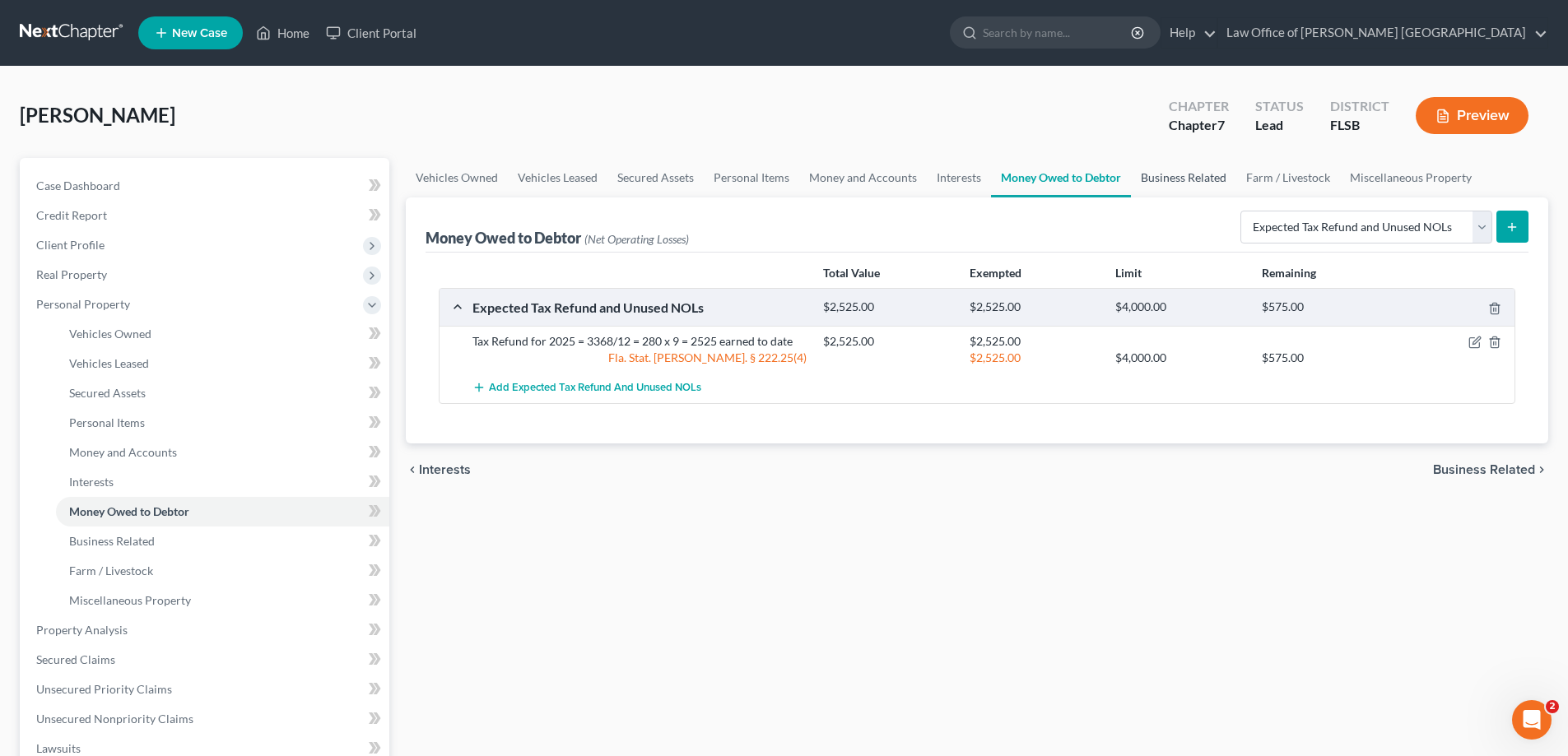
click at [1198, 178] on link "Business Related" at bounding box center [1183, 177] width 106 height 39
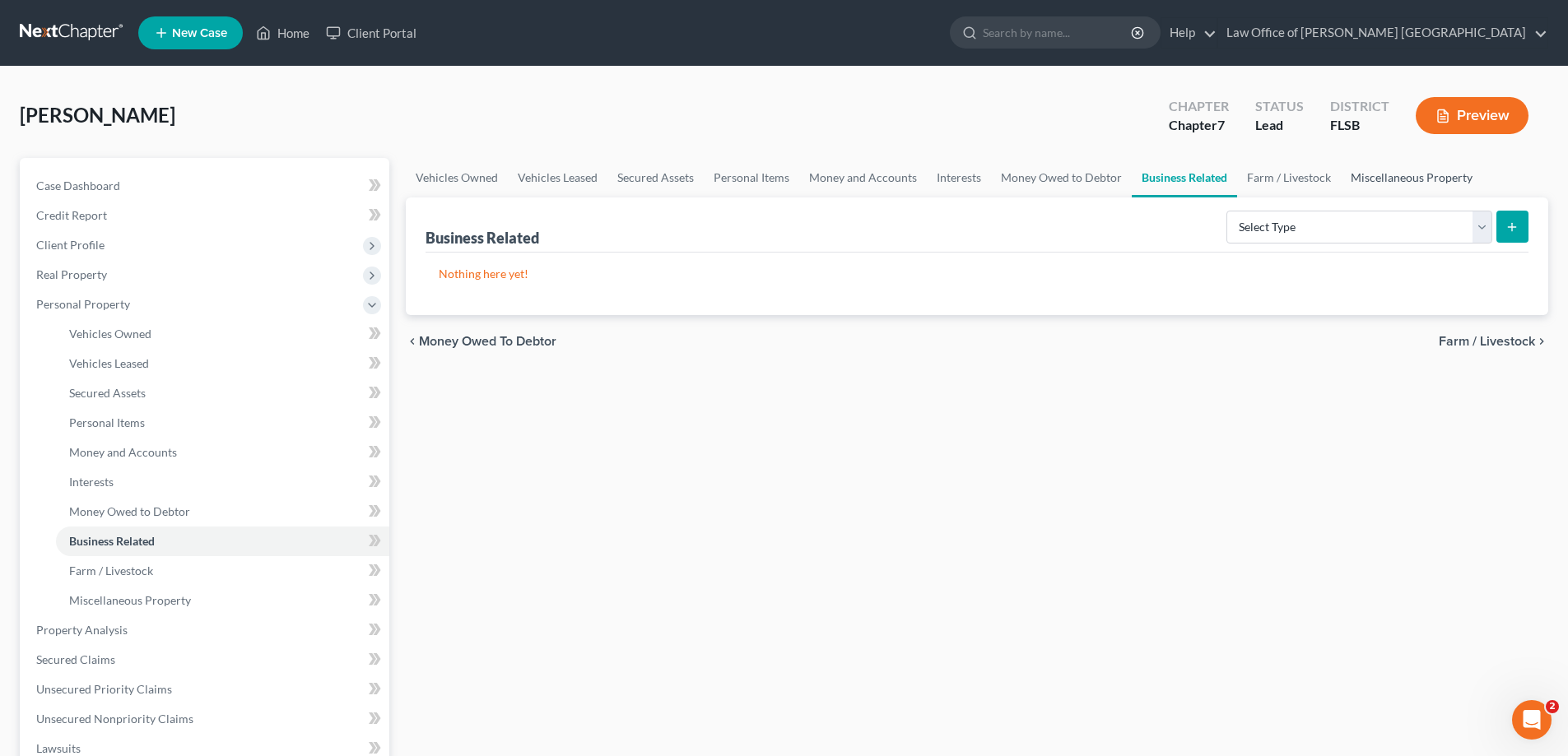
click at [1410, 180] on link "Miscellaneous Property" at bounding box center [1411, 177] width 141 height 39
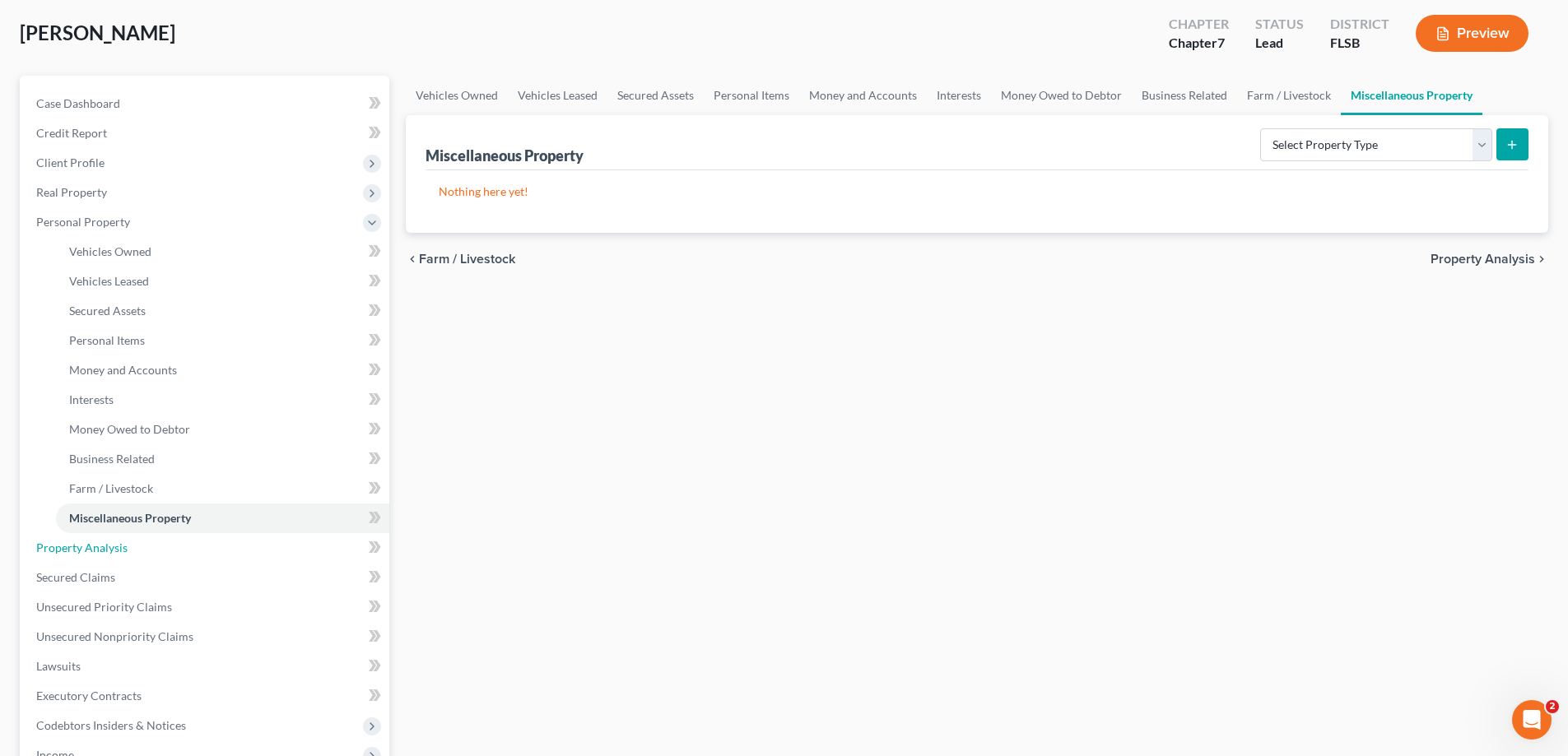
scroll to position [164, 0]
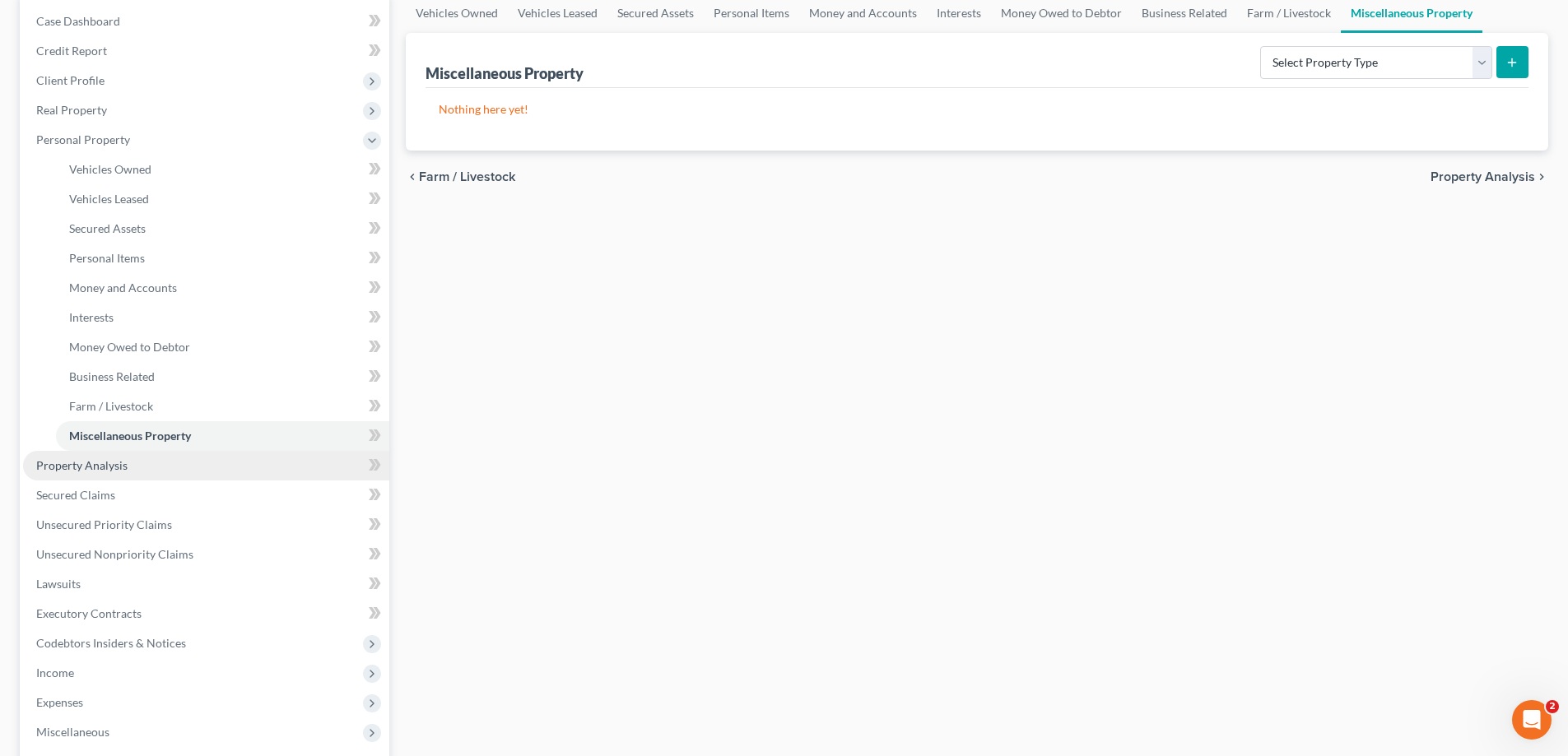
click at [90, 465] on span "Property Analysis" at bounding box center [82, 466] width 91 height 14
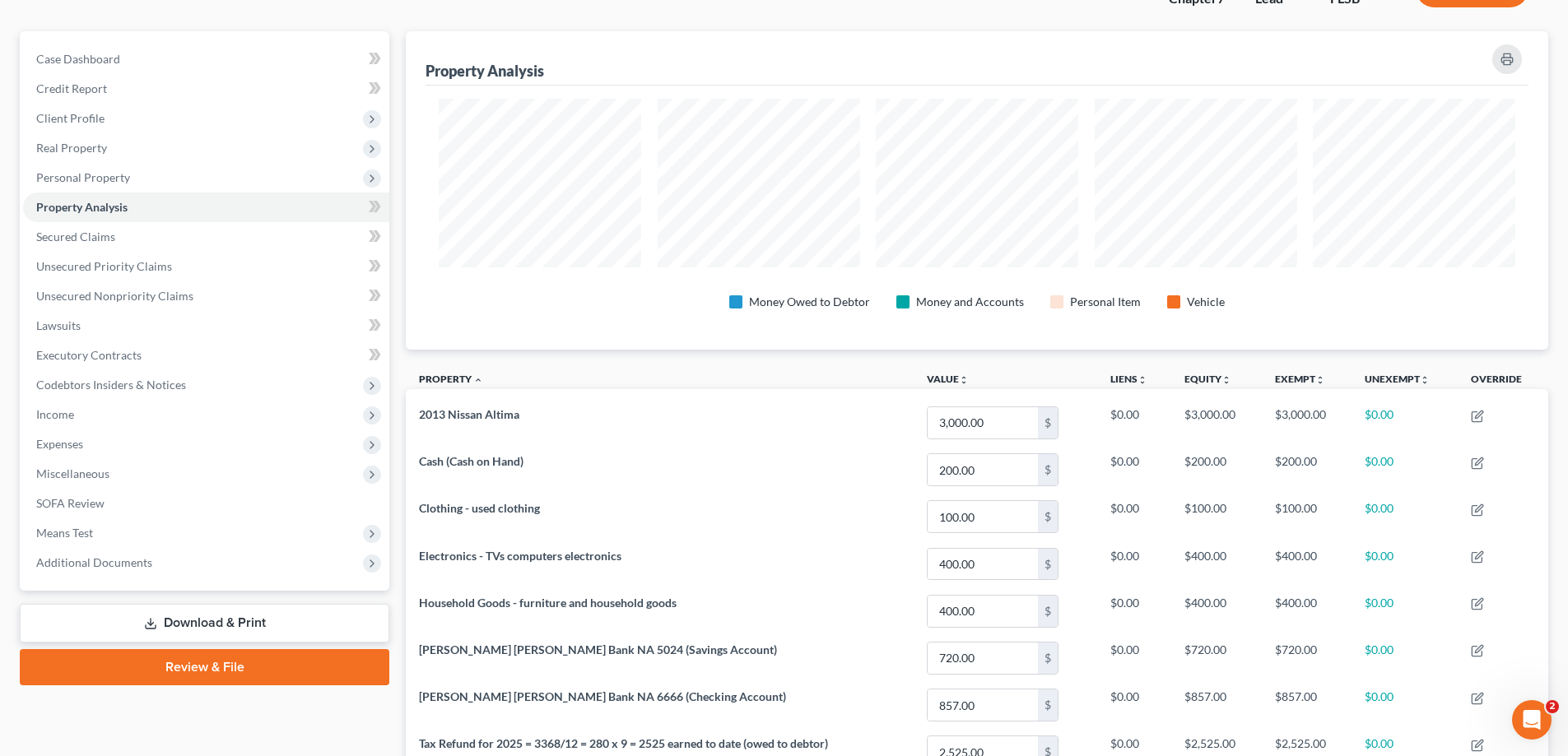
scroll to position [164, 0]
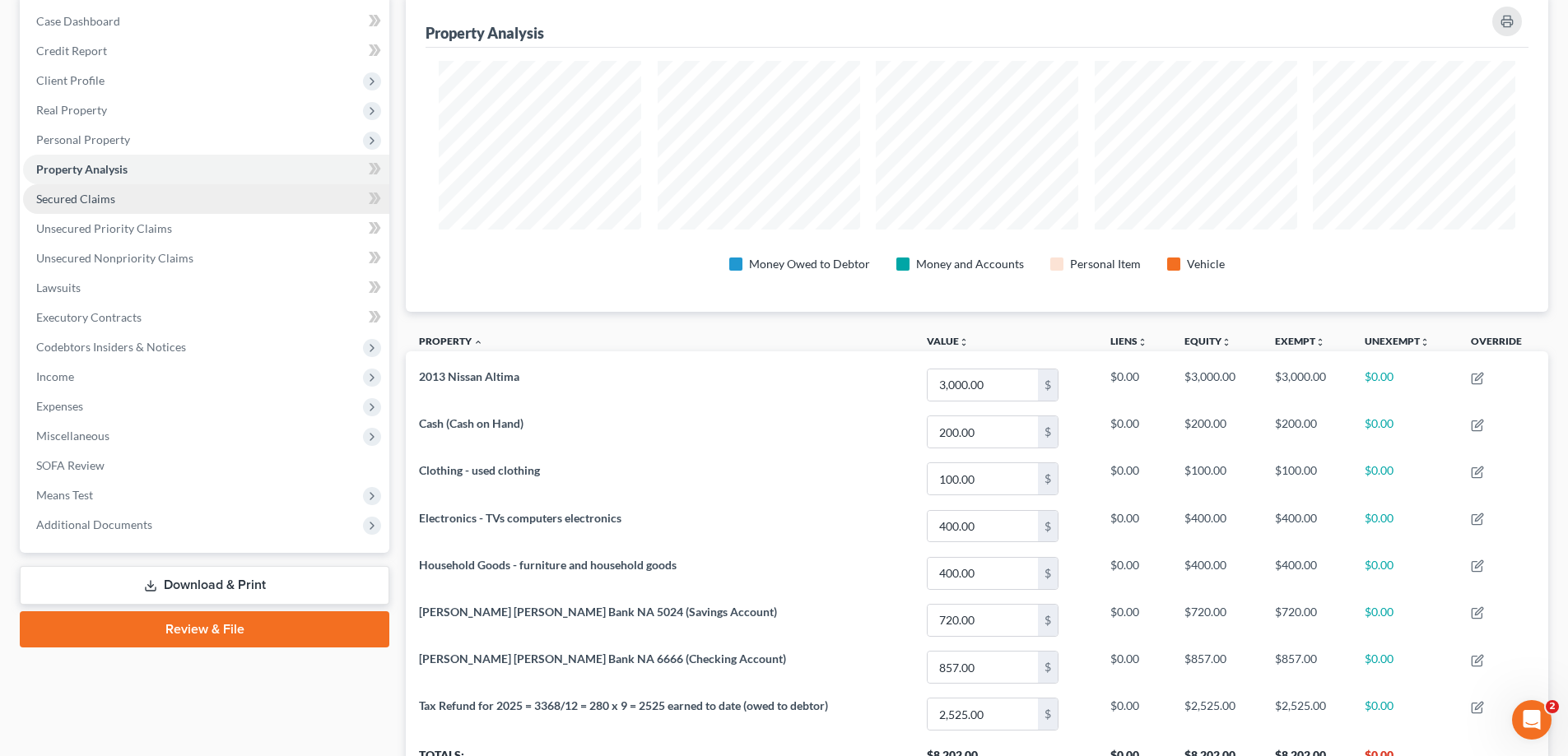
click at [89, 200] on span "Secured Claims" at bounding box center [76, 198] width 79 height 14
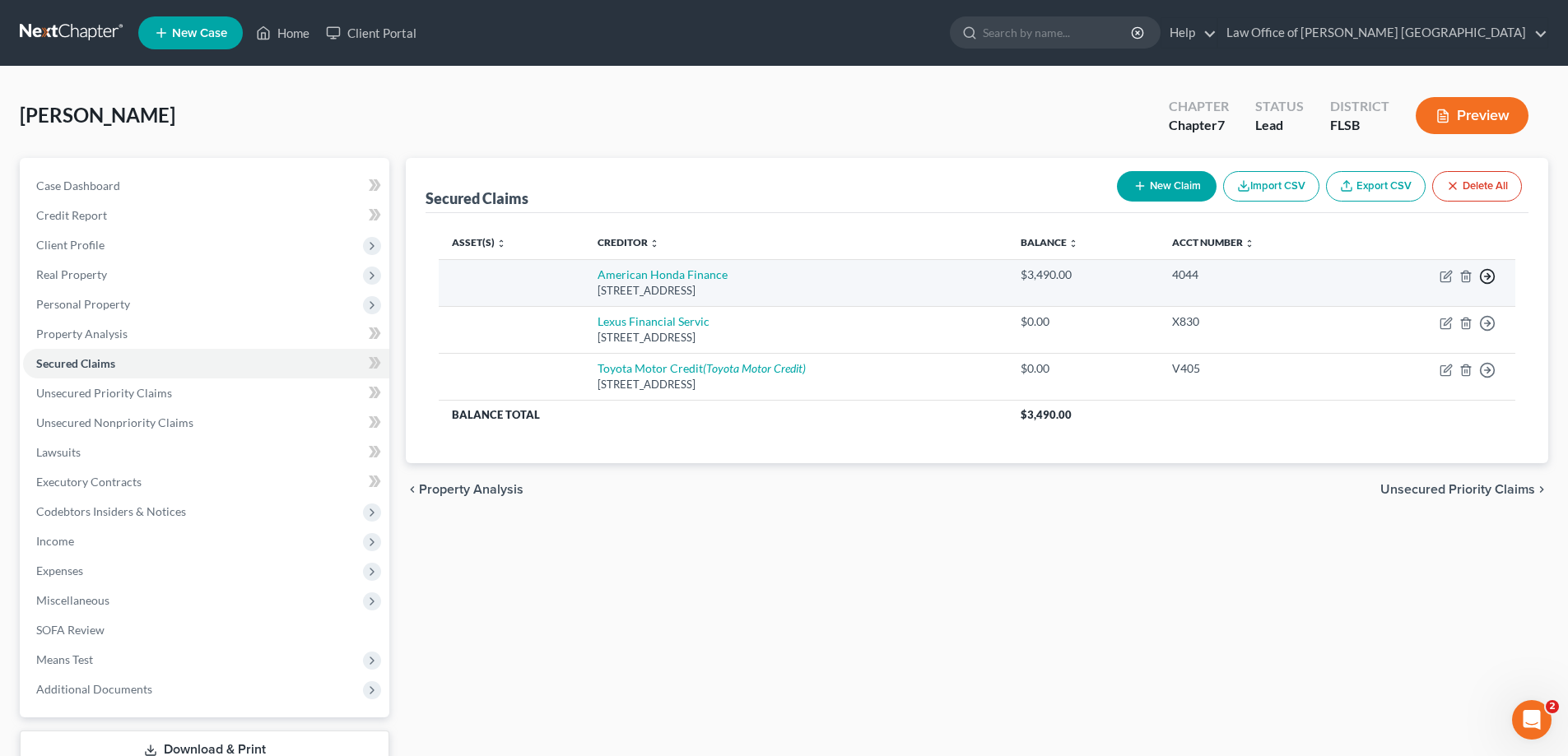
click at [1486, 279] on icon "button" at bounding box center [1486, 276] width 16 height 16
click at [1393, 316] on link "Move to F" at bounding box center [1411, 315] width 138 height 28
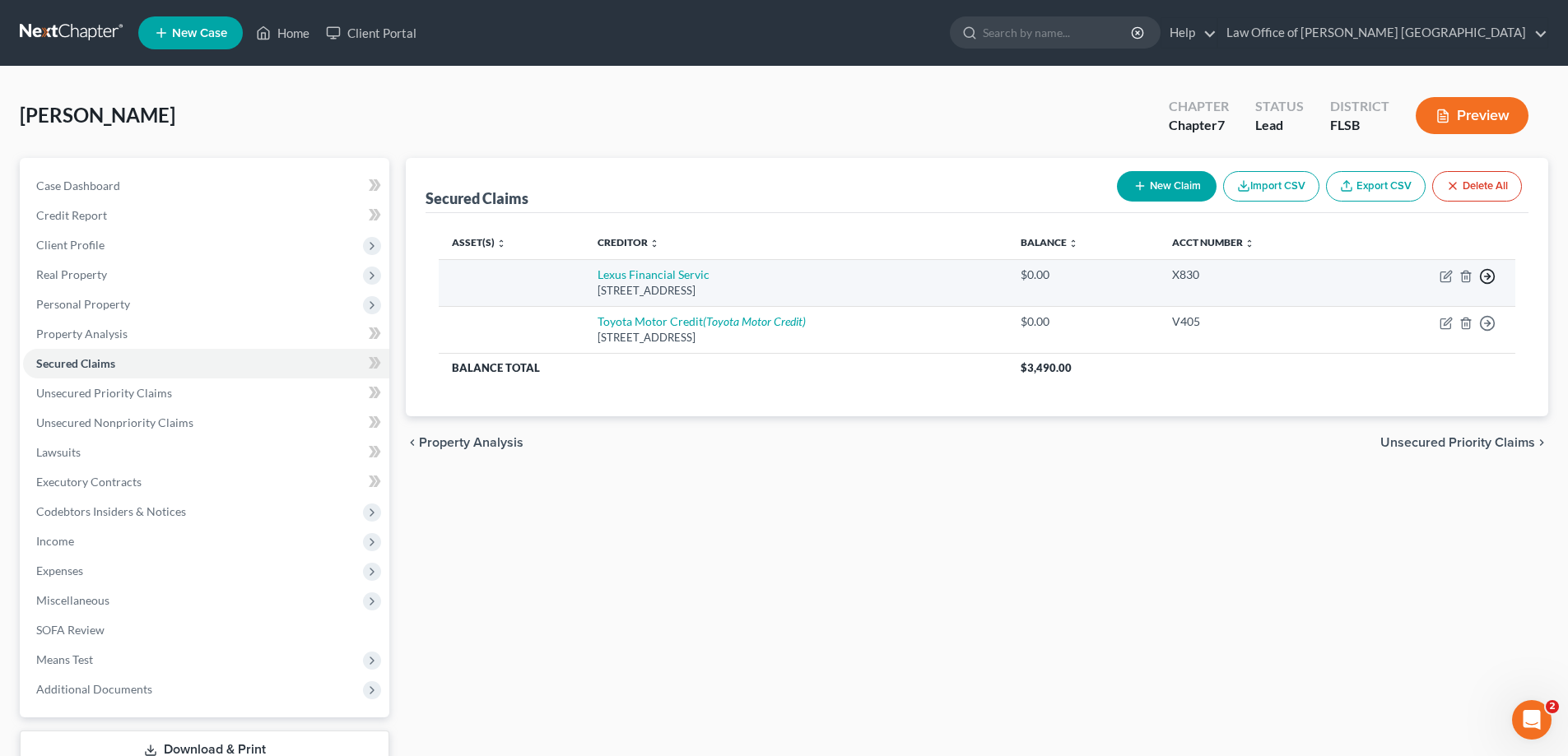
click at [1489, 278] on icon "button" at bounding box center [1486, 276] width 16 height 16
click at [1410, 316] on link "Move to F" at bounding box center [1411, 315] width 138 height 28
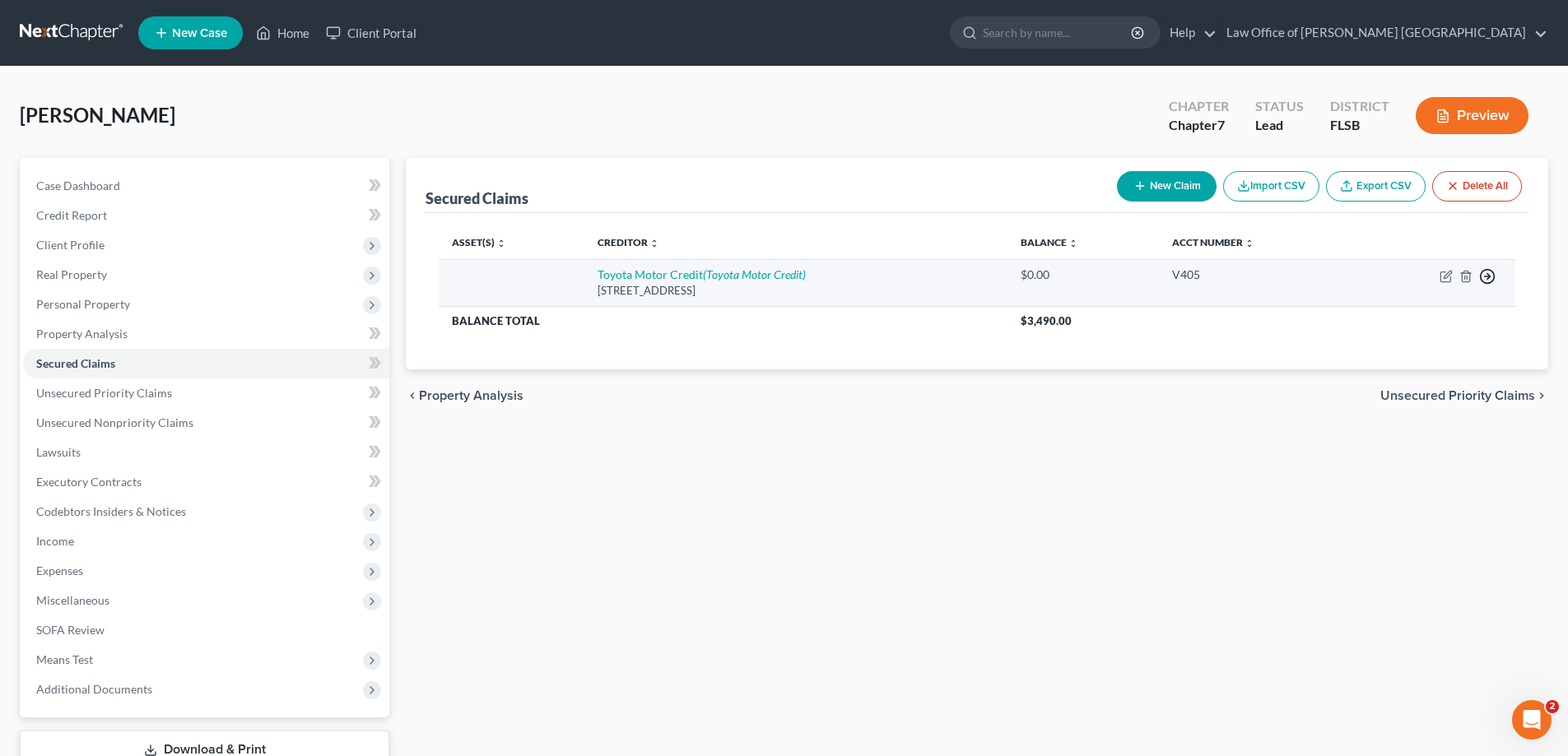
click at [1489, 276] on polyline "button" at bounding box center [1488, 277] width 3 height 6
click at [1414, 313] on link "Move to F" at bounding box center [1411, 315] width 138 height 28
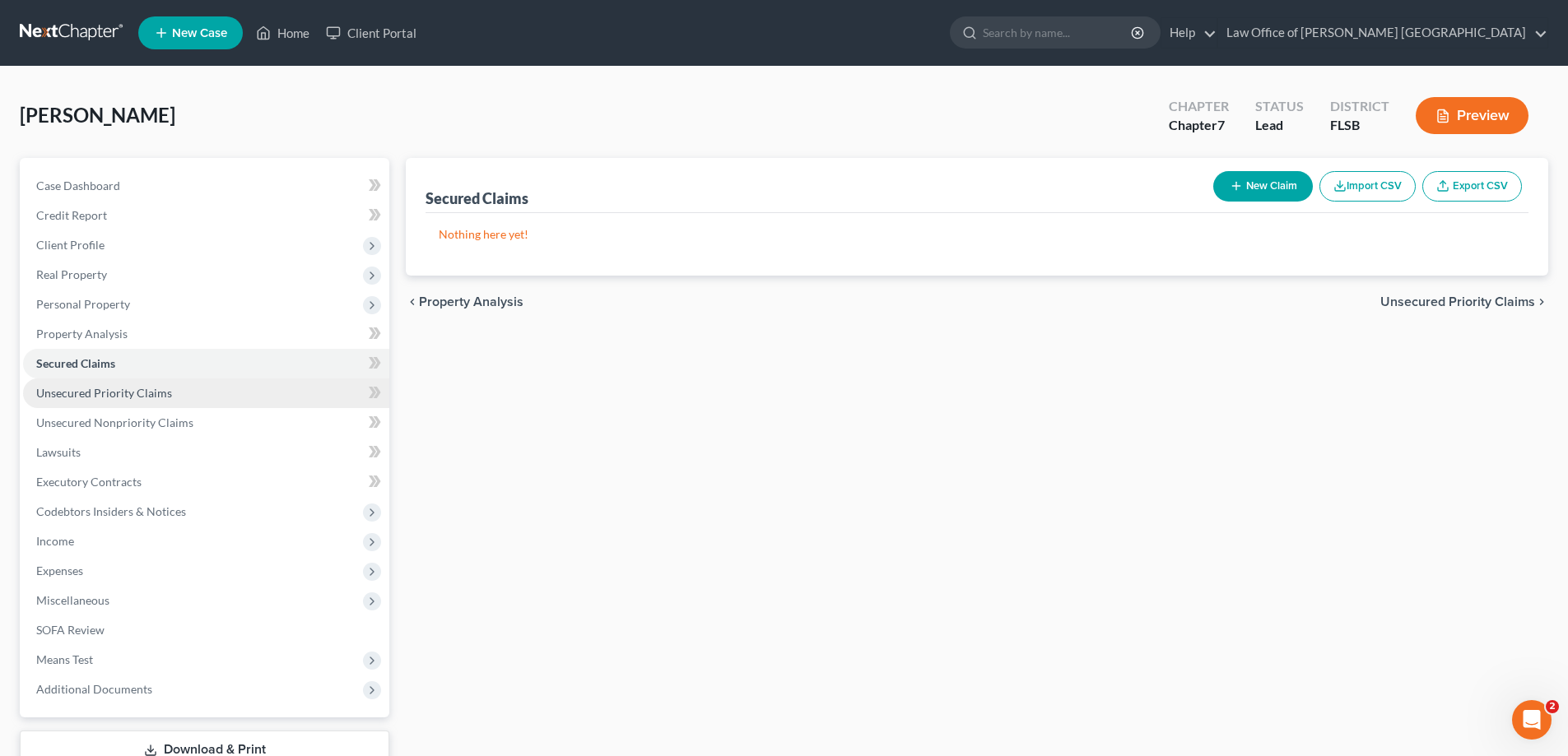
click at [128, 396] on span "Unsecured Priority Claims" at bounding box center [104, 392] width 136 height 14
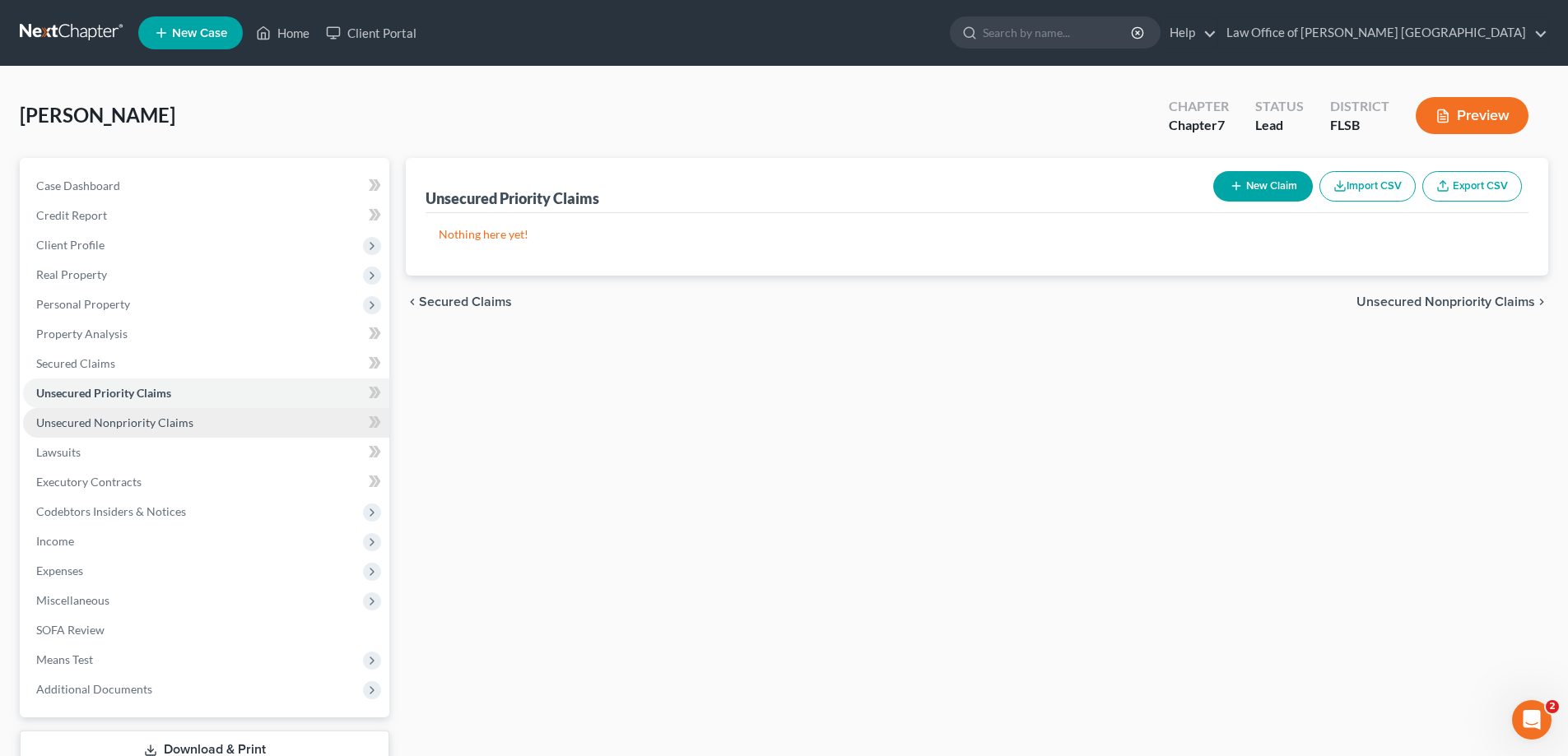
click at [114, 424] on span "Unsecured Nonpriority Claims" at bounding box center [114, 422] width 157 height 14
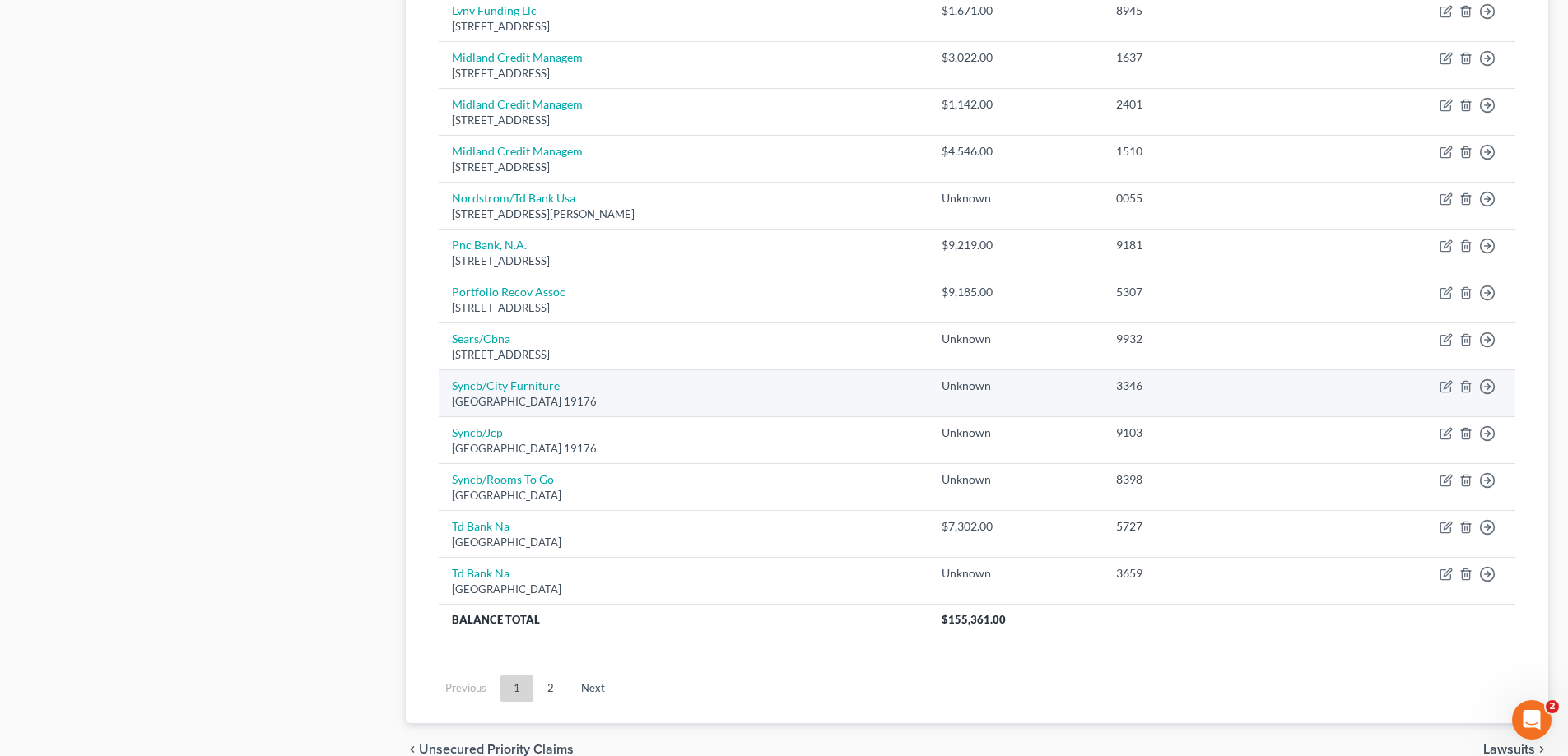
scroll to position [1144, 0]
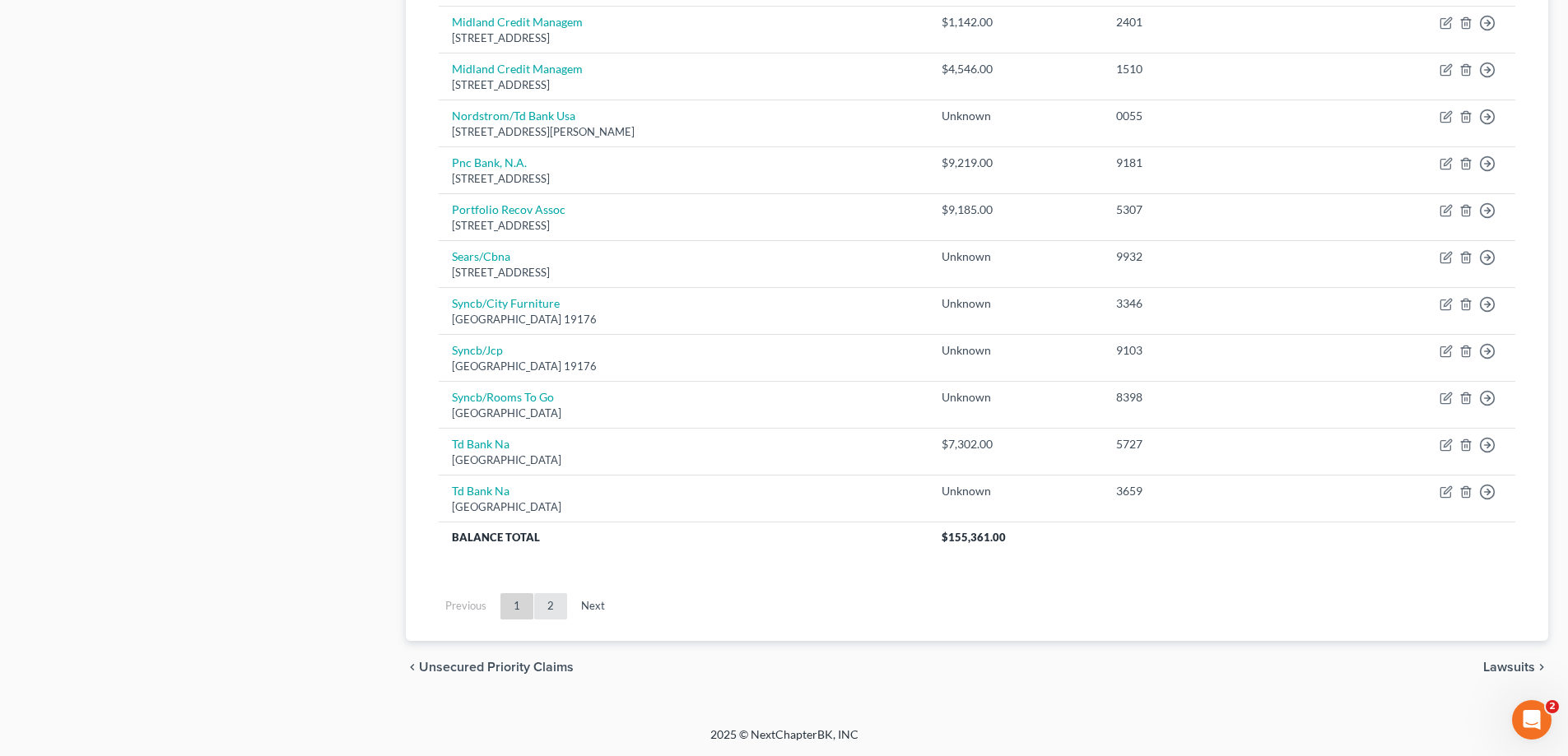
click at [551, 608] on link "2" at bounding box center [550, 606] width 33 height 26
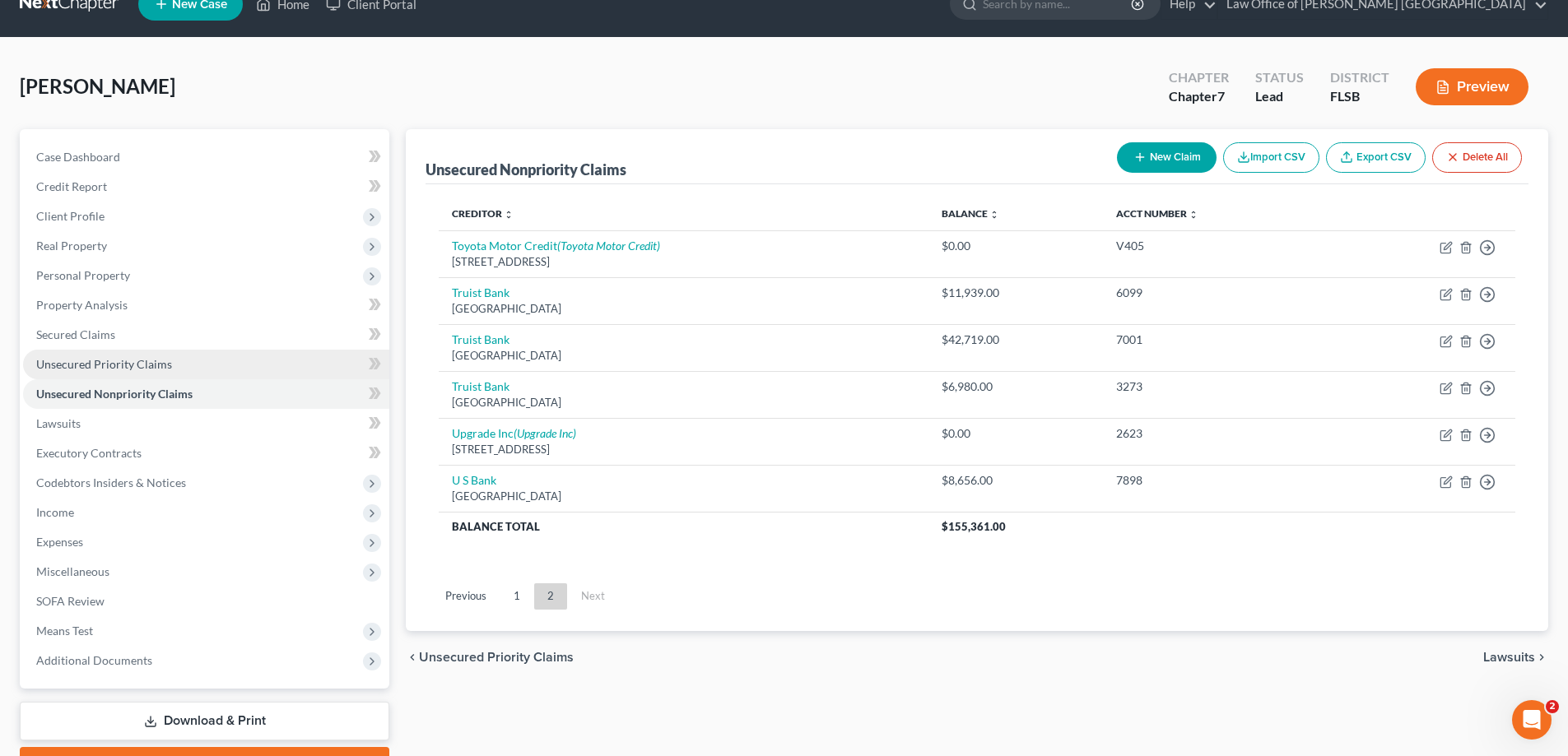
scroll to position [0, 0]
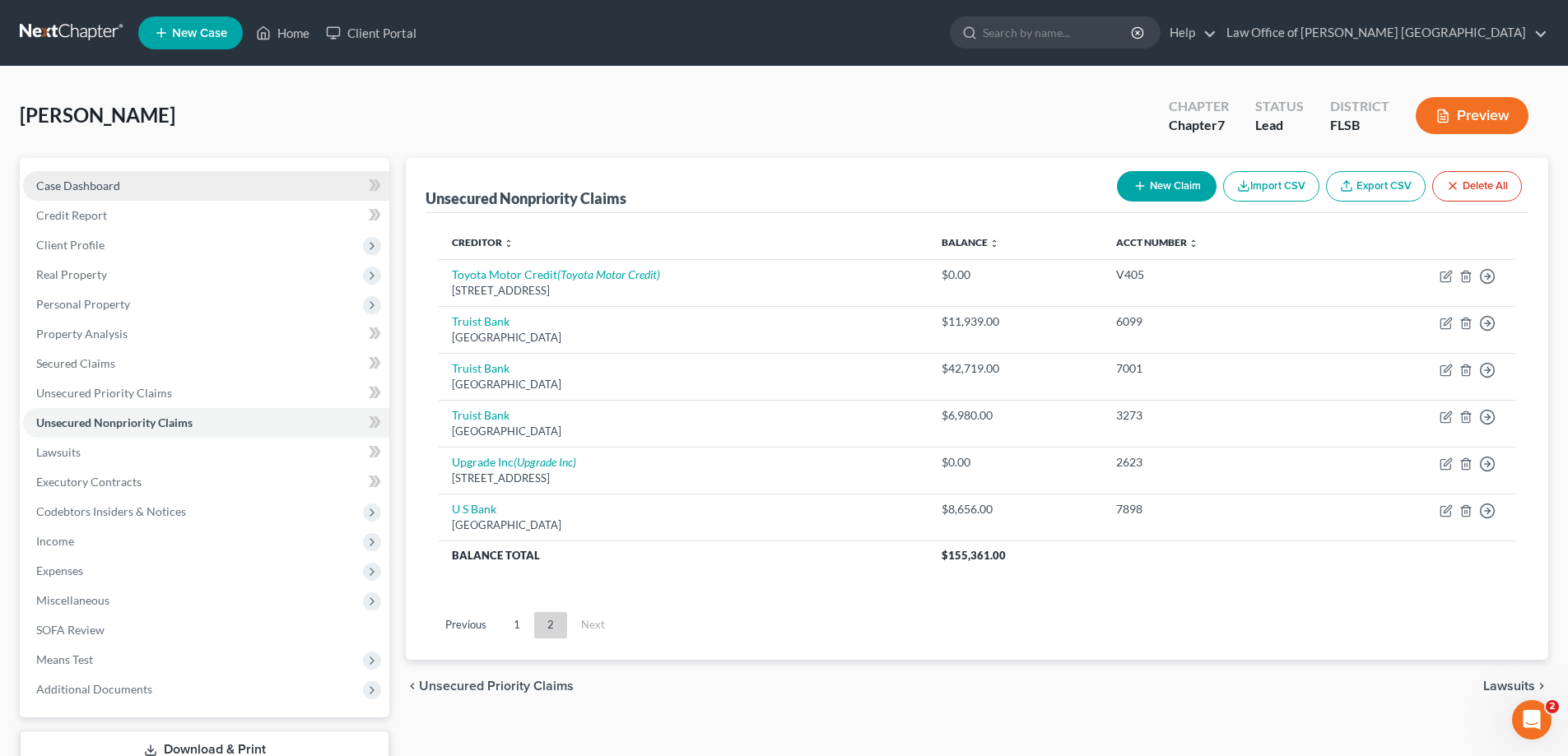
click at [101, 185] on span "Case Dashboard" at bounding box center [78, 186] width 84 height 14
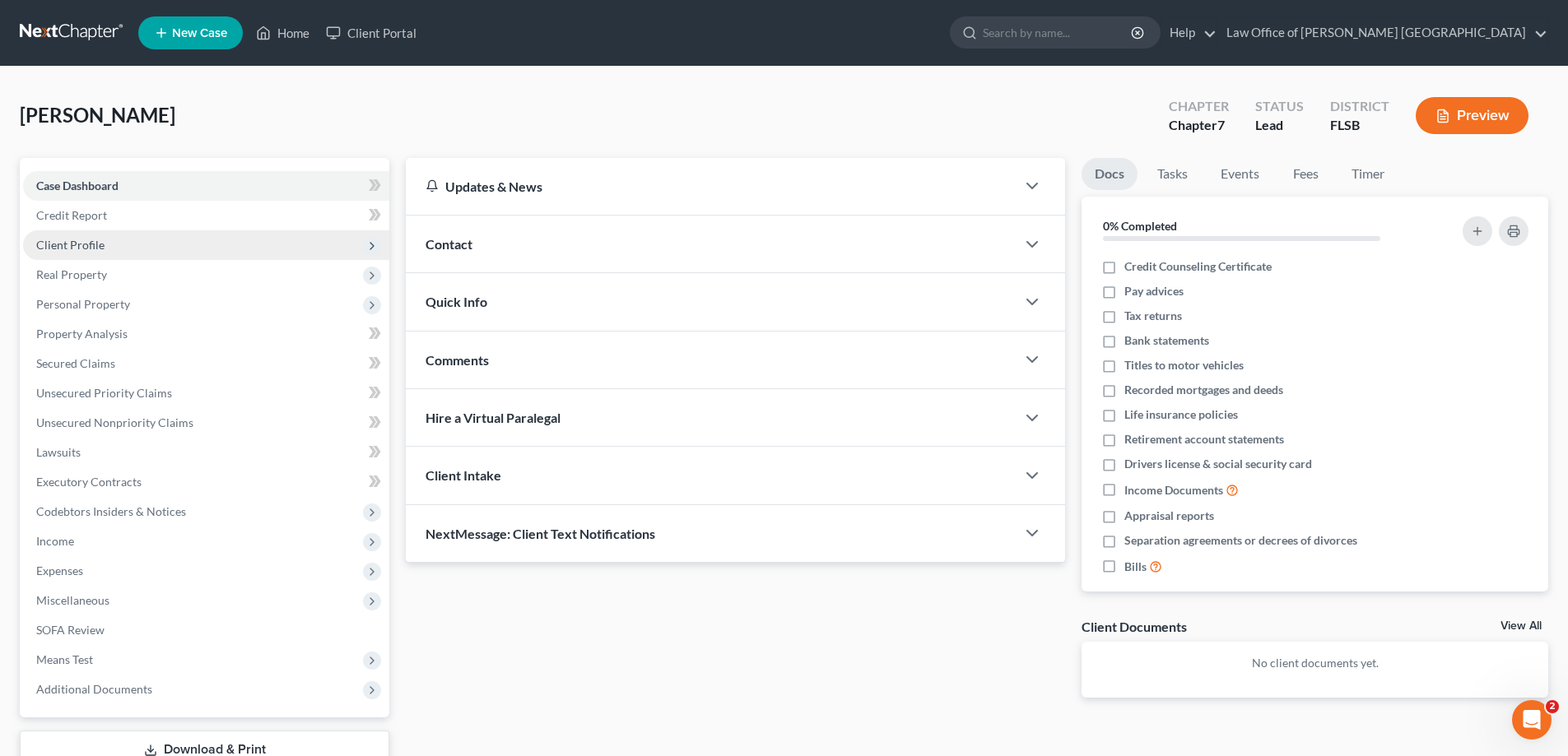
click at [93, 241] on span "Client Profile" at bounding box center [70, 244] width 68 height 14
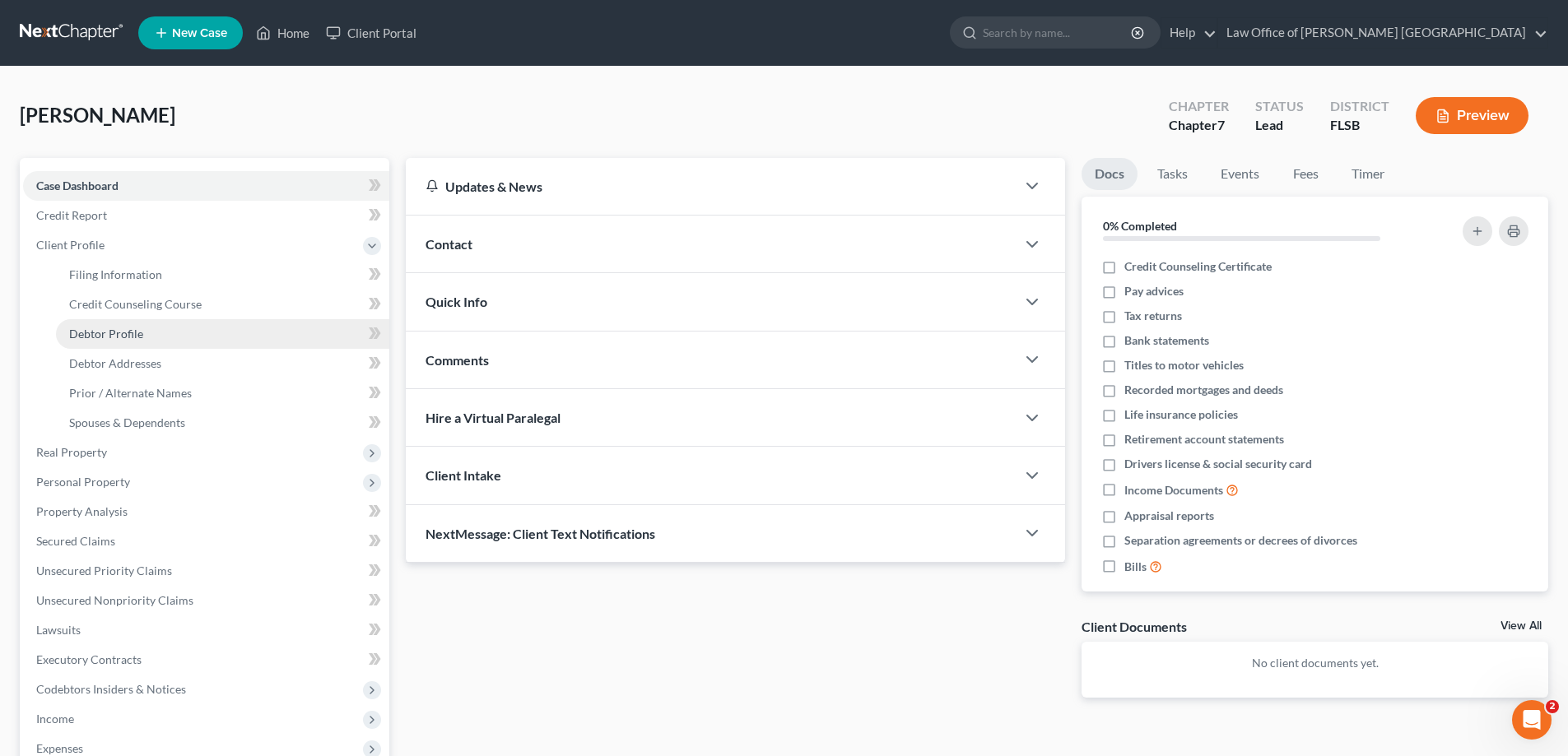
click at [115, 334] on span "Debtor Profile" at bounding box center [106, 334] width 74 height 14
select select "0"
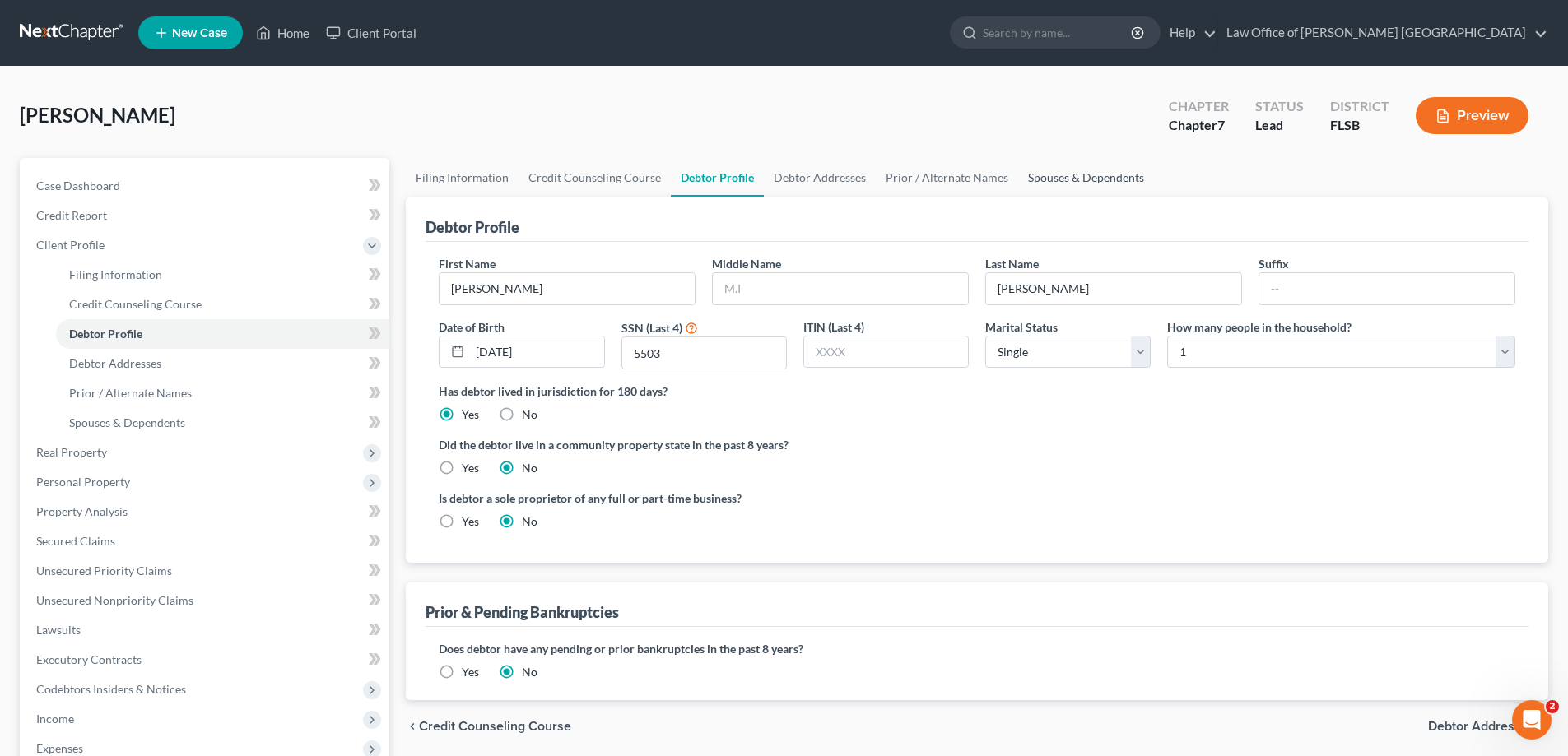
click at [1054, 181] on link "Spouses & Dependents" at bounding box center [1085, 177] width 136 height 39
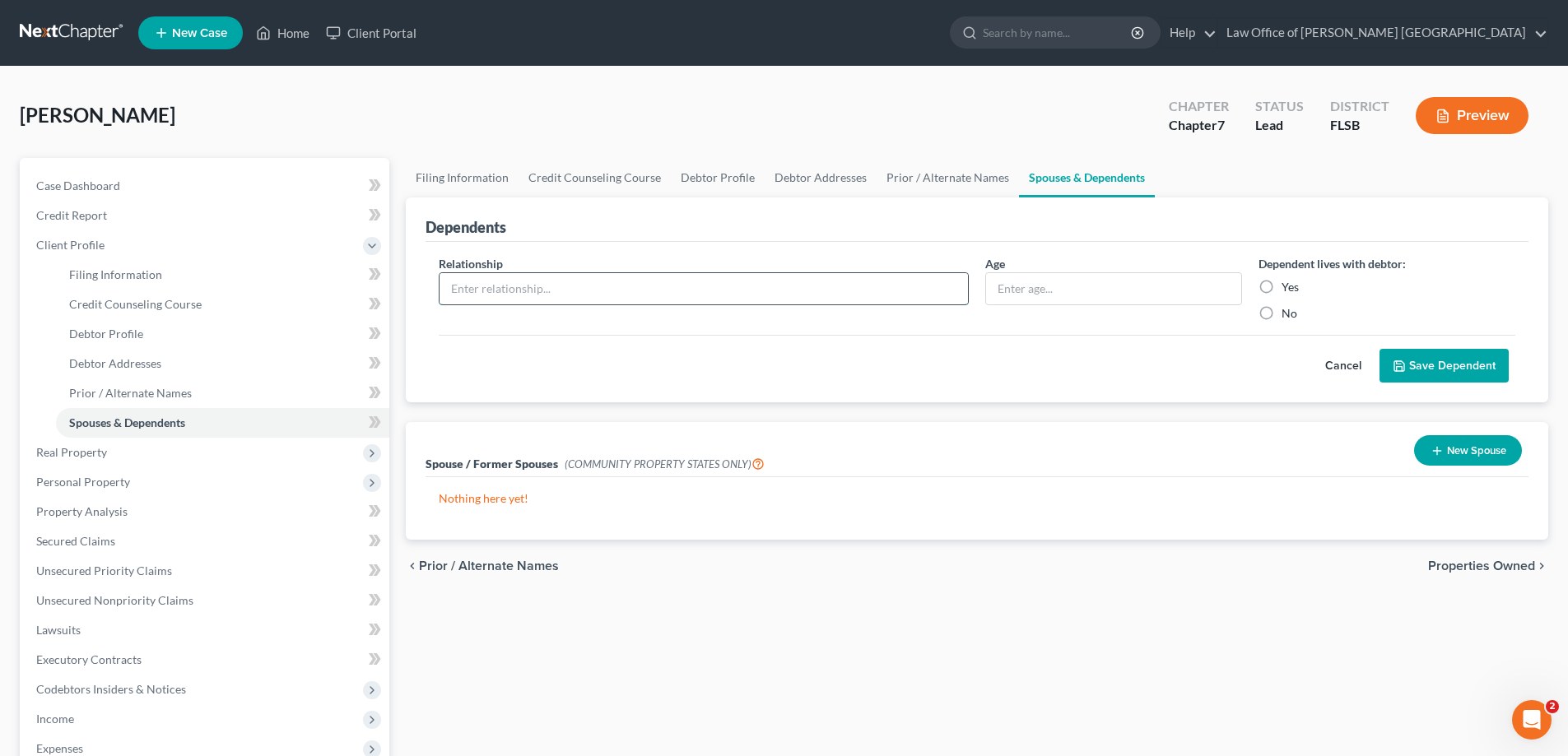
click at [478, 283] on input "text" at bounding box center [703, 289] width 528 height 32
type input "R"
type input "Mother"
click at [1017, 282] on input "text" at bounding box center [1113, 289] width 255 height 32
click at [1281, 283] on label "Yes" at bounding box center [1290, 287] width 17 height 16
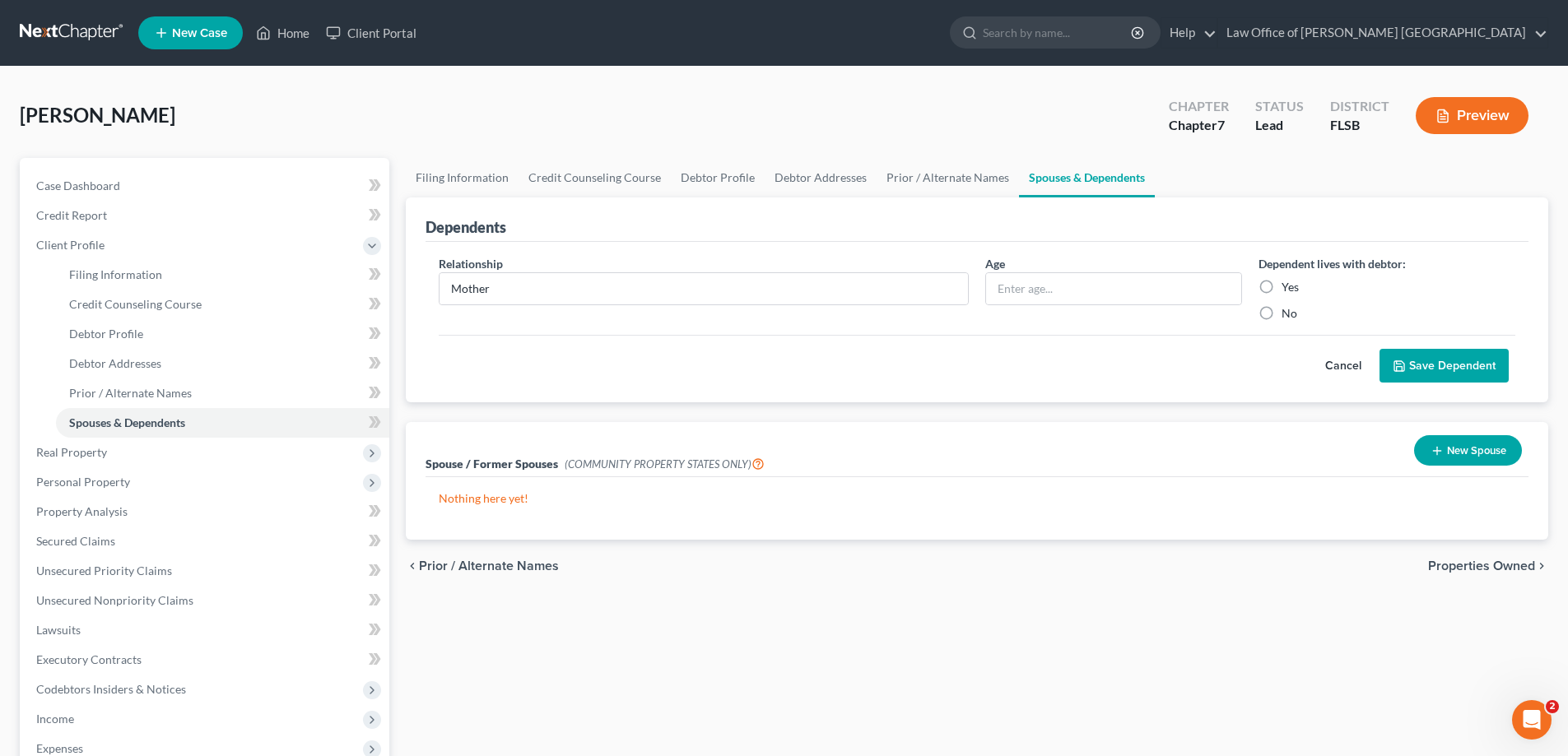
click at [1288, 283] on input "Yes" at bounding box center [1293, 284] width 11 height 11
radio input "true"
click at [1055, 284] on input "text" at bounding box center [1113, 289] width 255 height 32
type input "77"
click at [584, 289] on input "Mother" at bounding box center [703, 289] width 528 height 32
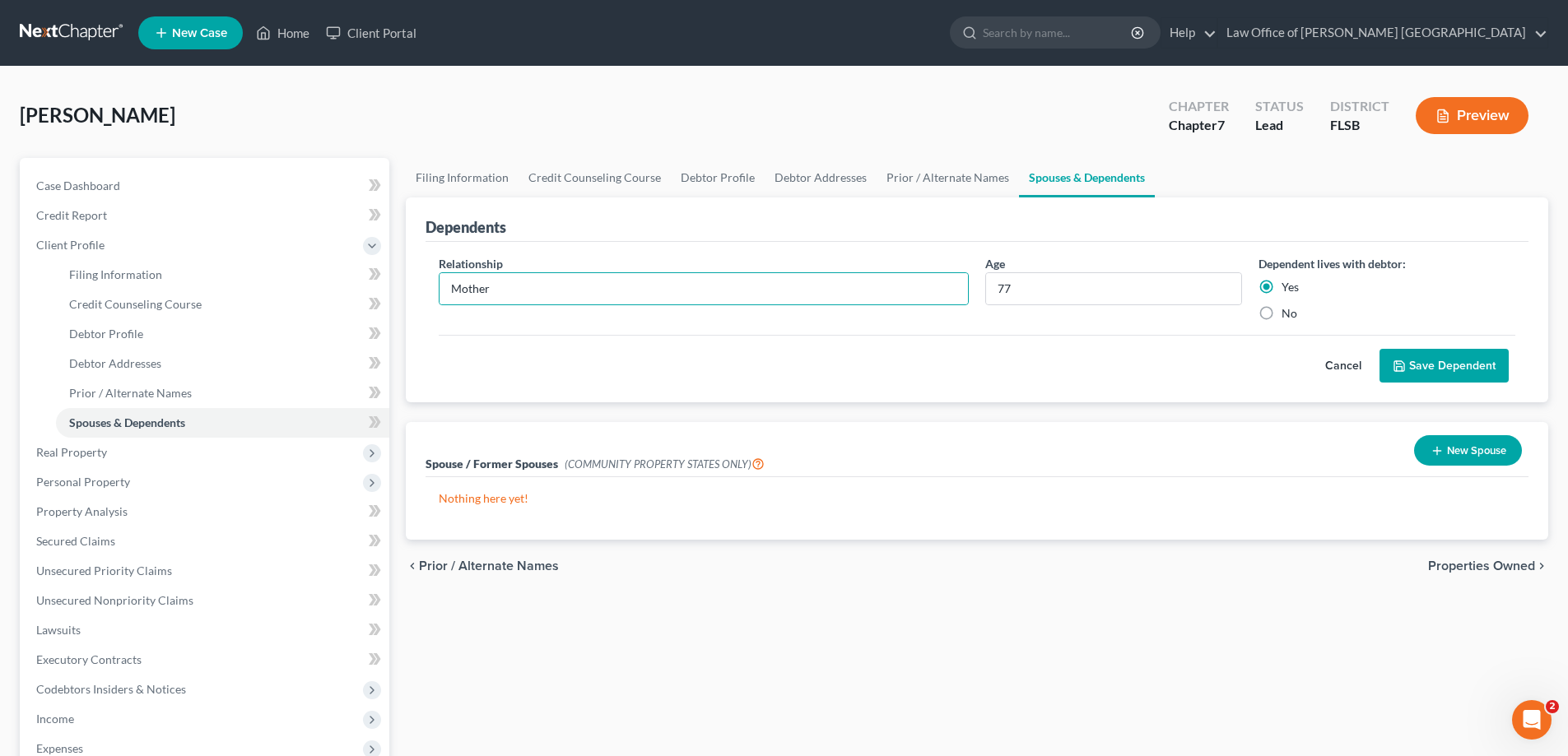
click at [1420, 368] on button "Save Dependent" at bounding box center [1444, 366] width 129 height 35
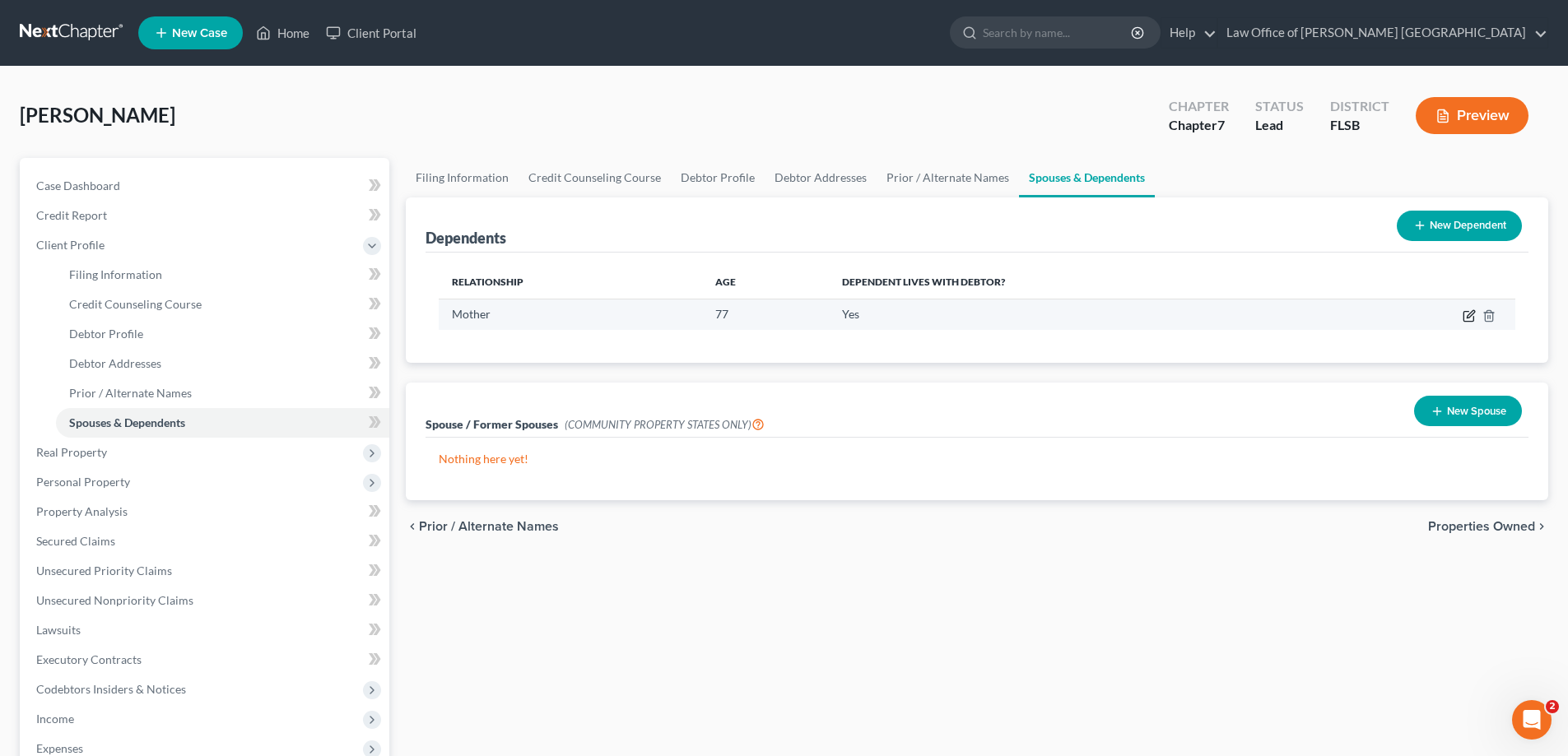
click at [1468, 321] on icon "button" at bounding box center [1468, 316] width 10 height 10
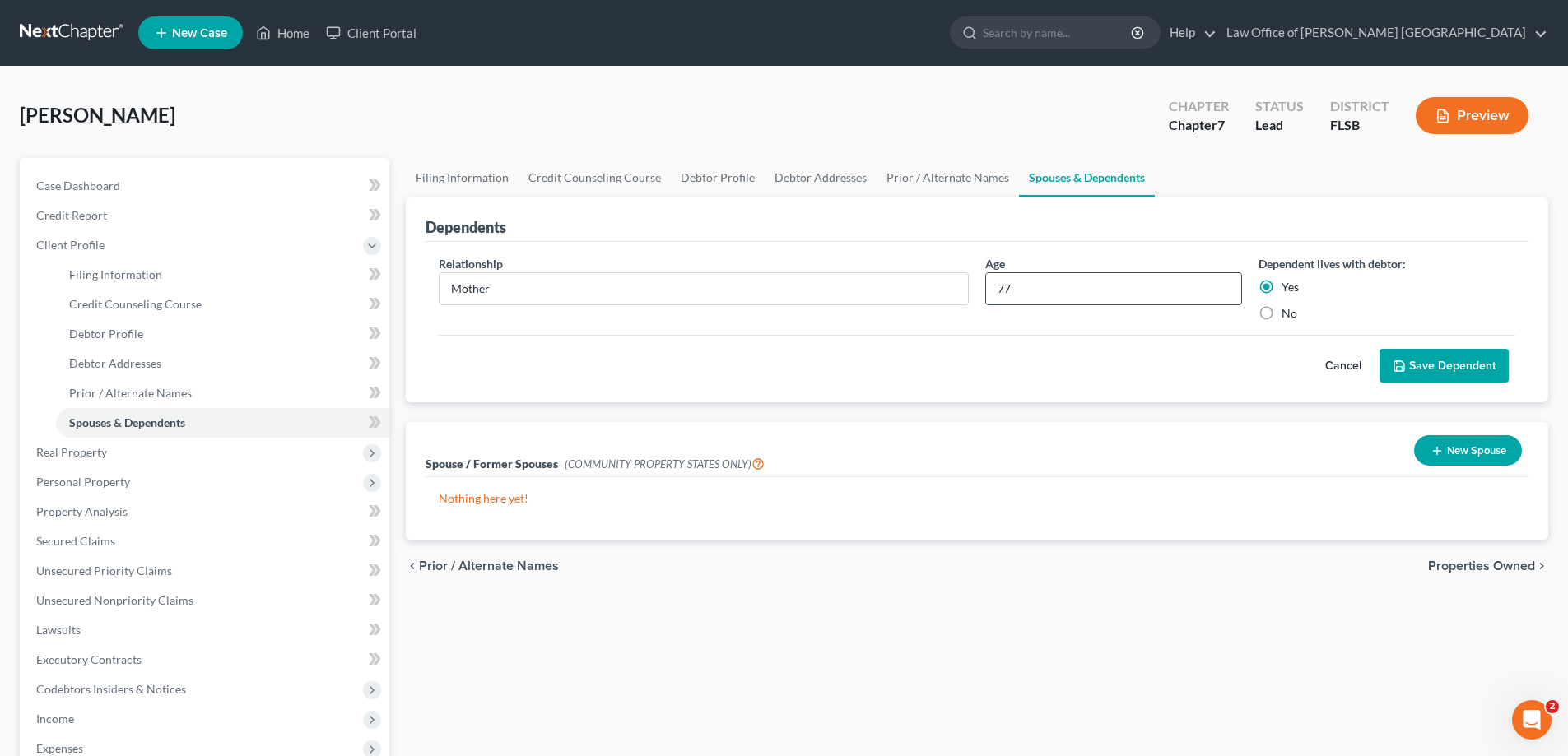
click at [1044, 290] on input "77" at bounding box center [1113, 289] width 255 height 32
type input "7"
type input "81"
click at [1427, 363] on button "Save Dependent" at bounding box center [1444, 366] width 129 height 35
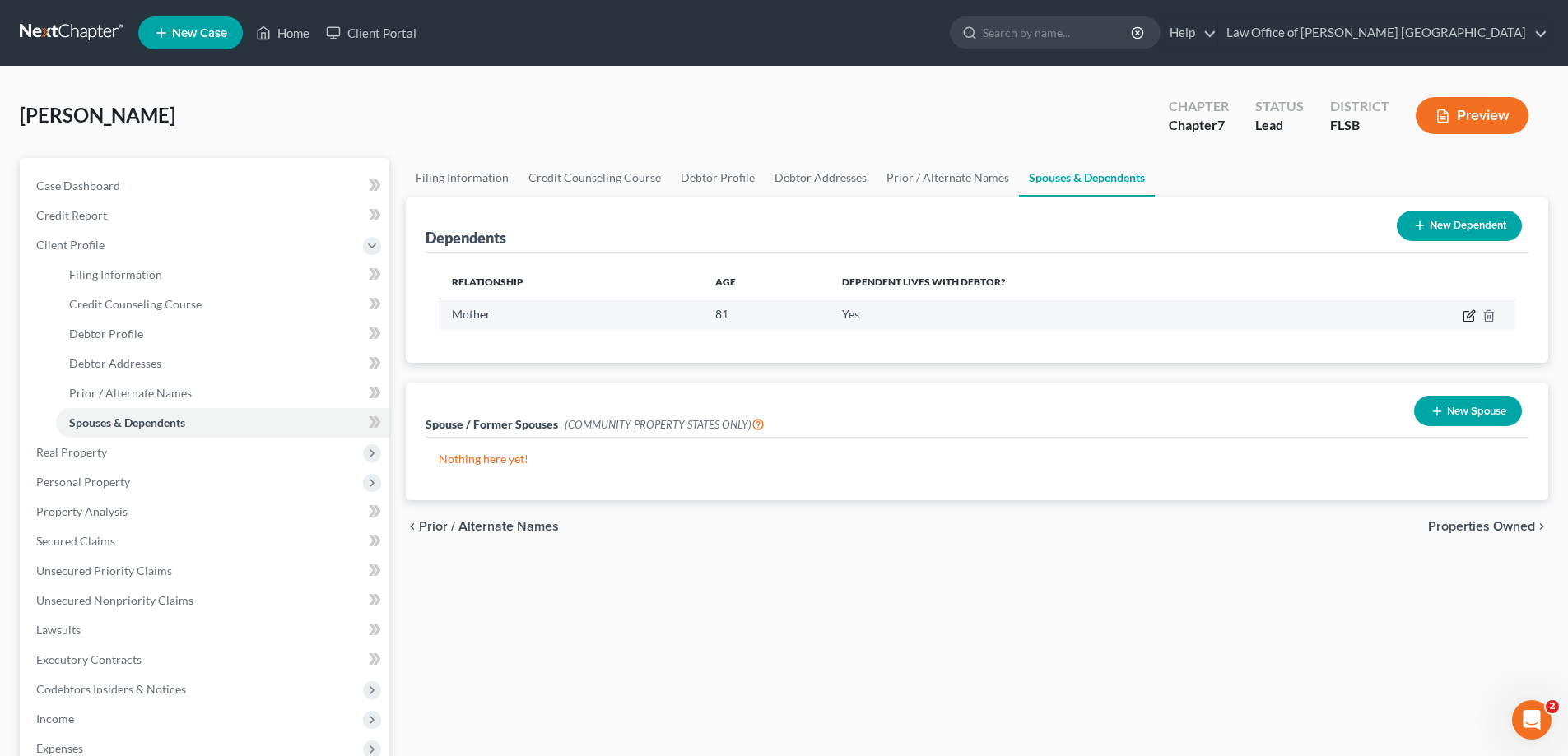
click at [1472, 320] on icon "button" at bounding box center [1469, 316] width 13 height 13
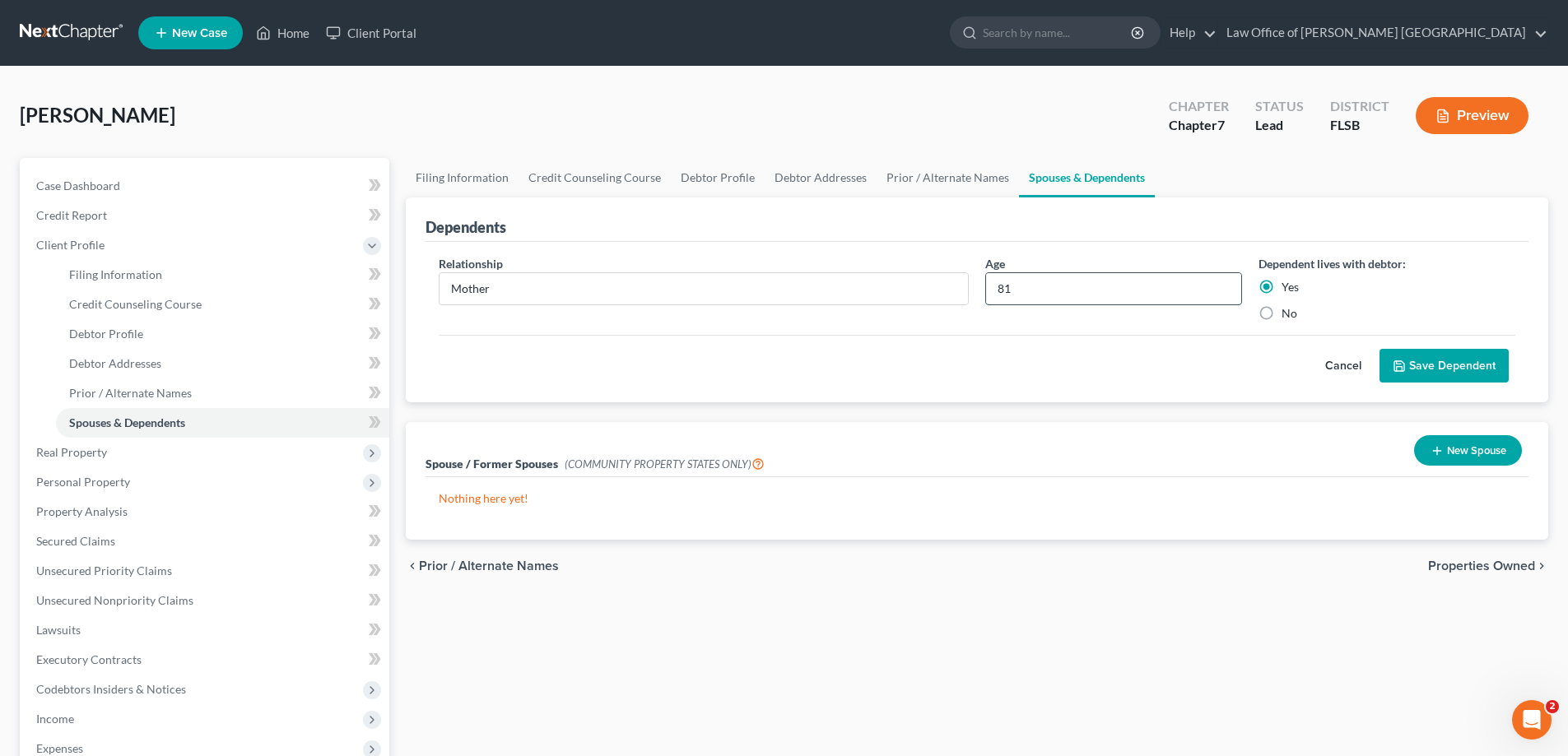
click at [1054, 290] on input "81" at bounding box center [1113, 289] width 255 height 32
type input "83"
click at [1427, 372] on button "Save Dependent" at bounding box center [1444, 366] width 129 height 35
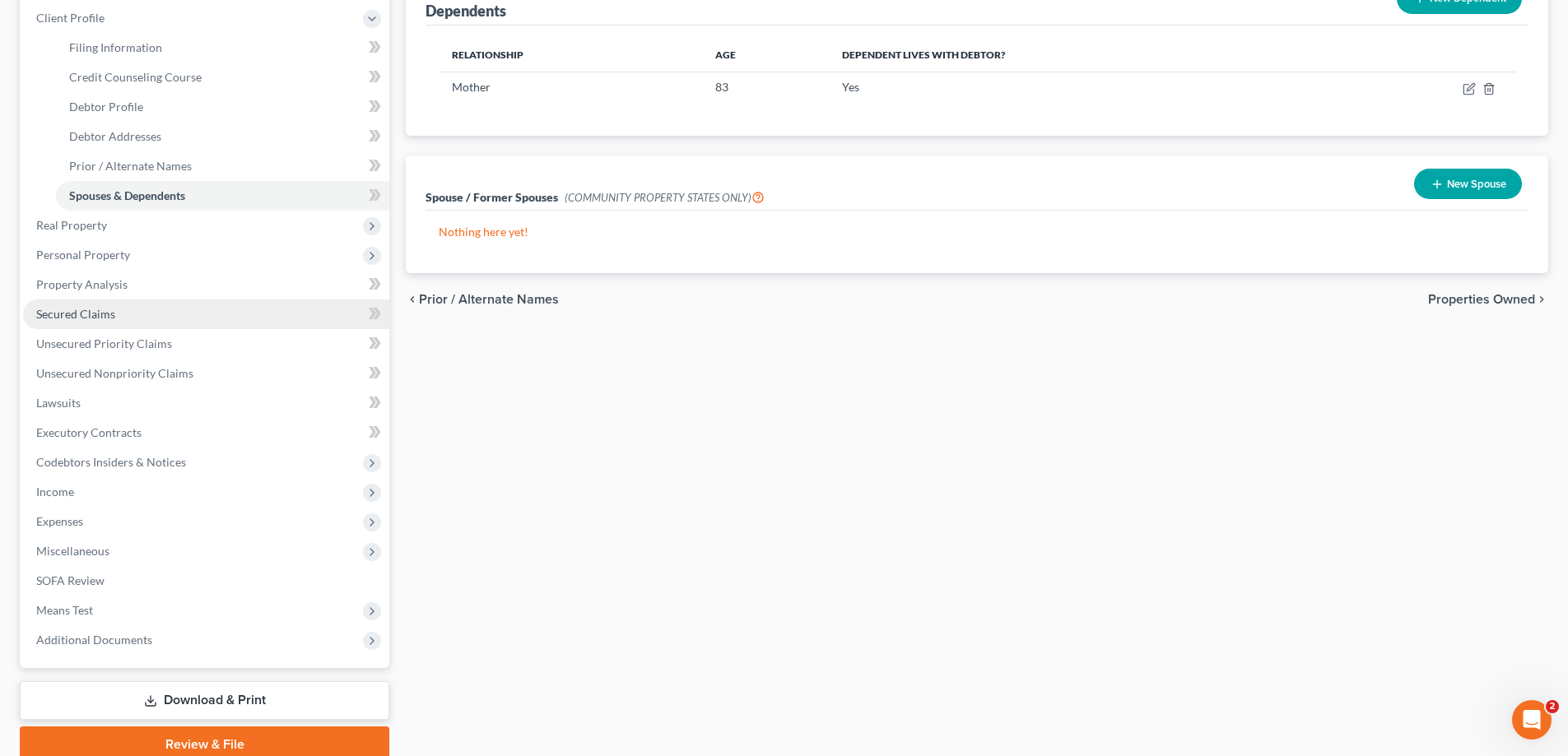
scroll to position [247, 0]
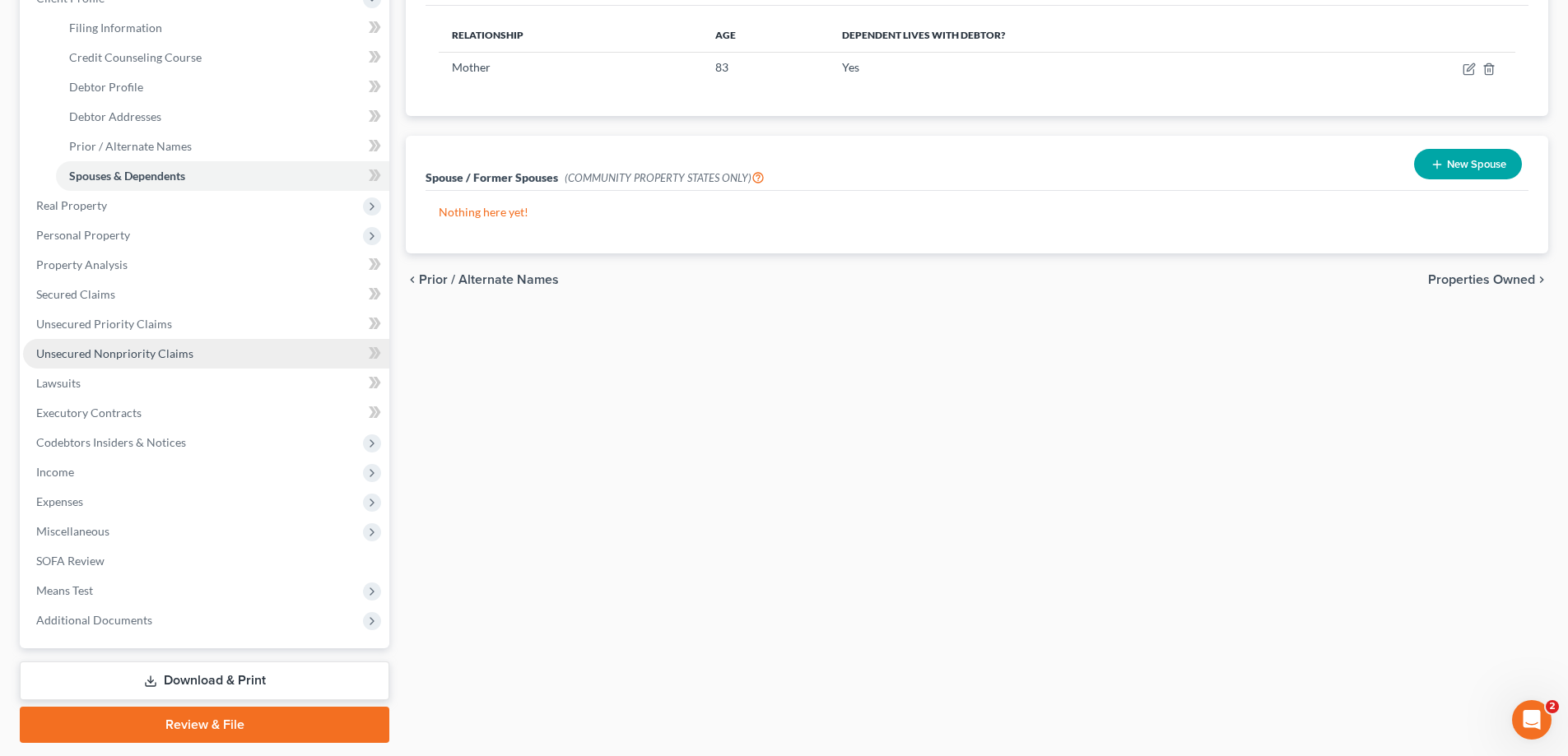
click at [94, 357] on span "Unsecured Nonpriority Claims" at bounding box center [114, 353] width 157 height 14
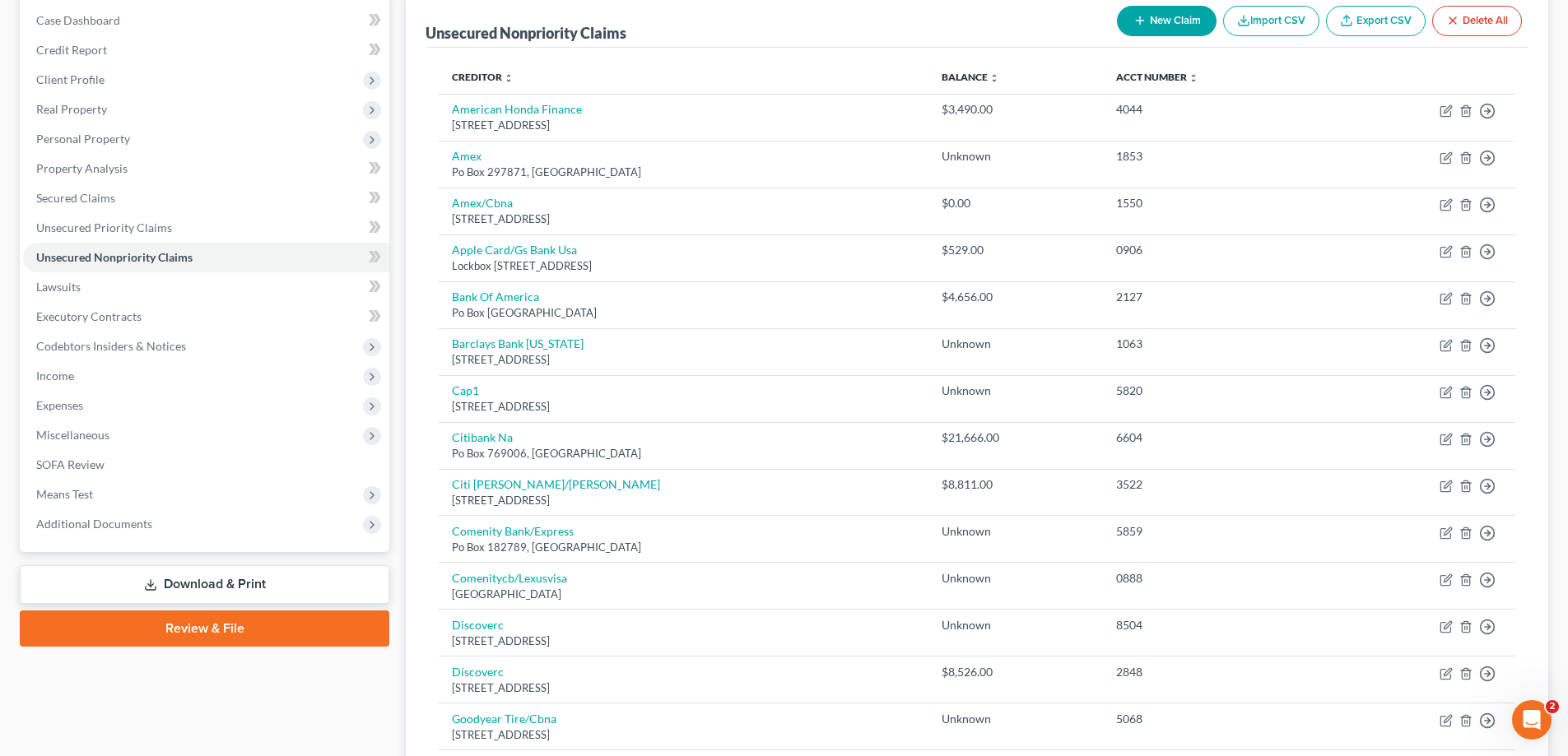
scroll to position [164, 0]
click at [65, 287] on span "Lawsuits" at bounding box center [59, 288] width 44 height 14
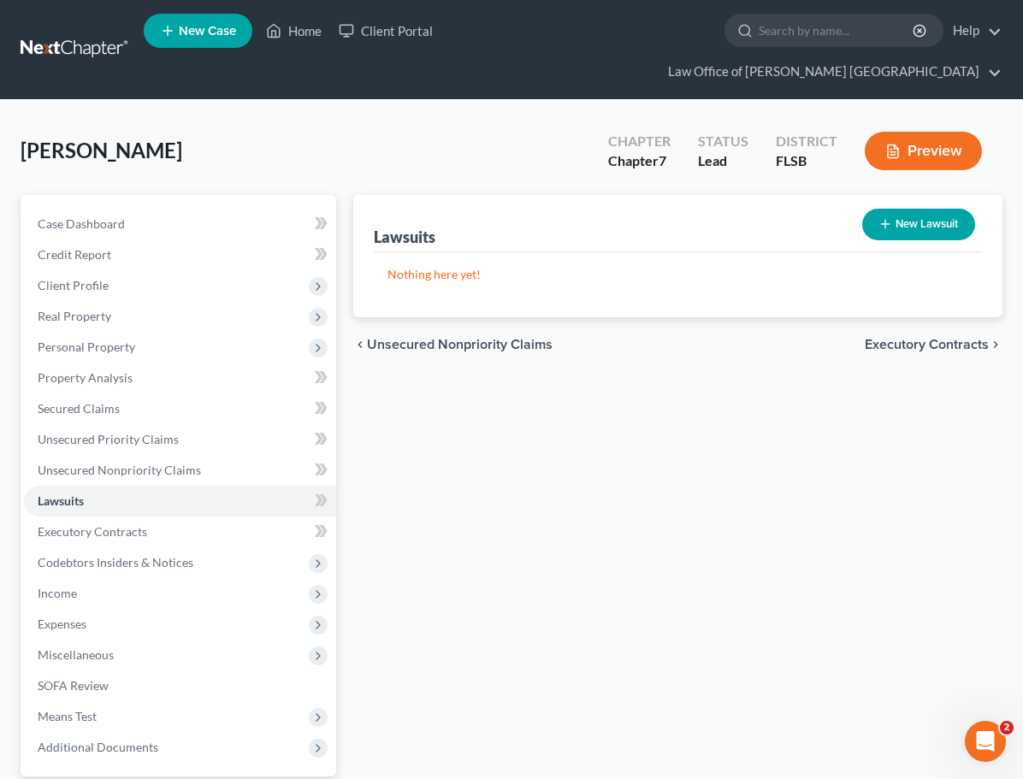
click at [675, 440] on div "Lawsuits New Lawsuit Nothing here yet! Court Name Date Filed Status Creditor Na…" at bounding box center [678, 535] width 666 height 680
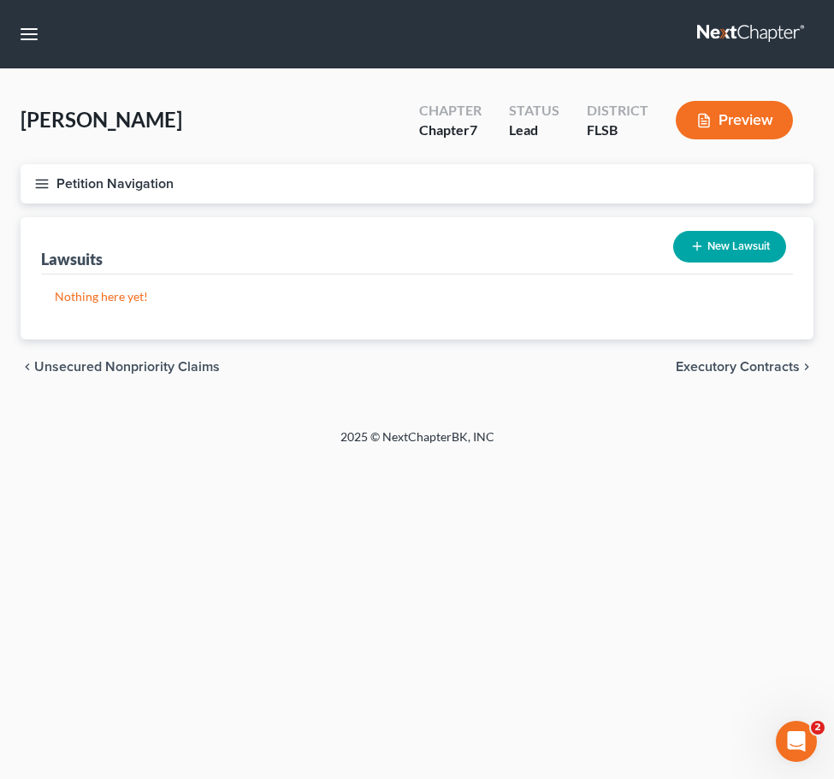
click at [707, 245] on button "New Lawsuit" at bounding box center [729, 247] width 113 height 32
select select "0"
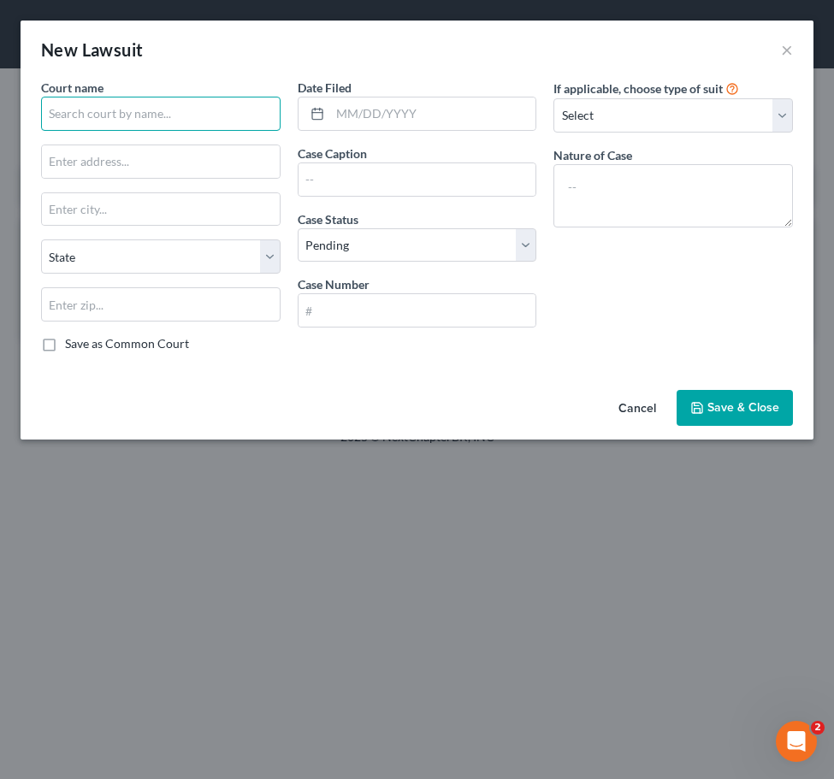
click at [116, 127] on input "text" at bounding box center [161, 114] width 240 height 34
type input "C"
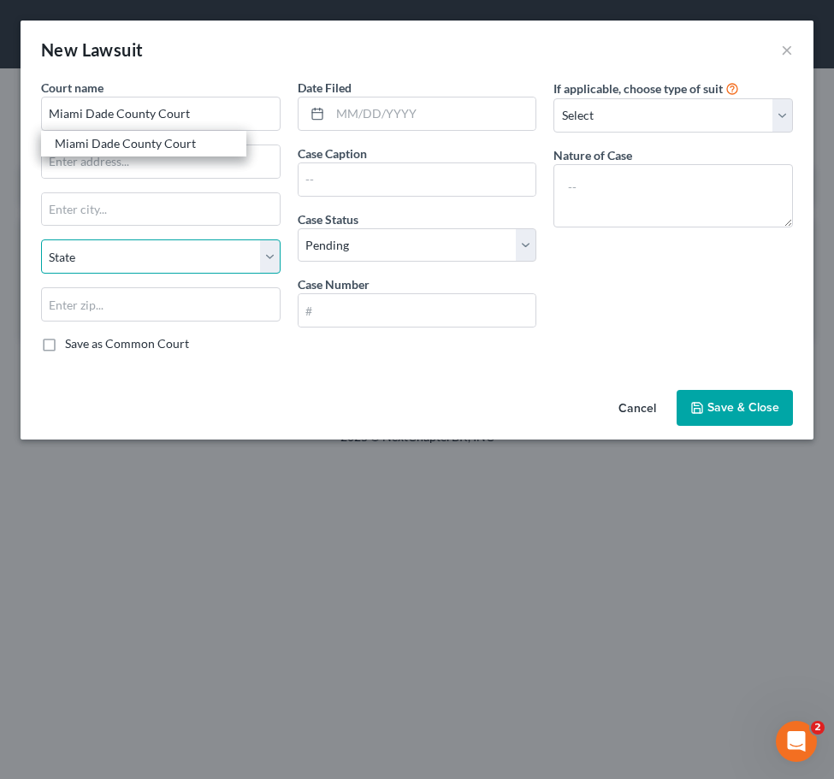
click at [272, 254] on select "State [US_STATE] AK AR AZ CA CO CT DE DC [GEOGRAPHIC_DATA] [GEOGRAPHIC_DATA] GU…" at bounding box center [161, 257] width 240 height 34
type input "Miami Dade County Court"
select select "9"
click at [41, 240] on select "State [US_STATE] AK AR AZ CA CO CT DE DC [GEOGRAPHIC_DATA] [GEOGRAPHIC_DATA] GU…" at bounding box center [161, 257] width 240 height 34
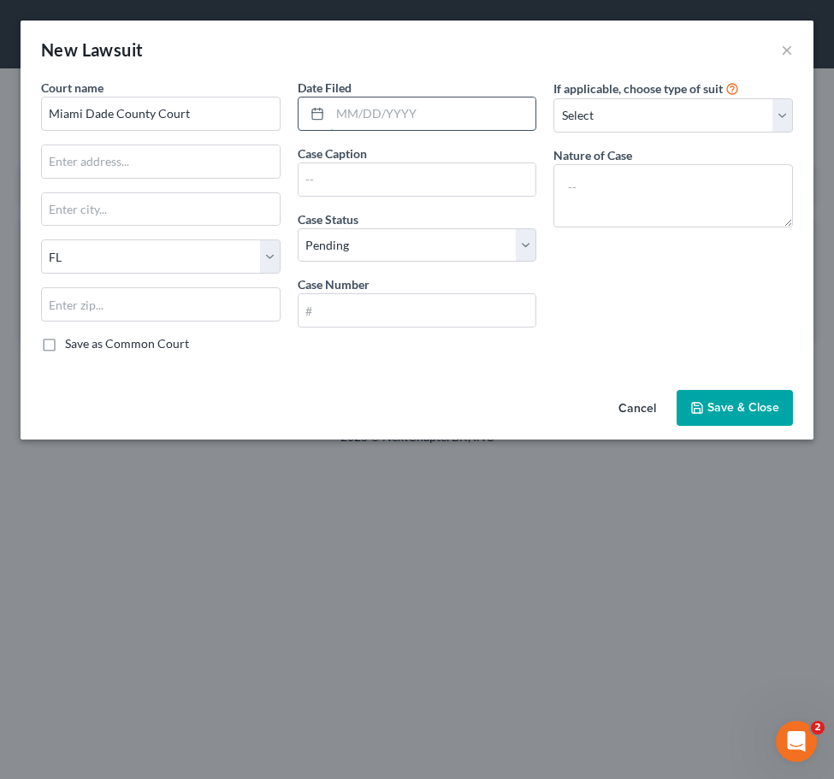
click at [377, 115] on input "text" at bounding box center [433, 114] width 206 height 33
click at [370, 184] on input "text" at bounding box center [418, 179] width 238 height 33
click at [371, 115] on input "01/172024" at bounding box center [433, 114] width 206 height 33
type input "[DATE]"
click at [328, 184] on input "text" at bounding box center [418, 179] width 238 height 33
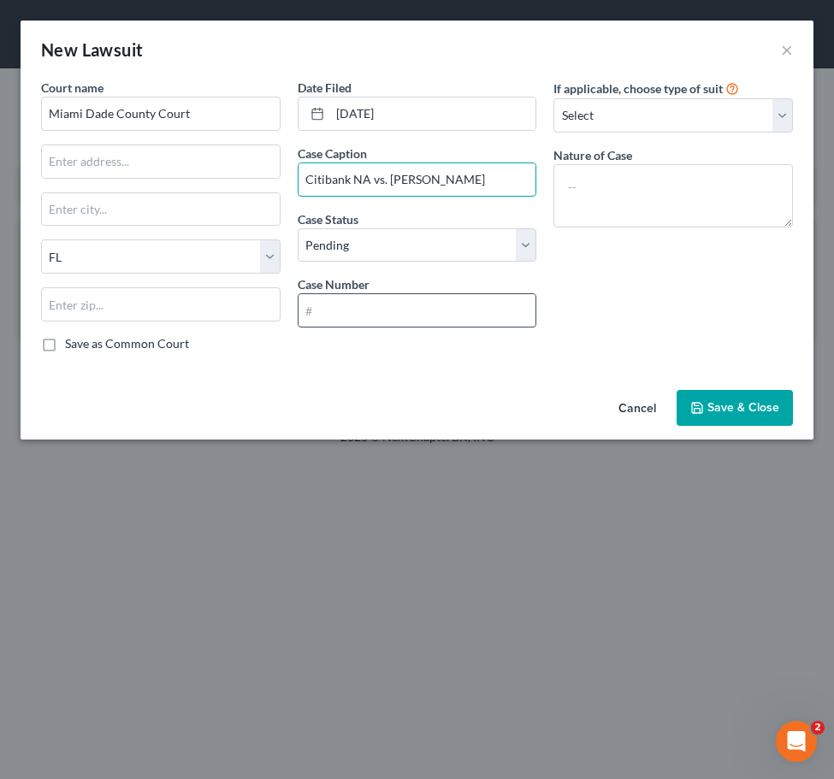
type input "Citibank NA vs. [PERSON_NAME]"
click at [352, 295] on input "text" at bounding box center [418, 310] width 238 height 33
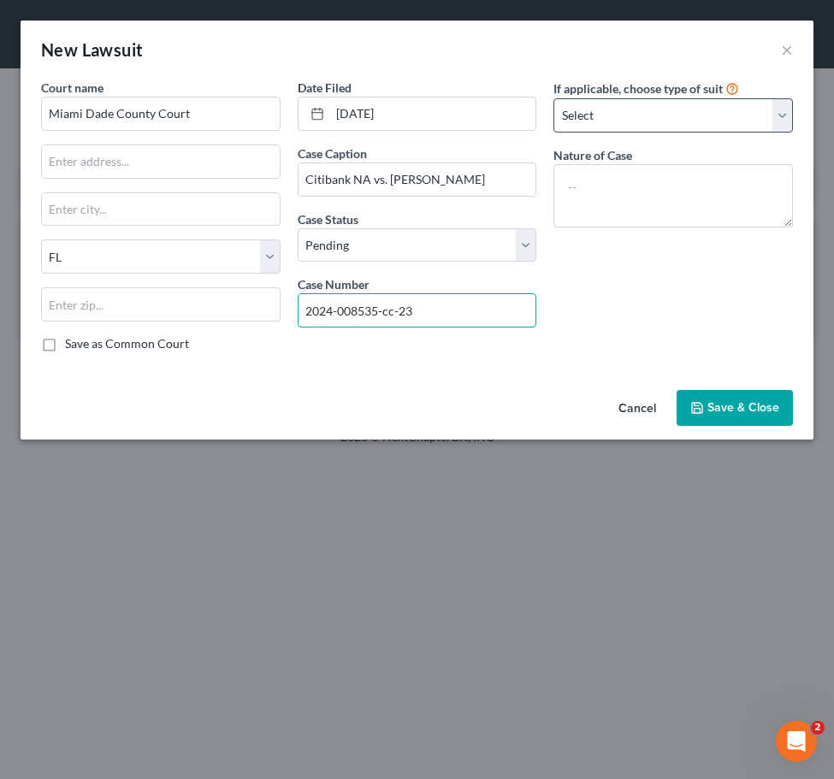
type input "2024-008535-cc-23"
click at [781, 125] on select "Select Repossession Garnishment Foreclosure Attached, Seized, Or Levied Other" at bounding box center [674, 115] width 240 height 34
click at [554, 98] on select "Select Repossession Garnishment Foreclosure Attached, Seized, Or Levied Other" at bounding box center [674, 115] width 240 height 34
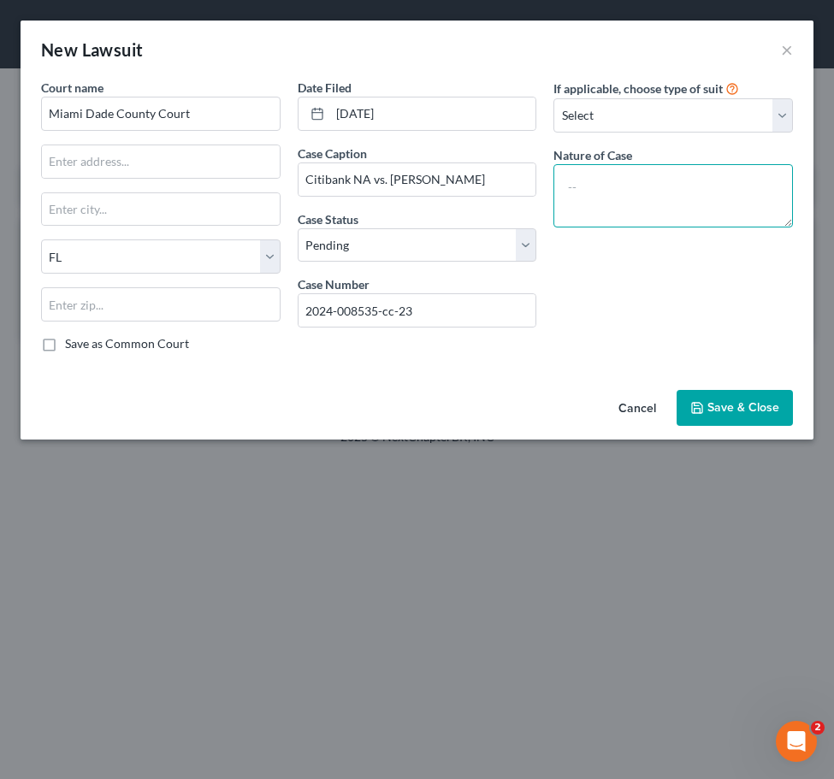
click at [621, 199] on textarea at bounding box center [674, 195] width 240 height 63
type textarea "credit card collection"
click at [741, 416] on button "Save & Close" at bounding box center [735, 408] width 116 height 36
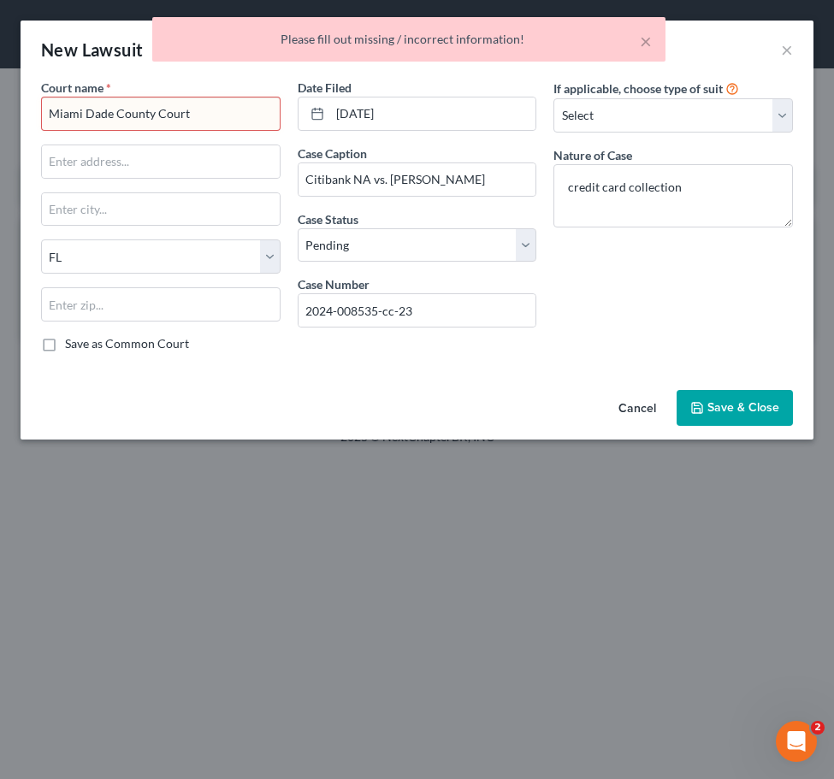
click at [198, 121] on input "Miami Dade County Court" at bounding box center [161, 114] width 240 height 34
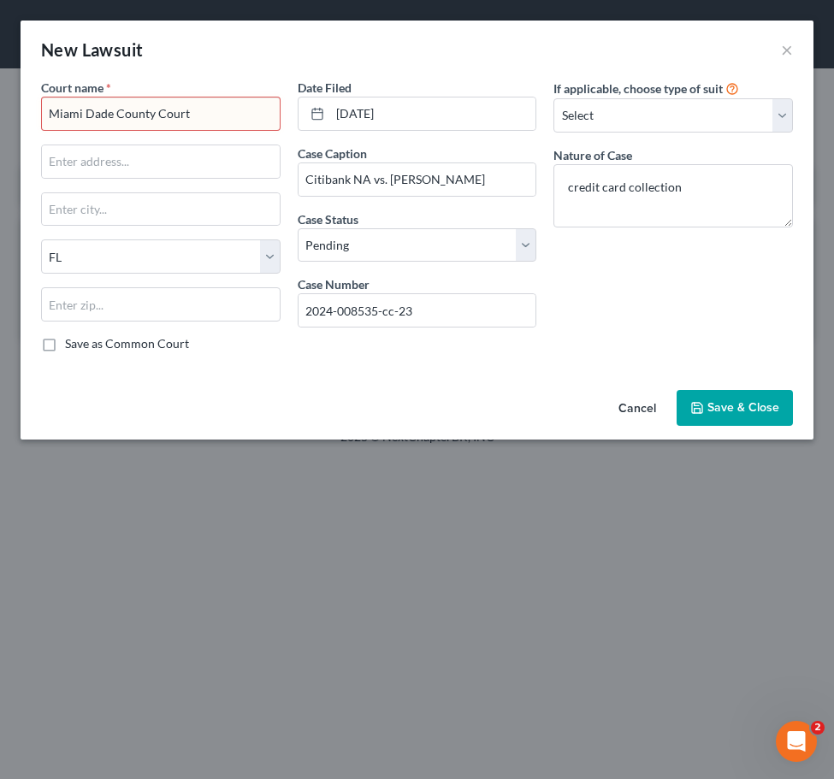
click at [194, 109] on input "Miami Dade County Court" at bounding box center [161, 114] width 240 height 34
drag, startPoint x: 187, startPoint y: 117, endPoint x: 56, endPoint y: 117, distance: 130.0
click at [30, 117] on div "Court name * Miami Dade County Court State [US_STATE] AK AR AZ CA CO [GEOGRAPHI…" at bounding box center [417, 231] width 793 height 305
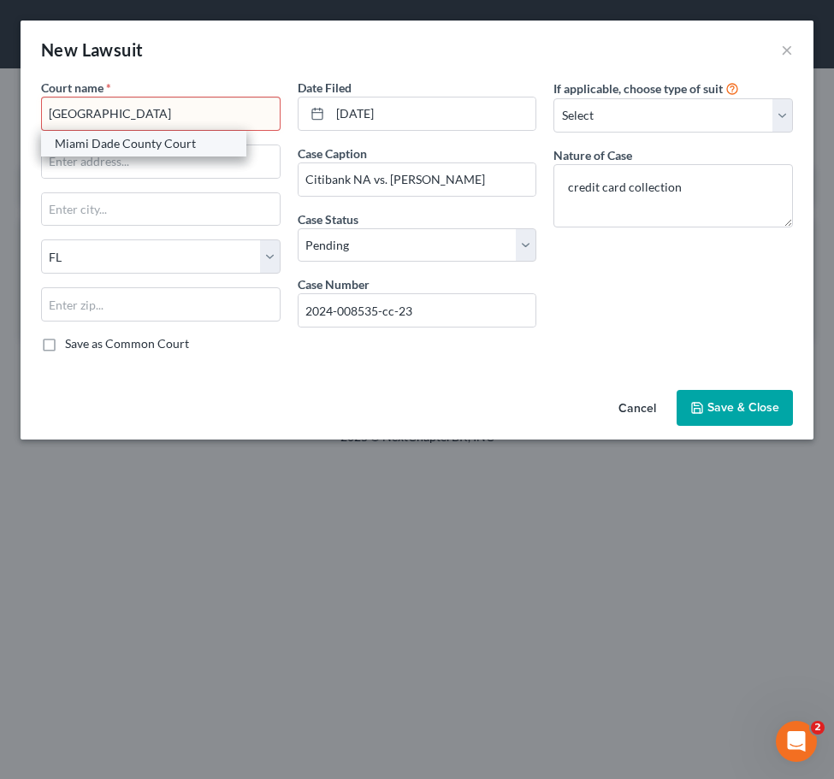
click at [174, 143] on div "Miami Dade County Court" at bounding box center [144, 143] width 178 height 17
type input "Miami Dade County Court"
type input "[STREET_ADDRESS][PERSON_NAME]"
type input "[GEOGRAPHIC_DATA]"
type input "33130"
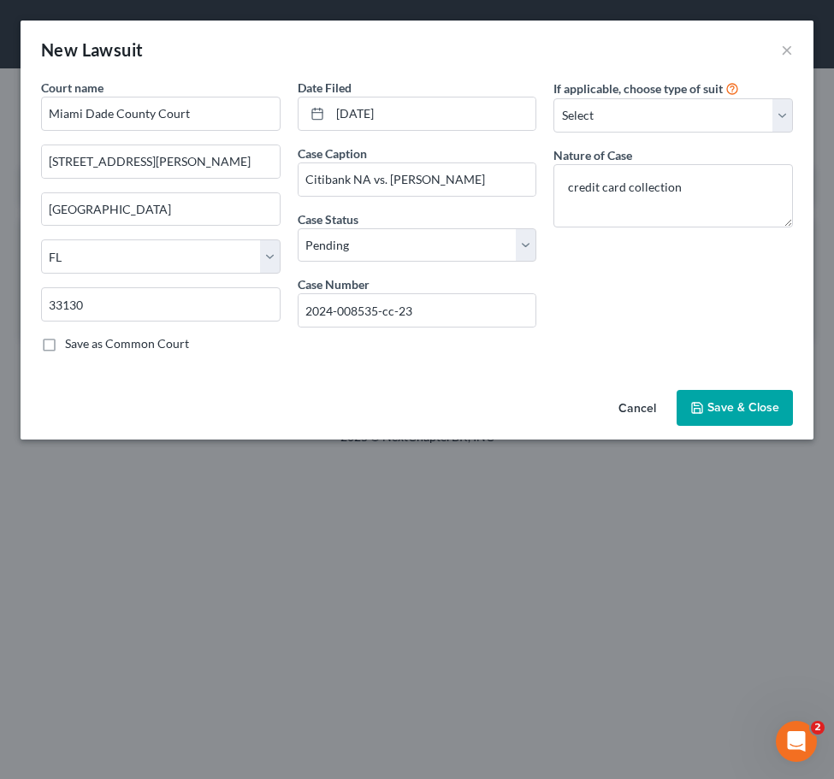
click at [755, 412] on span "Save & Close" at bounding box center [744, 407] width 72 height 15
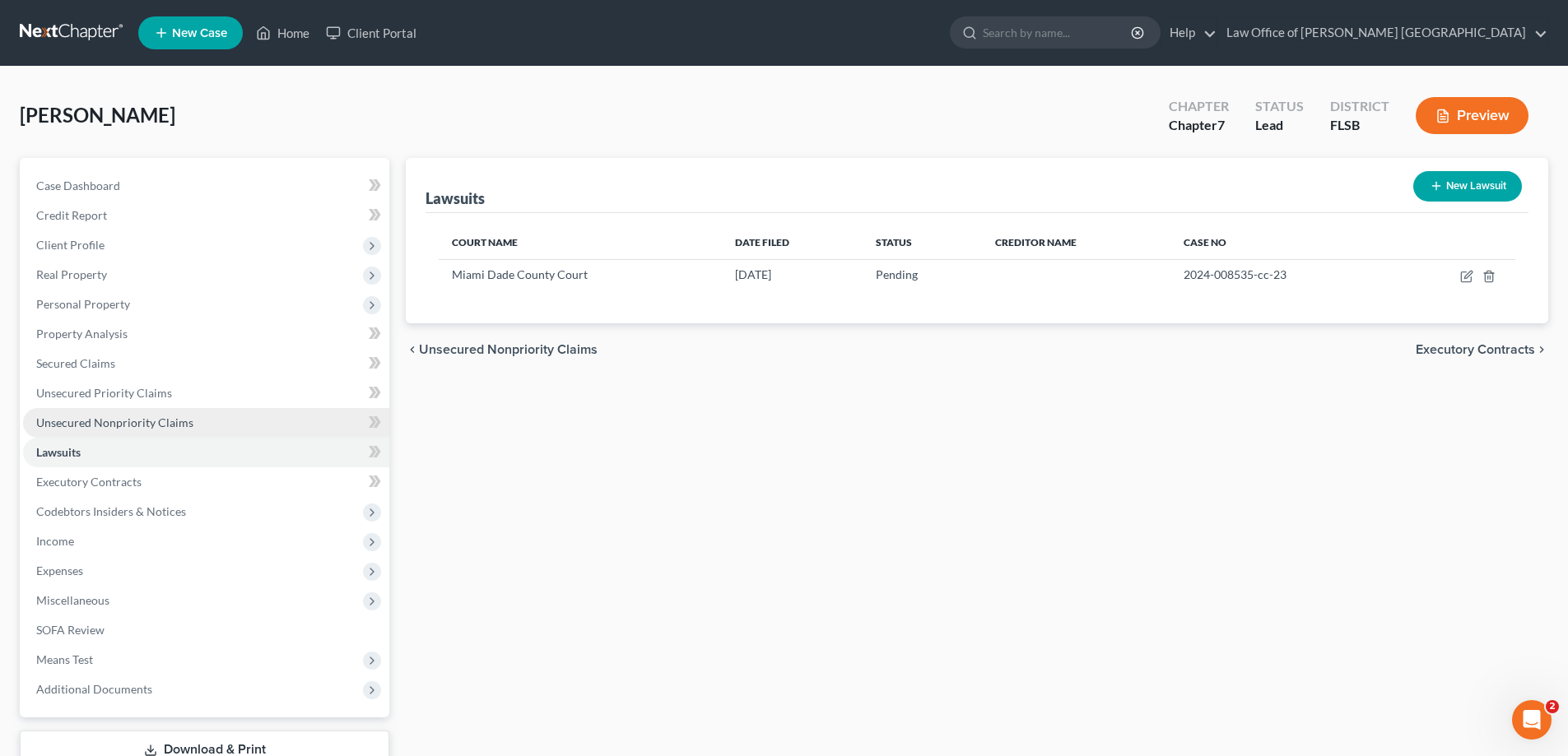
click at [116, 425] on span "Unsecured Nonpriority Claims" at bounding box center [114, 422] width 157 height 14
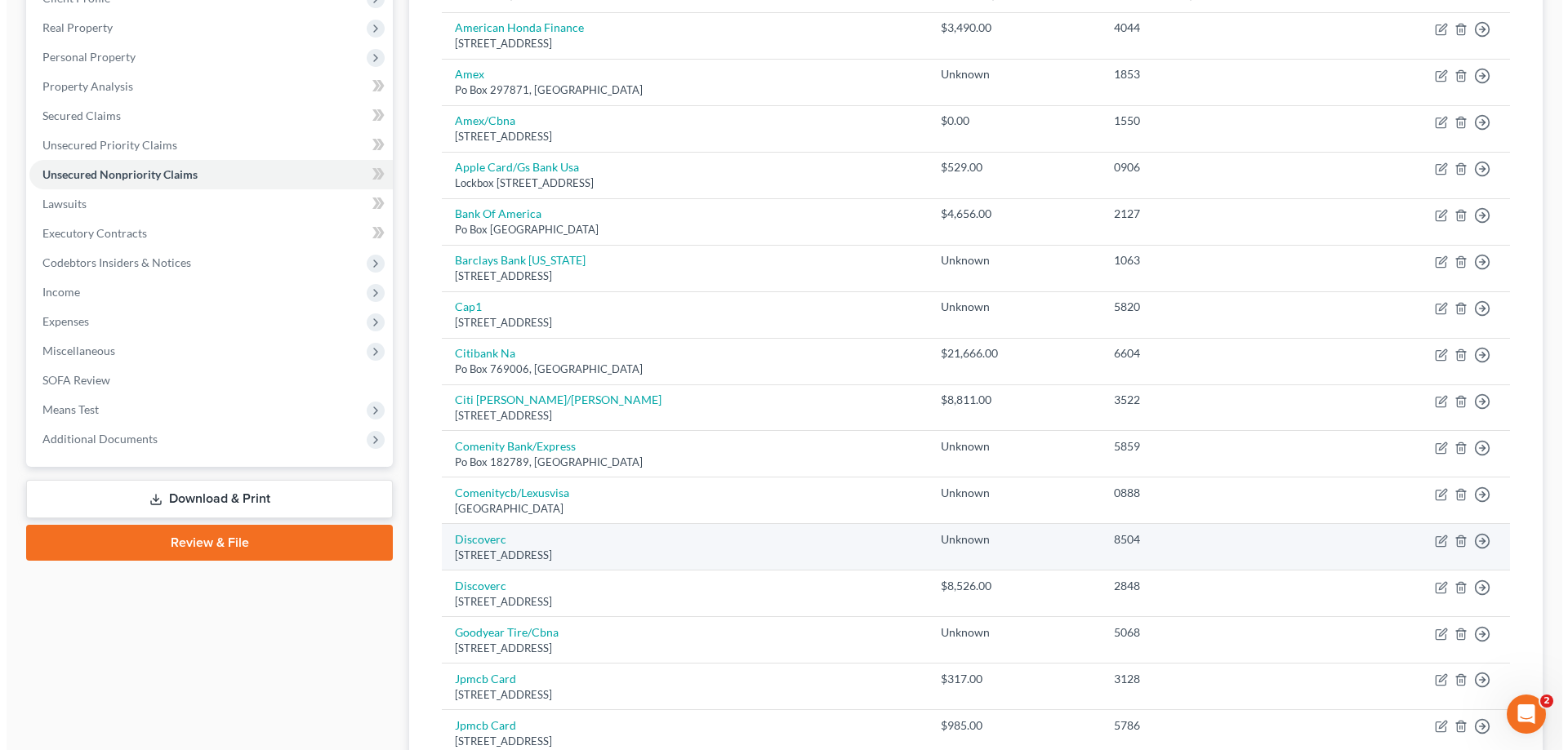
scroll to position [326, 0]
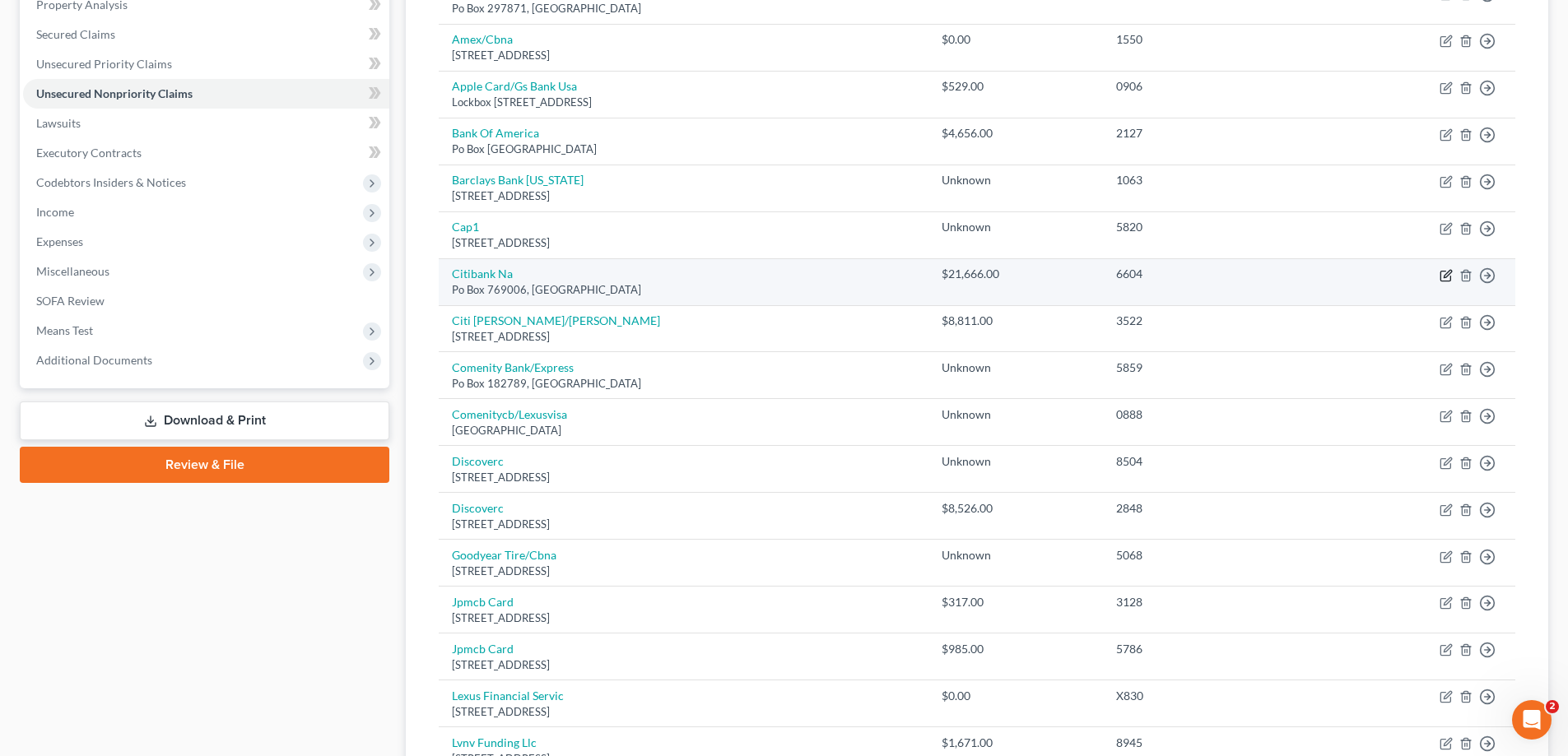
click at [1444, 276] on icon "button" at bounding box center [1448, 274] width 8 height 8
select select "45"
select select "0"
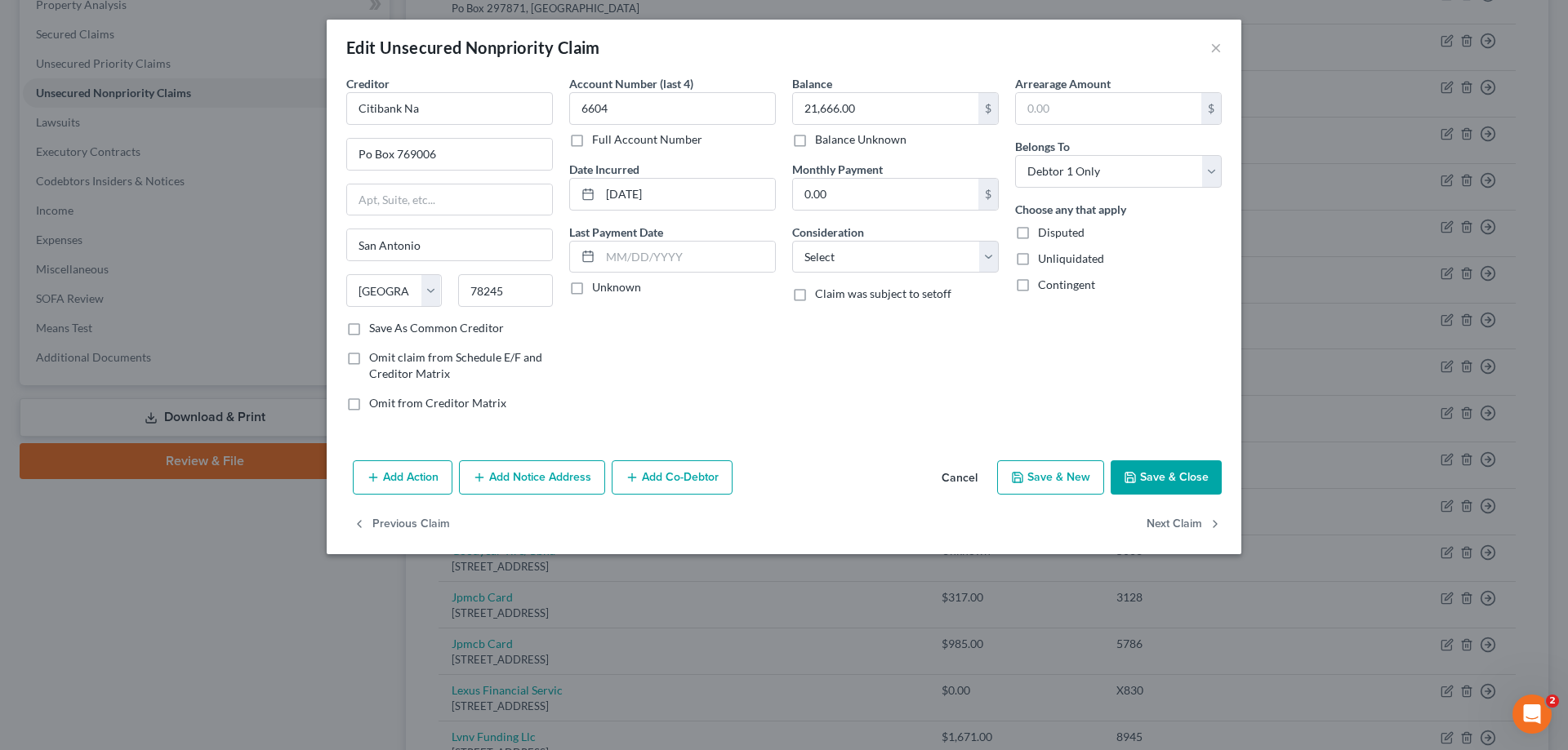
click at [546, 482] on button "Add Notice Address" at bounding box center [532, 478] width 146 height 34
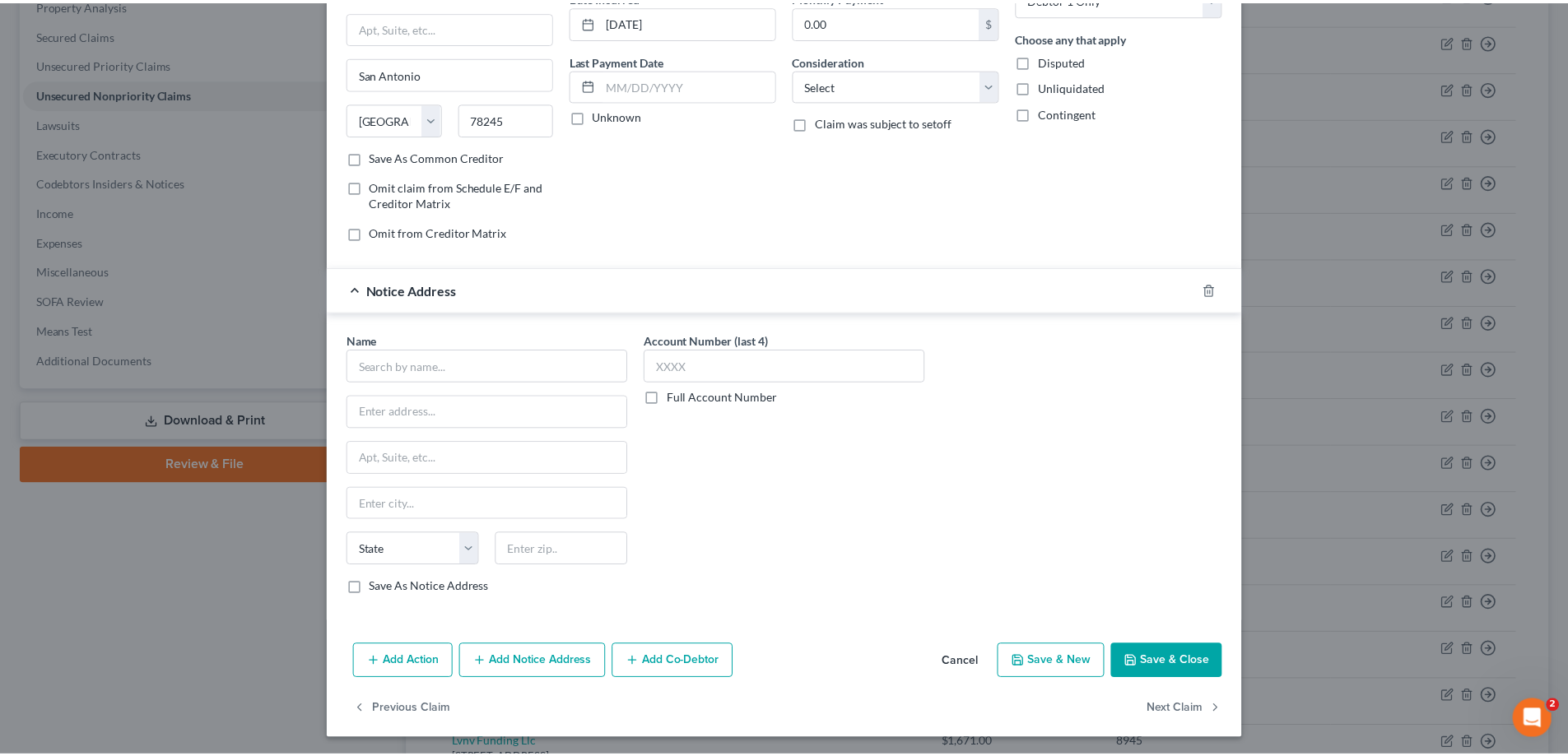
scroll to position [177, 0]
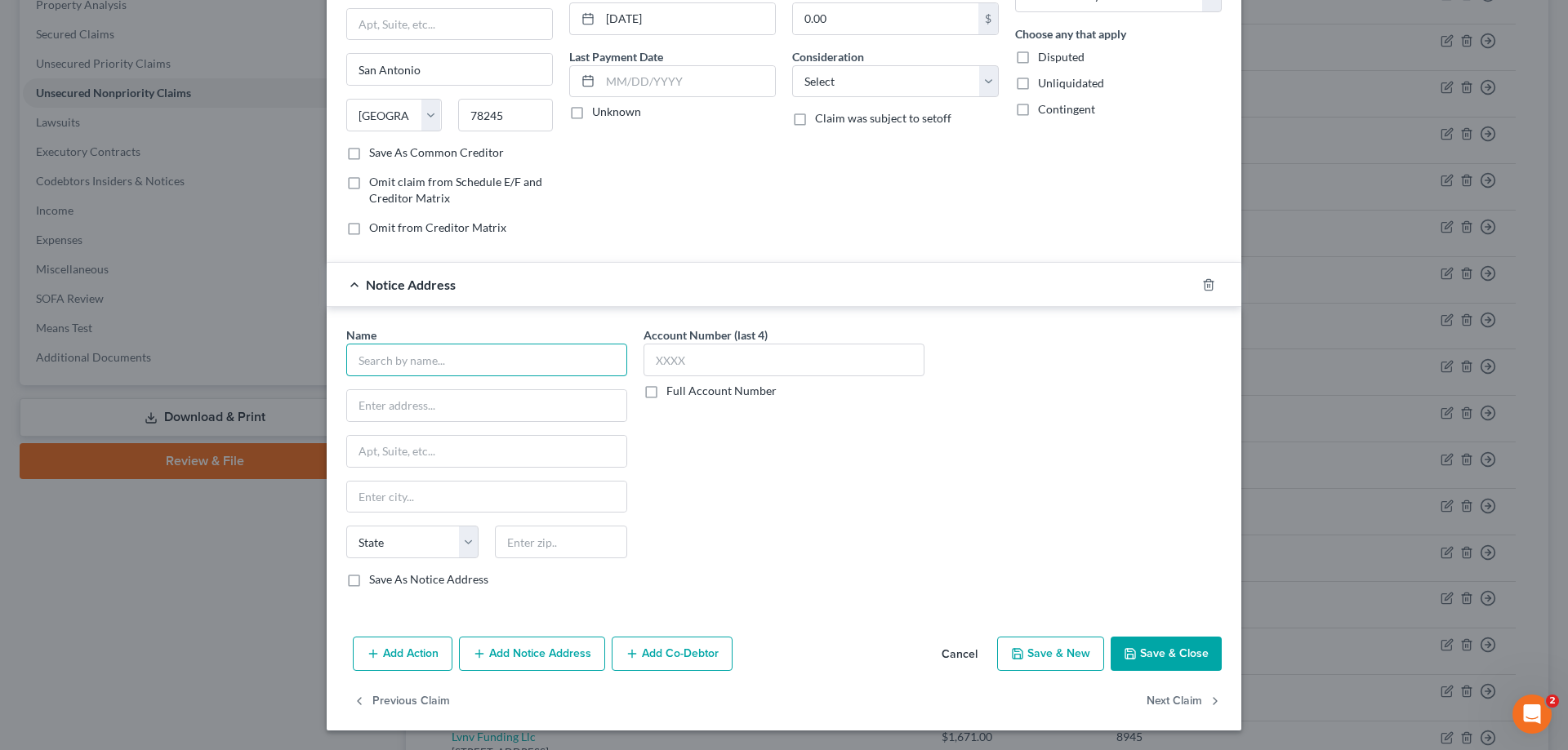
click at [408, 364] on input "text" at bounding box center [487, 360] width 281 height 32
type input "[PERSON_NAME]"
click at [410, 409] on input "text" at bounding box center [487, 406] width 280 height 31
type input "[STREET_ADDRESS]"
click at [394, 448] on input "text" at bounding box center [487, 451] width 280 height 31
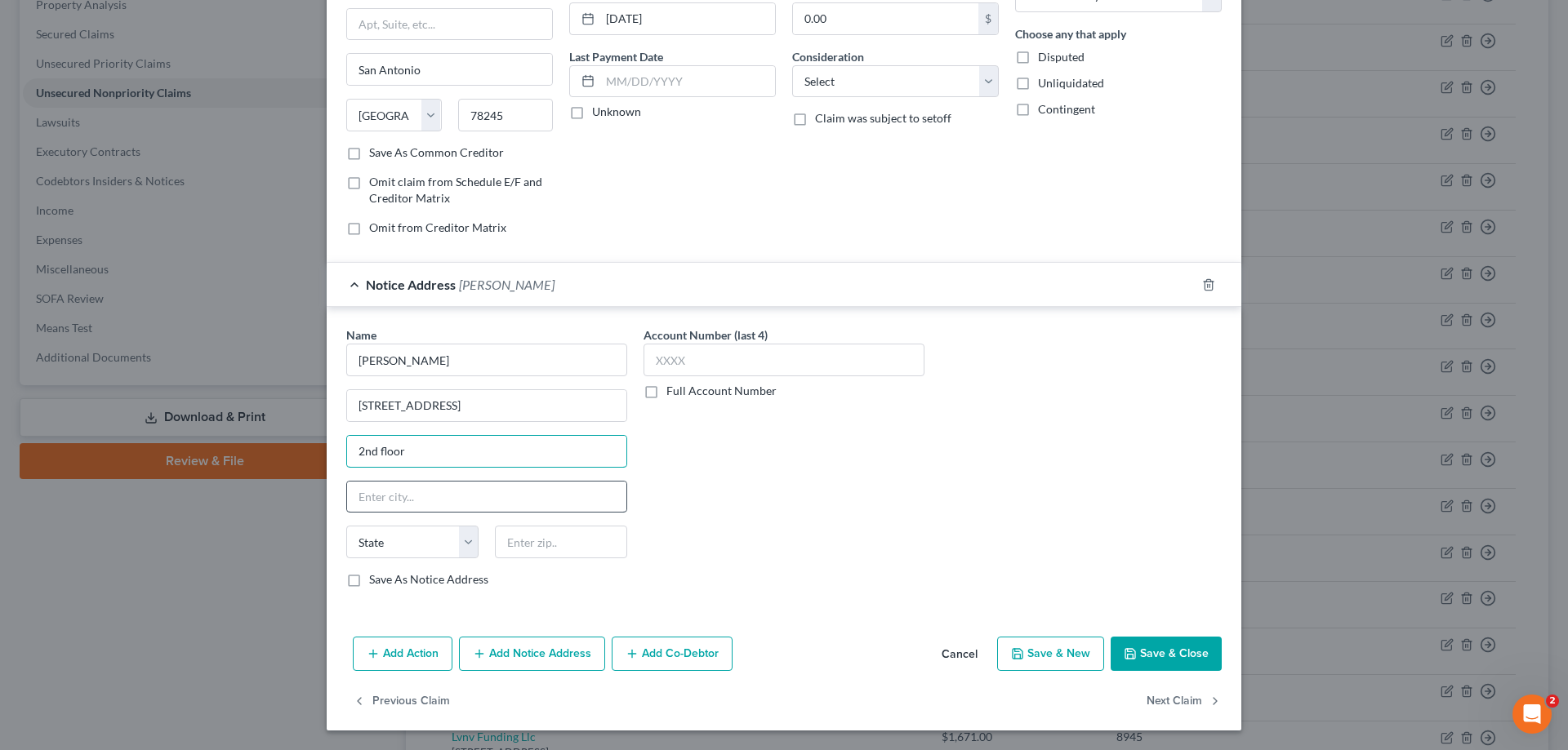
type input "2nd floor"
click at [387, 494] on input "text" at bounding box center [487, 497] width 280 height 31
type input "Plantation"
click at [459, 548] on select "State [US_STATE] AK AR AZ CA CO CT DE DC [GEOGRAPHIC_DATA] [GEOGRAPHIC_DATA] GU…" at bounding box center [412, 542] width 133 height 32
select select "9"
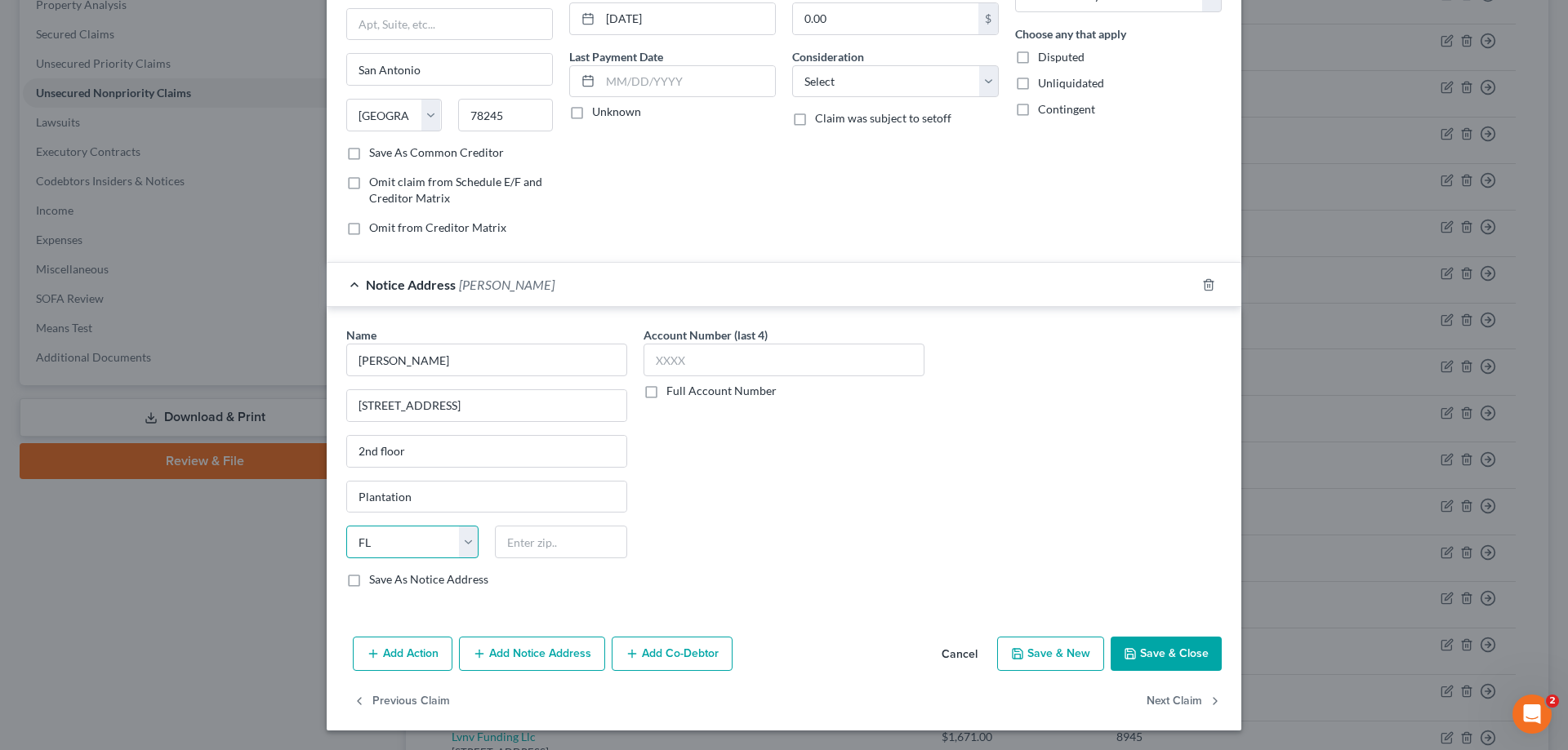
click at [346, 526] on select "State [US_STATE] AK AR AZ CA CO CT DE DC [GEOGRAPHIC_DATA] [GEOGRAPHIC_DATA] GU…" at bounding box center [412, 542] width 133 height 32
click at [524, 539] on input "text" at bounding box center [560, 542] width 133 height 32
type input "33324"
click at [369, 584] on label "Save As Notice Address" at bounding box center [429, 579] width 119 height 16
click at [376, 582] on input "Save As Notice Address" at bounding box center [381, 576] width 10 height 10
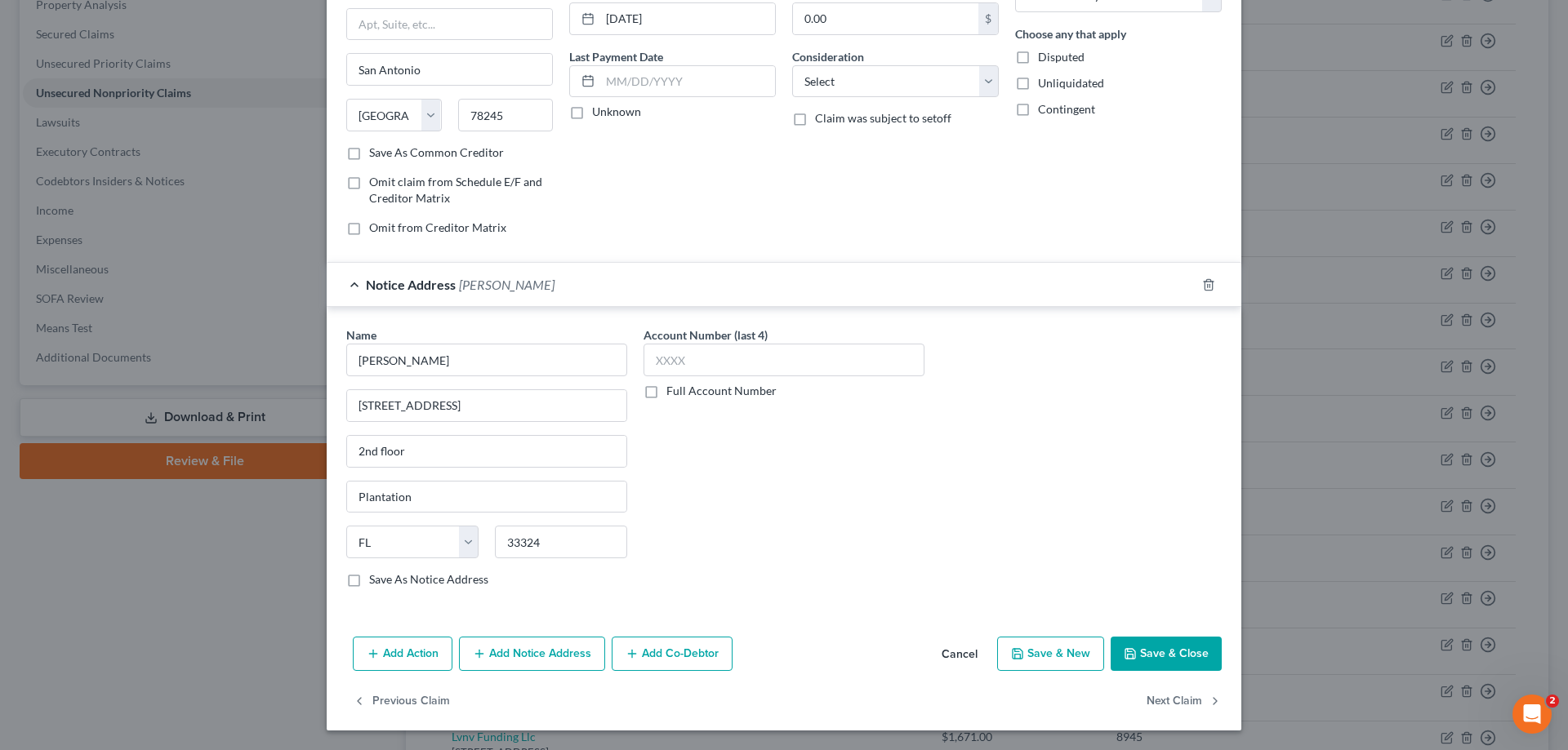
checkbox input "true"
type input "[GEOGRAPHIC_DATA]"
click at [1151, 653] on button "Save & Close" at bounding box center [1166, 654] width 111 height 34
checkbox input "false"
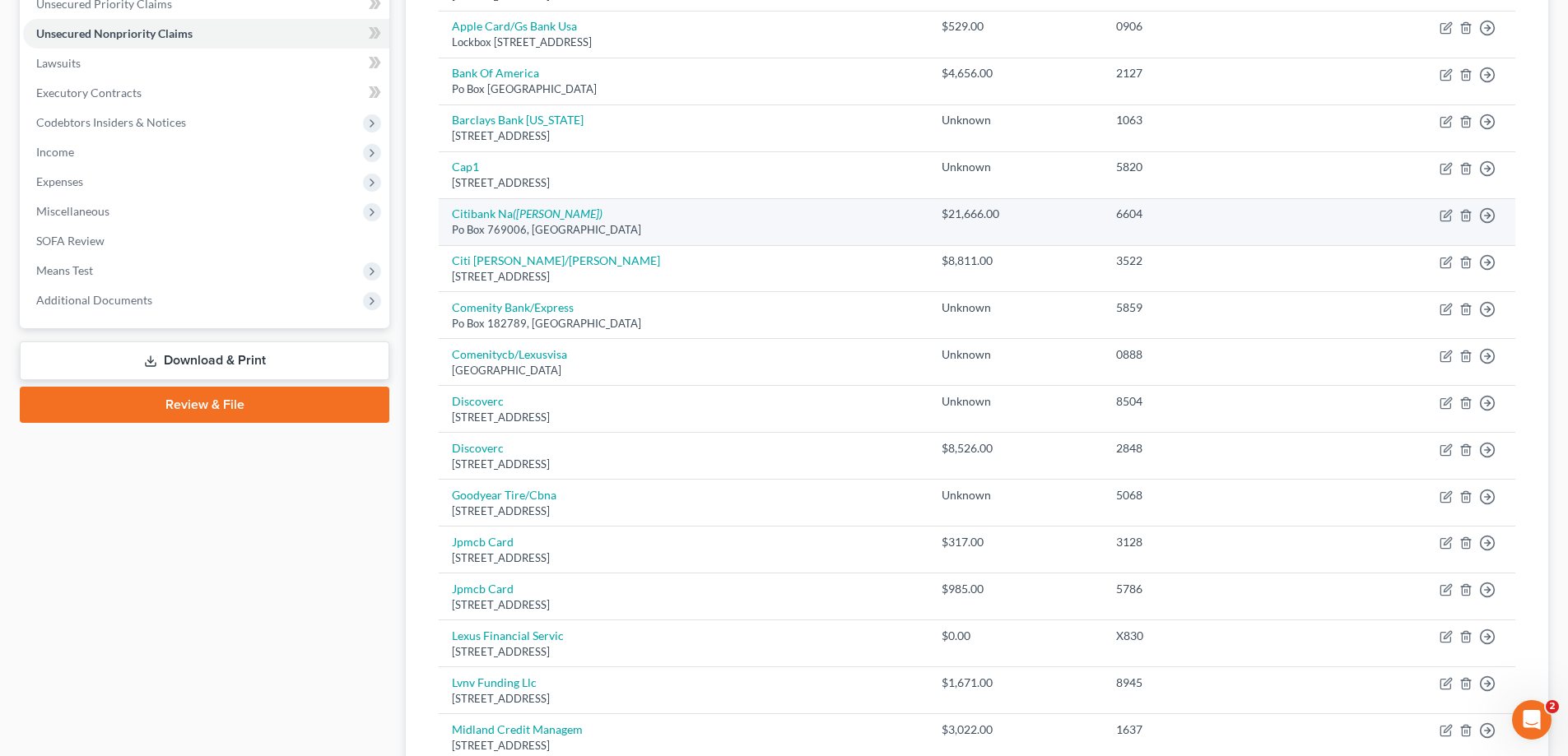
scroll to position [247, 0]
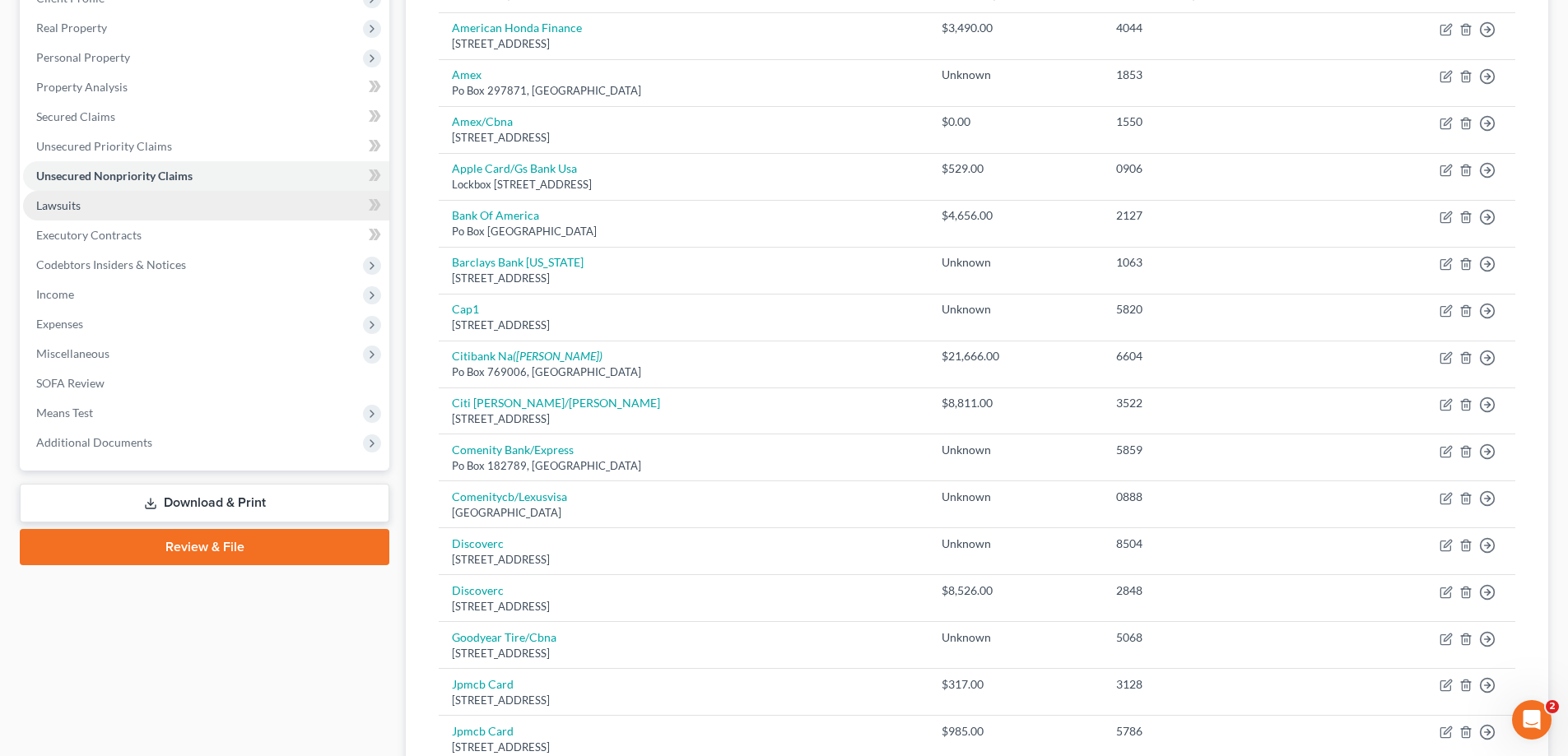
click at [74, 206] on span "Lawsuits" at bounding box center [59, 205] width 44 height 14
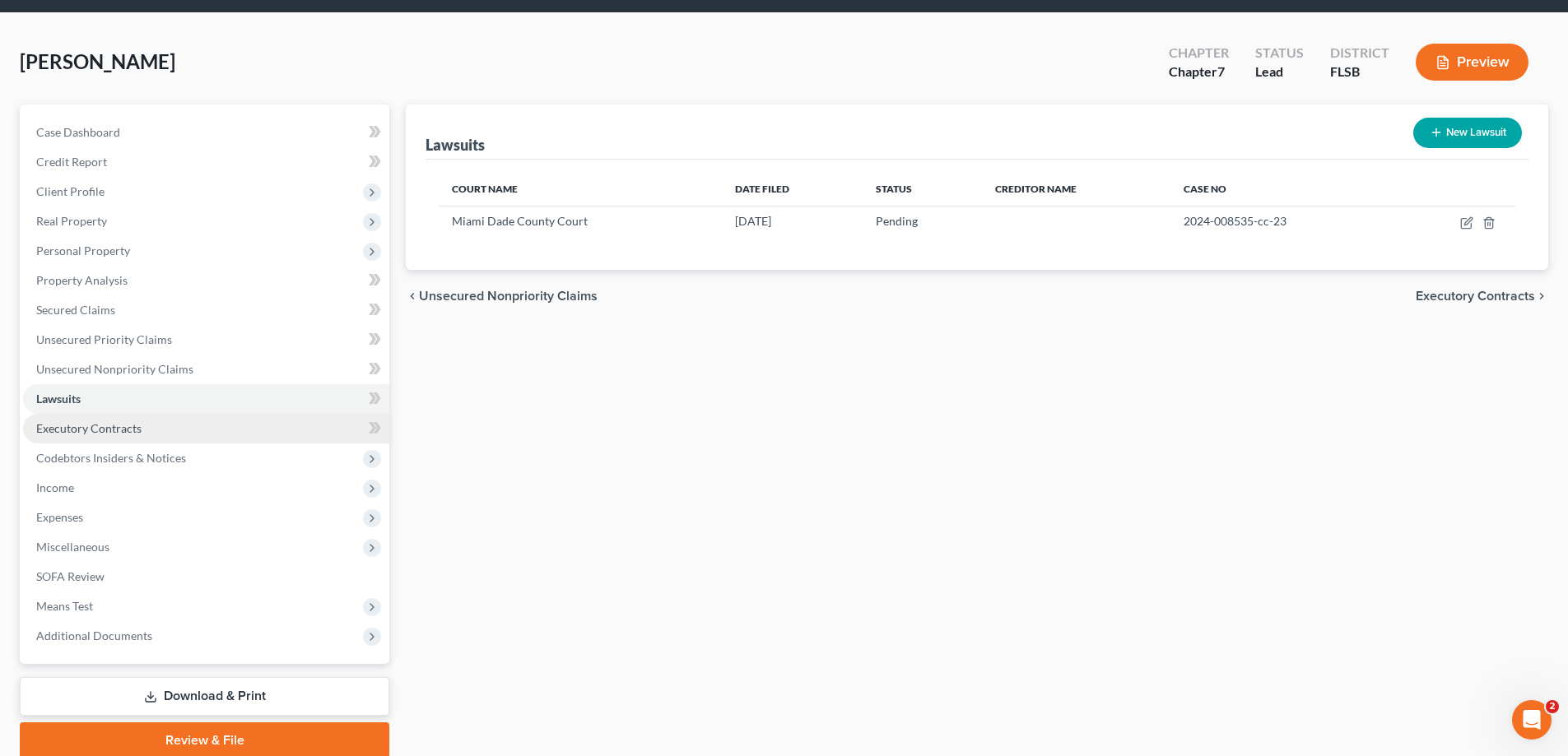
scroll to position [83, 0]
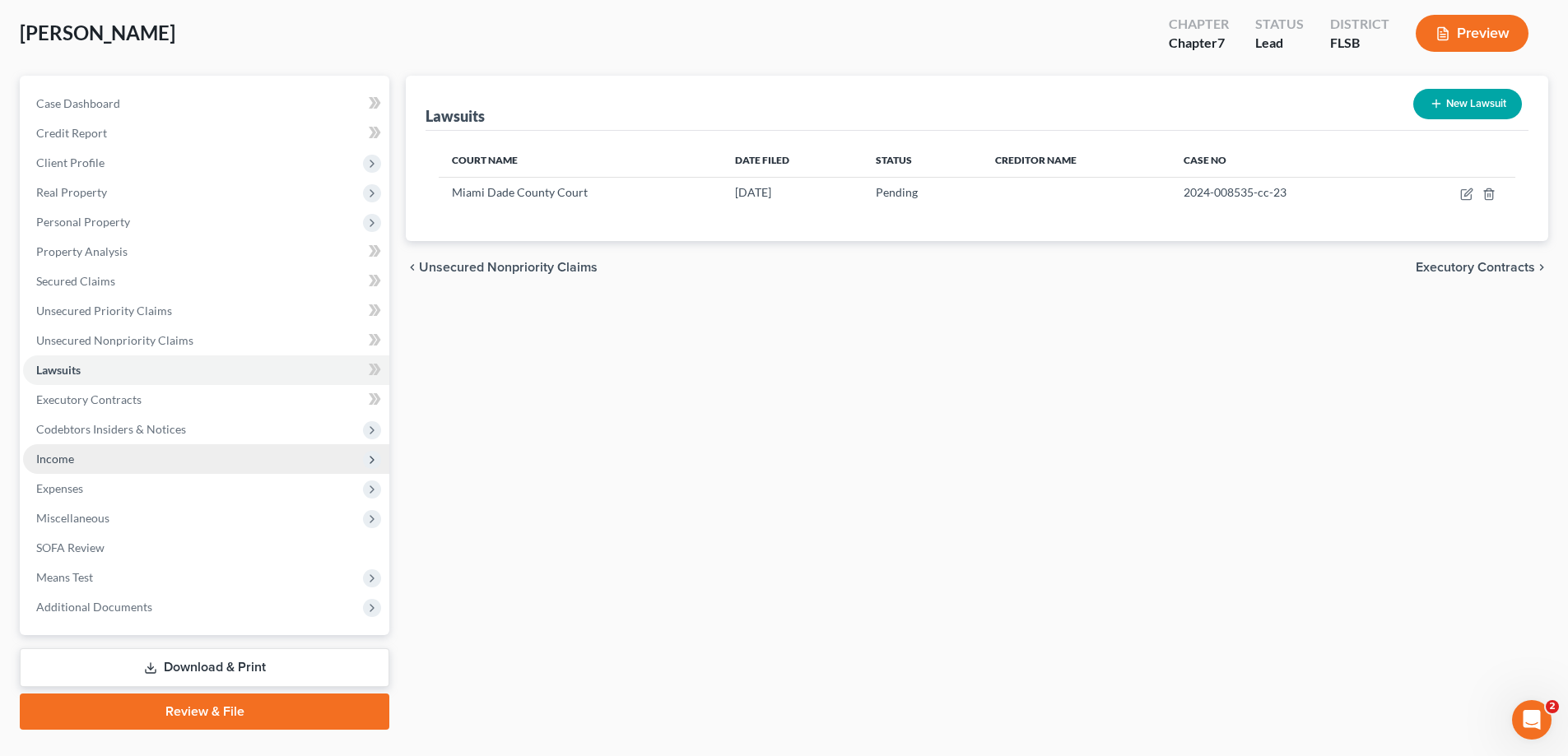
click at [65, 461] on span "Income" at bounding box center [55, 459] width 38 height 14
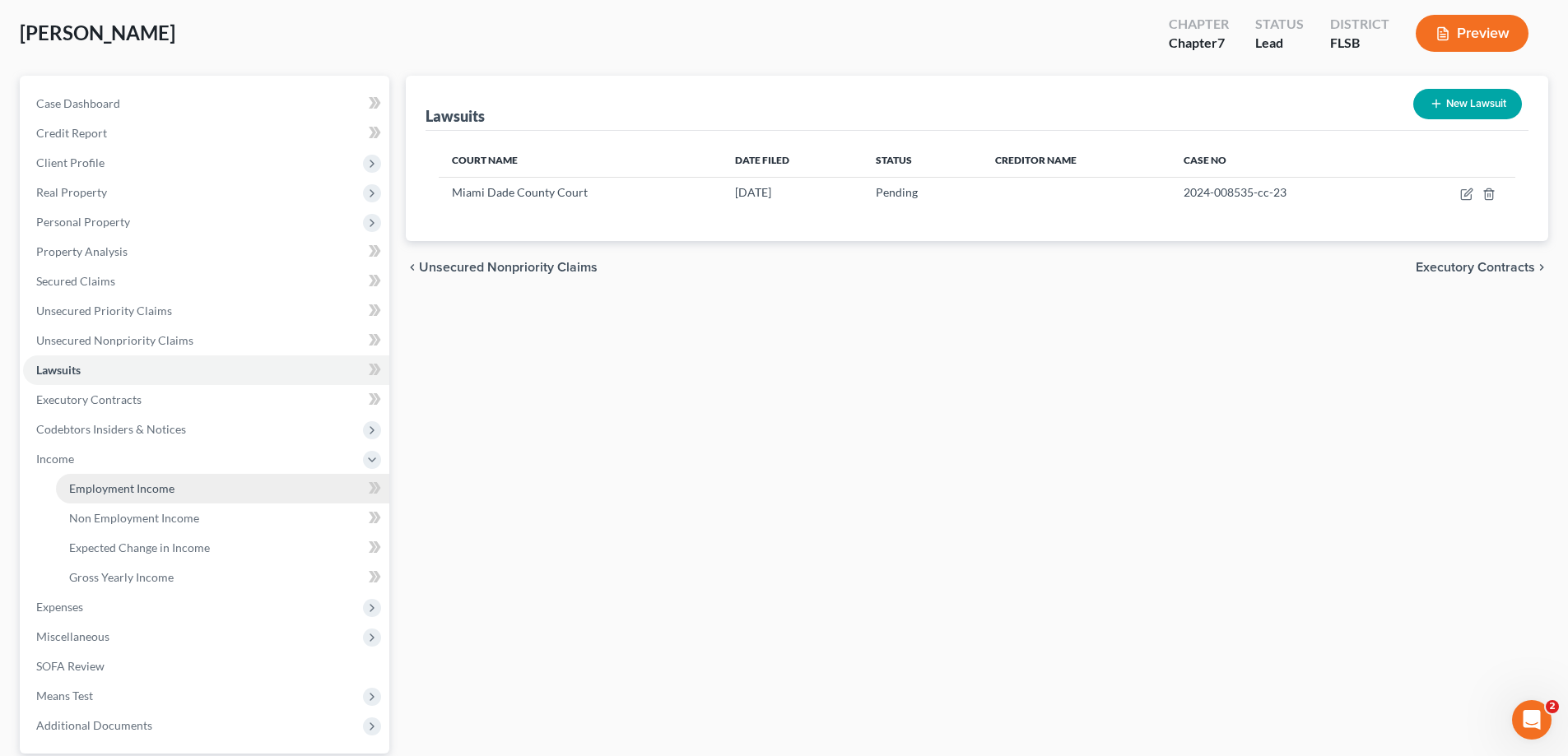
click at [124, 491] on span "Employment Income" at bounding box center [122, 488] width 106 height 14
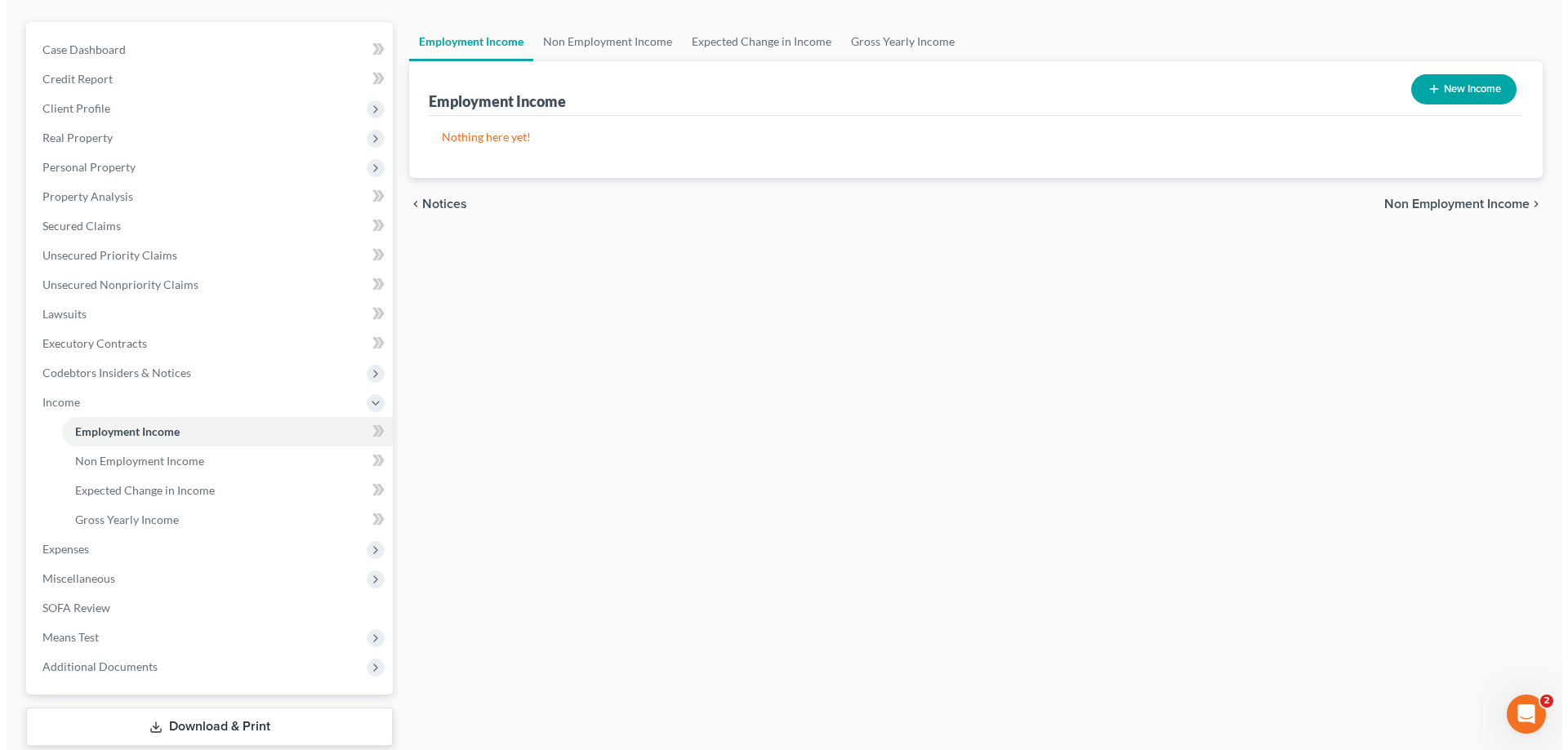
scroll to position [163, 0]
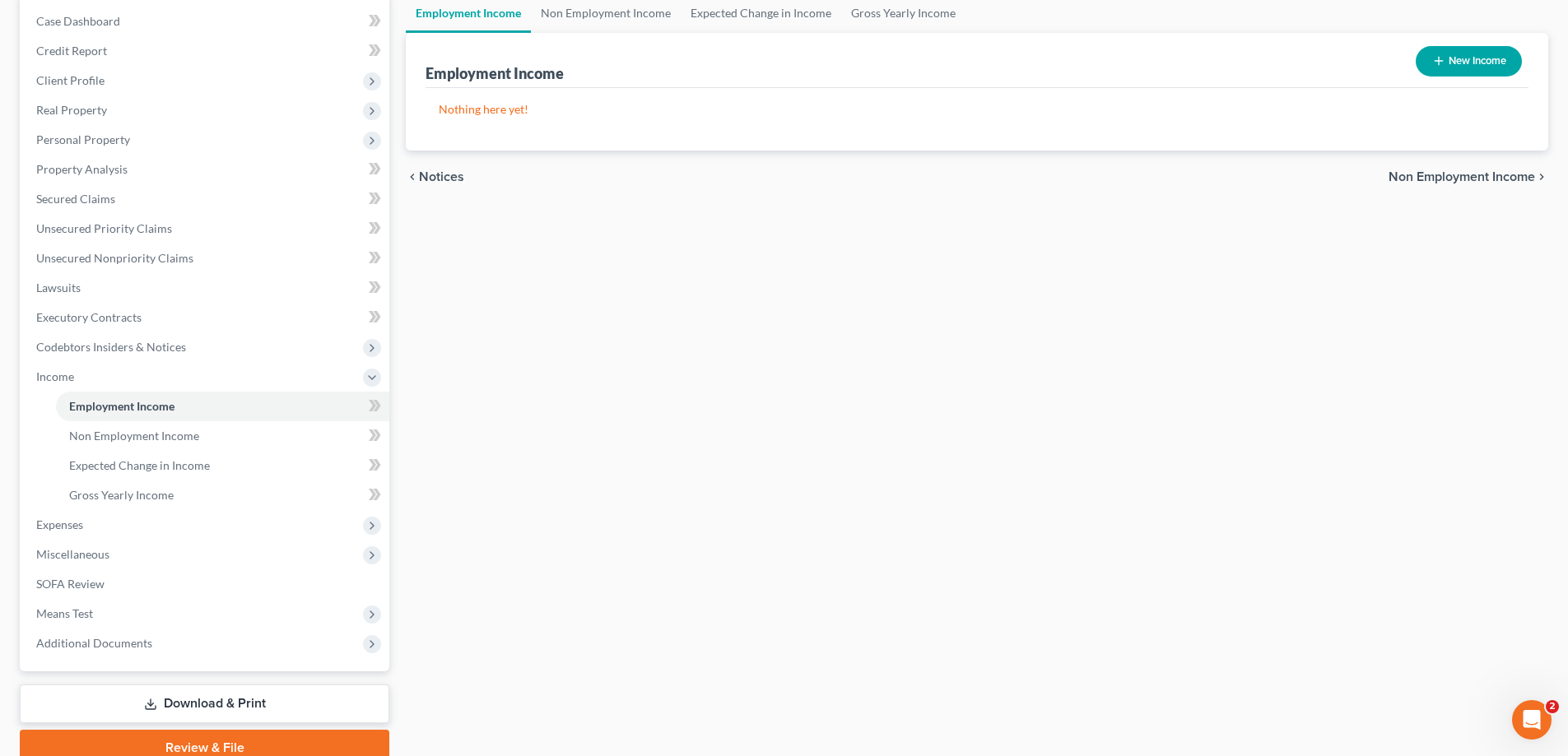
click at [1465, 61] on button "New Income" at bounding box center [1468, 62] width 106 height 31
select select "0"
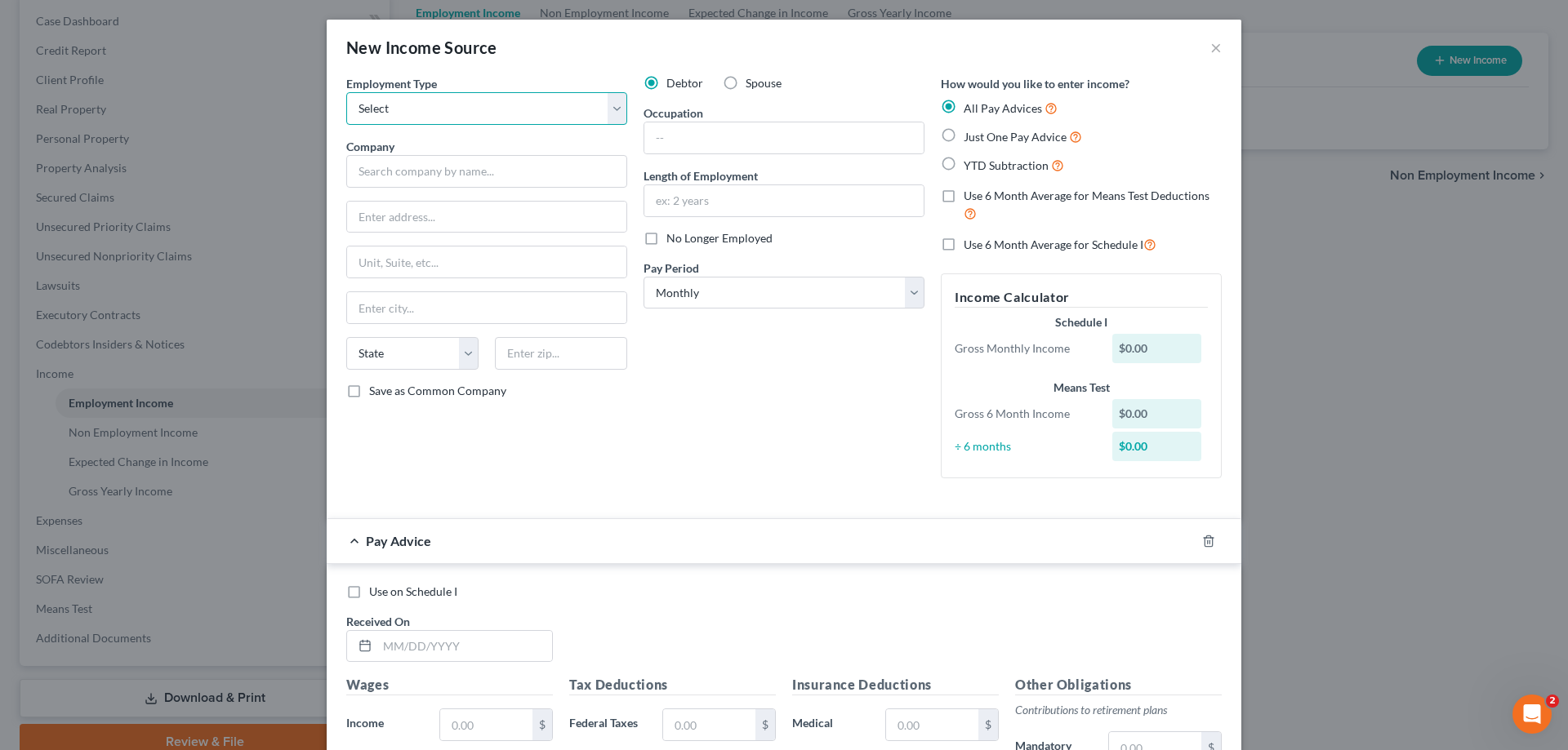
click at [609, 113] on select "Select Full or [DEMOGRAPHIC_DATA] Employment Self Employment" at bounding box center [487, 109] width 281 height 32
select select "0"
click at [346, 93] on select "Select Full or [DEMOGRAPHIC_DATA] Employment Self Employment" at bounding box center [487, 109] width 281 height 32
click at [414, 179] on input "text" at bounding box center [487, 172] width 281 height 32
click at [375, 215] on input "text" at bounding box center [487, 217] width 280 height 31
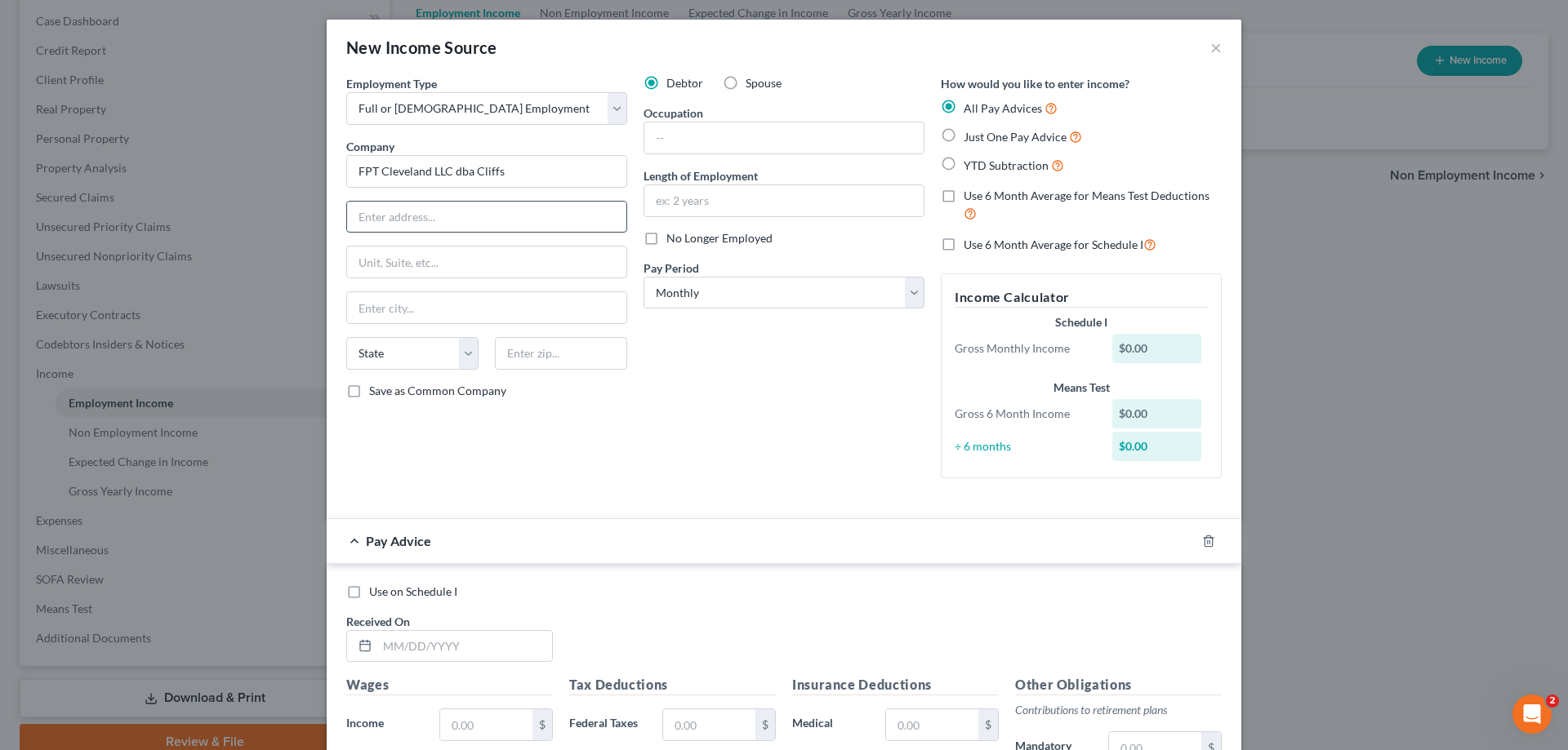
type input "FPT Cleveland LLC dba Cliffs"
type input "[STREET_ADDRESS]"
drag, startPoint x: 362, startPoint y: 268, endPoint x: 370, endPoint y: 268, distance: 8.0
click at [362, 268] on input "text" at bounding box center [487, 261] width 280 height 31
type input "Ste 3300"
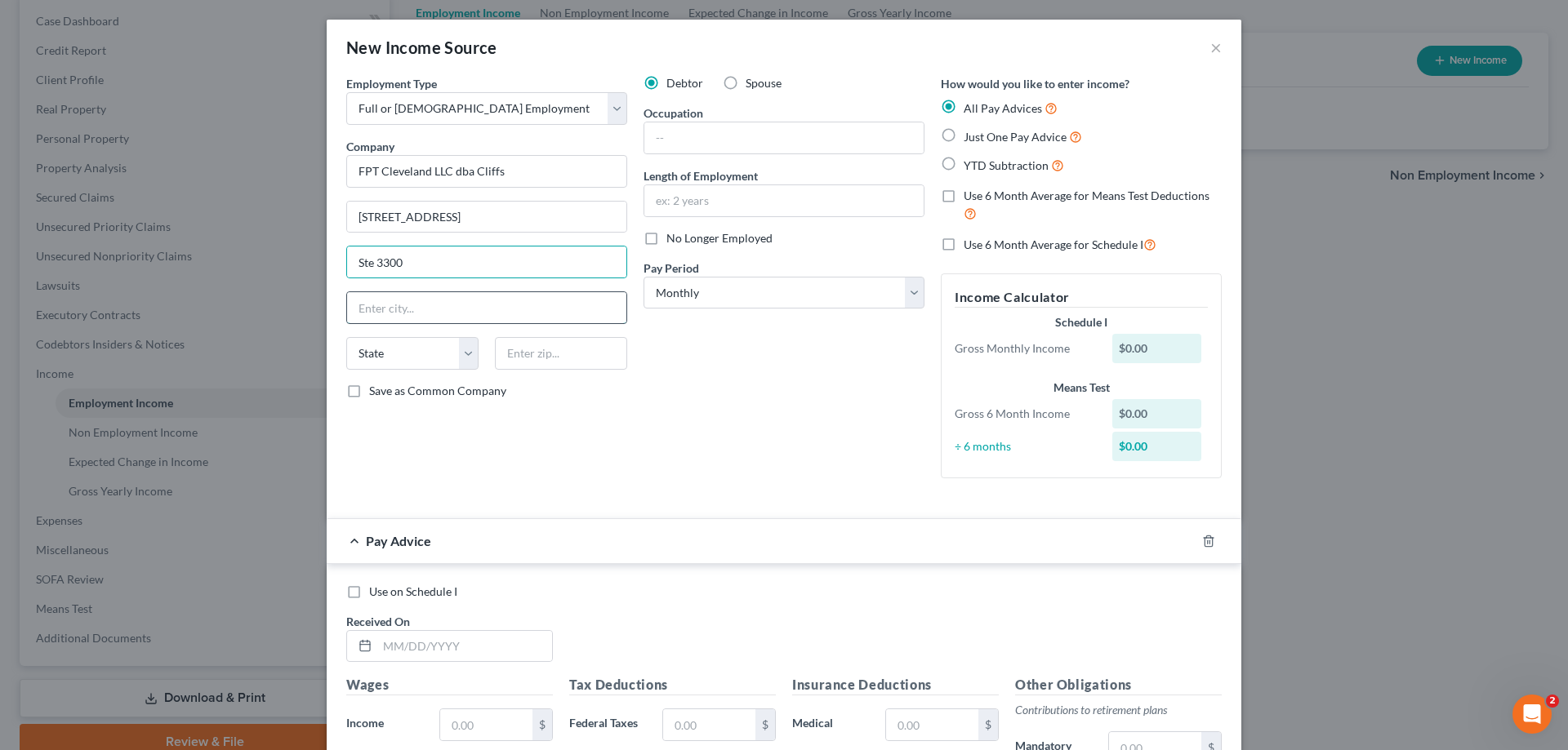
click at [389, 314] on input "text" at bounding box center [487, 307] width 280 height 31
type input "[GEOGRAPHIC_DATA]"
click at [468, 355] on select "State [US_STATE] AK AR AZ CA CO CT DE DC [GEOGRAPHIC_DATA] [GEOGRAPHIC_DATA] GU…" at bounding box center [412, 353] width 133 height 32
select select "9"
click at [346, 337] on select "State [US_STATE] AK AR AZ CA CO CT DE DC [GEOGRAPHIC_DATA] [GEOGRAPHIC_DATA] GU…" at bounding box center [412, 353] width 133 height 32
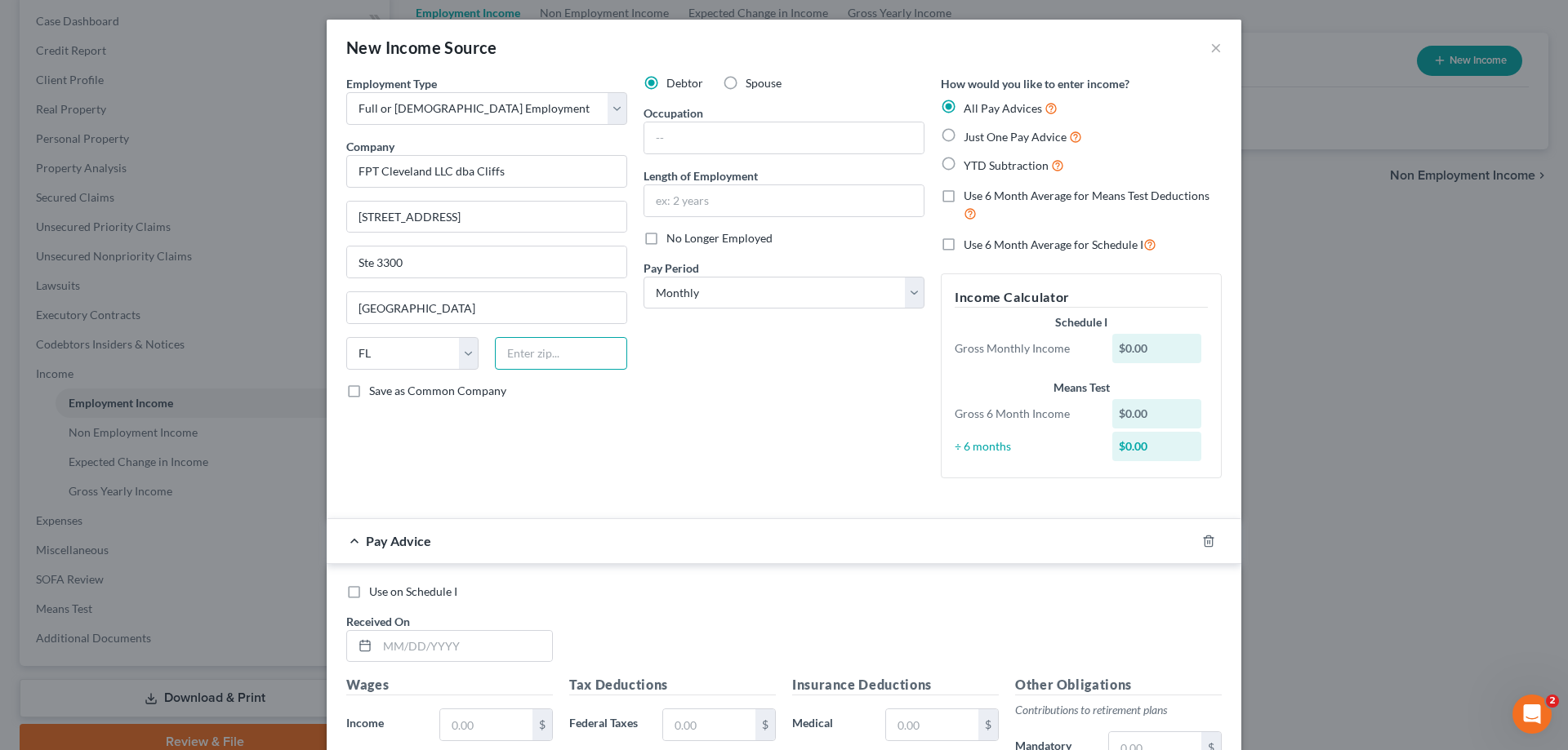
click at [517, 357] on input "text" at bounding box center [560, 353] width 133 height 32
type input "33014"
type input "Hialeah"
click at [685, 138] on input "text" at bounding box center [784, 137] width 280 height 31
type input "Operator"
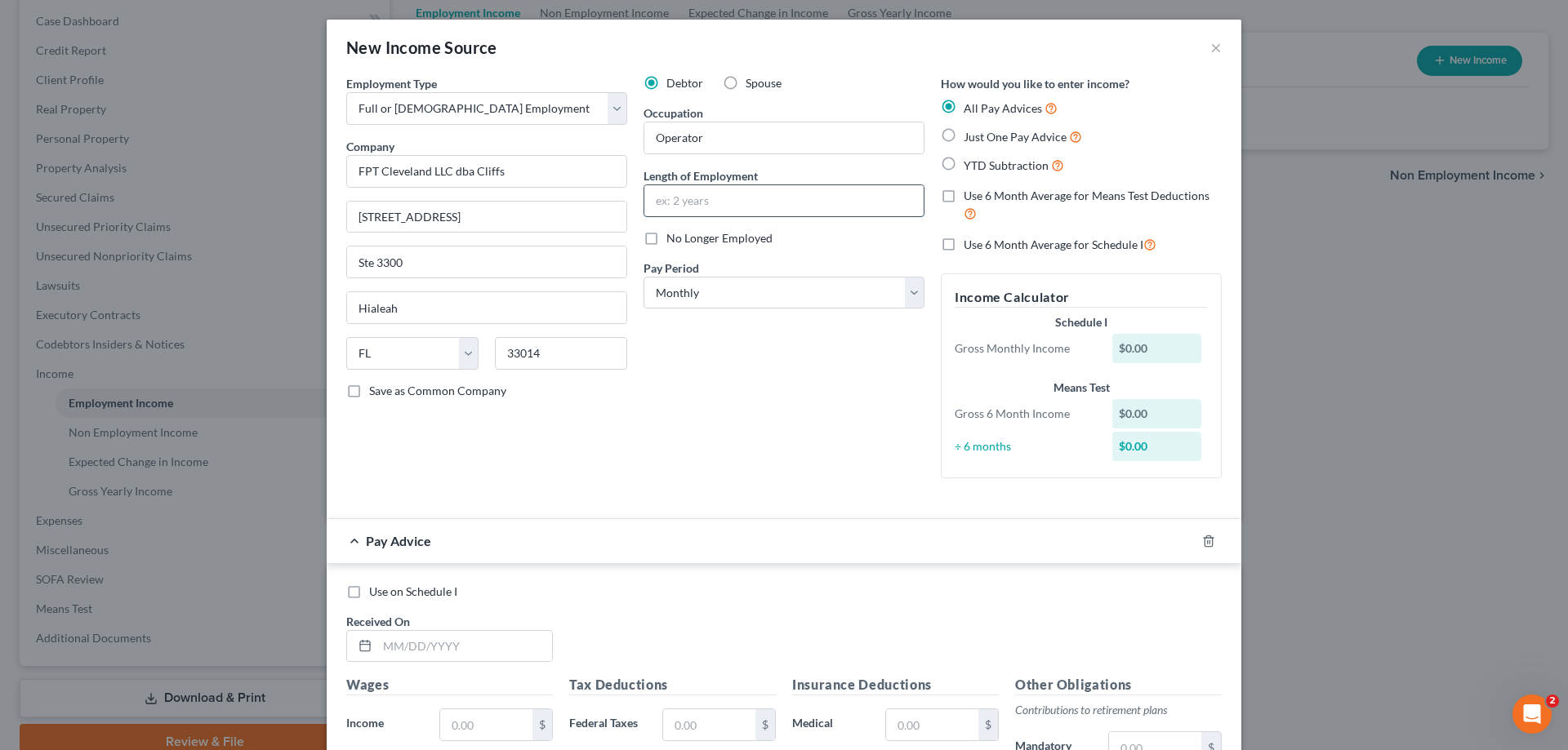
click at [695, 198] on input "text" at bounding box center [784, 200] width 280 height 31
type input "2 years"
click at [906, 300] on select "Select Monthly Twice Monthly Every Other Week Weekly" at bounding box center [784, 293] width 281 height 32
select select "3"
click at [643, 277] on select "Select Monthly Twice Monthly Every Other Week Weekly" at bounding box center [784, 293] width 281 height 32
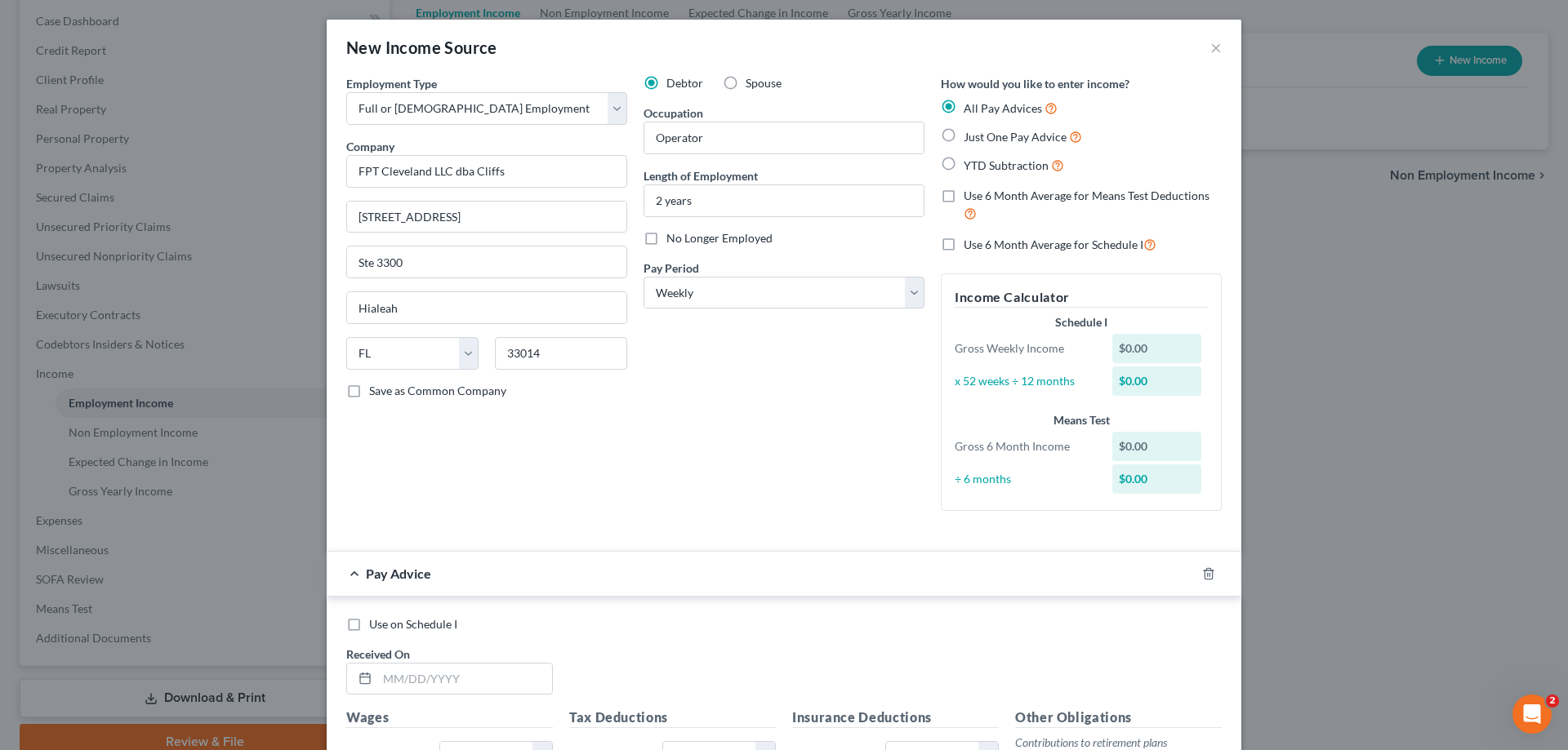
click at [964, 135] on label "Just One Pay Advice" at bounding box center [1023, 136] width 118 height 19
click at [970, 135] on input "Just One Pay Advice" at bounding box center [974, 132] width 10 height 10
radio input "true"
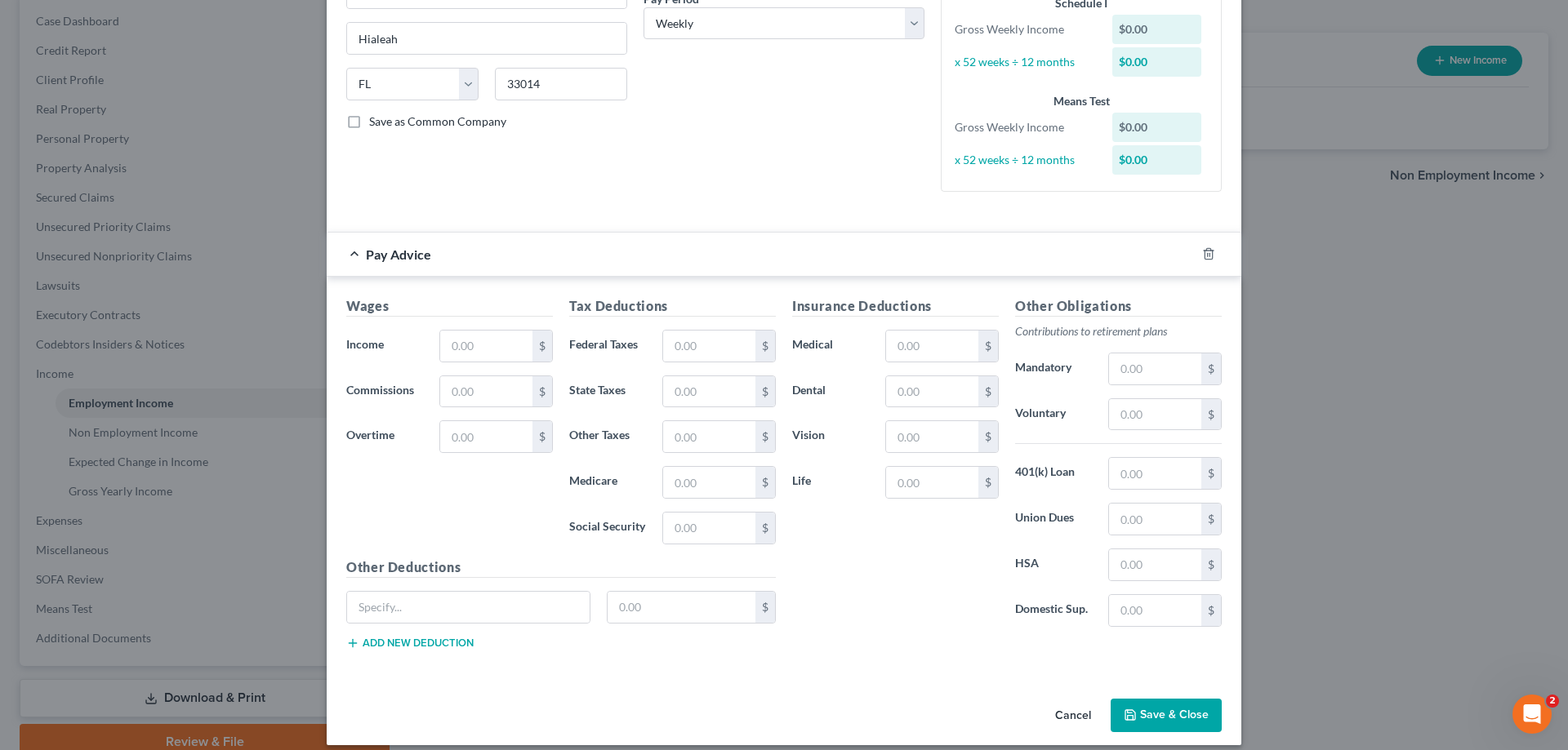
scroll to position [284, 0]
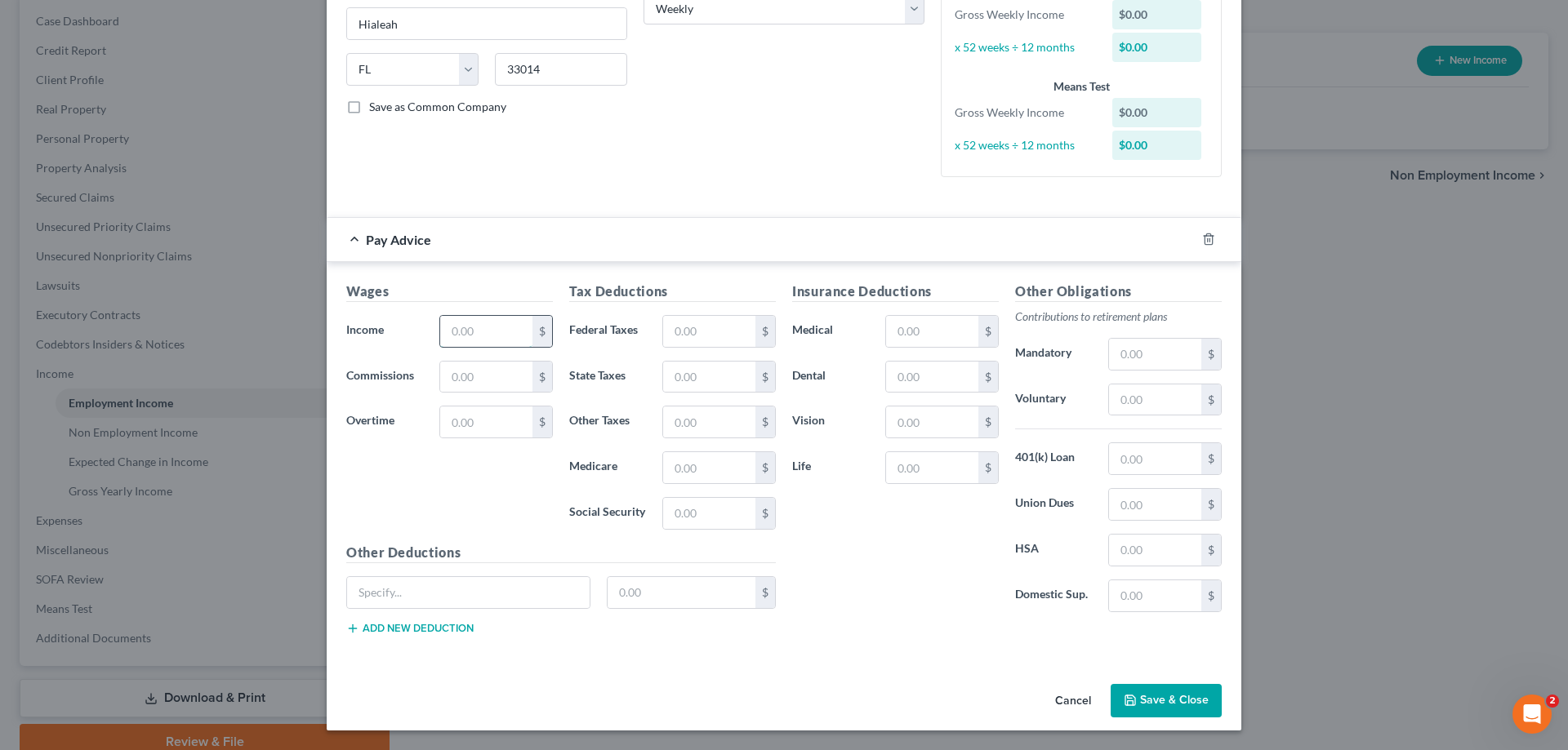
click at [471, 334] on input "text" at bounding box center [486, 331] width 93 height 31
type input "1,188"
click at [474, 373] on input "text" at bounding box center [486, 377] width 93 height 31
click at [680, 330] on input "text" at bounding box center [709, 331] width 93 height 31
type input "94.70"
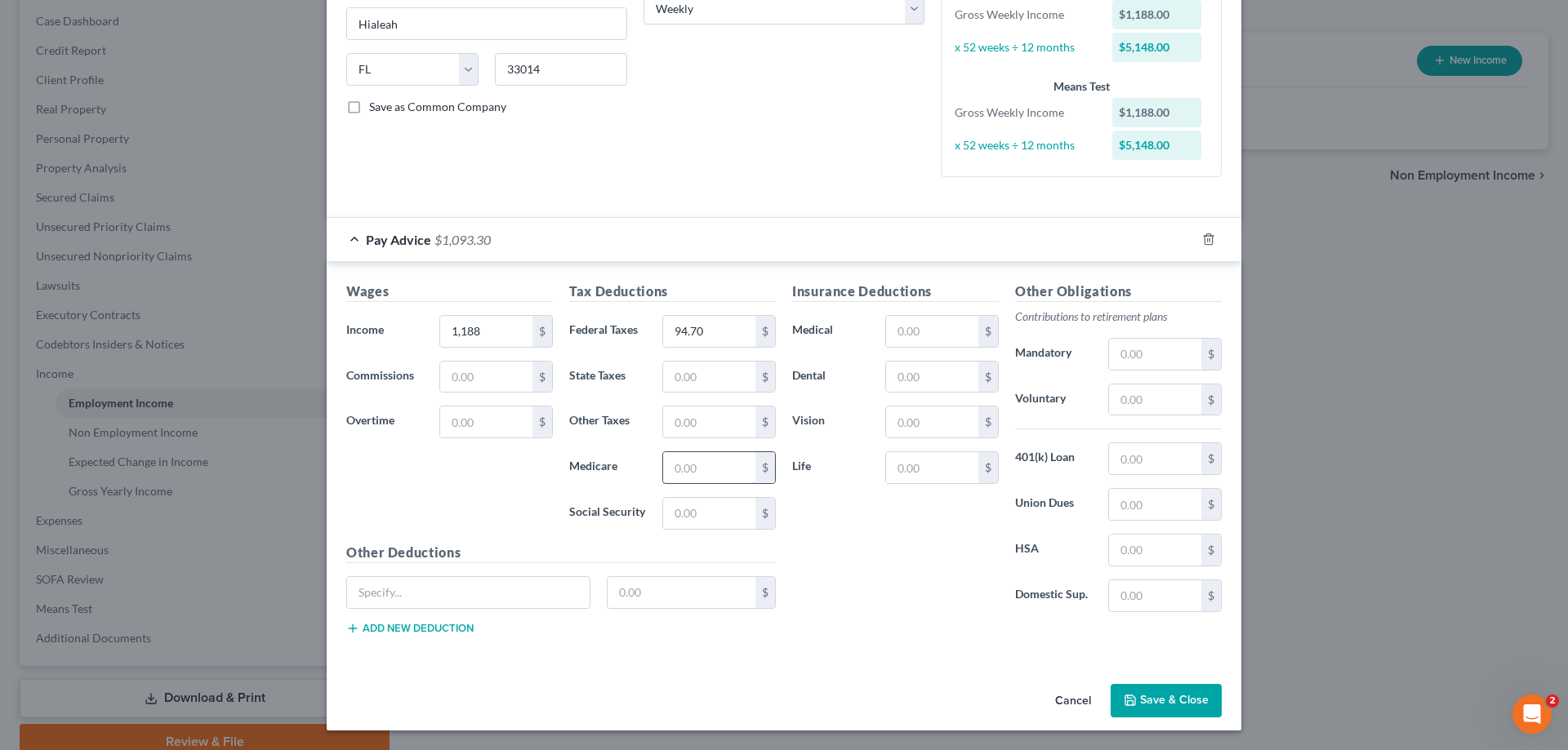
click at [673, 461] on input "text" at bounding box center [709, 468] width 93 height 31
type input "16.71"
click at [668, 516] on input "text" at bounding box center [709, 513] width 93 height 31
type input "71.42"
click at [866, 530] on div "Insurance Deductions Medical $ Dental $ Vision $ Life $" at bounding box center [895, 453] width 223 height 344
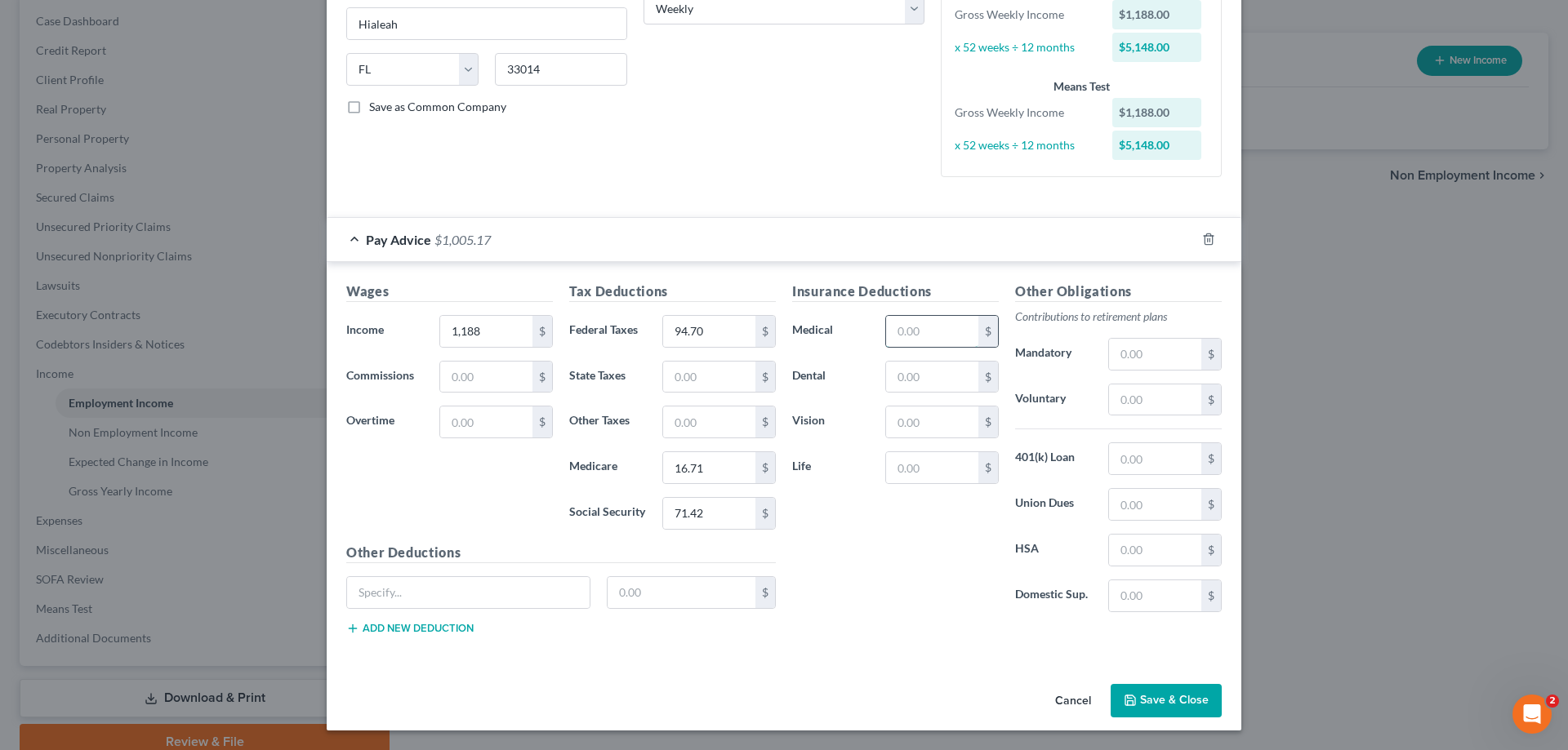
click at [891, 334] on input "text" at bounding box center [931, 331] width 93 height 31
type input "20"
click at [908, 379] on input "text" at bounding box center [931, 377] width 93 height 31
type input "3"
click at [893, 427] on input "text" at bounding box center [931, 422] width 93 height 31
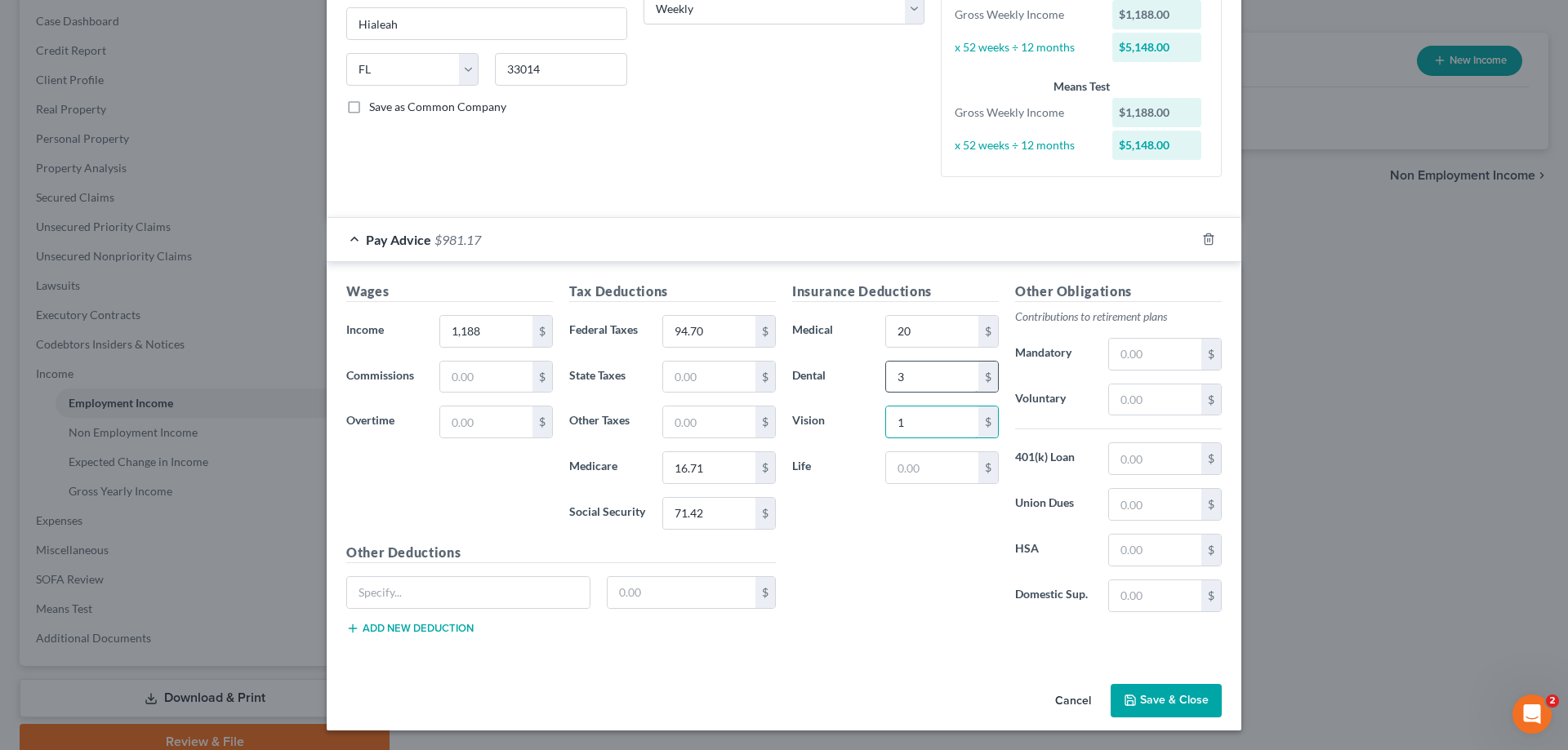
type input "1"
click at [912, 378] on input "3" at bounding box center [931, 377] width 93 height 31
type input "11"
click at [905, 422] on input "1" at bounding box center [931, 422] width 93 height 31
type input "2"
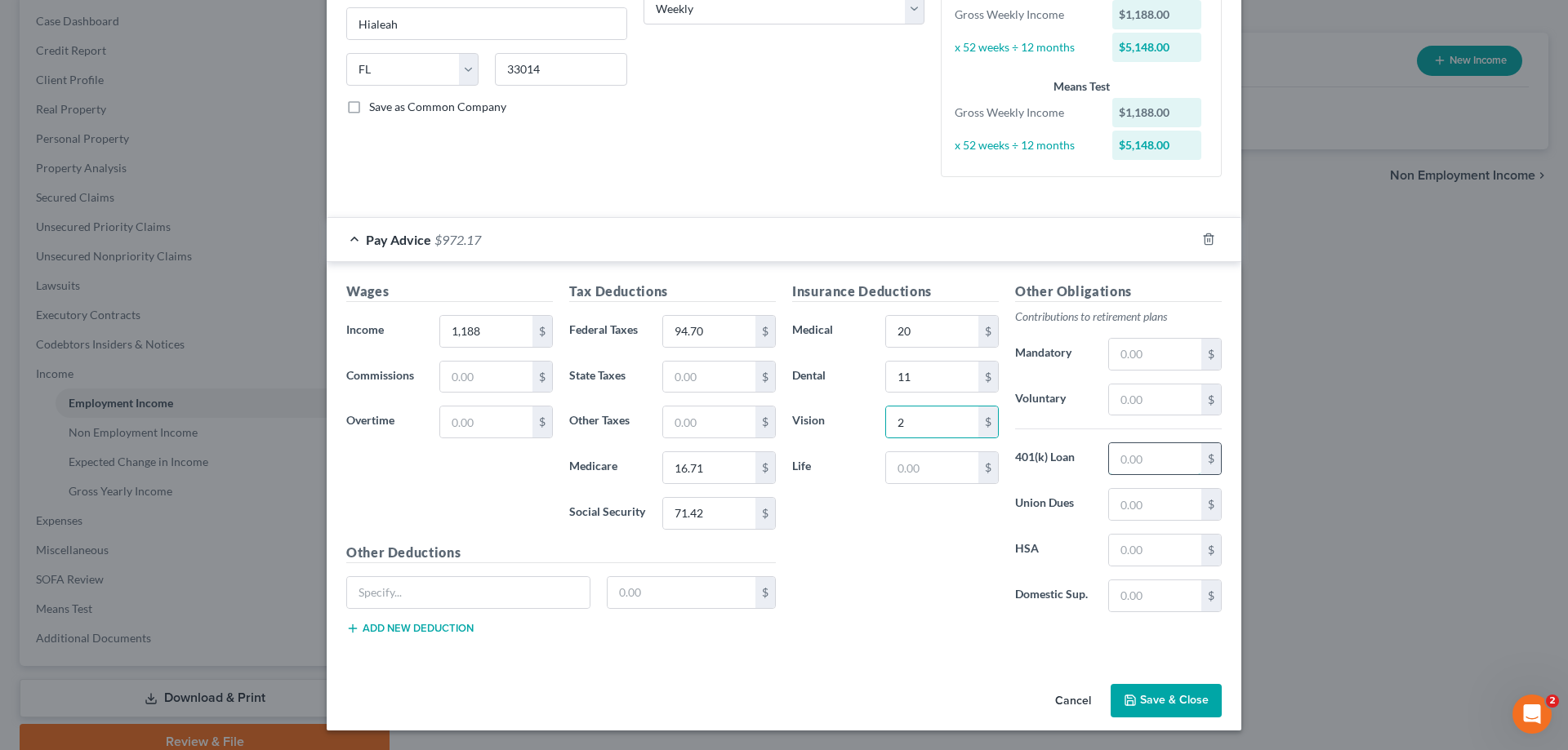
click at [1123, 461] on input "text" at bounding box center [1155, 459] width 93 height 31
type input "118"
click at [1124, 505] on input "text" at bounding box center [1155, 504] width 93 height 31
click at [1117, 555] on input "text" at bounding box center [1155, 550] width 93 height 31
type input "10"
